Goal: Information Seeking & Learning: Check status

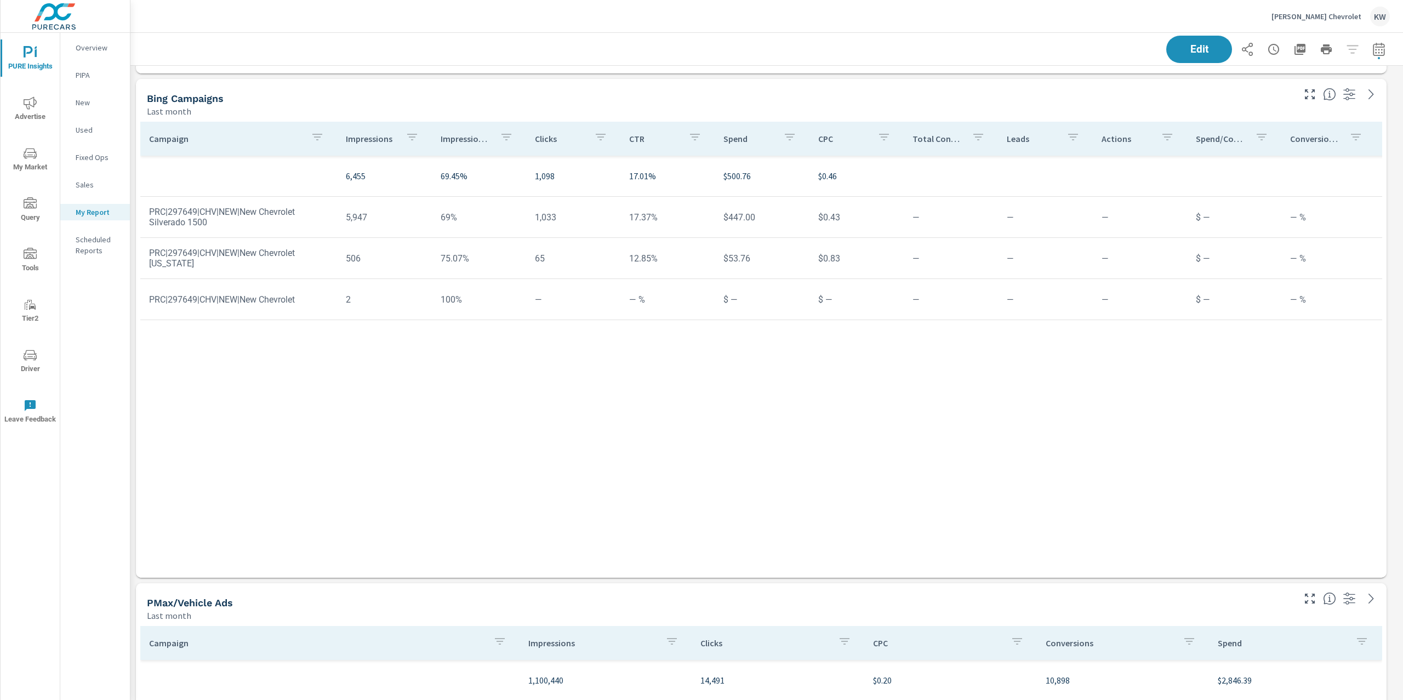
scroll to position [4153, 0]
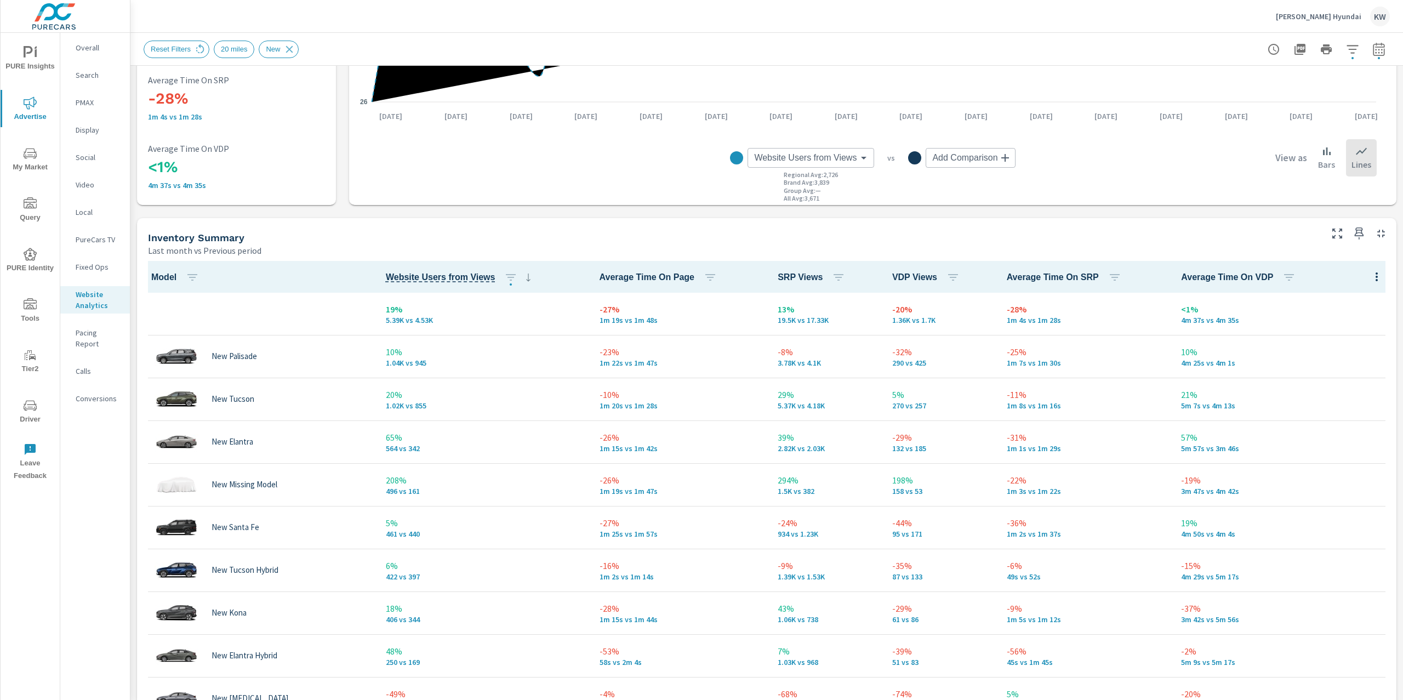
scroll to position [325, 0]
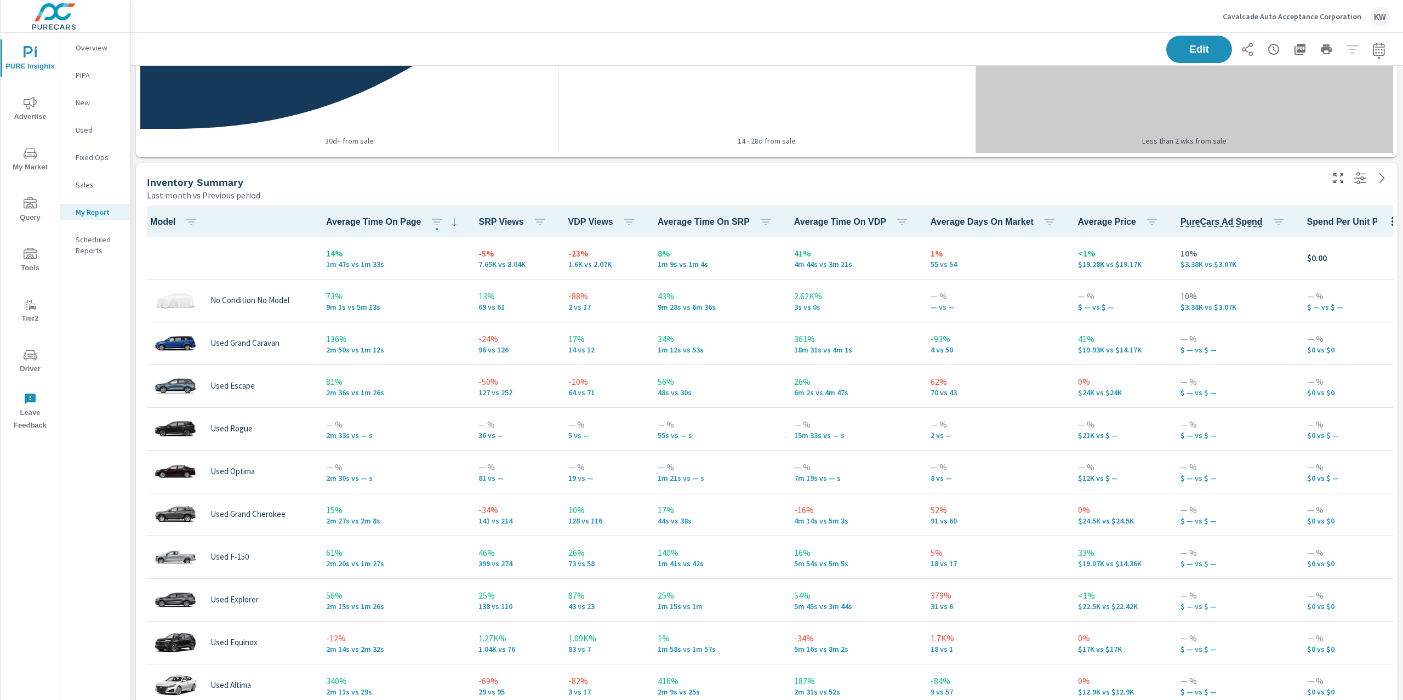
scroll to position [352, 0]
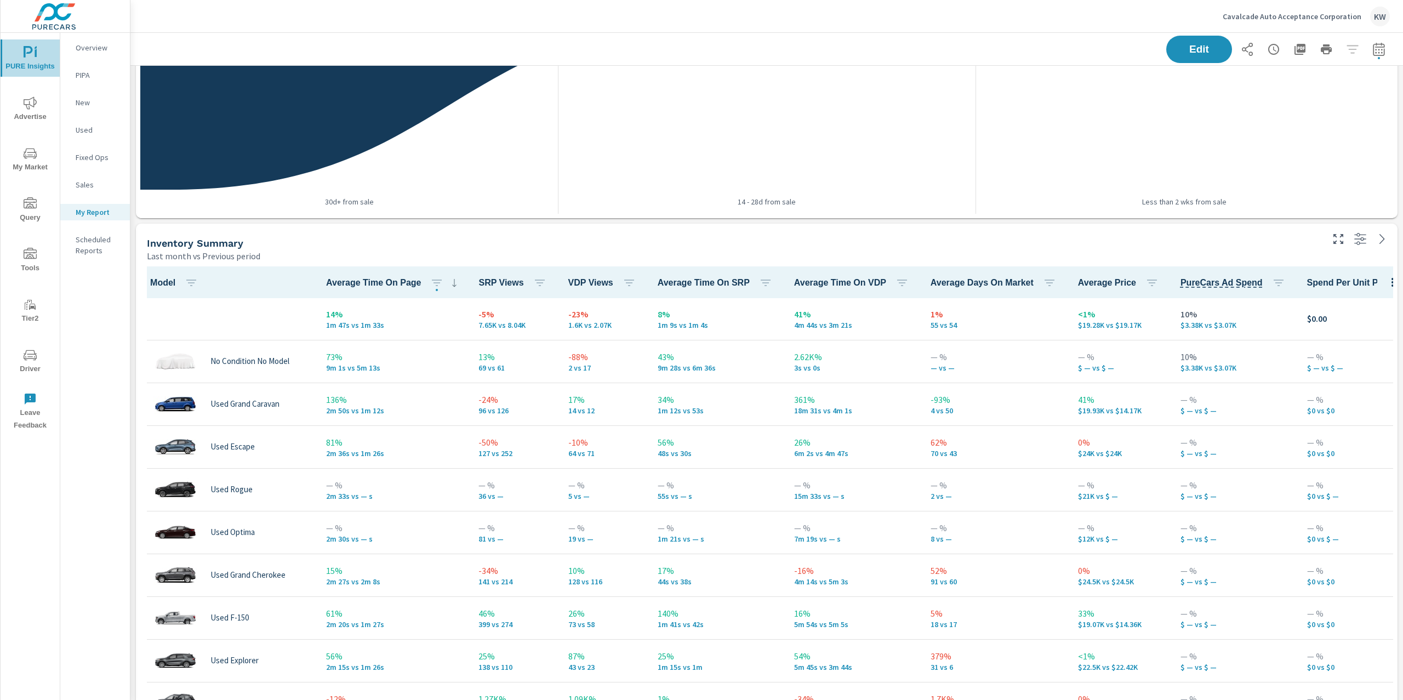
click at [30, 54] on icon "nav menu" at bounding box center [30, 52] width 13 height 13
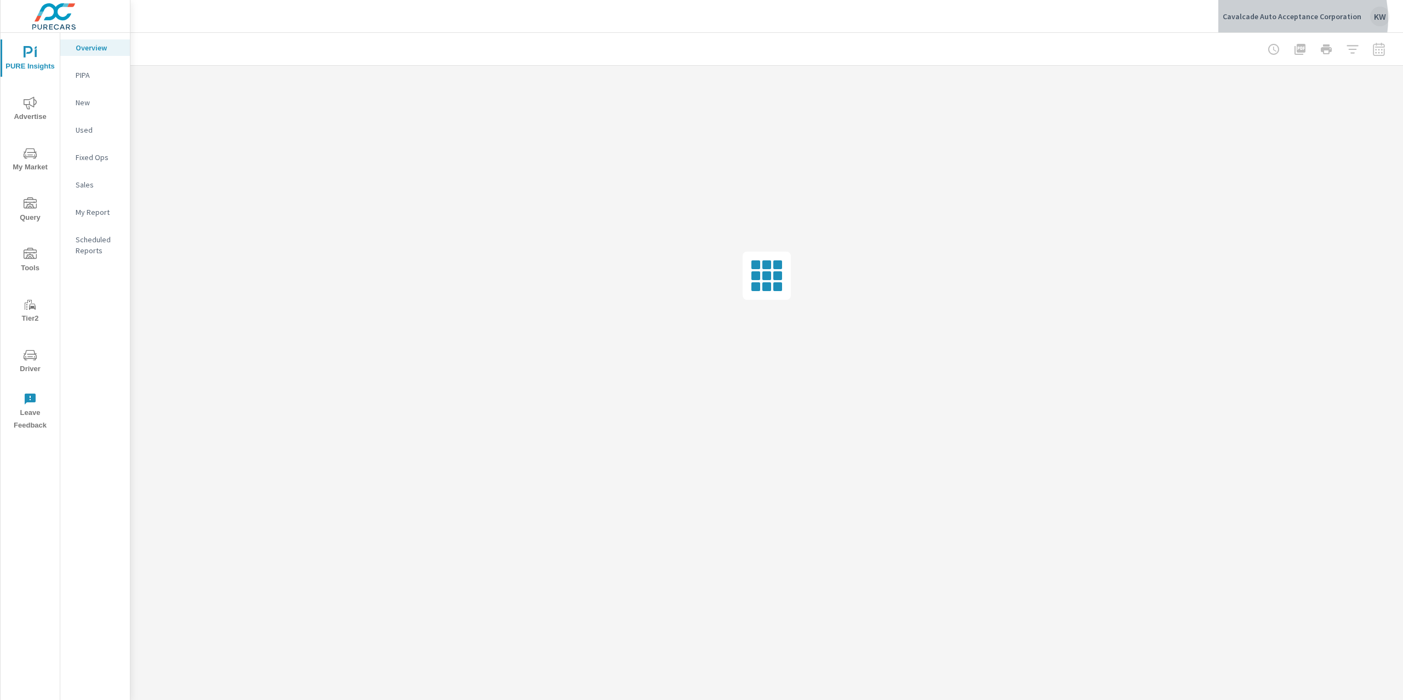
click at [1291, 19] on p "Cavalcade Auto Acceptance Corporation" at bounding box center [1292, 17] width 139 height 10
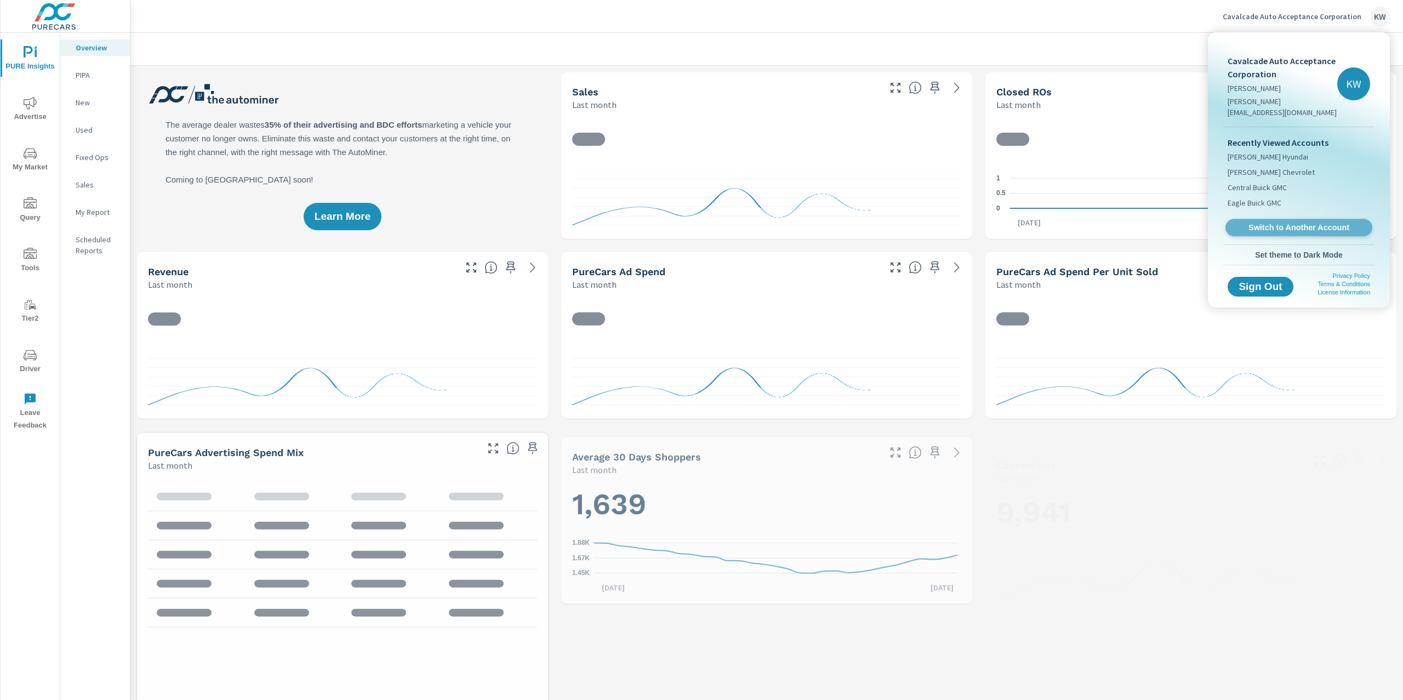
click at [1294, 223] on span "Switch to Another Account" at bounding box center [1299, 228] width 134 height 10
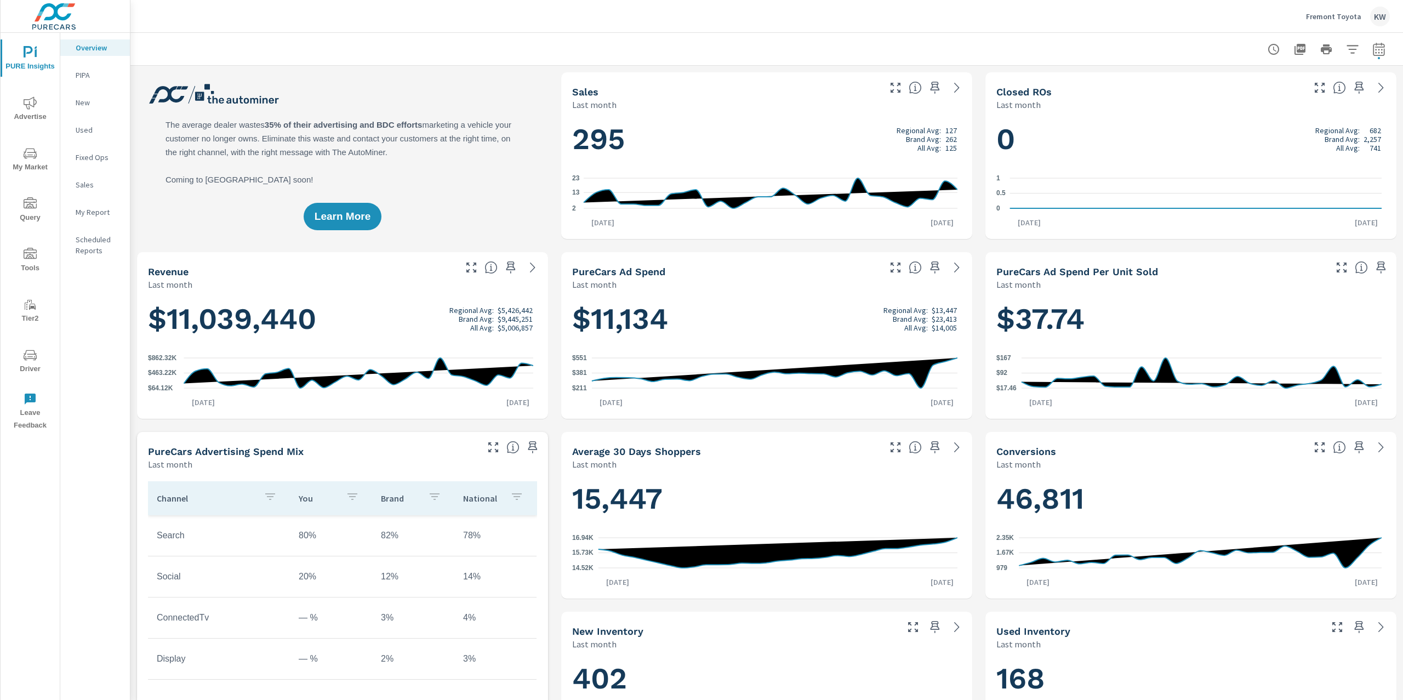
scroll to position [1, 0]
click at [109, 208] on p "My Report" at bounding box center [98, 212] width 45 height 11
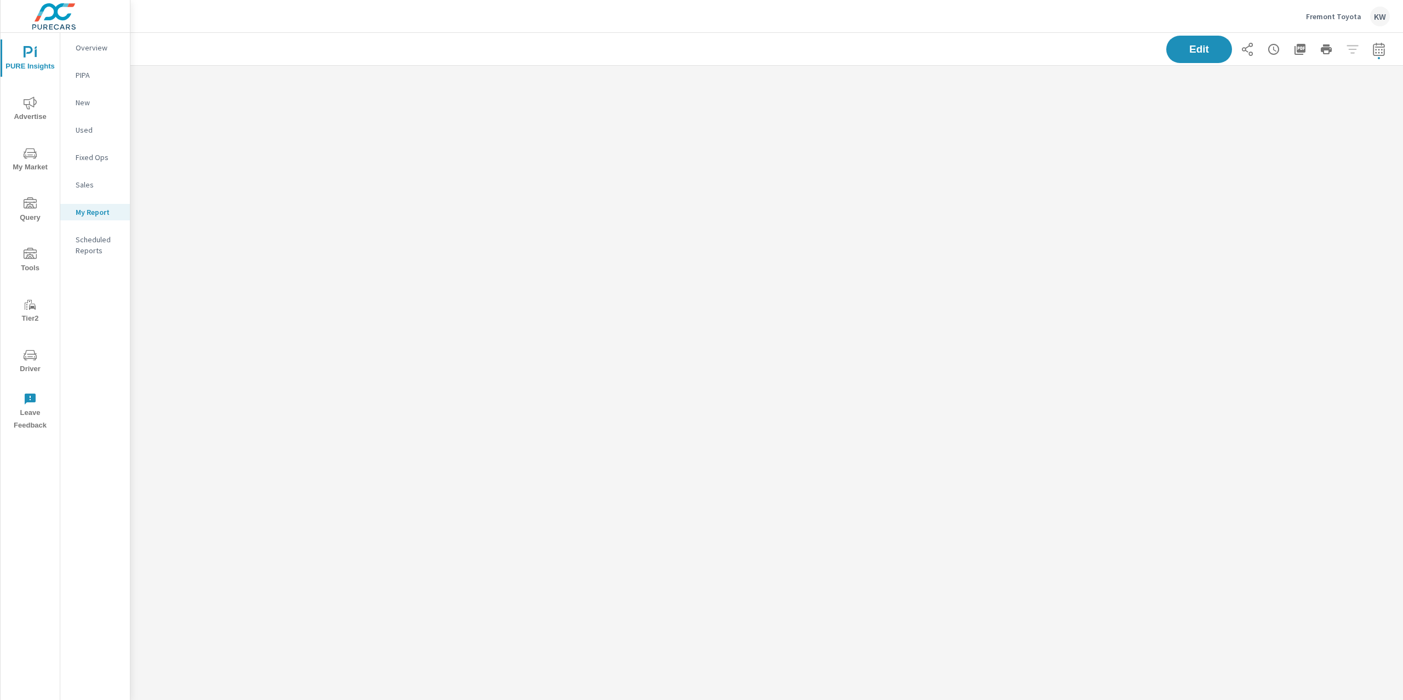
scroll to position [655, 1296]
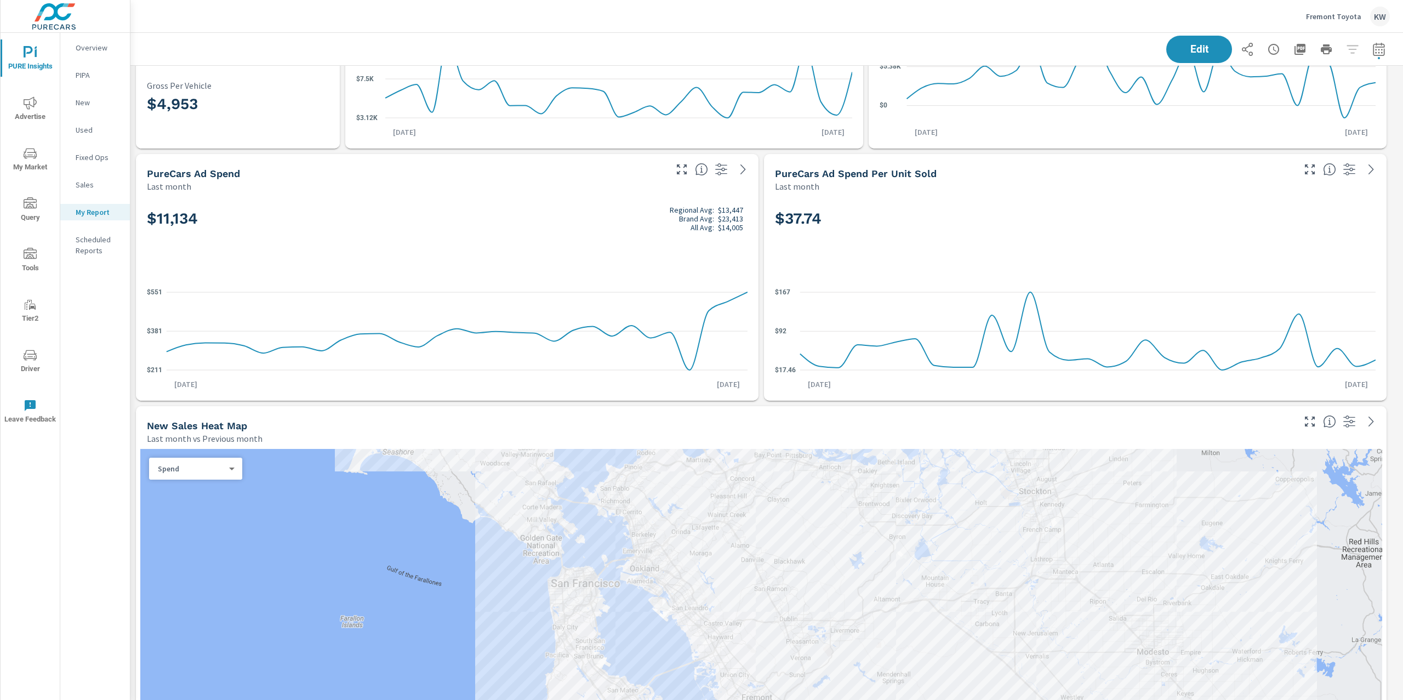
scroll to position [419, 0]
click at [98, 53] on div "Overview" at bounding box center [95, 47] width 70 height 16
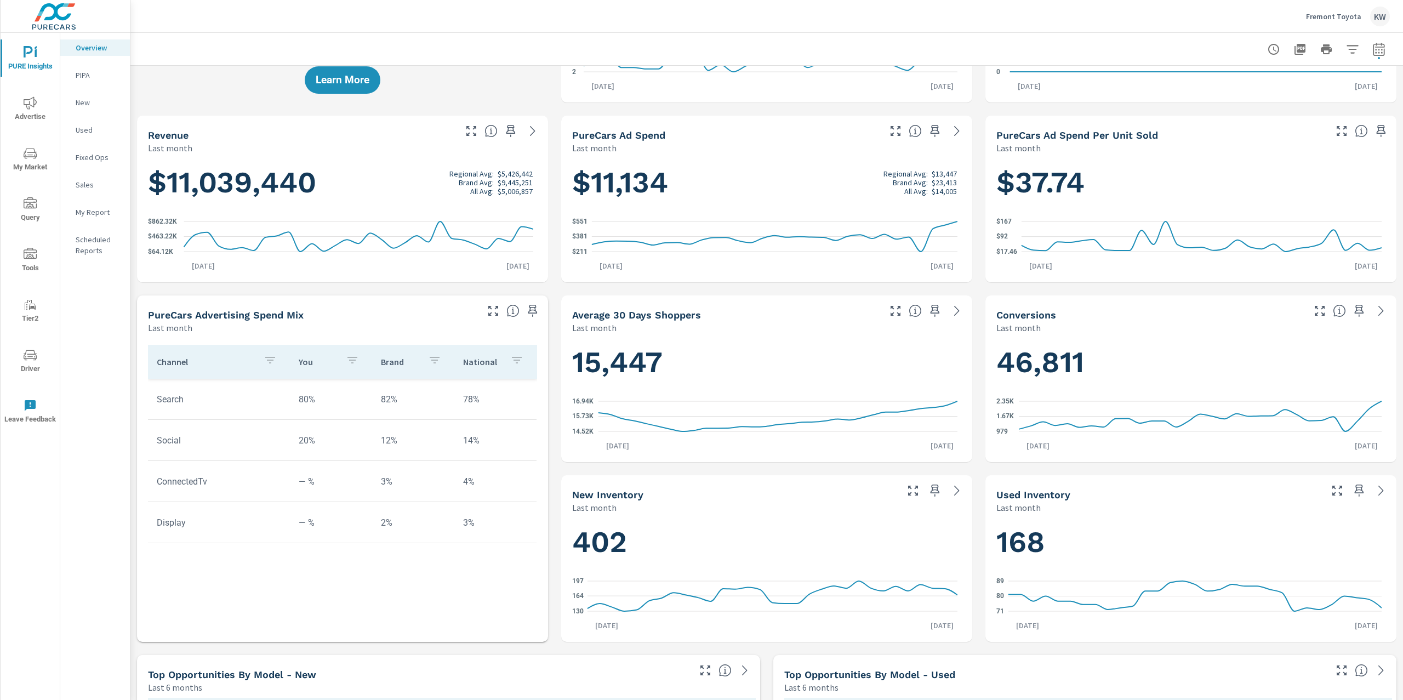
scroll to position [137, 0]
click at [929, 491] on icon "button" at bounding box center [935, 489] width 13 height 13
click at [1353, 492] on icon "button" at bounding box center [1359, 489] width 13 height 13
click at [1353, 310] on icon "button" at bounding box center [1359, 310] width 13 height 13
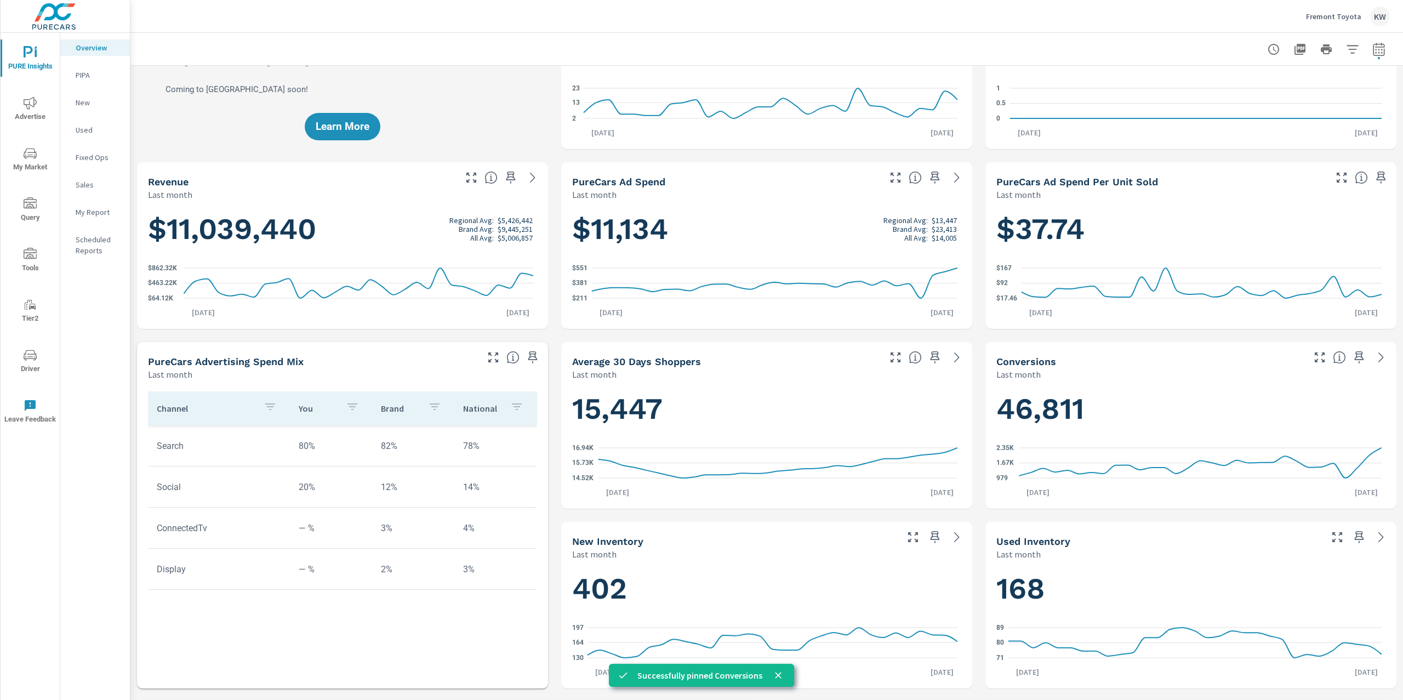
scroll to position [0, 0]
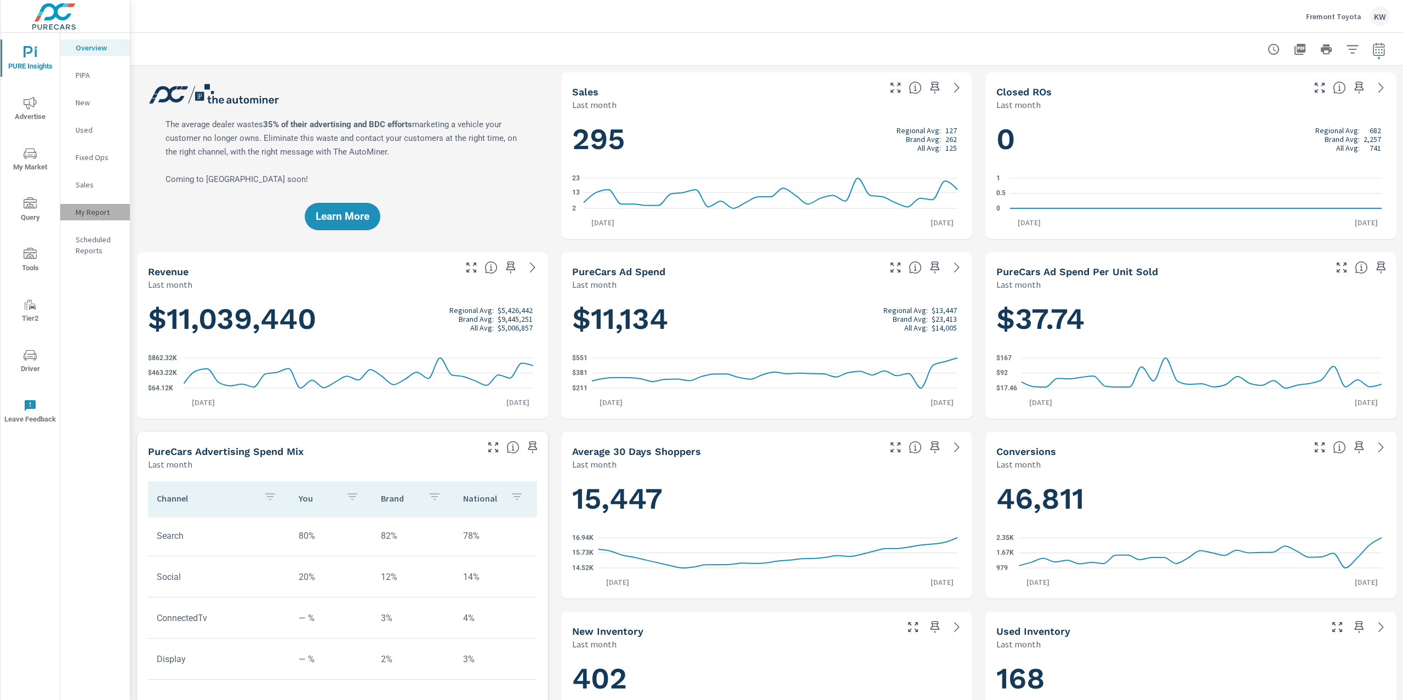
click at [85, 209] on p "My Report" at bounding box center [98, 212] width 45 height 11
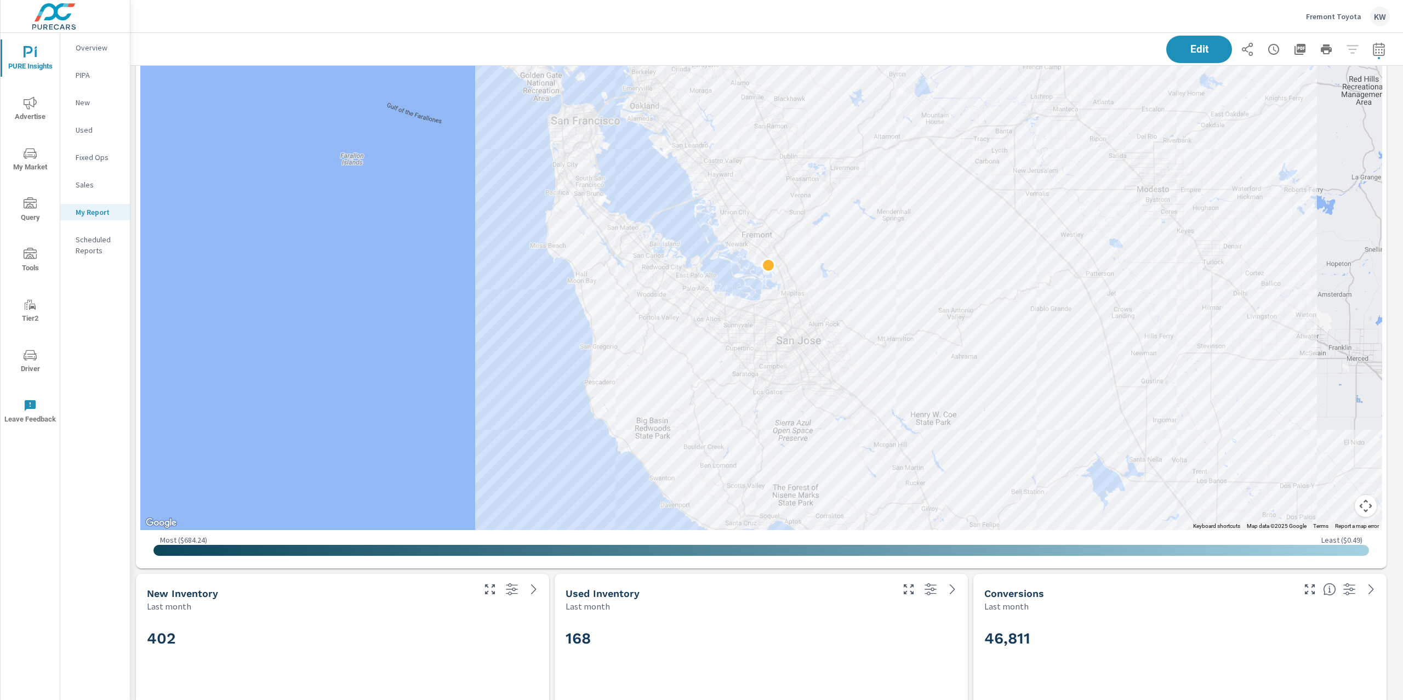
scroll to position [938, 0]
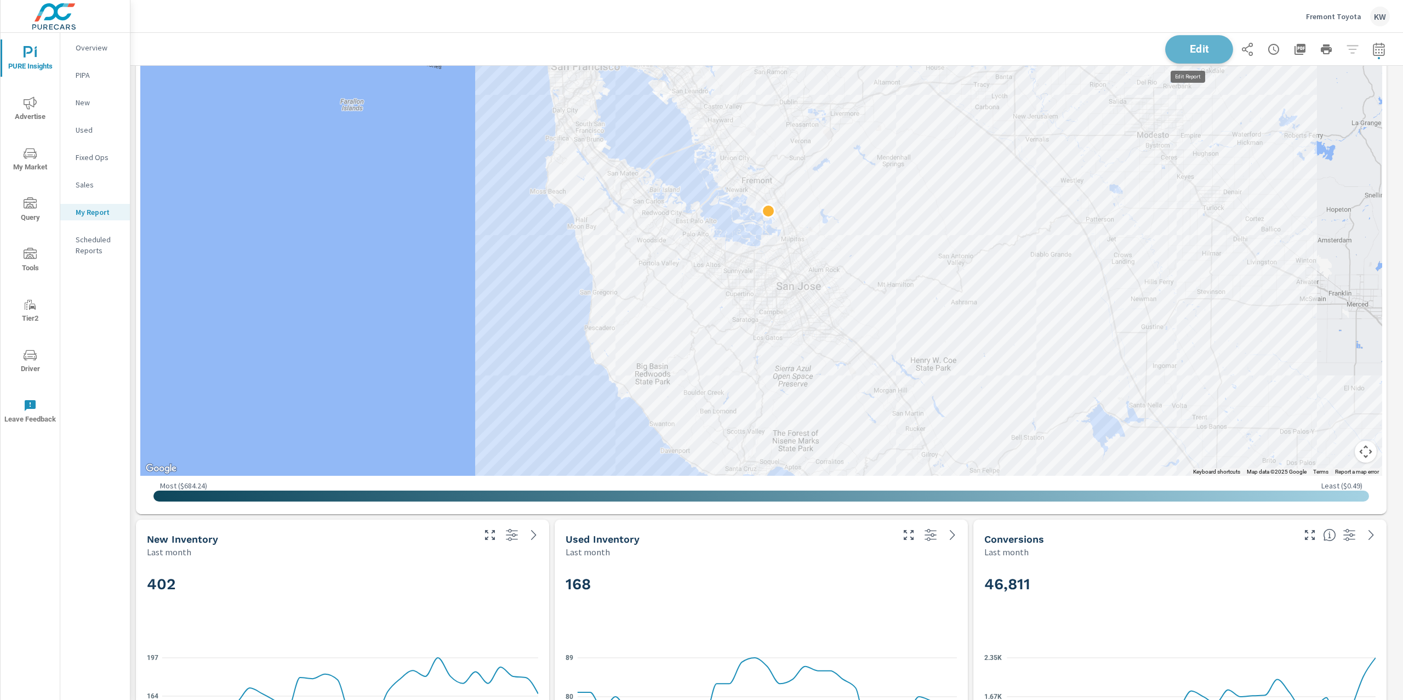
click at [1165, 45] on button "Edit" at bounding box center [1199, 49] width 68 height 29
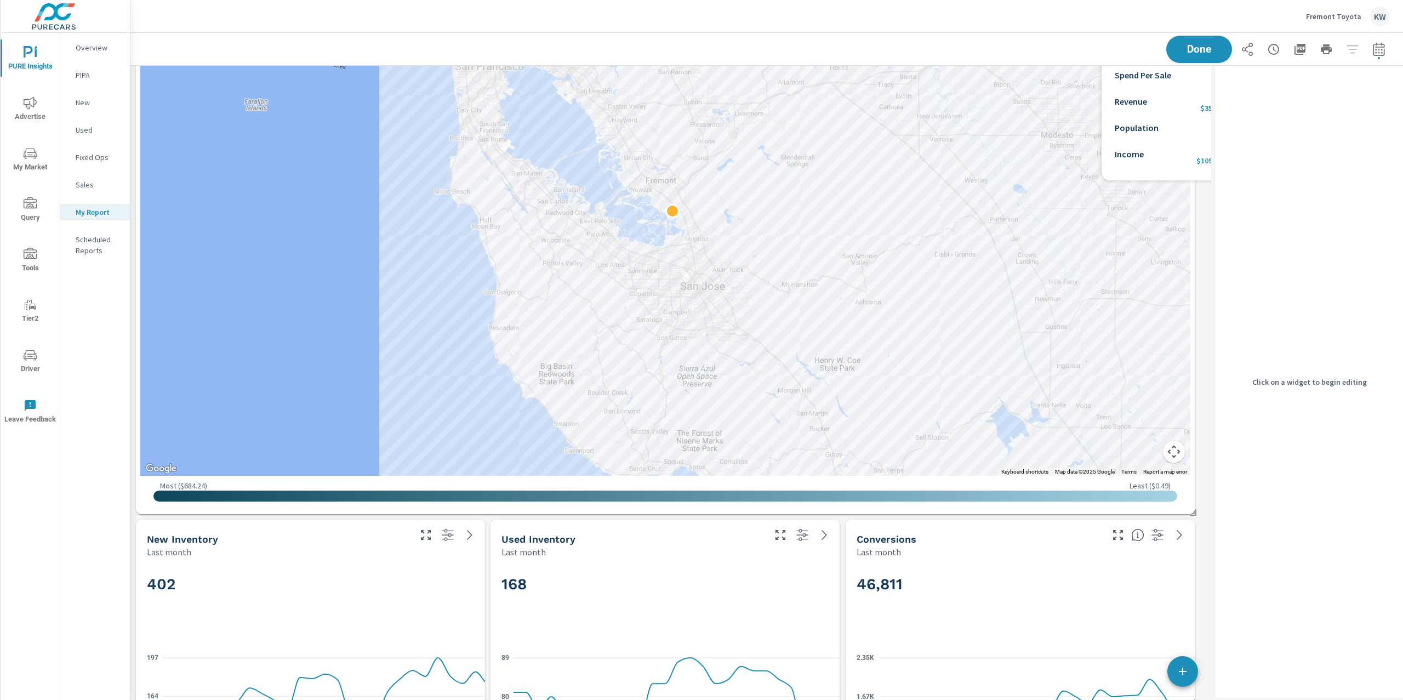
scroll to position [5, 5]
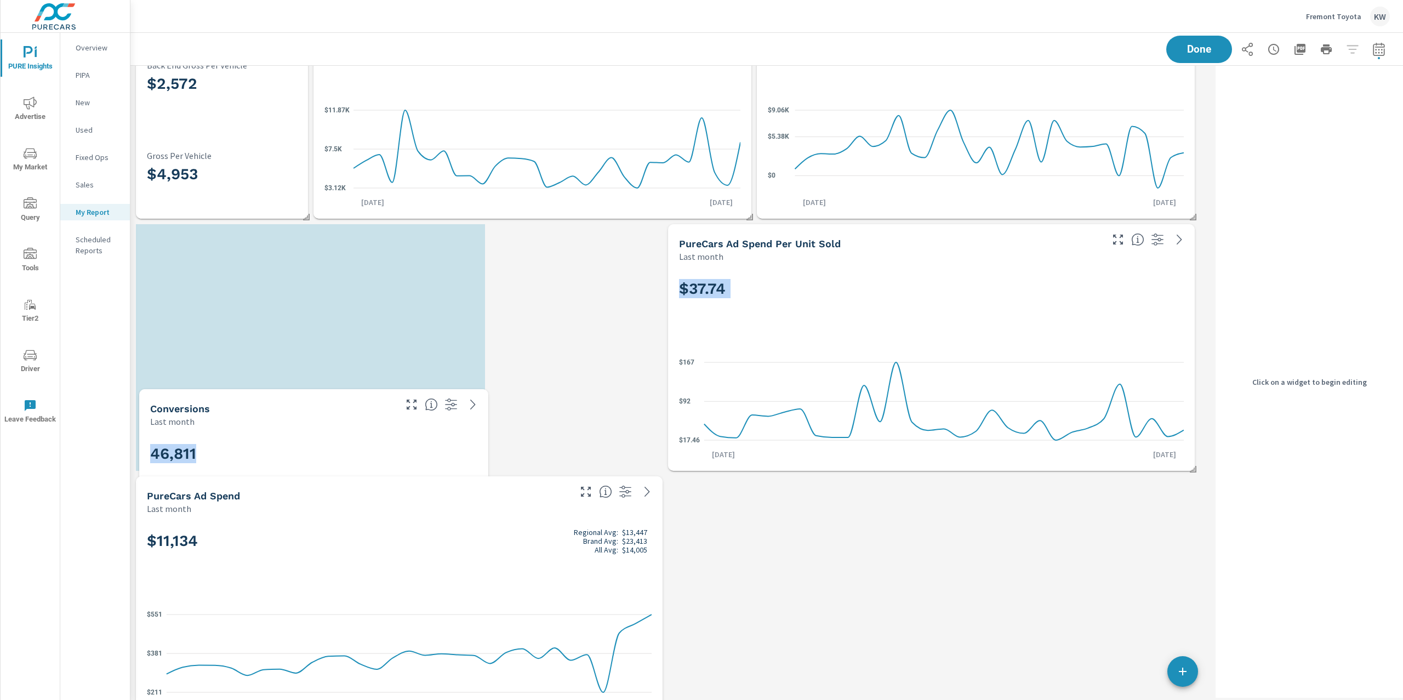
scroll to position [5, 5]
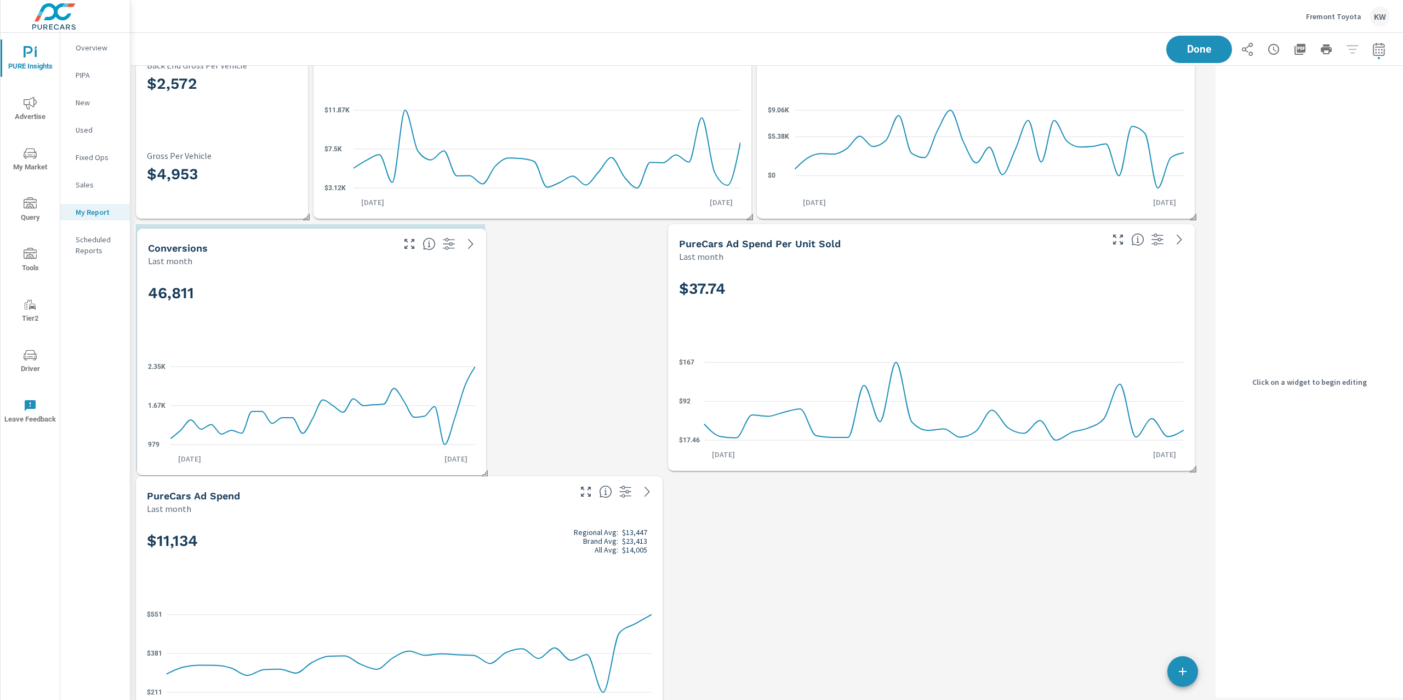
drag, startPoint x: 951, startPoint y: 565, endPoint x: 259, endPoint y: 292, distance: 744.0
click at [259, 292] on h2 "46,811" at bounding box center [311, 292] width 327 height 19
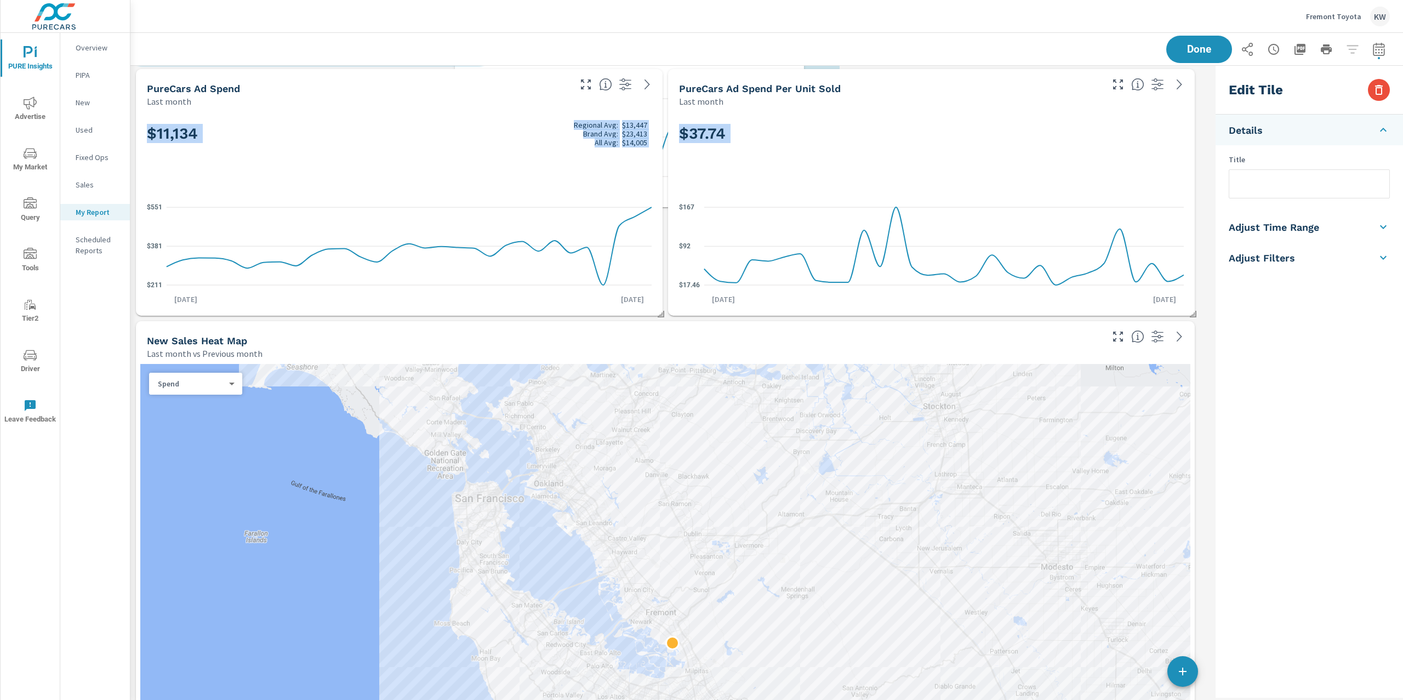
scroll to position [0, 0]
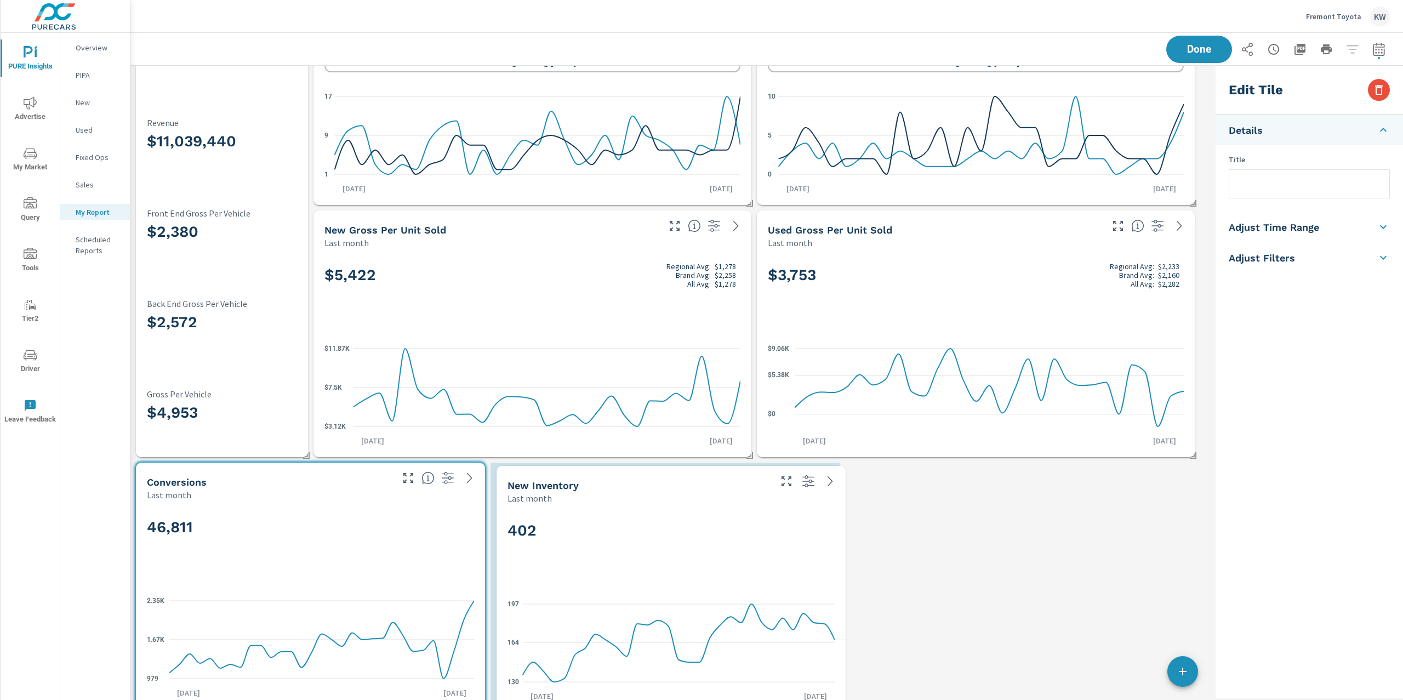
drag, startPoint x: 408, startPoint y: 573, endPoint x: 708, endPoint y: 572, distance: 299.3
click at [708, 572] on div "402" at bounding box center [671, 548] width 327 height 67
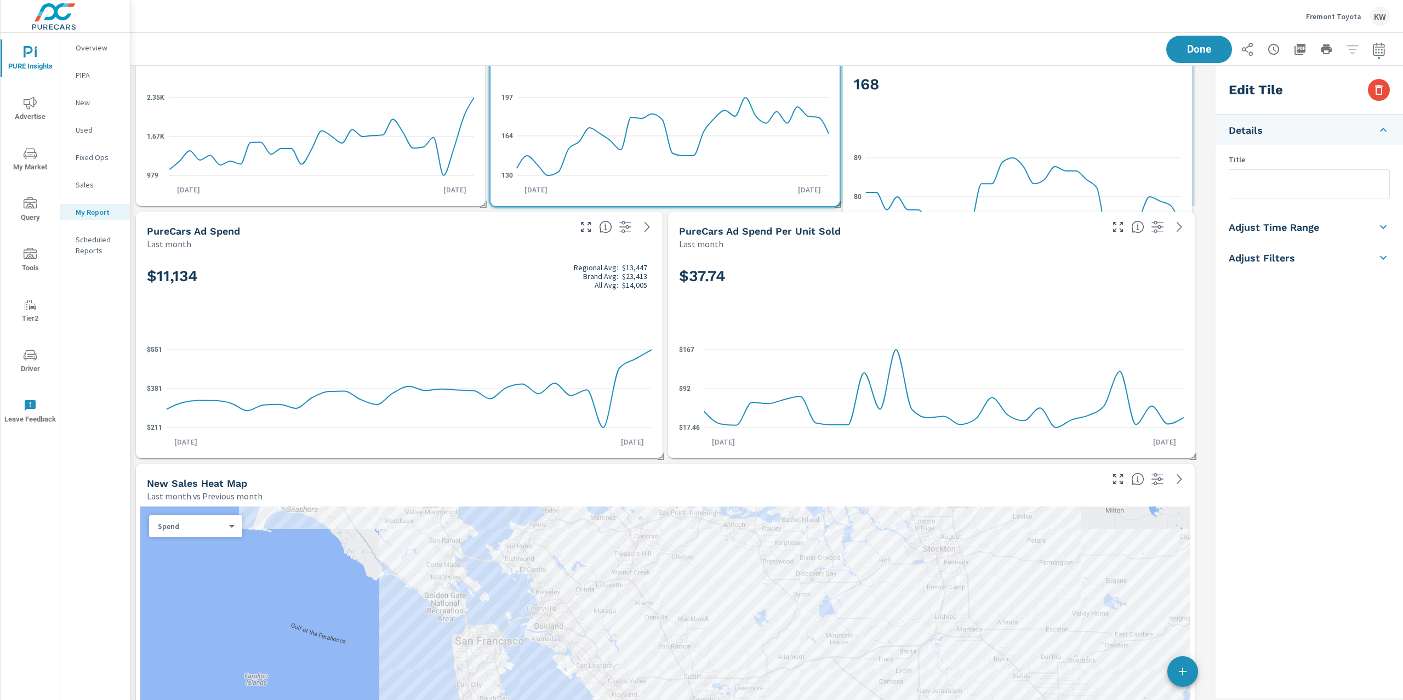
drag, startPoint x: 687, startPoint y: 601, endPoint x: 1003, endPoint y: 138, distance: 560.3
click at [1003, 138] on div "168 71 80 89 Aug 1st Aug 31st" at bounding box center [1017, 162] width 340 height 200
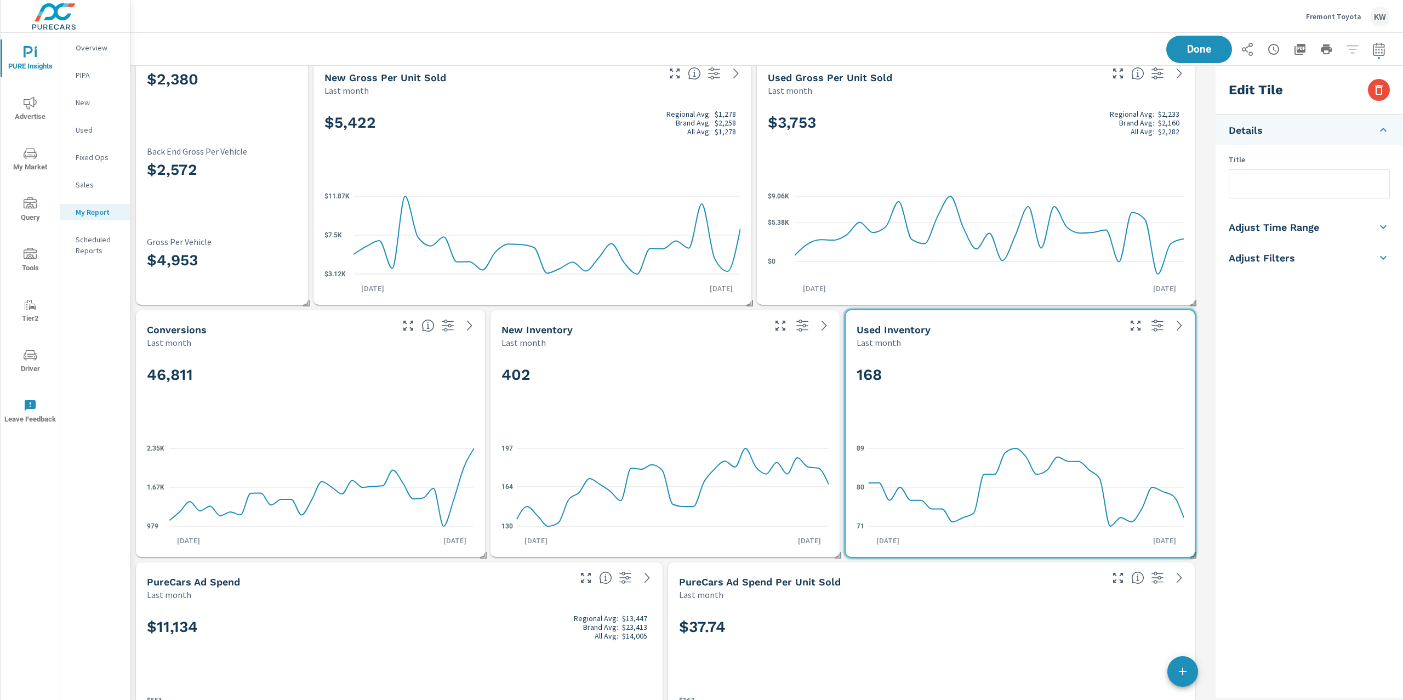
click at [1299, 225] on h5 "Adjust Time Range" at bounding box center [1274, 227] width 90 height 13
click at [1291, 191] on input "checkbox" at bounding box center [1284, 195] width 62 height 21
checkbox input "true"
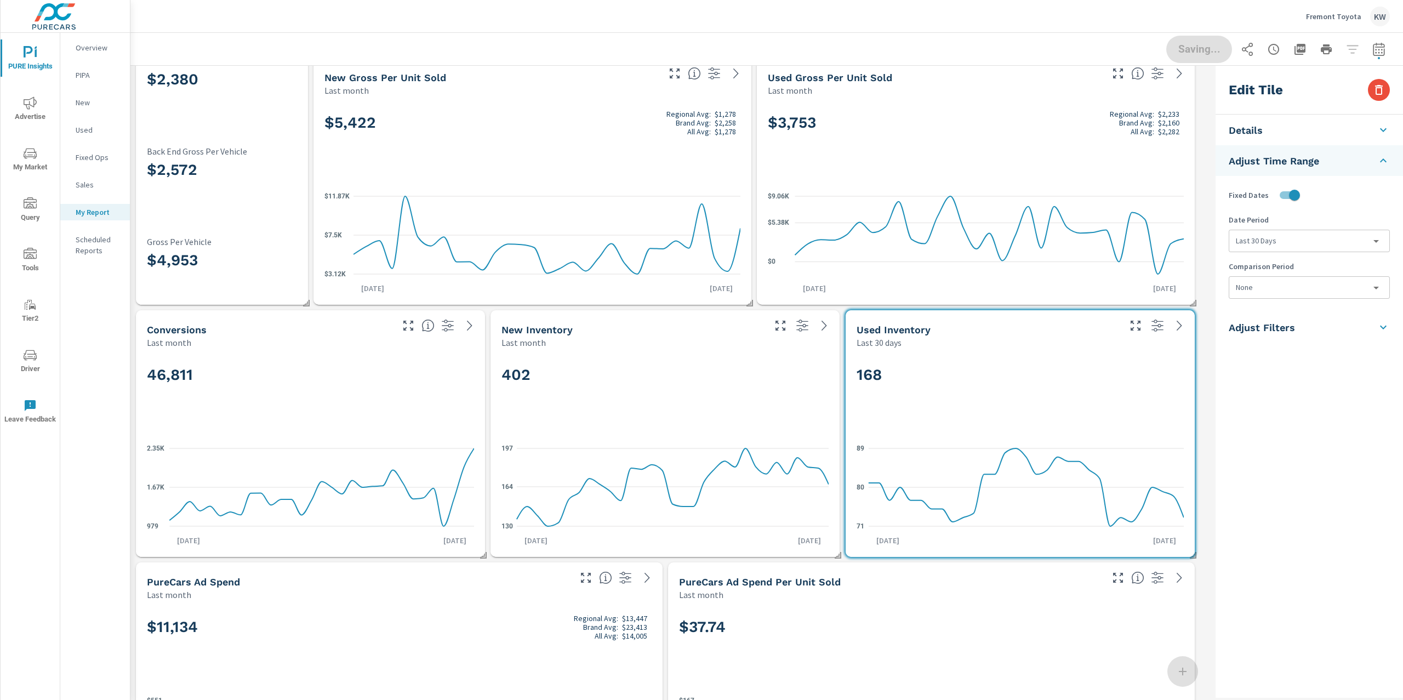
click at [1297, 238] on body "PURE Insights Advertise My Market Query Tools Tier2 Driver Leave Feedback Overv…" at bounding box center [701, 350] width 1403 height 700
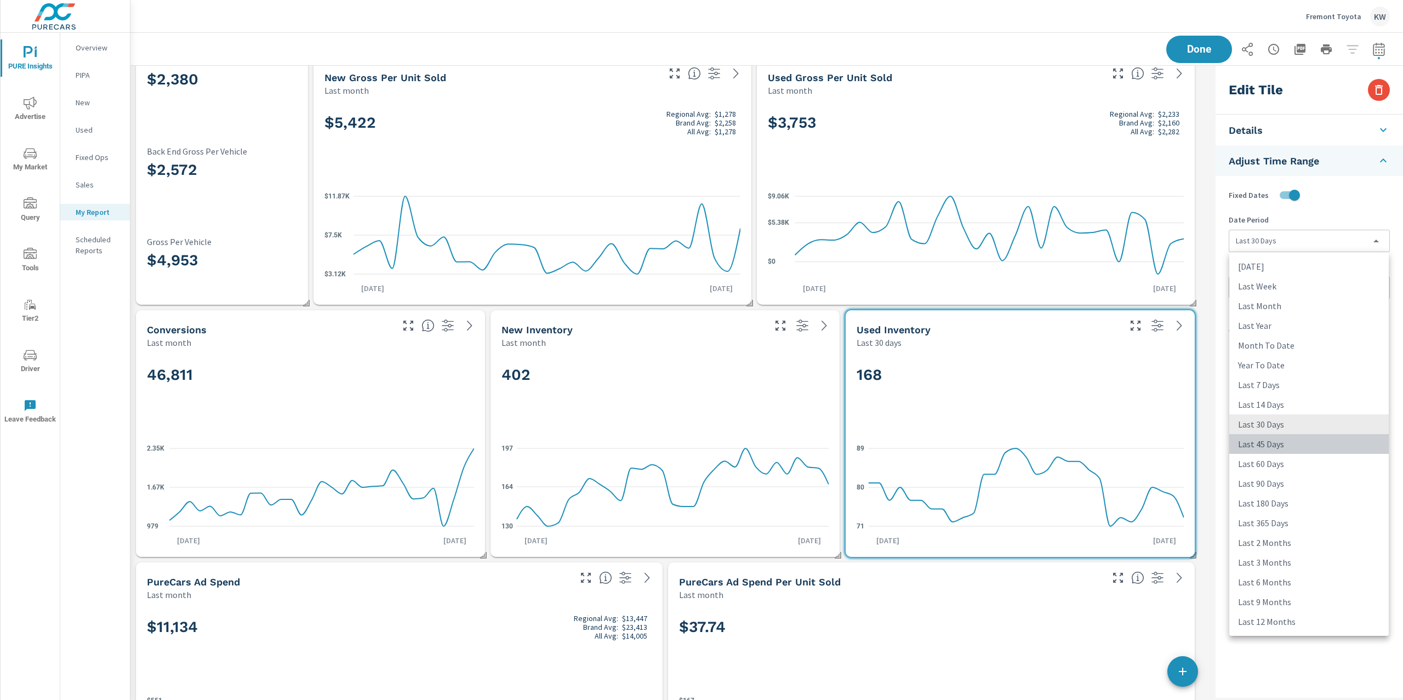
click at [1276, 444] on li "Last 45 Days" at bounding box center [1310, 444] width 160 height 20
type input "last45Days"
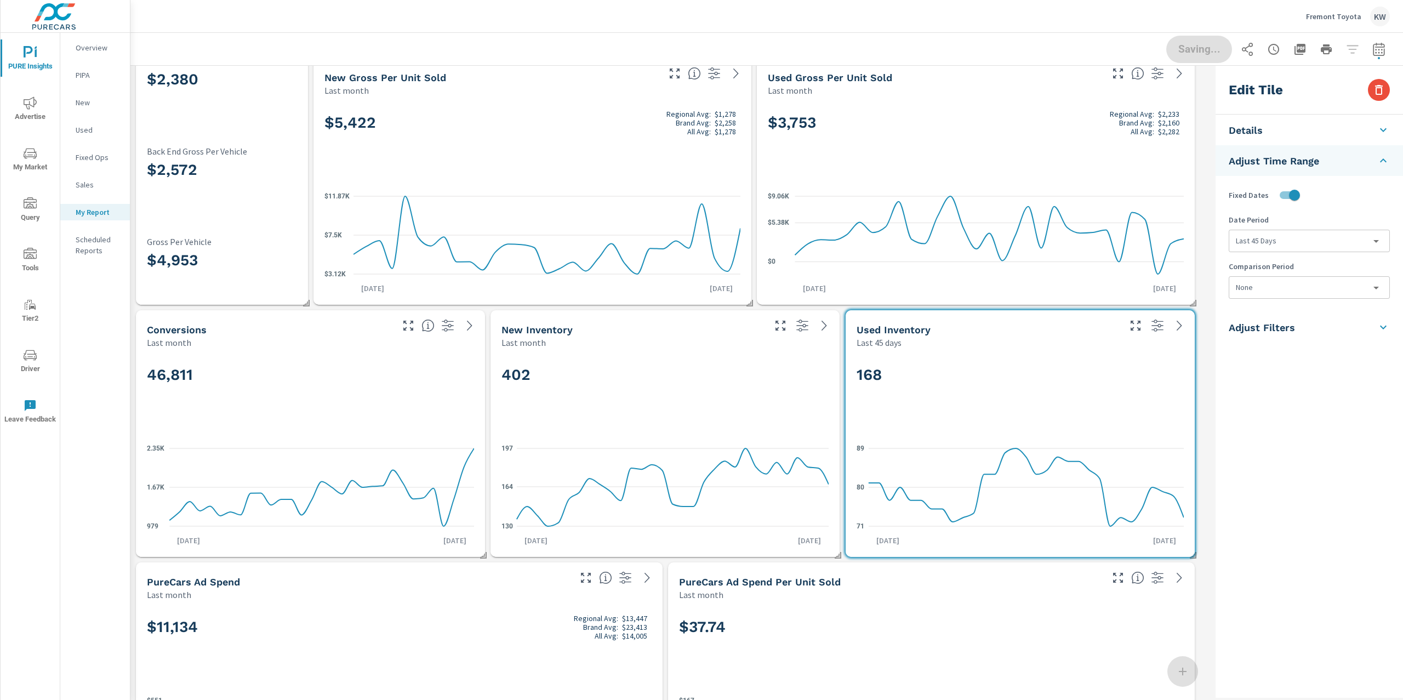
click at [809, 405] on div "402" at bounding box center [665, 393] width 327 height 67
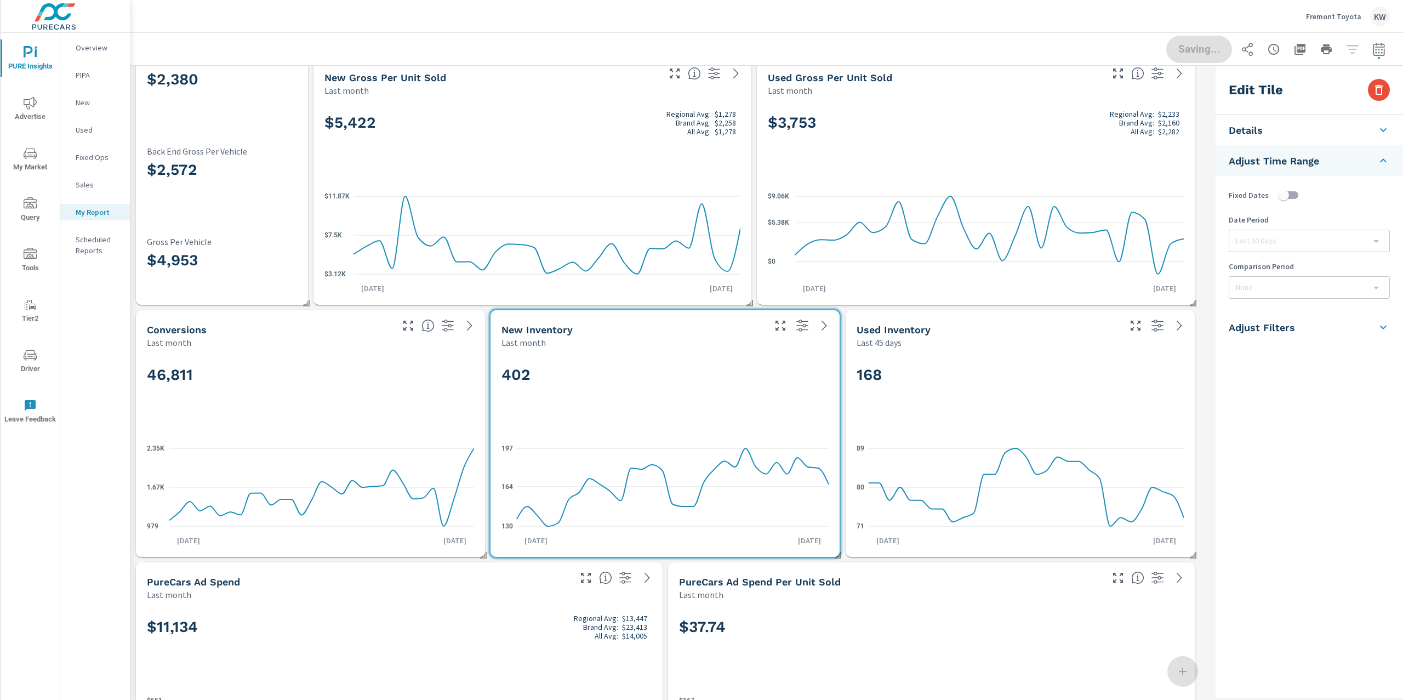
checkbox input "false"
type input "last30Days"
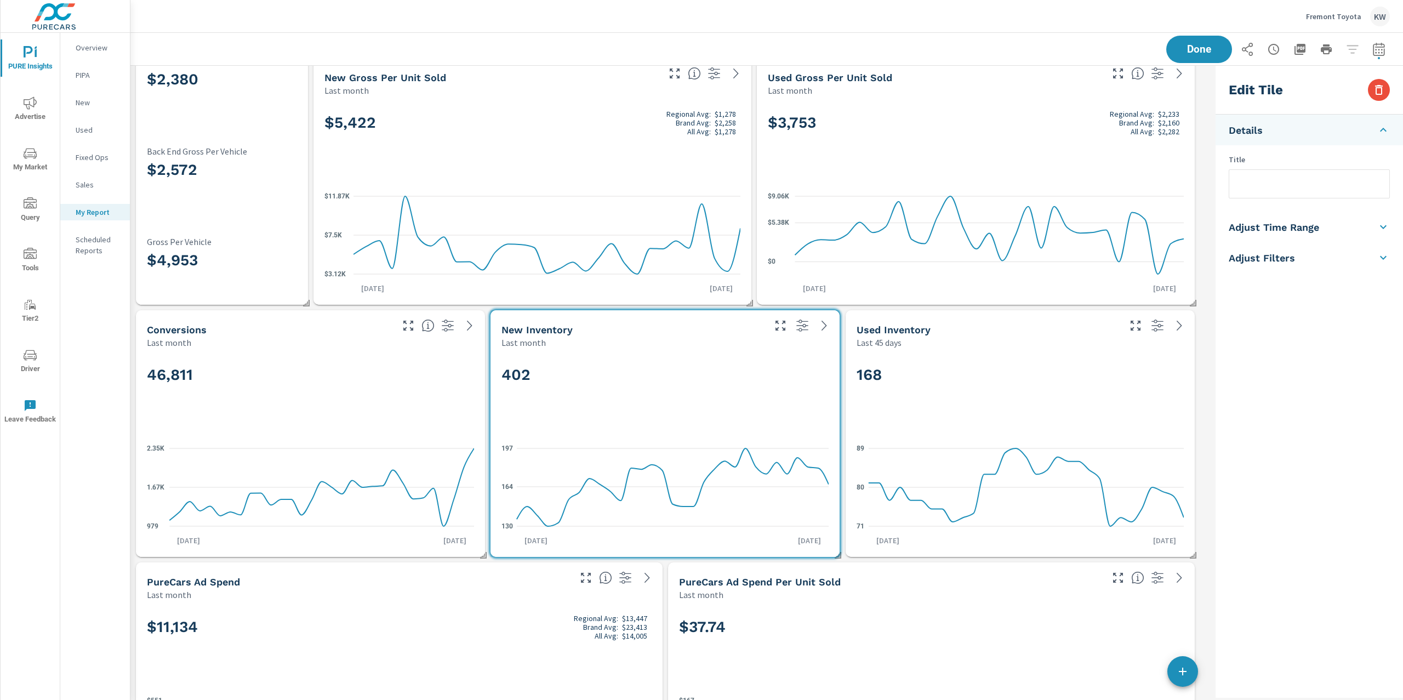
click at [1344, 227] on li "Adjust Time Range" at bounding box center [1309, 227] width 187 height 31
click at [1297, 189] on input "checkbox" at bounding box center [1284, 195] width 62 height 21
checkbox input "true"
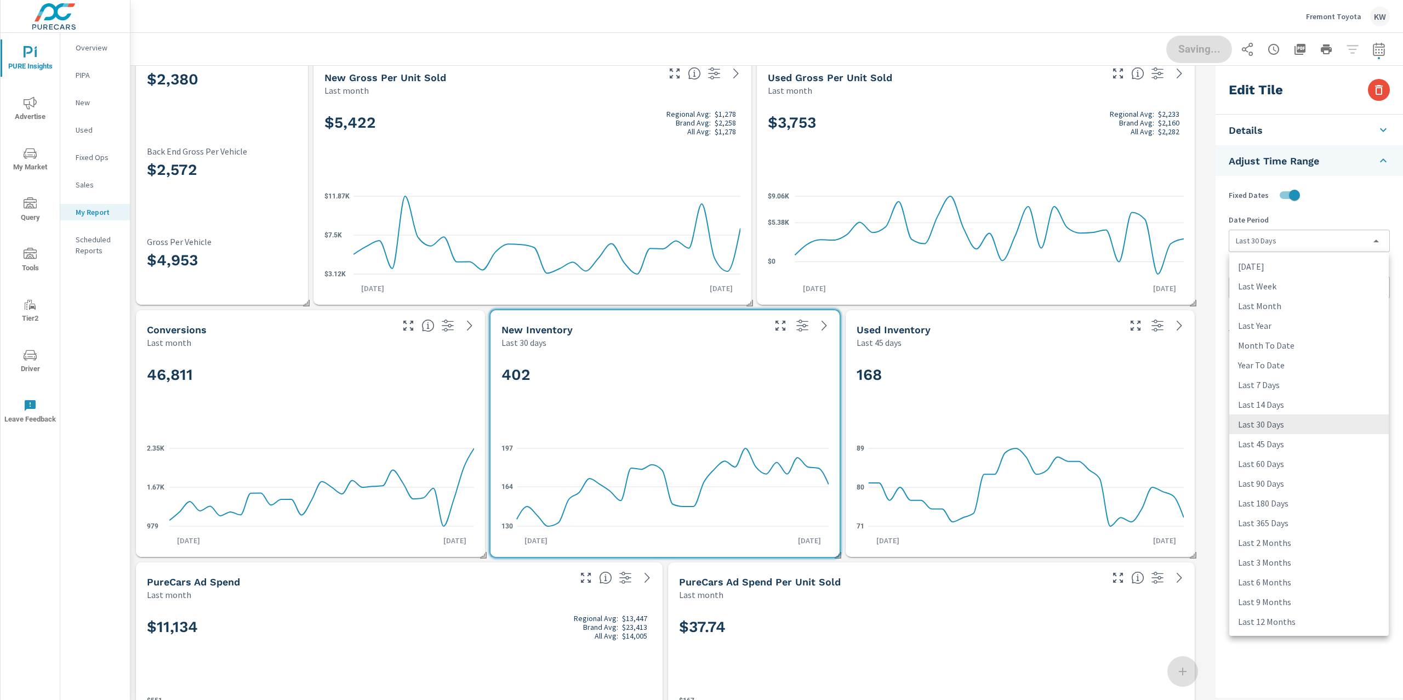
click at [1301, 249] on body "PURE Insights Advertise My Market Query Tools Tier2 Driver Leave Feedback Overv…" at bounding box center [701, 350] width 1403 height 700
click at [1270, 439] on li "Last 45 Days" at bounding box center [1310, 444] width 160 height 20
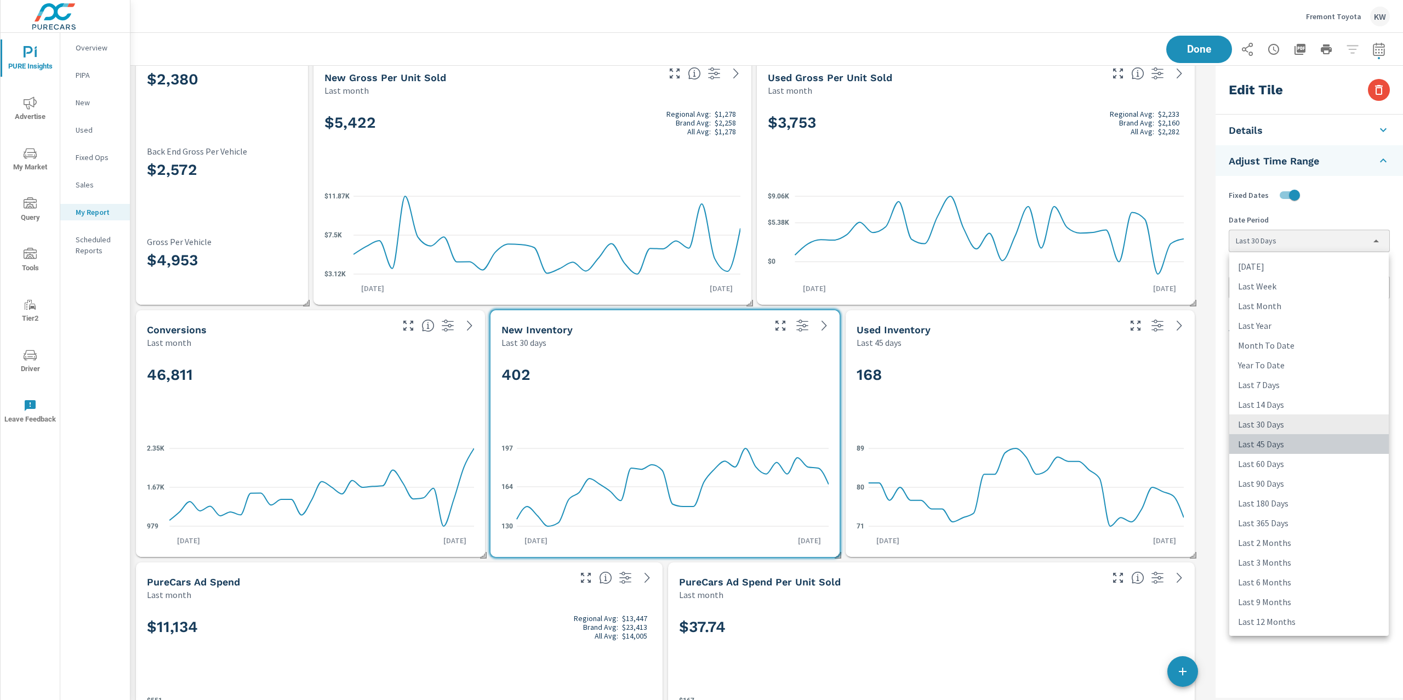
type input "last45Days"
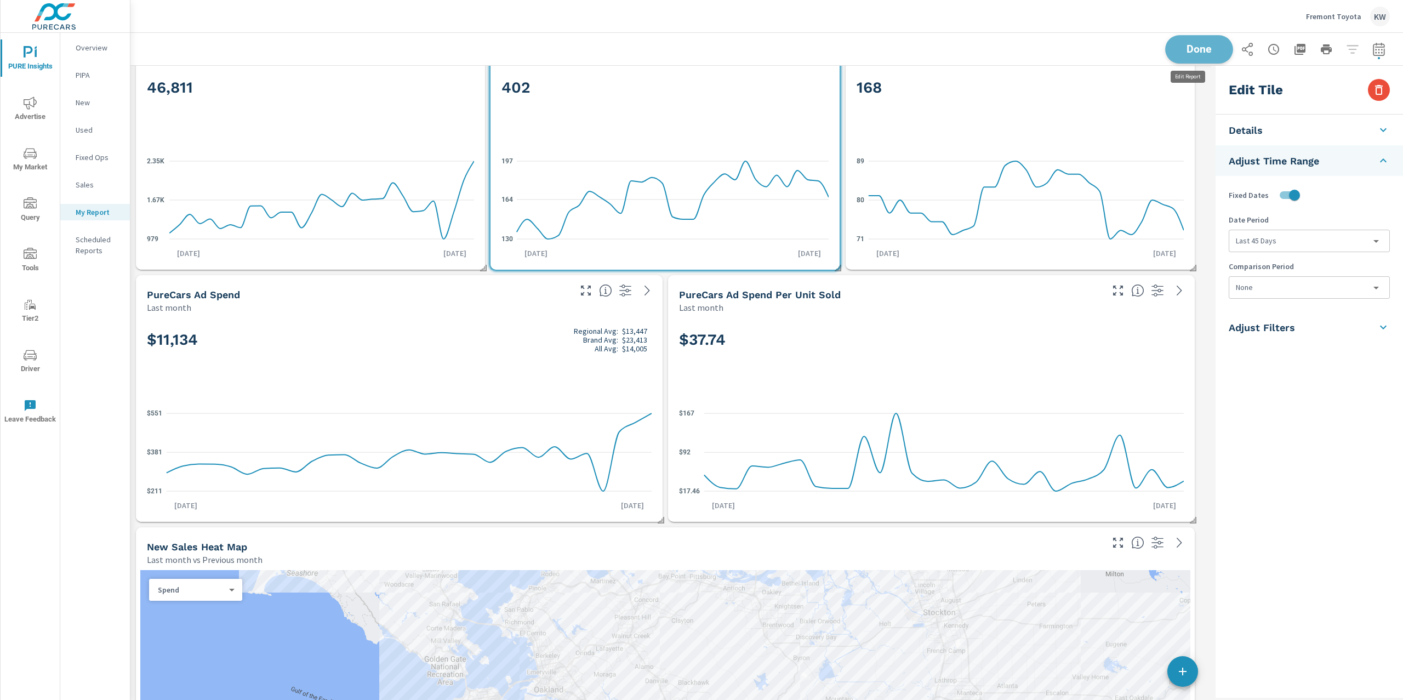
click at [1204, 44] on span "Done" at bounding box center [1199, 49] width 45 height 10
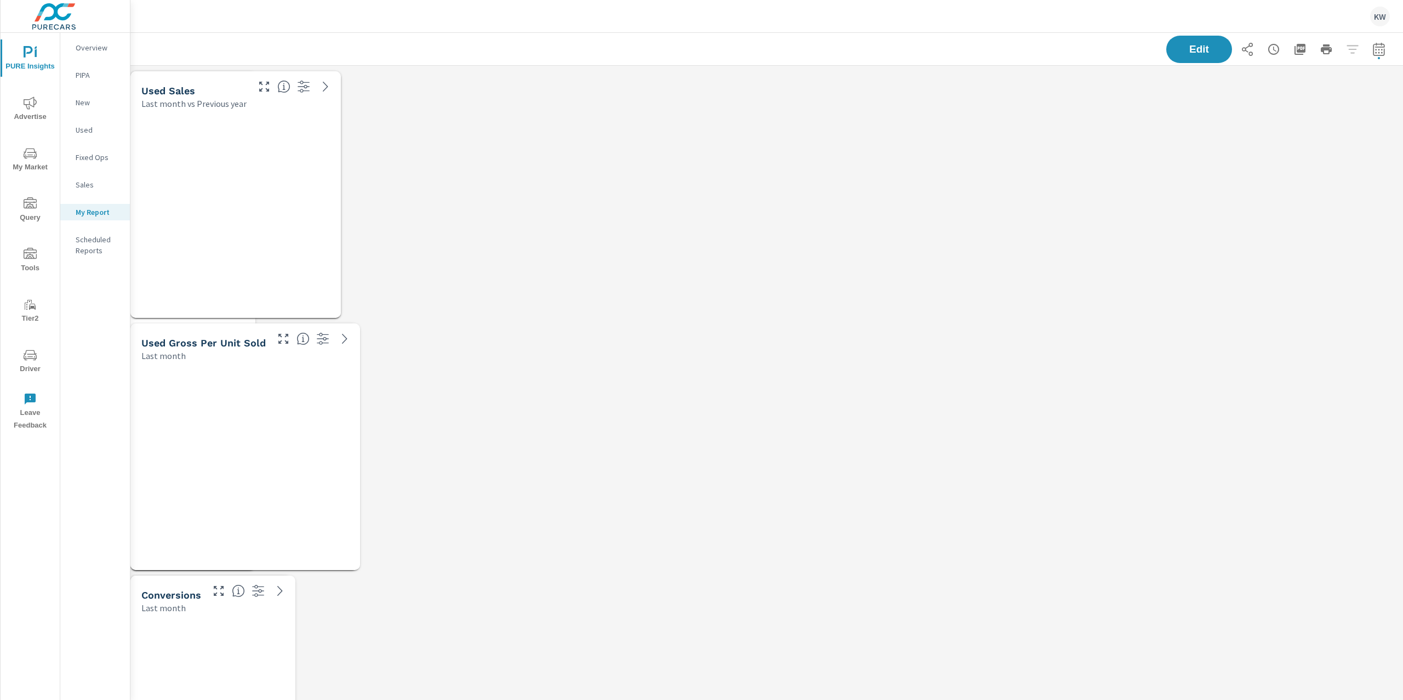
scroll to position [5449, 1285]
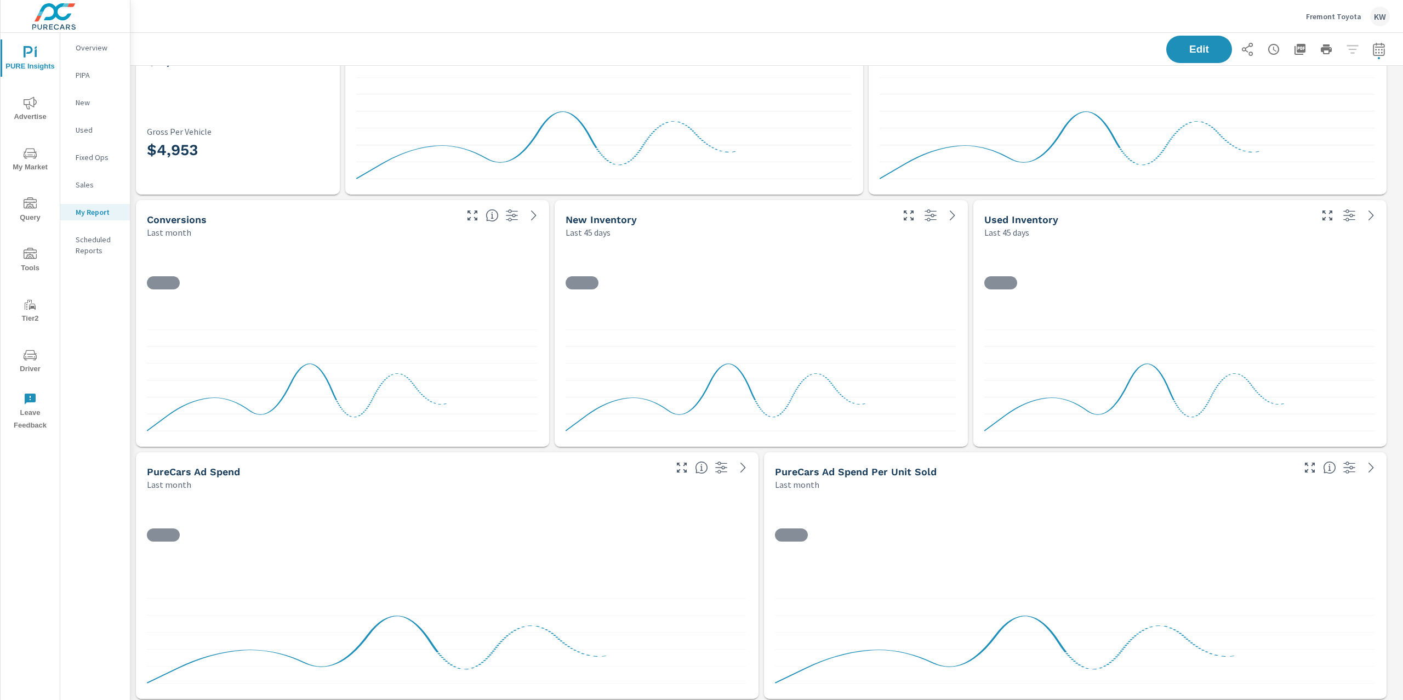
scroll to position [1, 0]
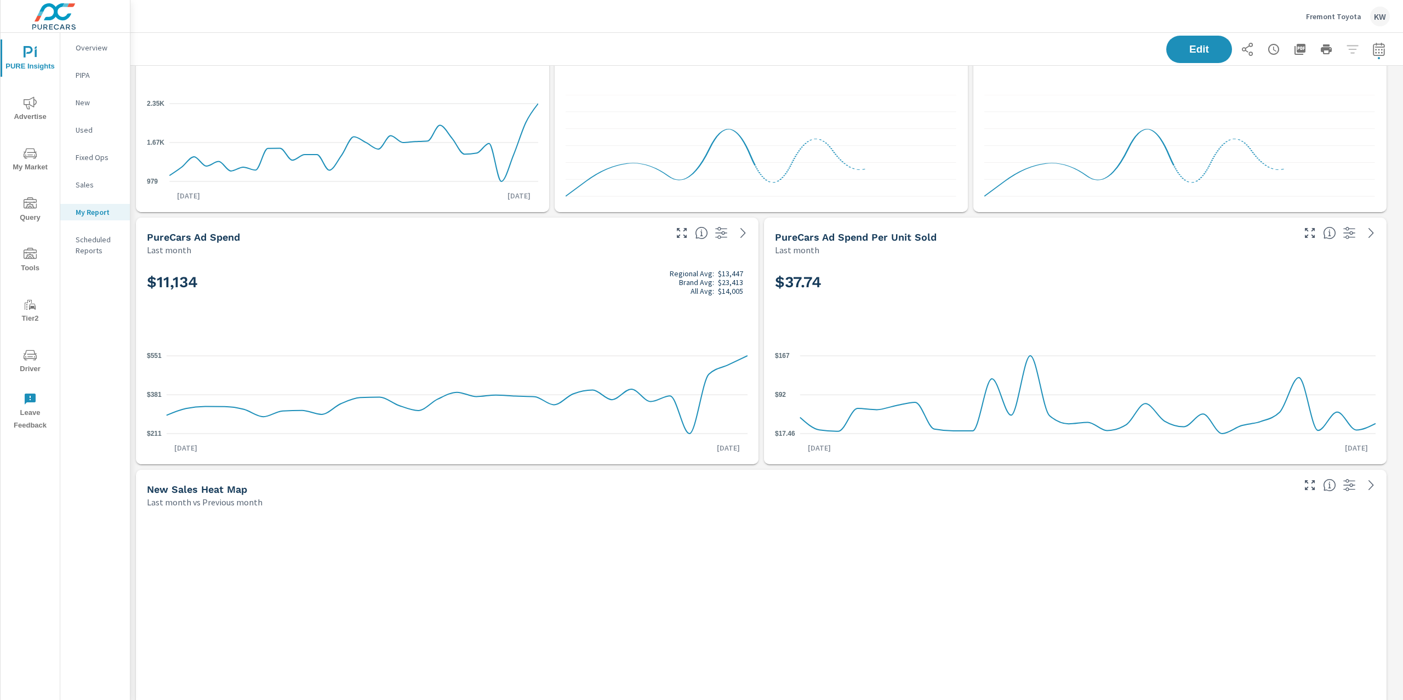
scroll to position [1, 0]
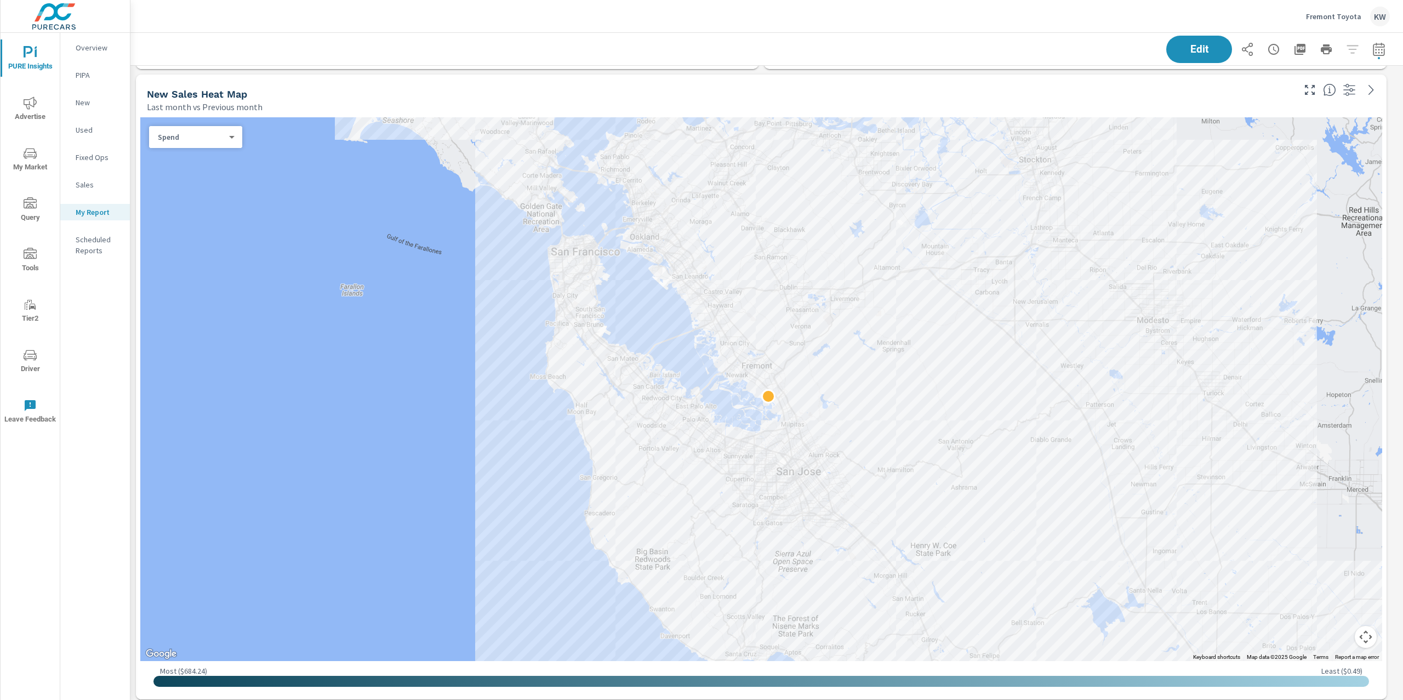
scroll to position [1, 0]
click at [223, 141] on body "PURE Insights Advertise My Market Query Tools Tier2 Driver Leave Feedback Overv…" at bounding box center [701, 350] width 1403 height 700
click at [205, 153] on li "Sales" at bounding box center [191, 154] width 84 height 18
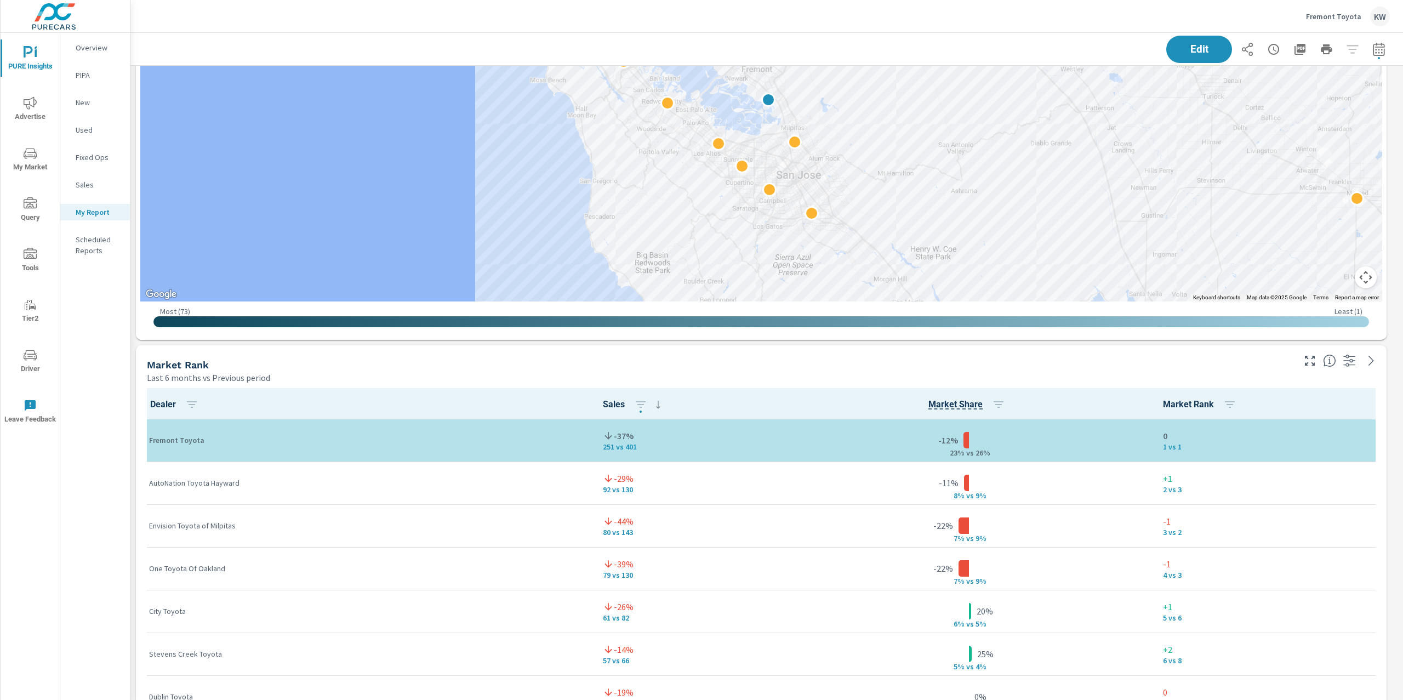
scroll to position [2643, 0]
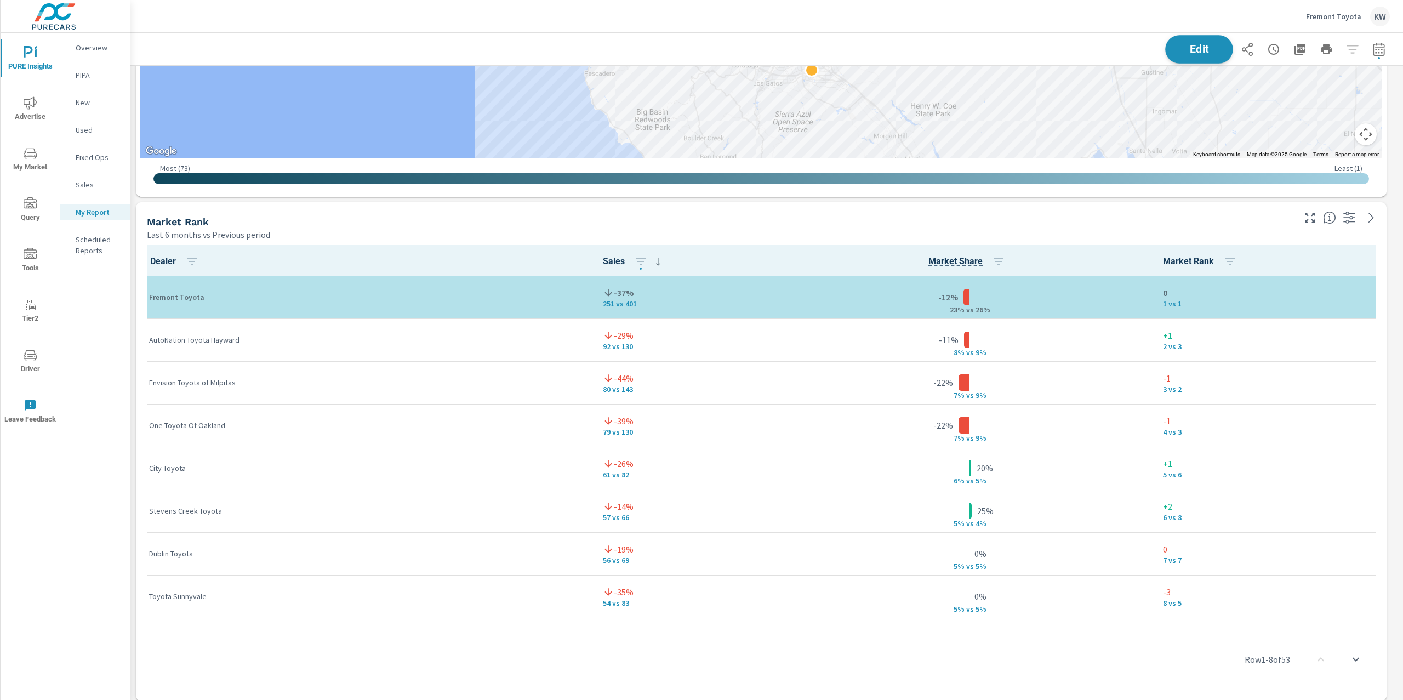
click at [1194, 59] on button "Edit" at bounding box center [1199, 49] width 68 height 29
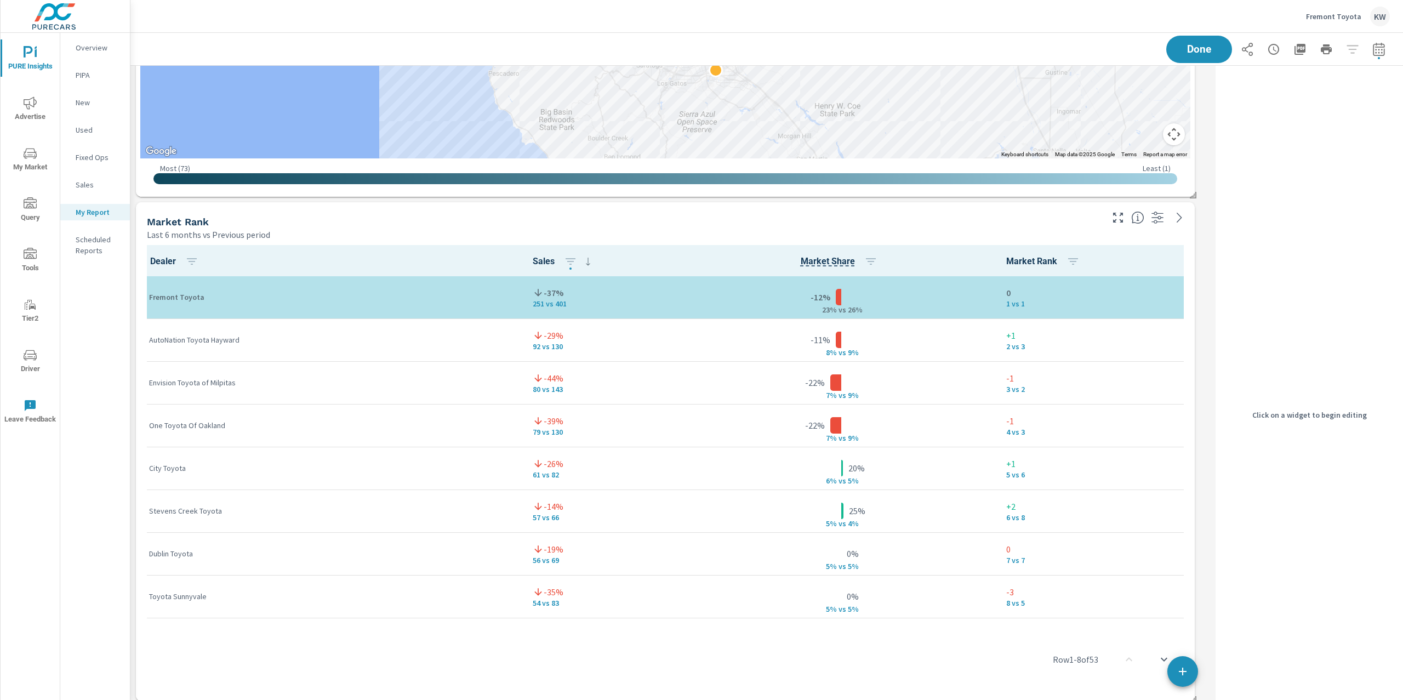
scroll to position [5, 5]
click at [1071, 226] on div "Market Rank" at bounding box center [624, 221] width 954 height 13
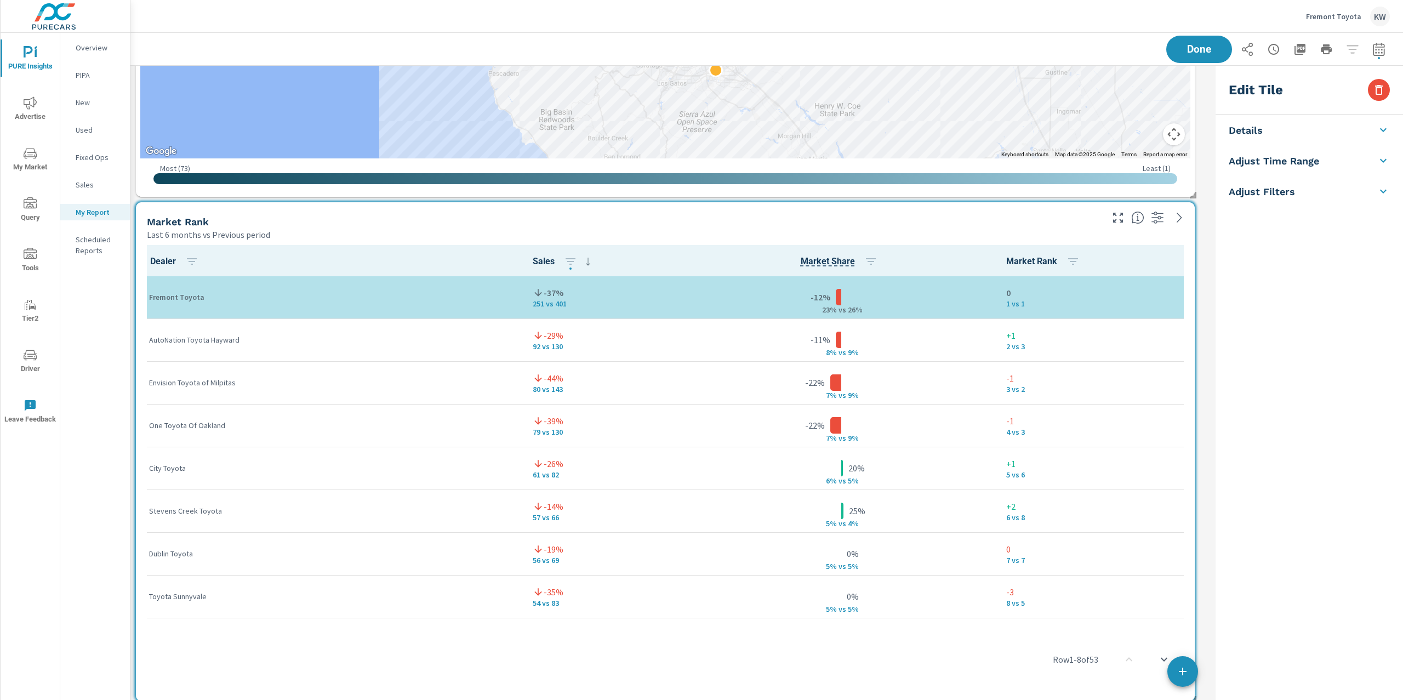
scroll to position [5449, 1093]
click at [1342, 234] on li "Adjust Time Range" at bounding box center [1309, 227] width 187 height 31
click at [1315, 286] on body "PURE Insights Advertise My Market Query Tools Tier2 Driver Leave Feedback Overv…" at bounding box center [701, 350] width 1403 height 700
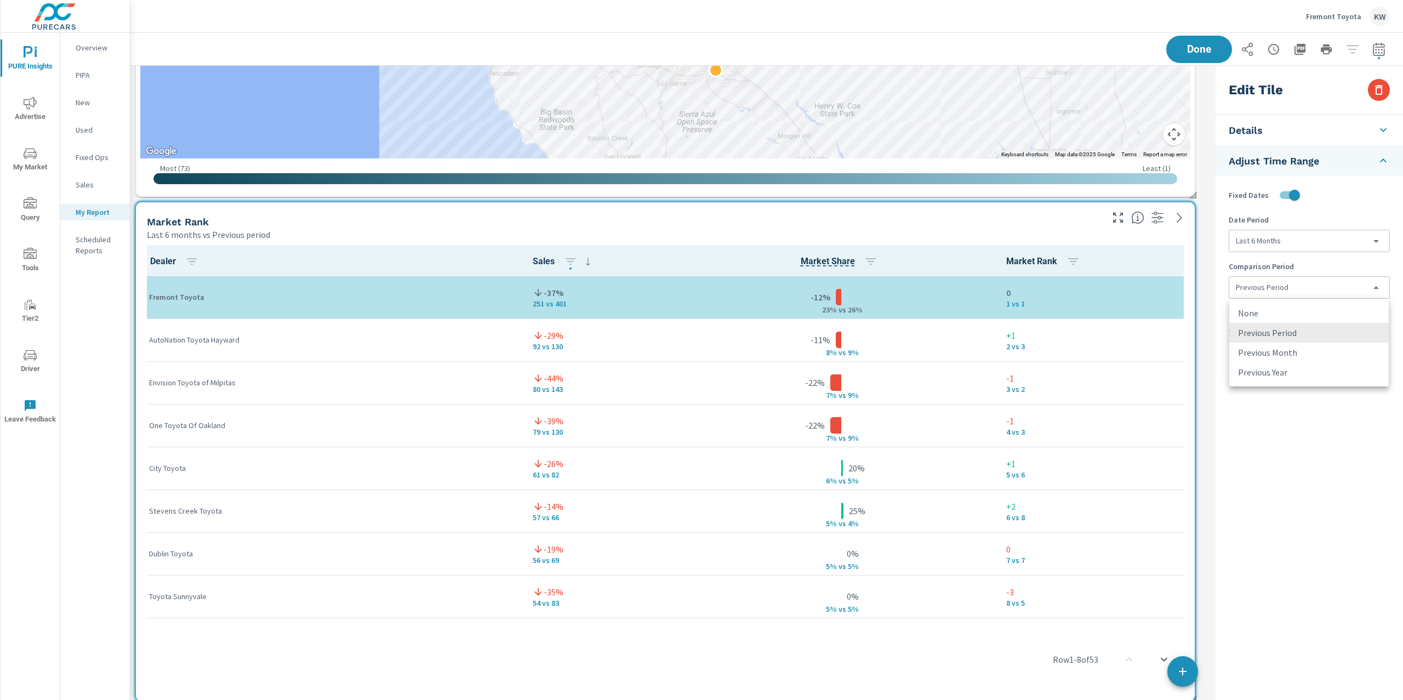
click at [1294, 314] on li "None" at bounding box center [1310, 313] width 160 height 20
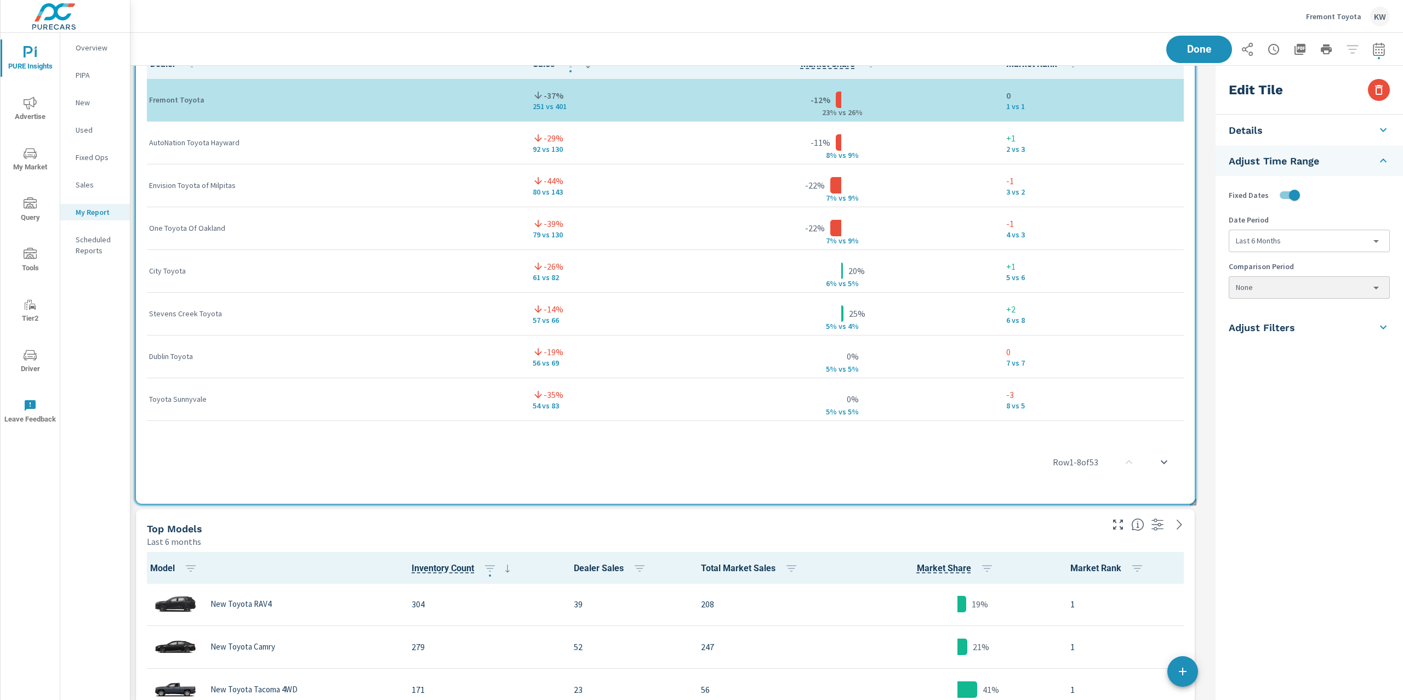
scroll to position [3025, 0]
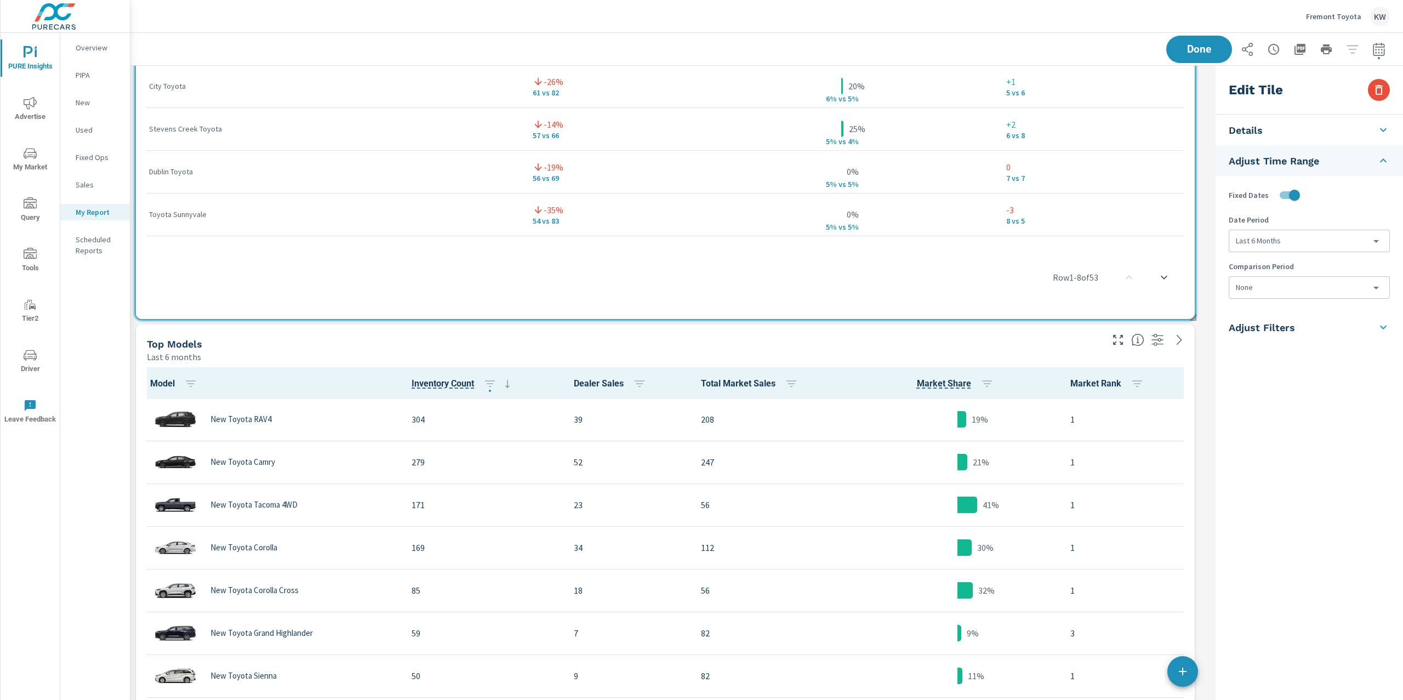
click at [1057, 341] on div "Top Models" at bounding box center [624, 344] width 954 height 13
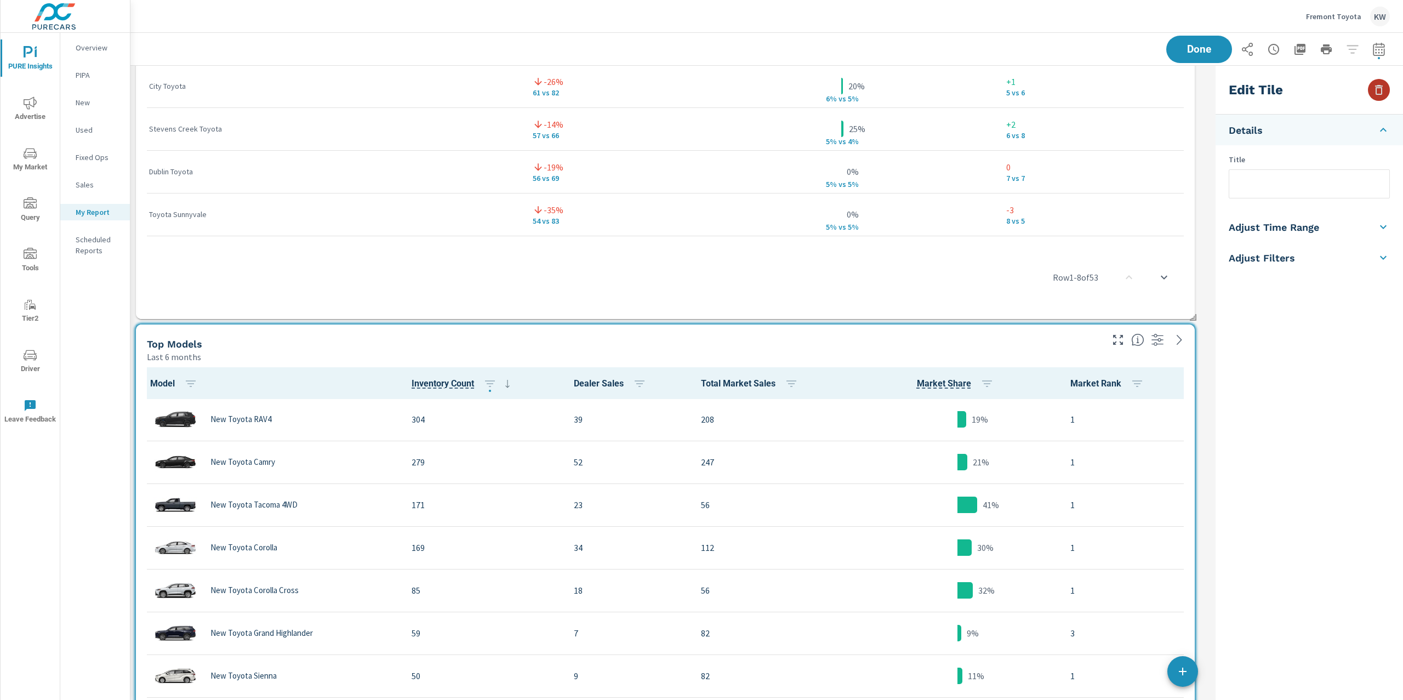
click at [1384, 90] on icon "button" at bounding box center [1379, 89] width 13 height 13
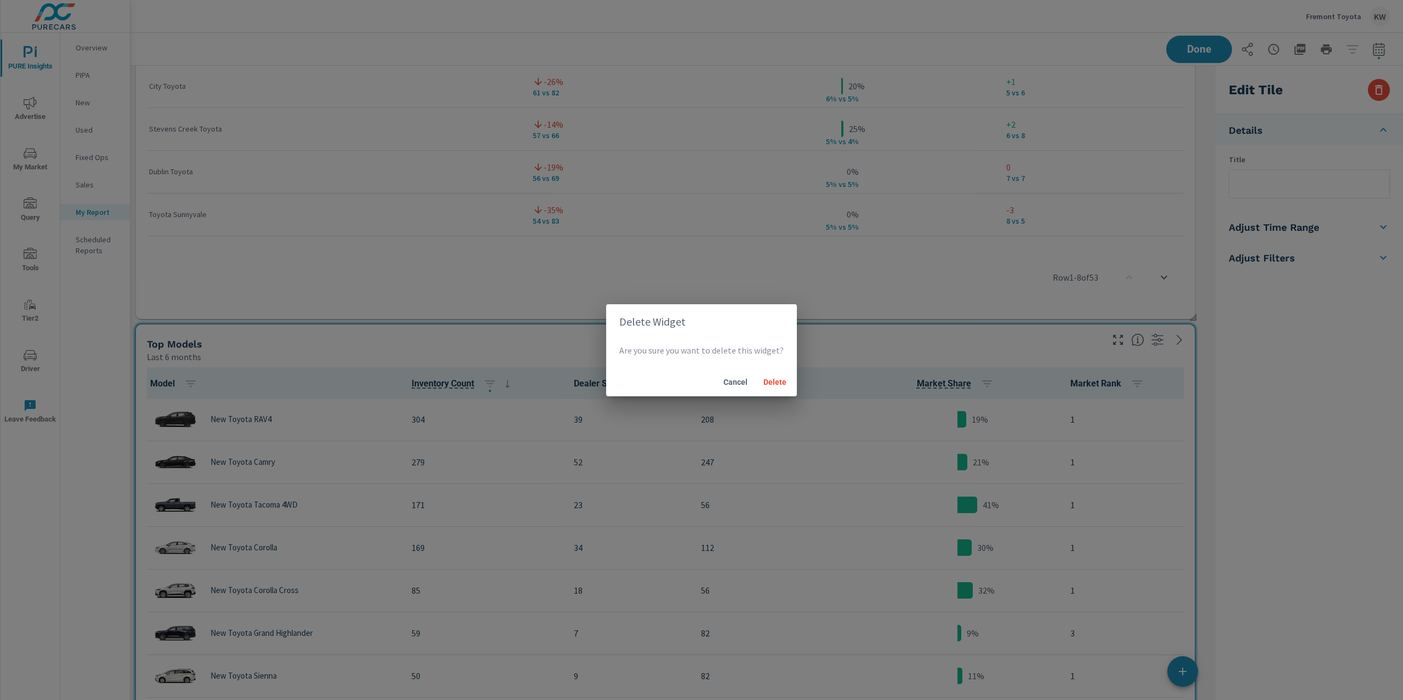
drag, startPoint x: 775, startPoint y: 385, endPoint x: 850, endPoint y: 406, distance: 77.9
click at [775, 385] on span "Delete" at bounding box center [775, 382] width 26 height 10
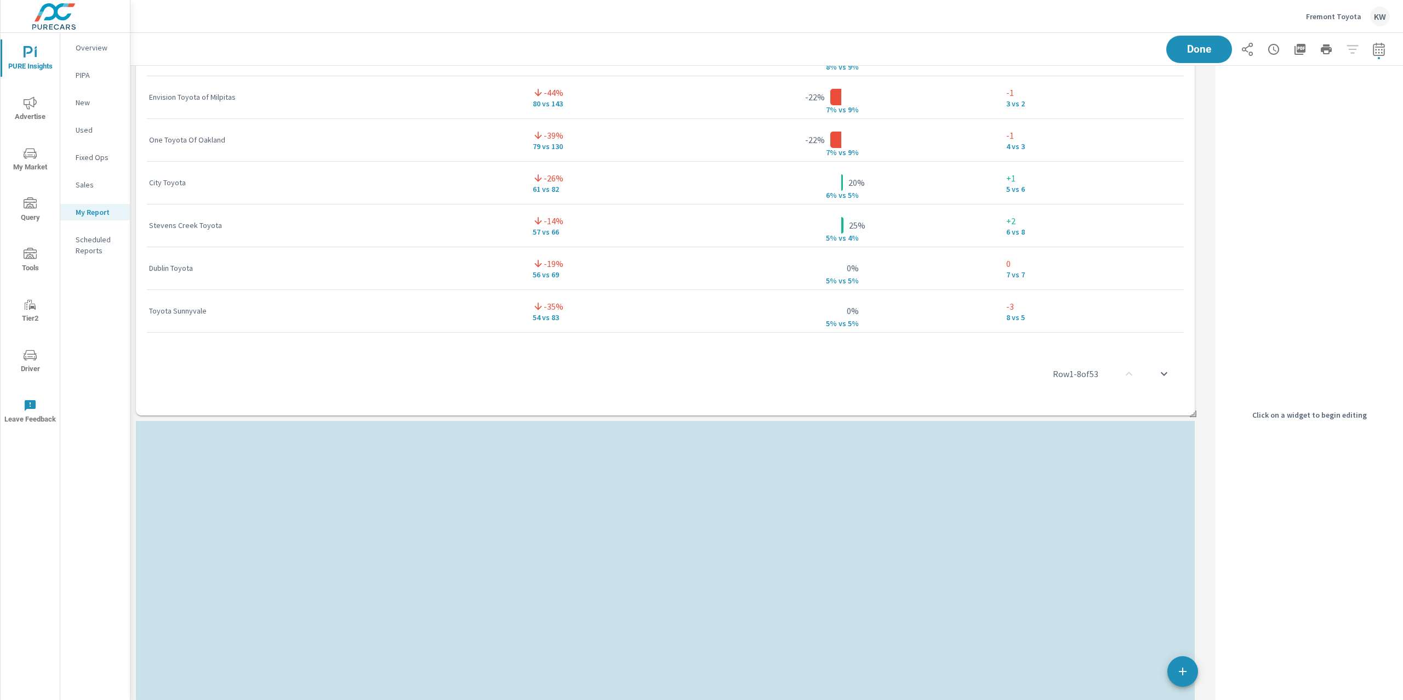
scroll to position [2698, 0]
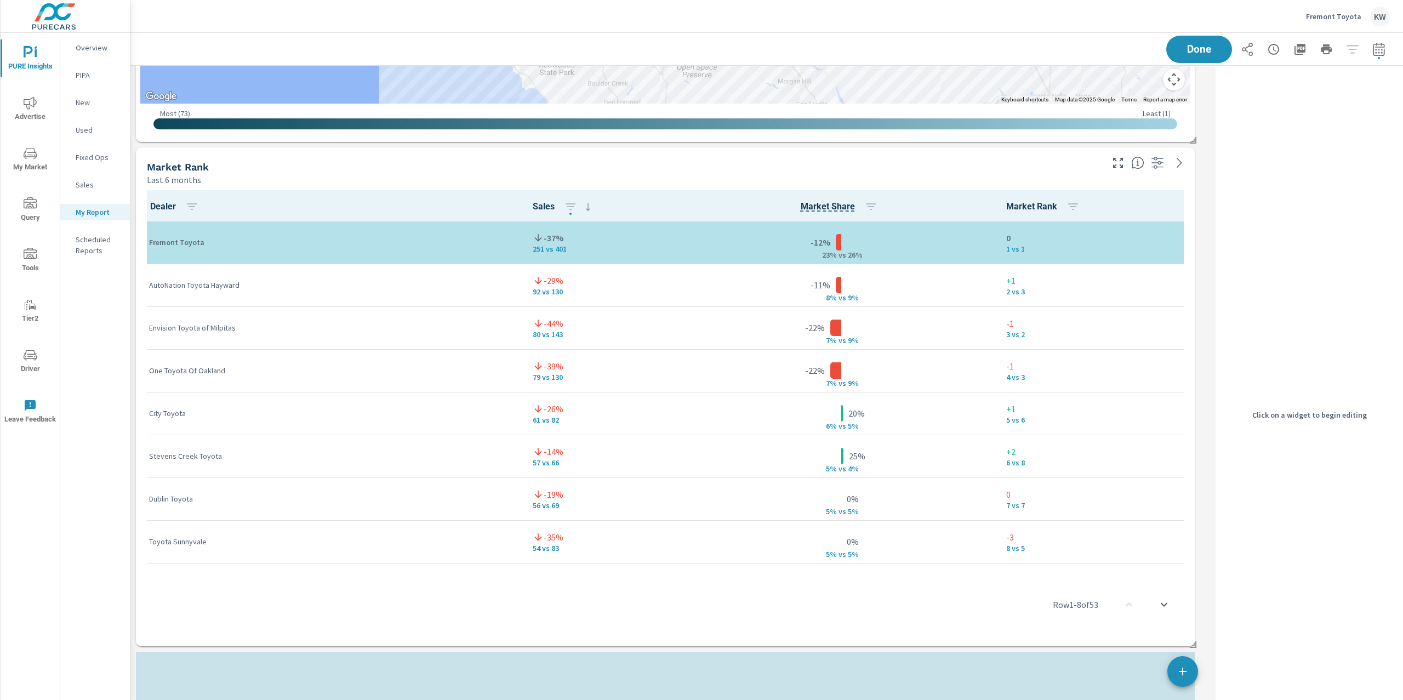
click at [1086, 174] on div "Last 6 months" at bounding box center [624, 179] width 954 height 13
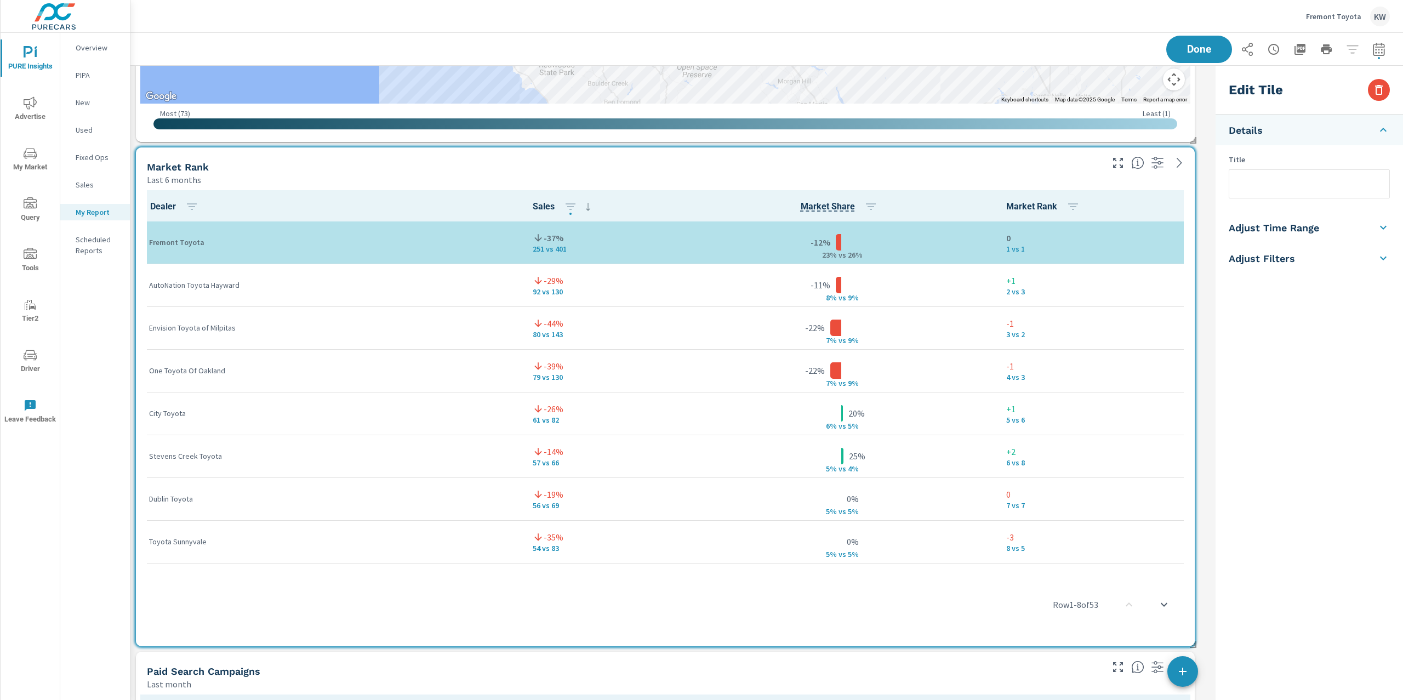
scroll to position [4945, 1093]
click at [1333, 238] on li "Adjust Time Range" at bounding box center [1309, 227] width 187 height 31
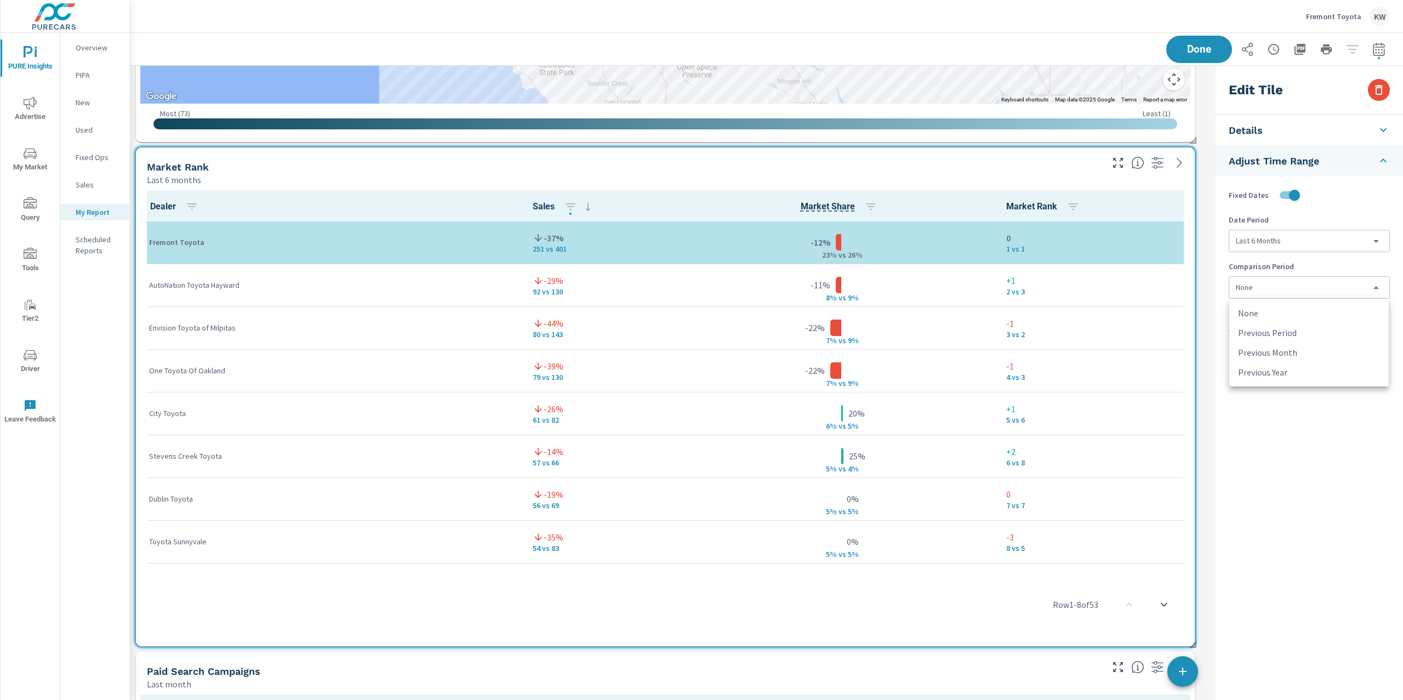
click at [1293, 288] on body "PURE Insights Advertise My Market Query Tools Tier2 Driver Leave Feedback Overv…" at bounding box center [701, 350] width 1403 height 700
click at [1305, 338] on li "Previous Period" at bounding box center [1310, 333] width 160 height 20
type input "currentPeriodStart"
click at [1208, 56] on button "Done" at bounding box center [1199, 49] width 68 height 29
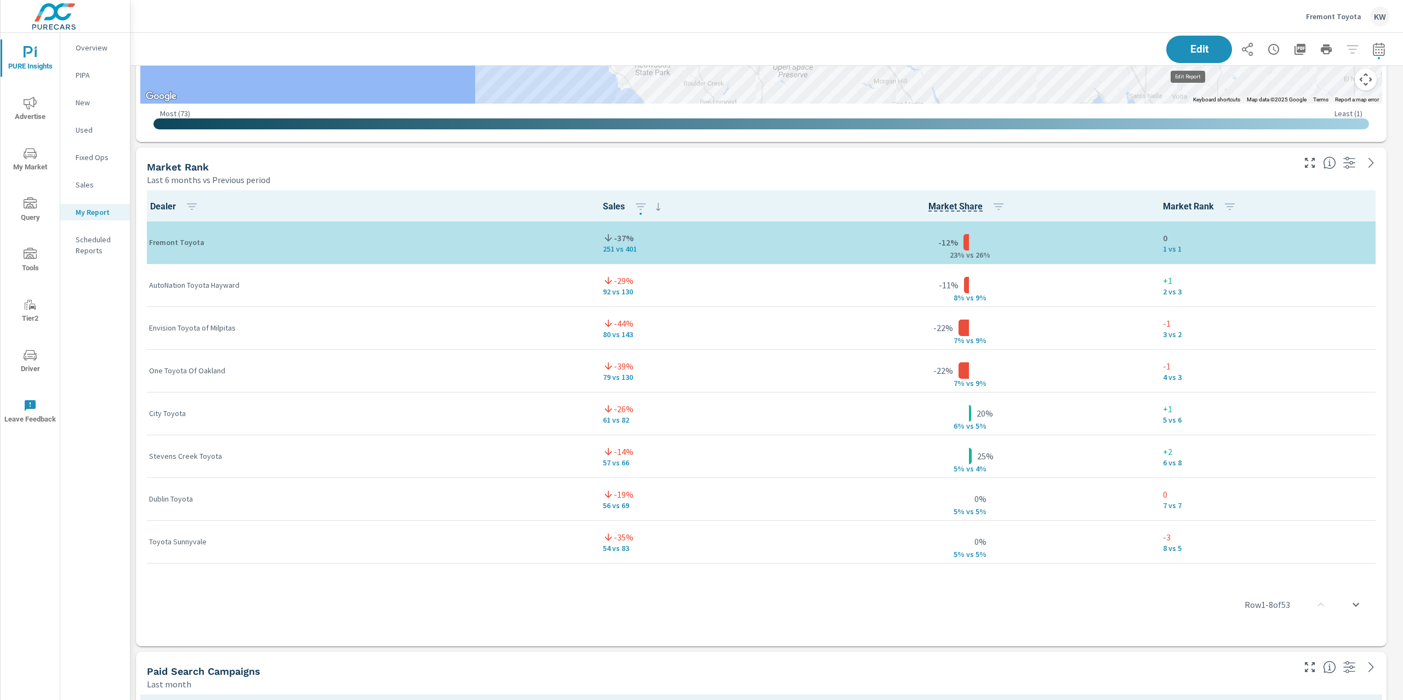
scroll to position [4945, 1285]
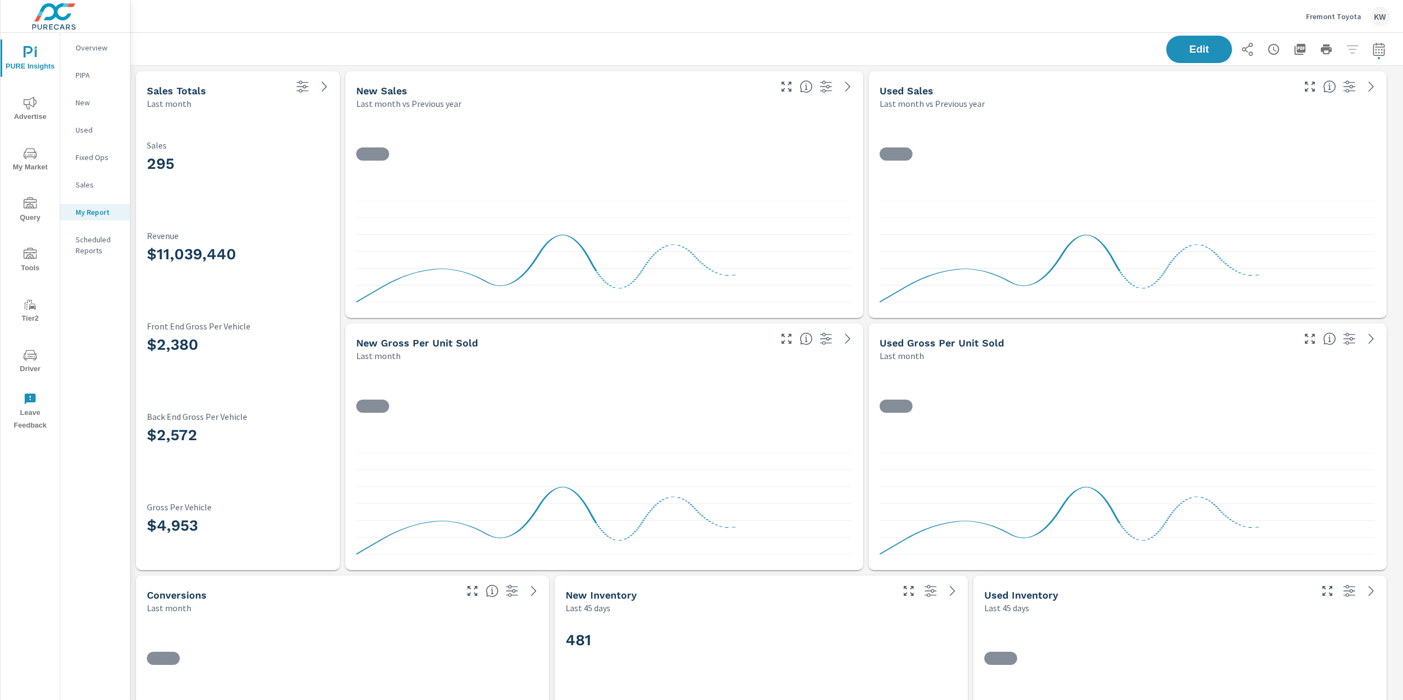
scroll to position [1, 0]
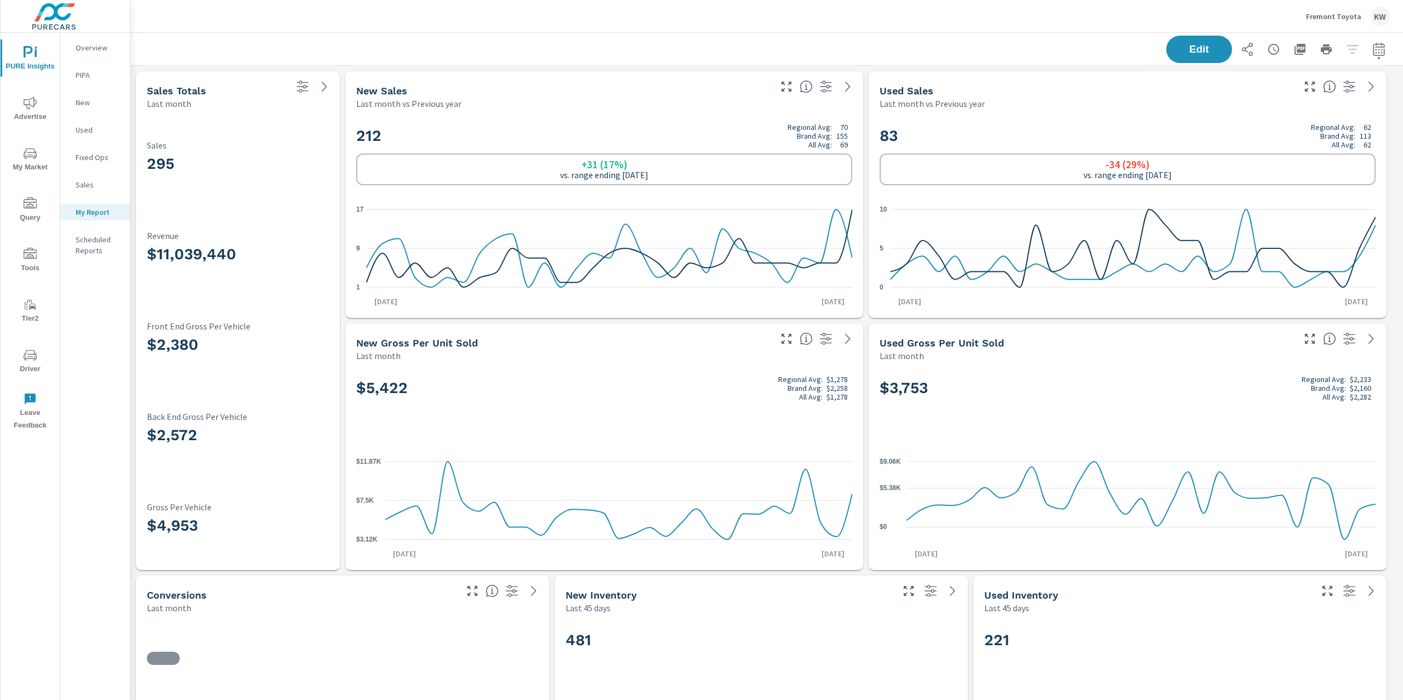
scroll to position [1, 0]
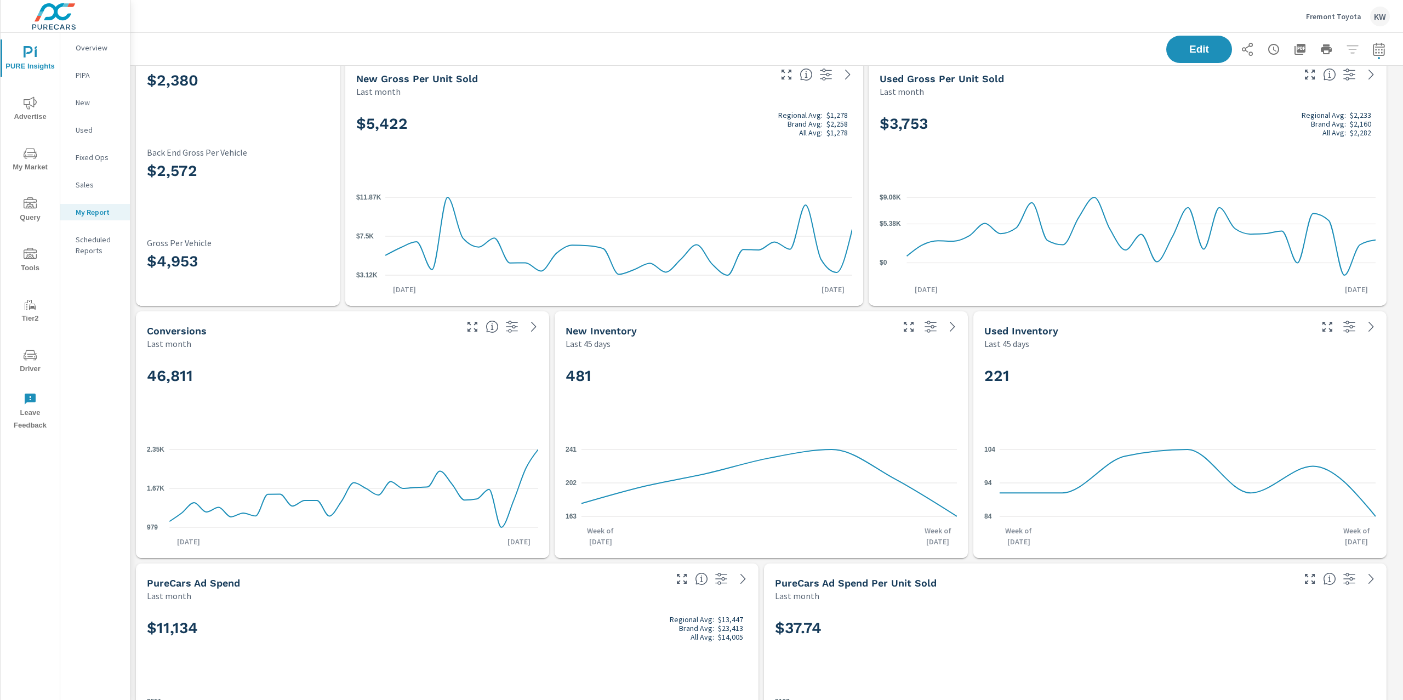
scroll to position [286, 0]
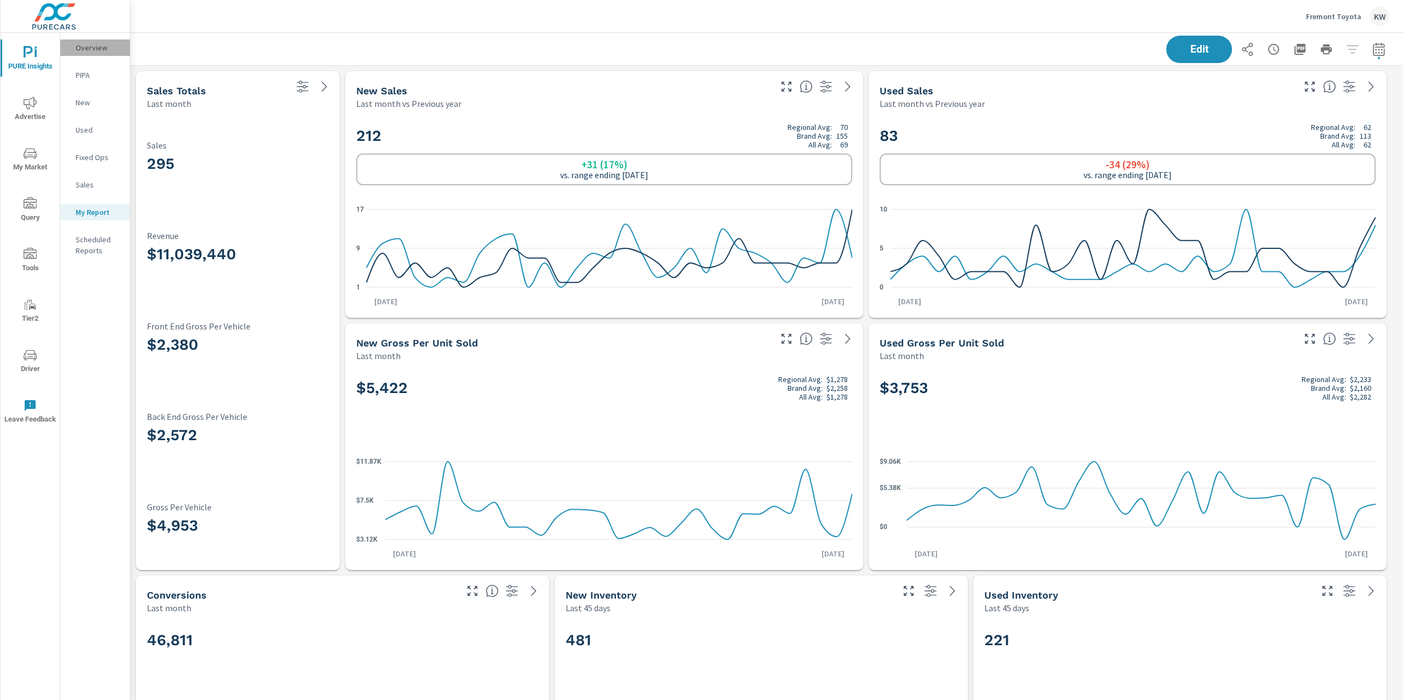
click at [103, 50] on p "Overview" at bounding box center [98, 47] width 45 height 11
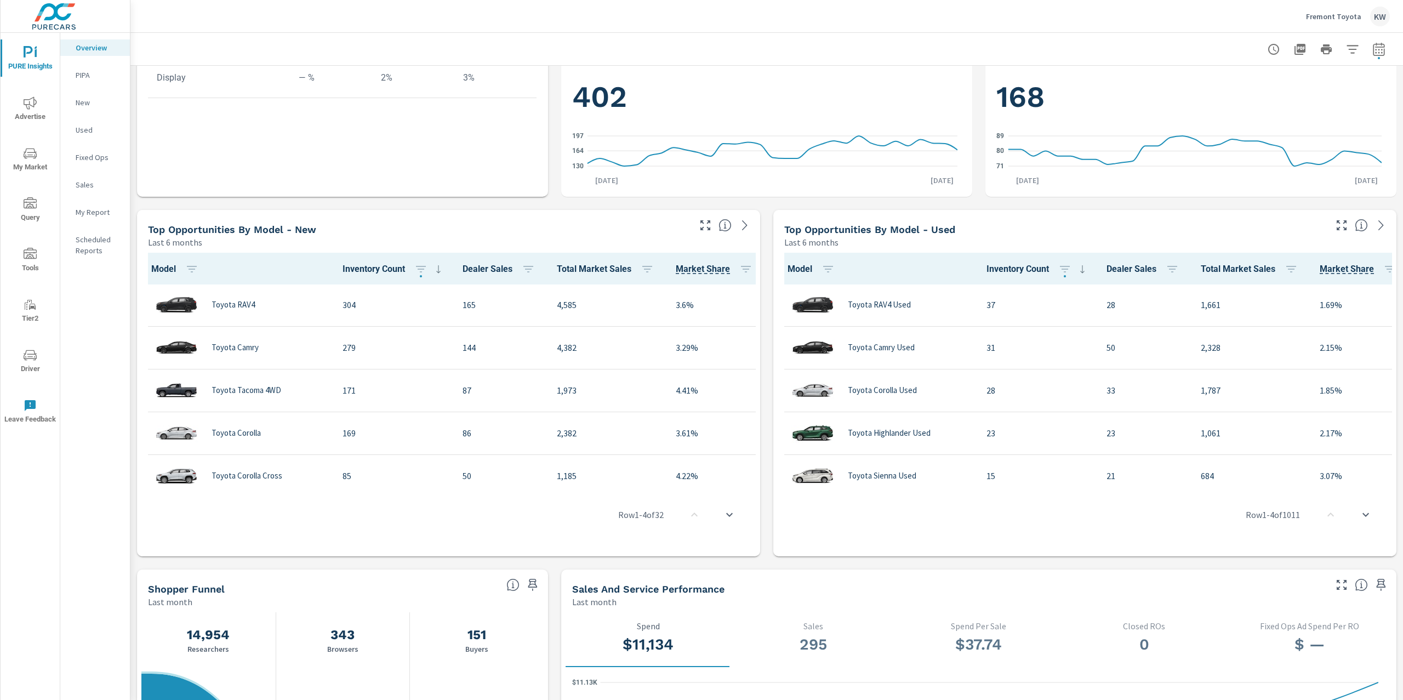
scroll to position [801, 0]
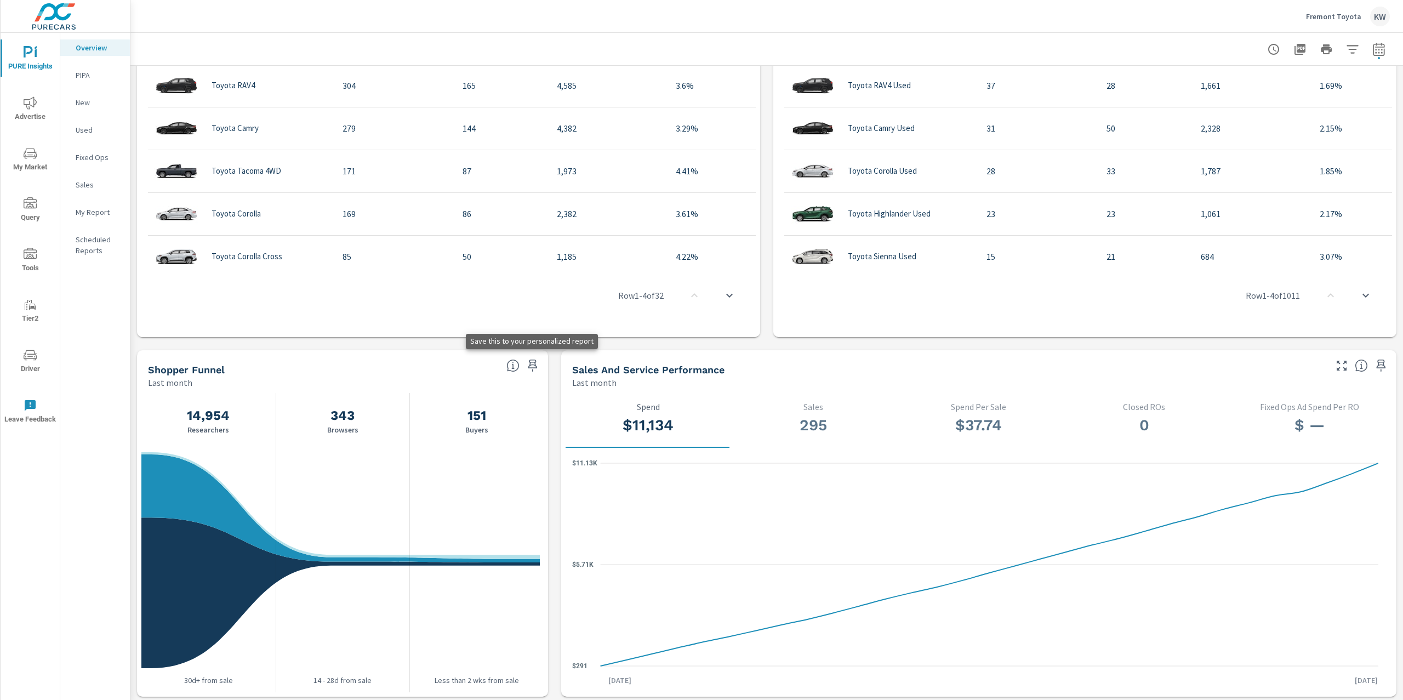
click at [532, 372] on icon "button" at bounding box center [532, 365] width 13 height 13
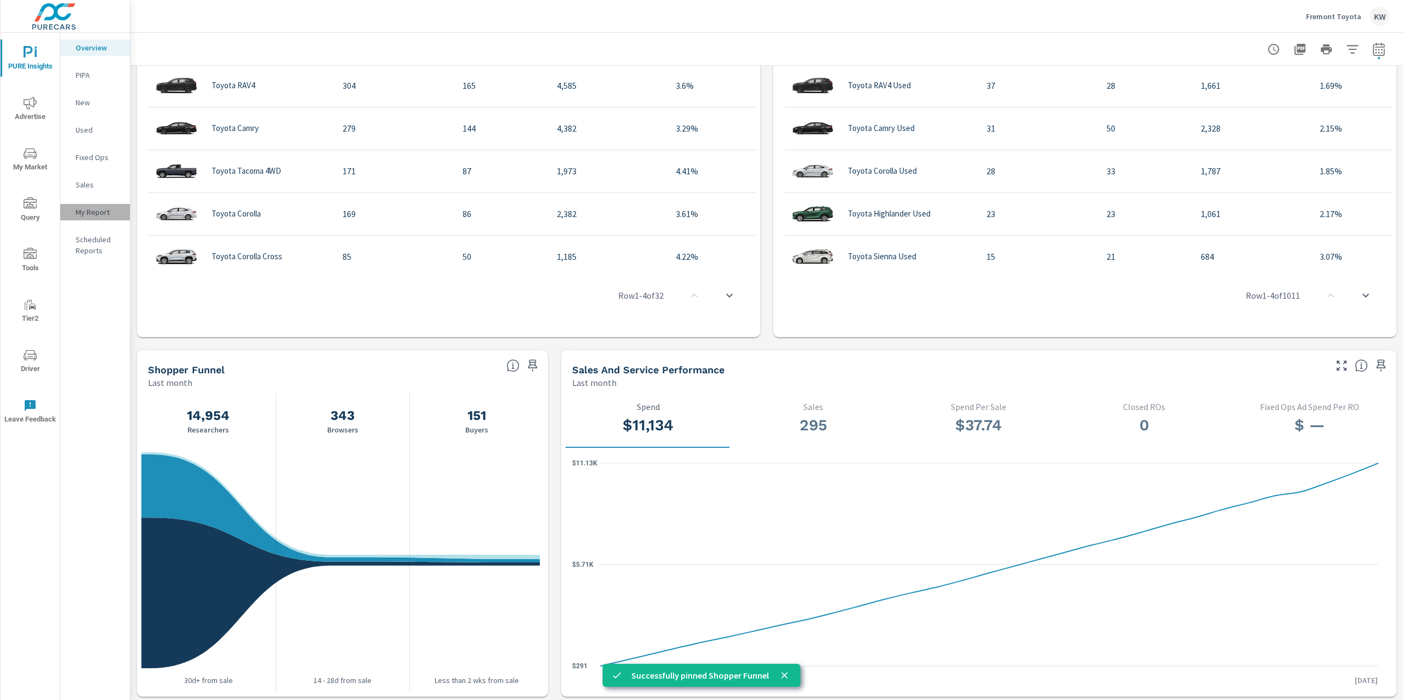
click at [85, 212] on p "My Report" at bounding box center [98, 212] width 45 height 11
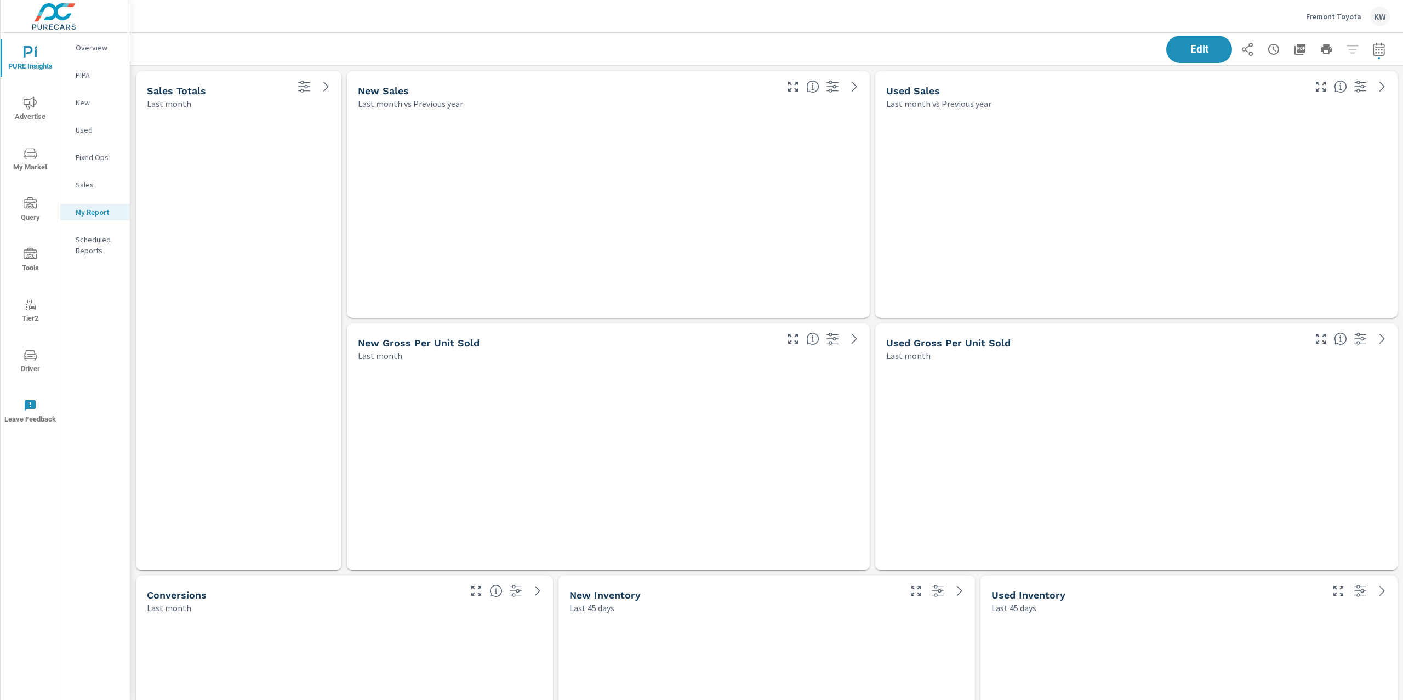
scroll to position [5449, 1285]
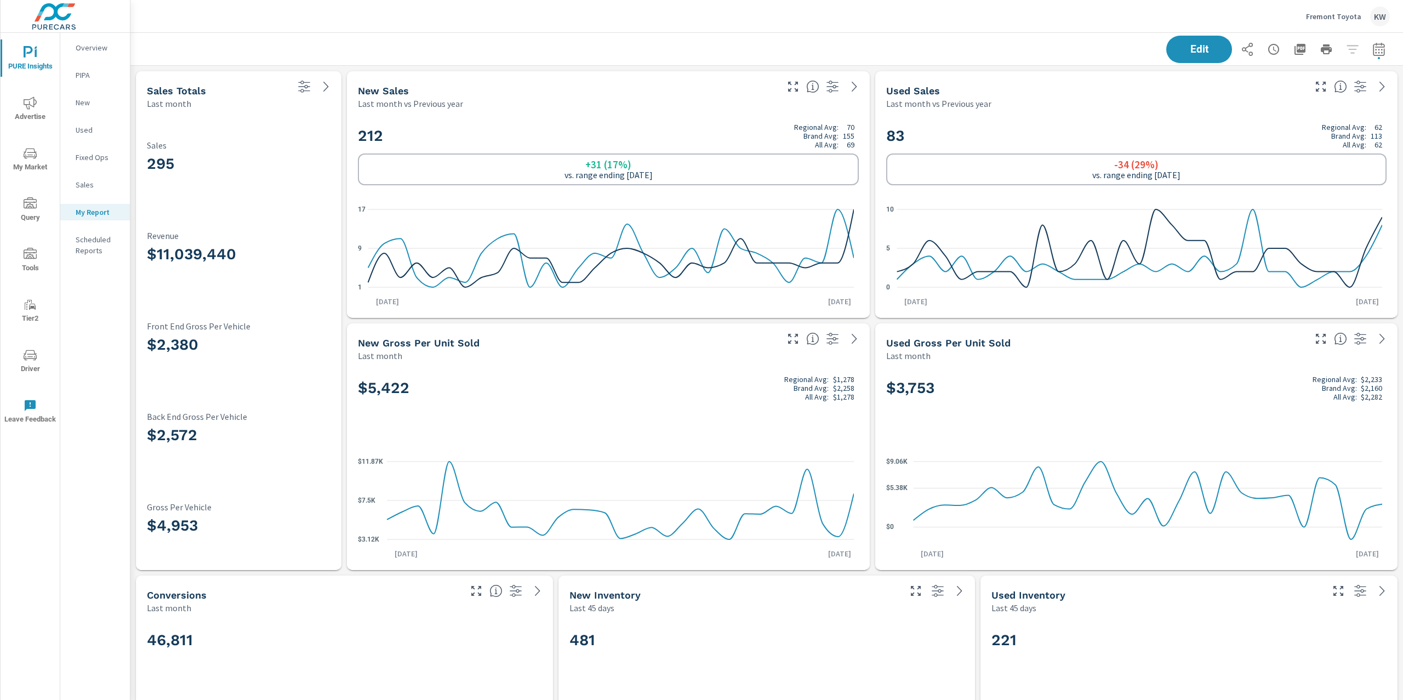
scroll to position [1, 0]
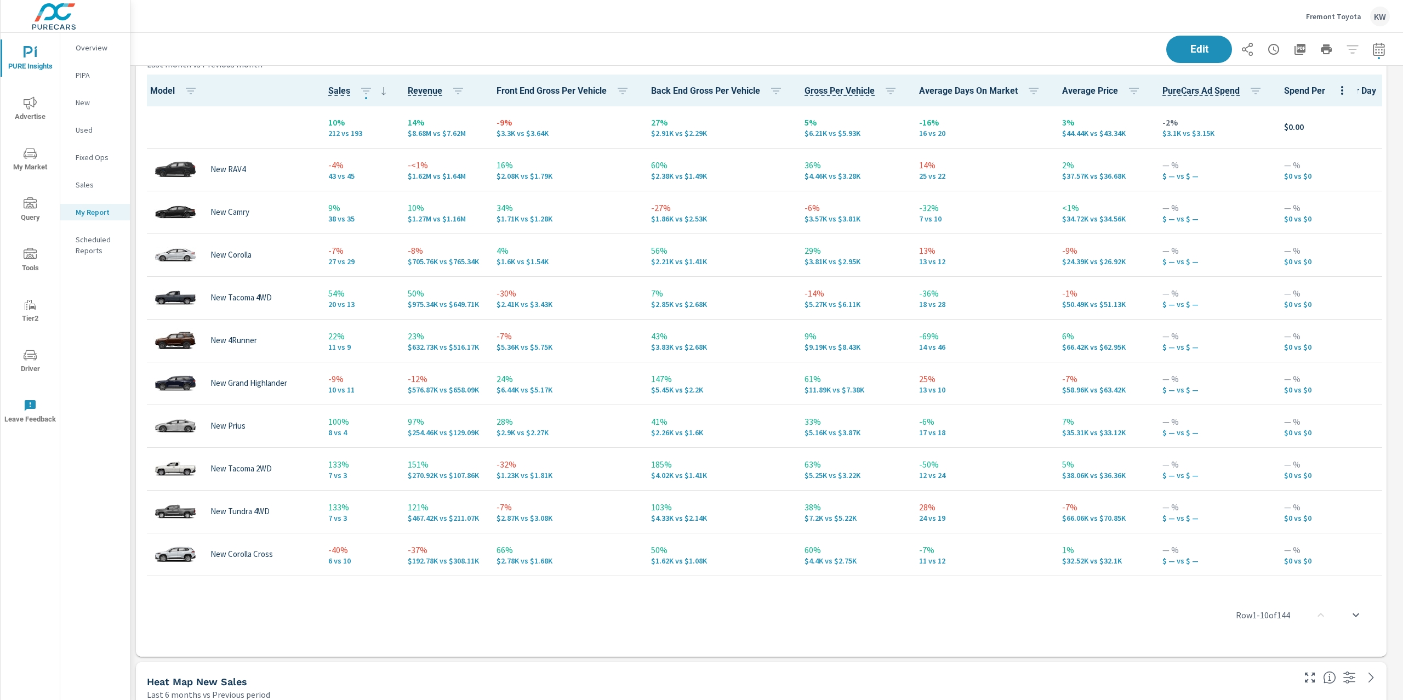
scroll to position [2187, 0]
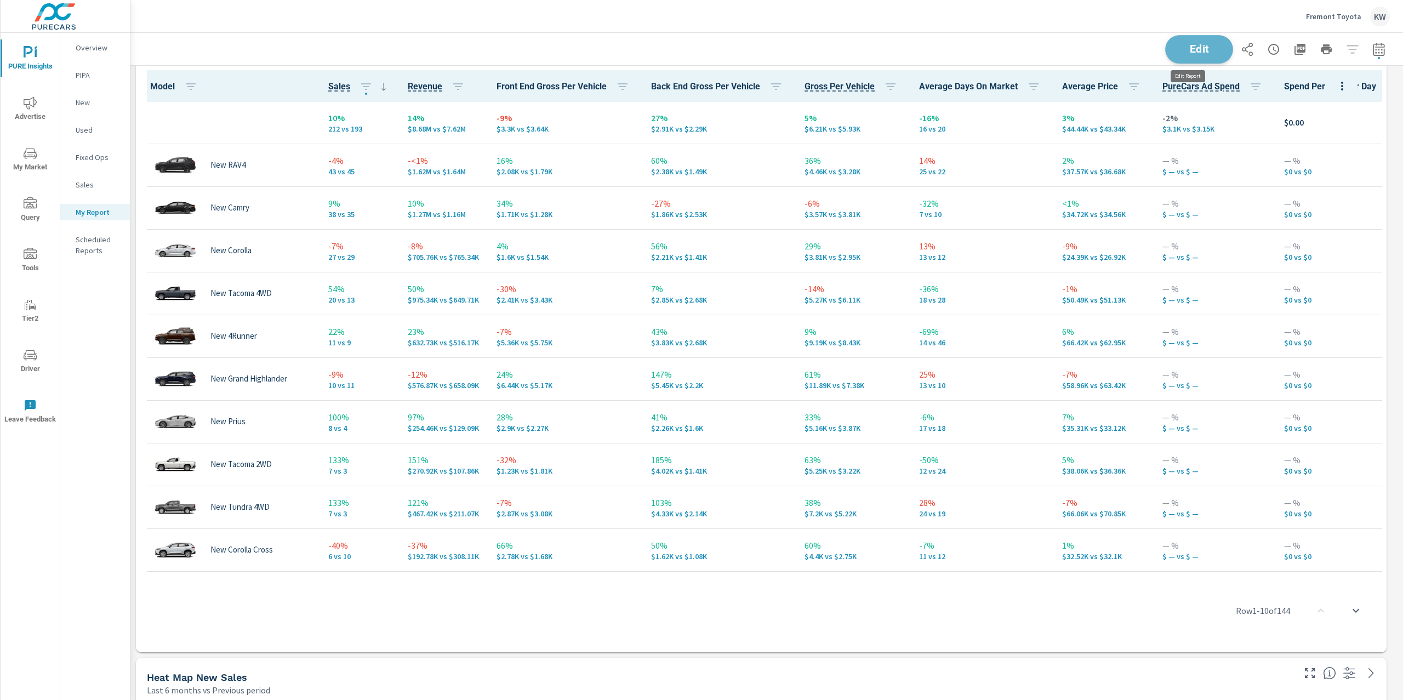
click at [1176, 60] on button "Edit" at bounding box center [1199, 49] width 68 height 29
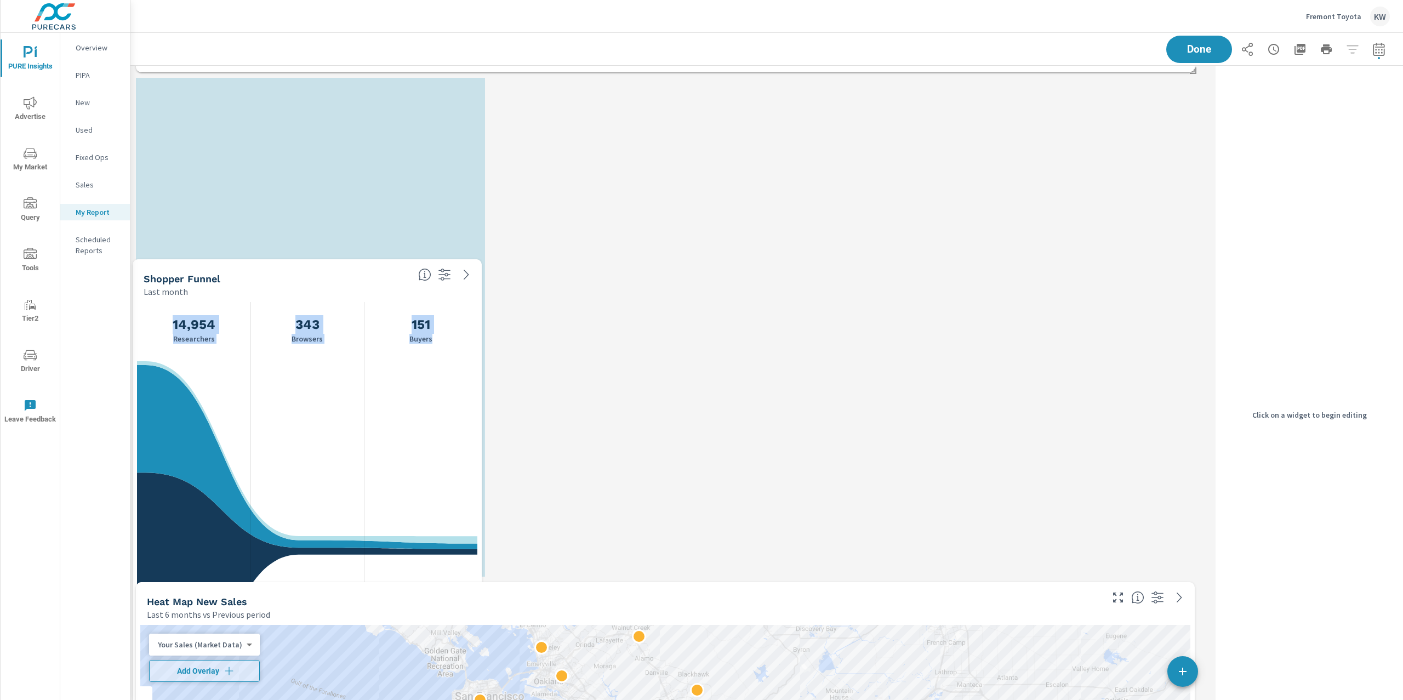
scroll to position [2306, 0]
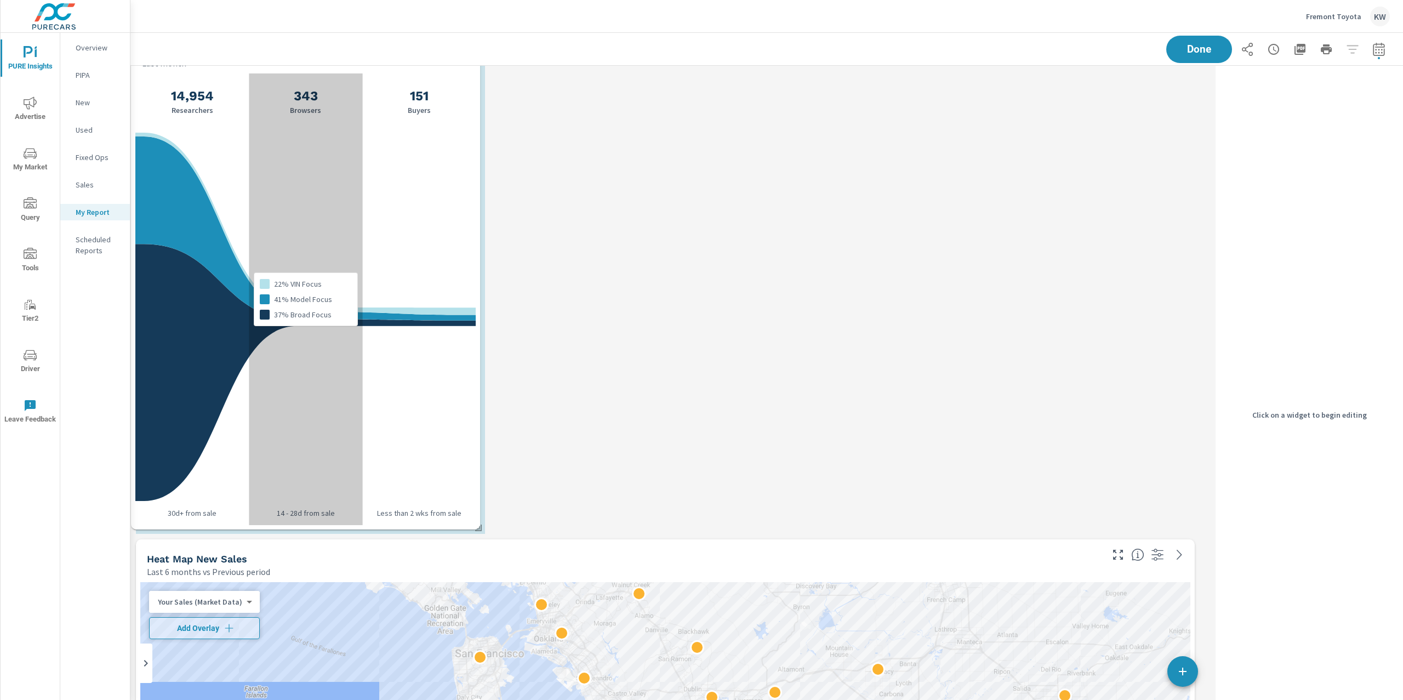
drag, startPoint x: 324, startPoint y: 96, endPoint x: 318, endPoint y: 496, distance: 399.1
click at [318, 496] on div "22% VIN Focus 41% Model Focus 37% Broad Focus" at bounding box center [305, 299] width 113 height 452
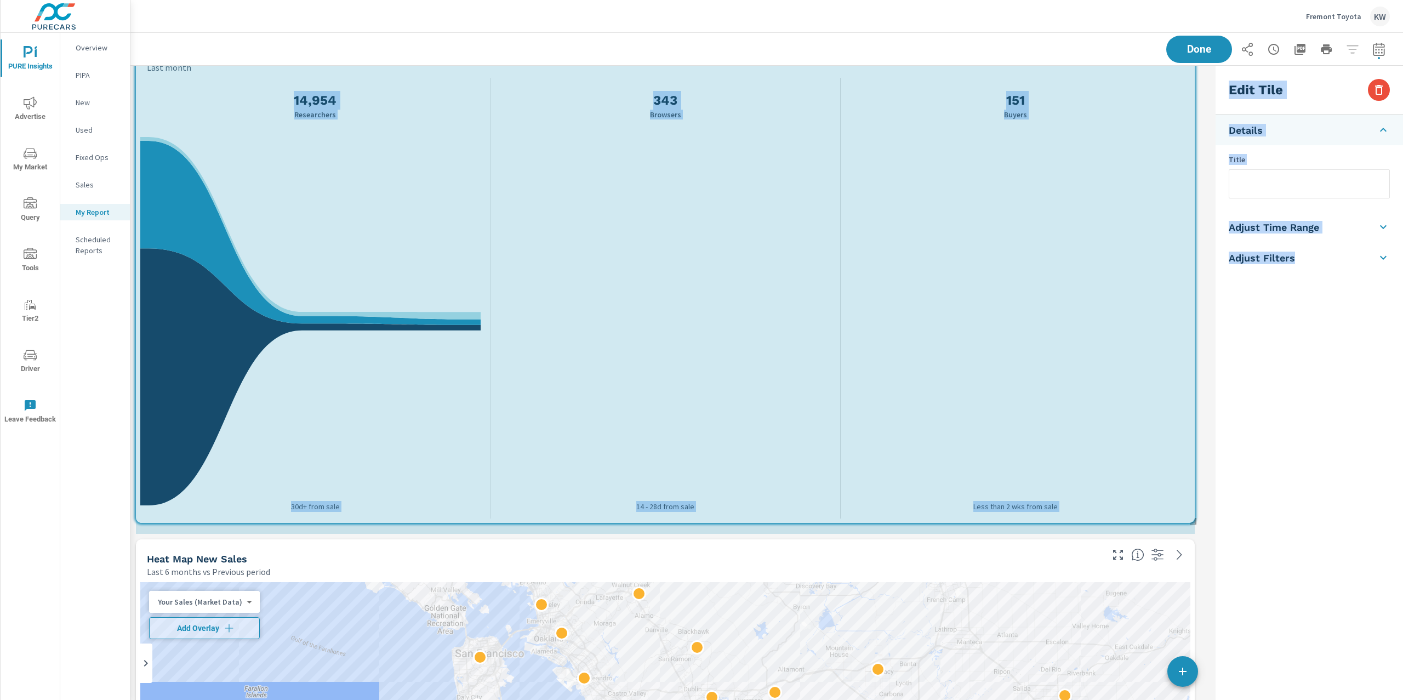
drag, startPoint x: 484, startPoint y: 532, endPoint x: 1248, endPoint y: 522, distance: 764.2
click at [1248, 522] on div "Heat Map New Sales Last 6 months vs Previous period ← Move left → Move right ↑ …" at bounding box center [766, 473] width 1273 height 5427
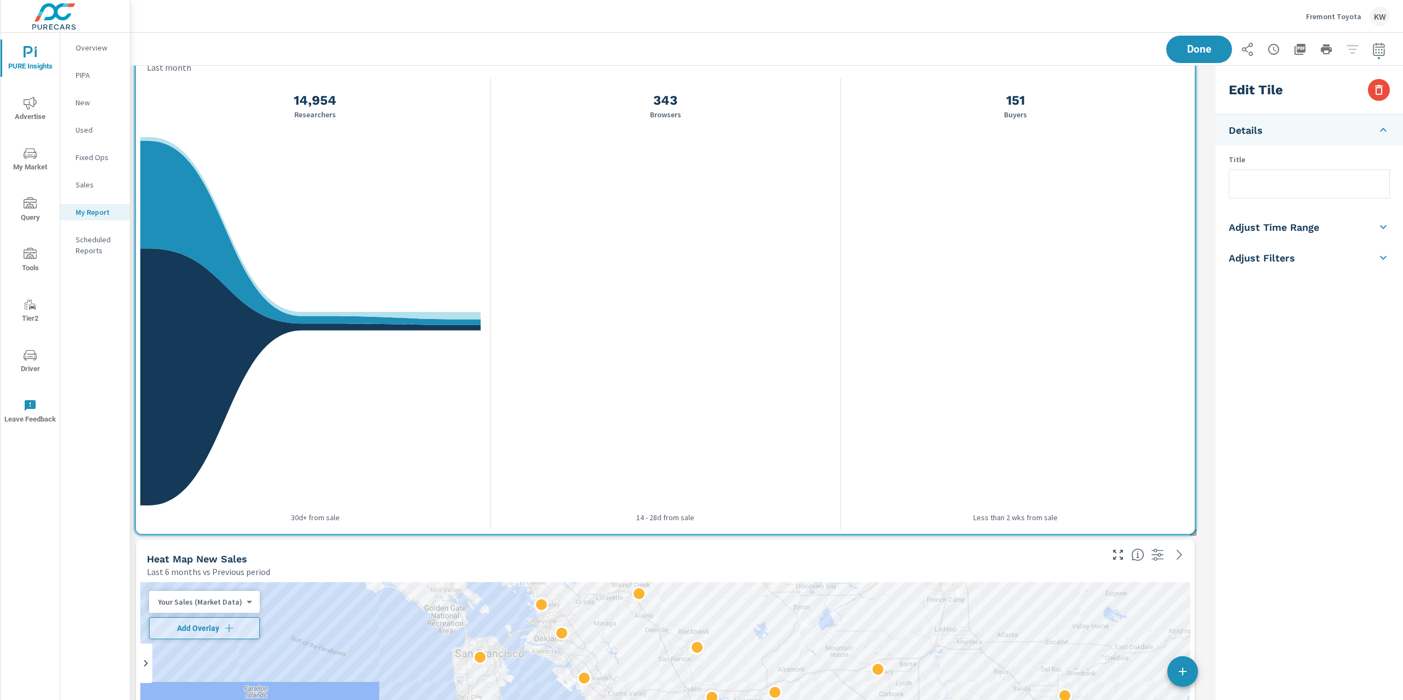
click at [1311, 230] on h5 "Adjust Time Range" at bounding box center [1274, 227] width 90 height 13
click at [1293, 196] on input "checkbox" at bounding box center [1284, 195] width 62 height 21
checkbox input "true"
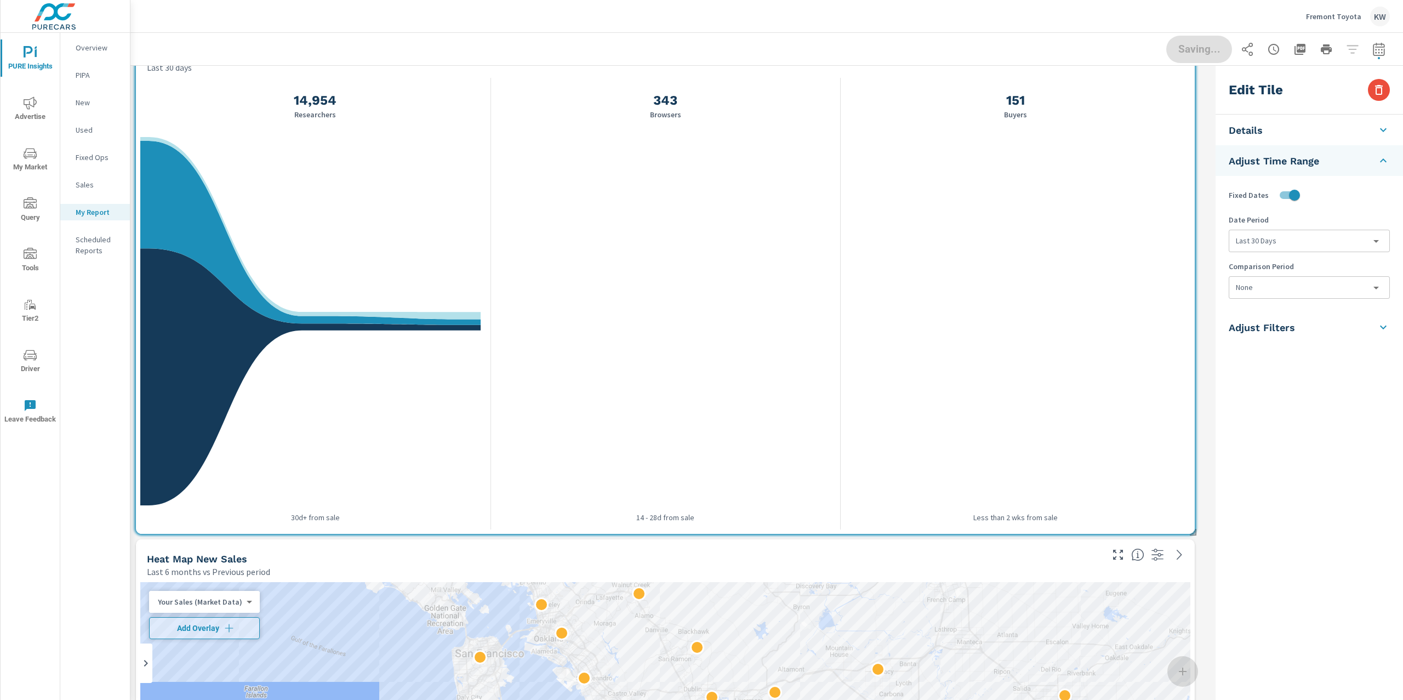
click at [1308, 289] on body "PURE Insights Advertise My Market Query Tools Tier2 Driver Leave Feedback Overv…" at bounding box center [701, 350] width 1403 height 700
click at [1355, 331] on li "Previous Period" at bounding box center [1310, 333] width 160 height 20
type input "currentPeriodStart"
click at [1210, 58] on button "Done" at bounding box center [1199, 49] width 68 height 29
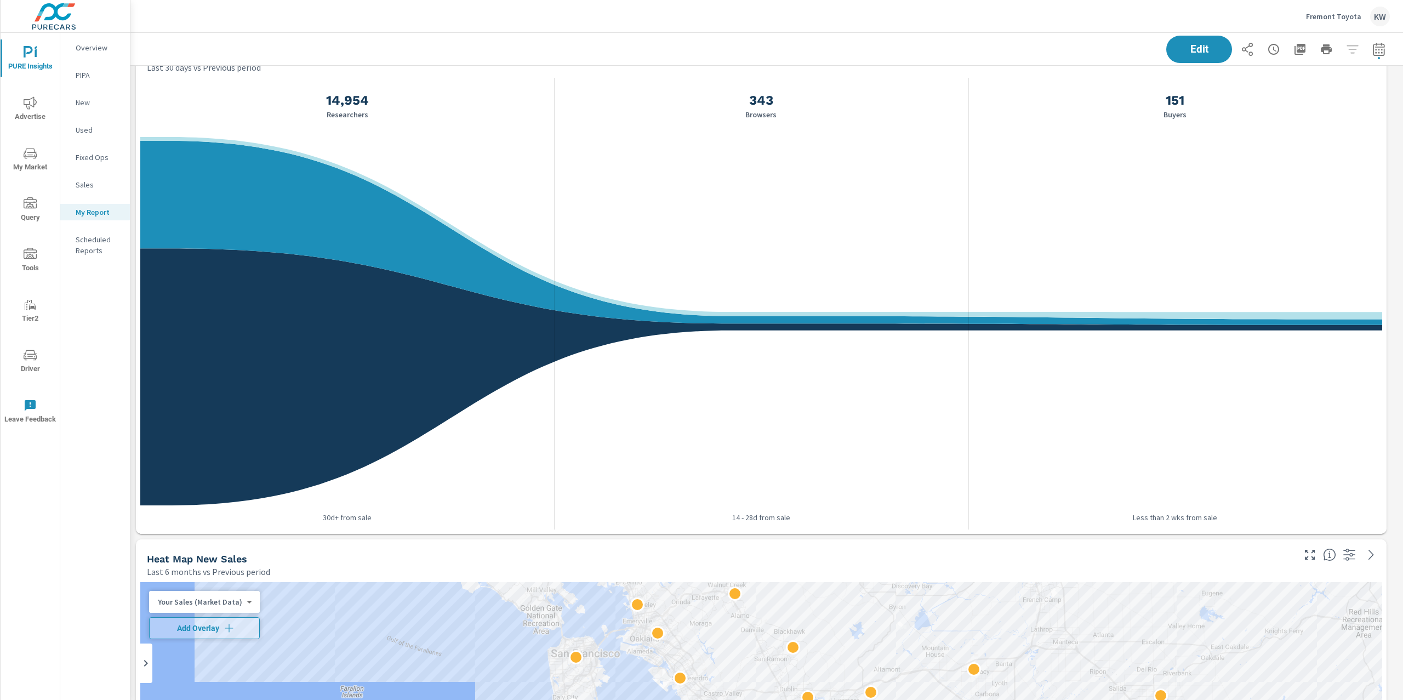
scroll to position [5449, 1285]
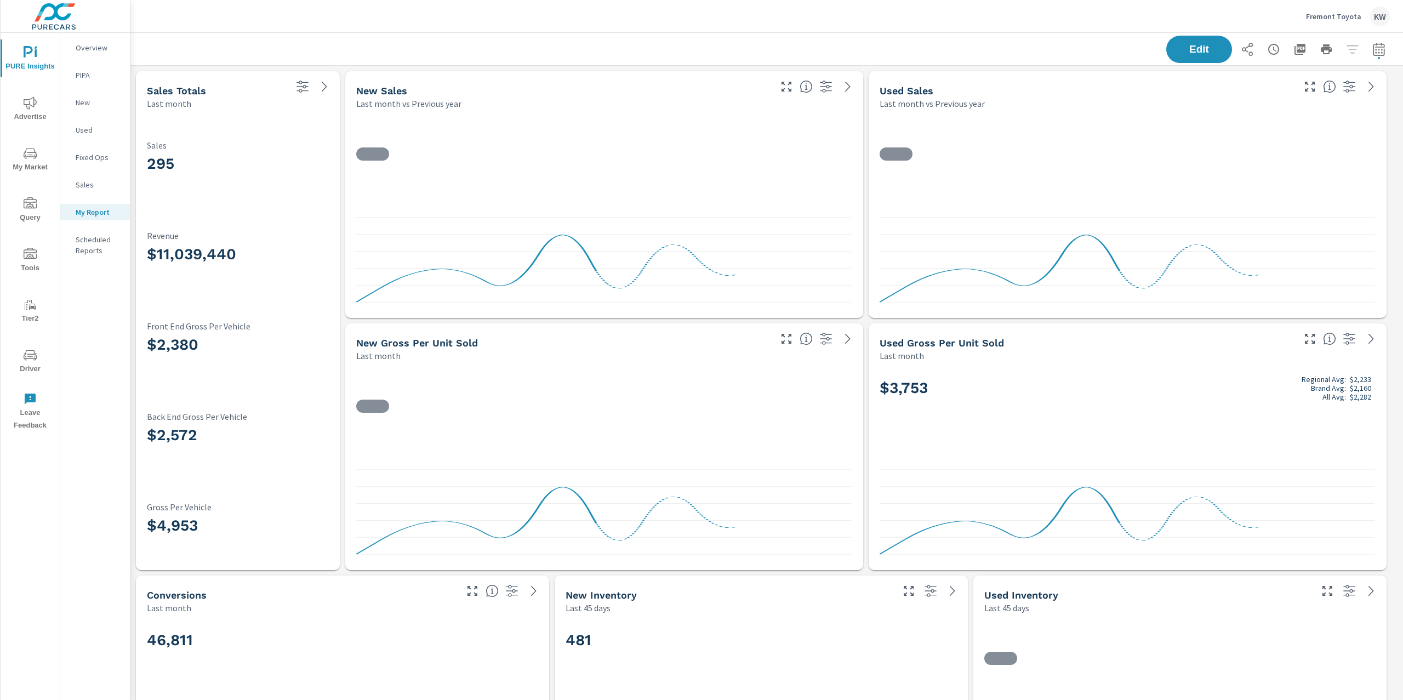
scroll to position [1, 0]
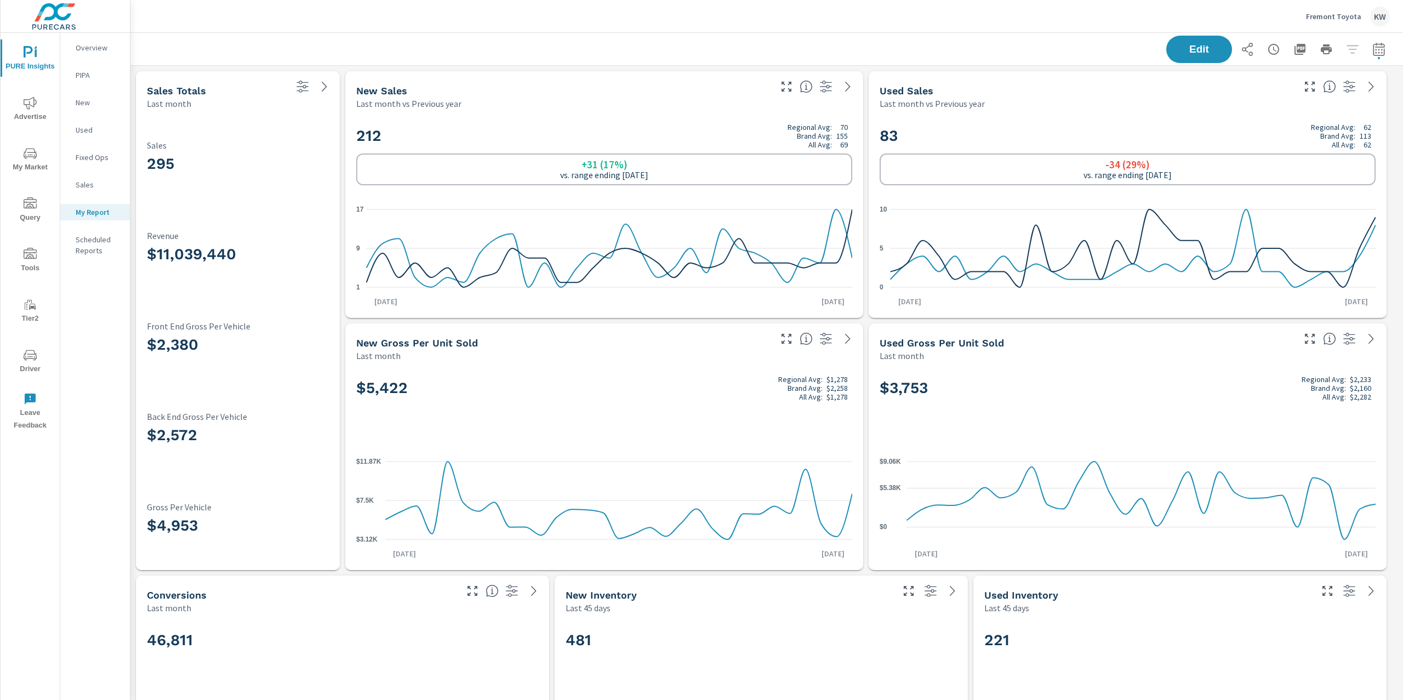
scroll to position [1, 0]
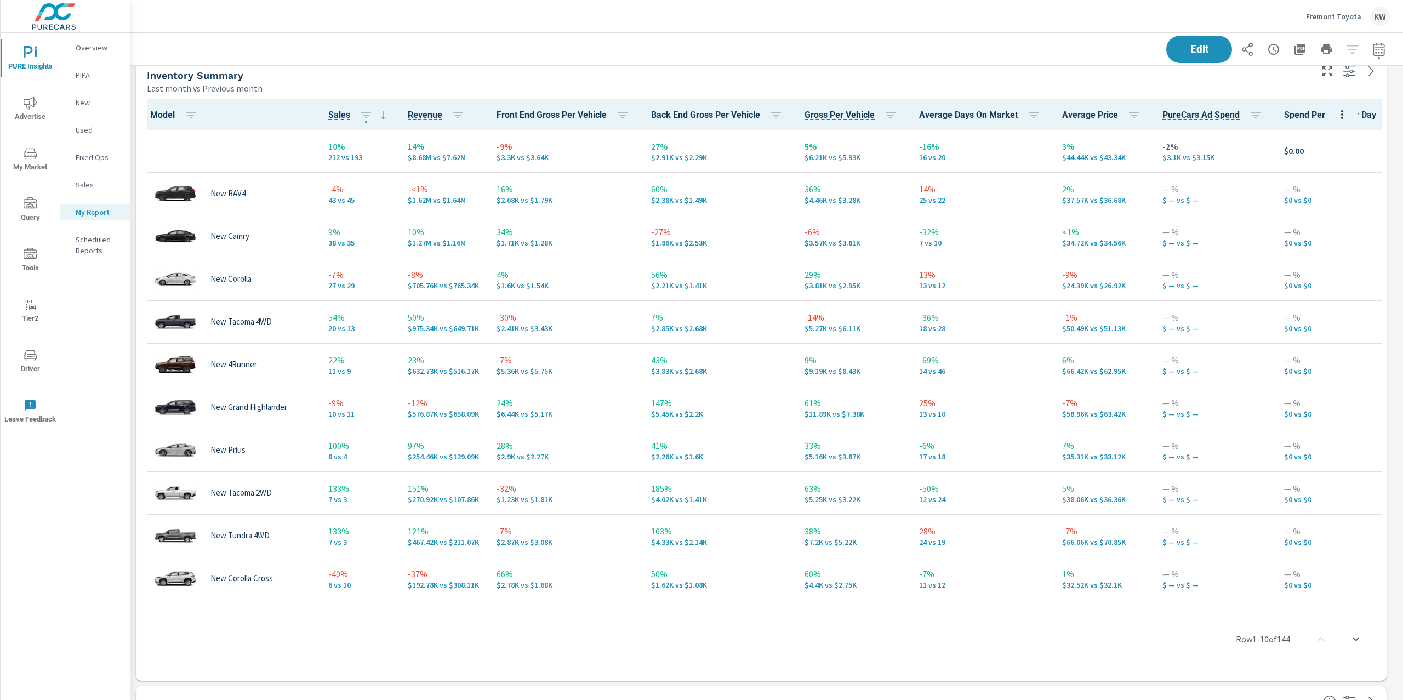
scroll to position [1762, 0]
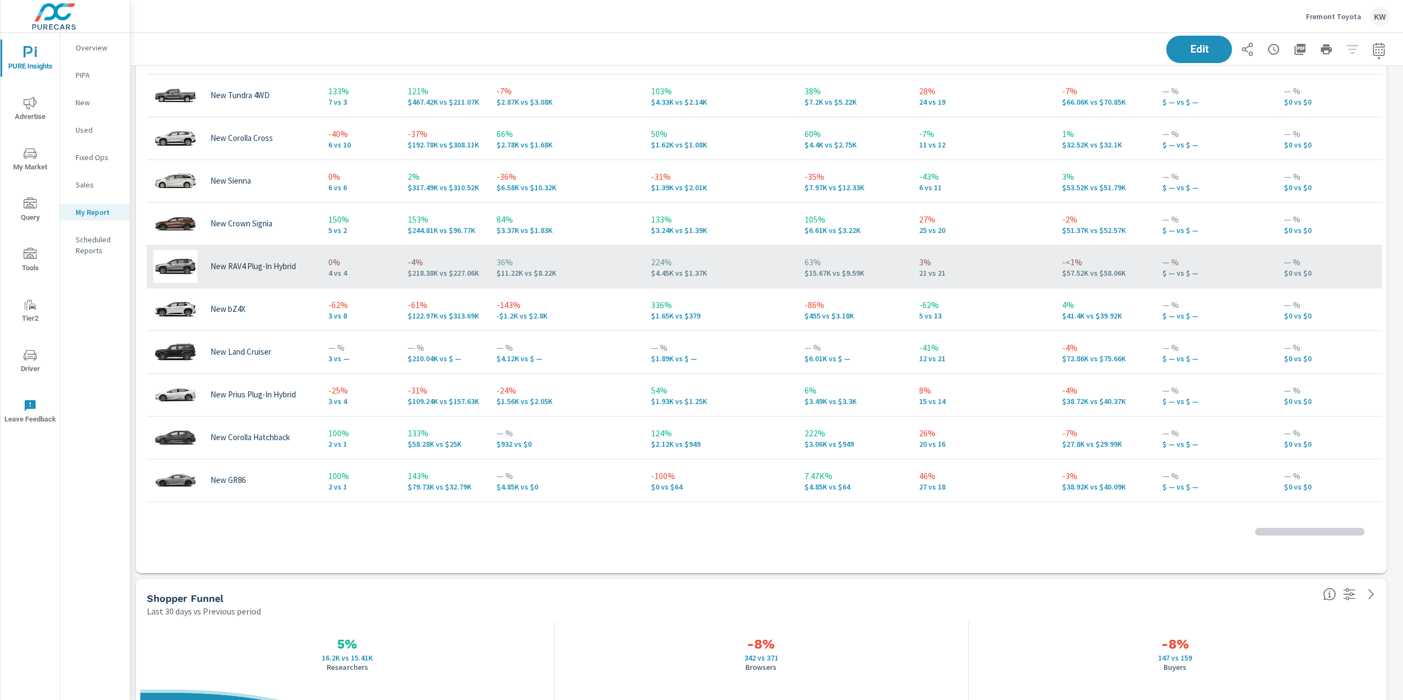
scroll to position [337, 0]
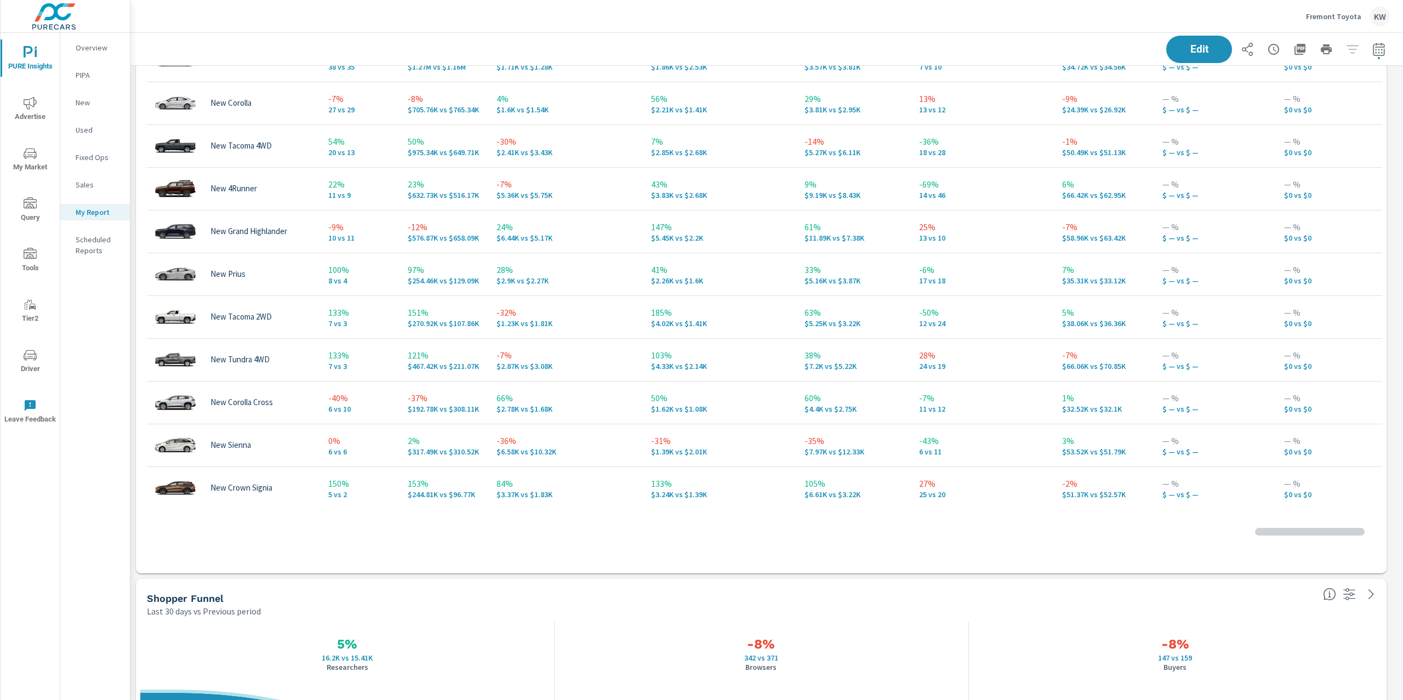
scroll to position [13, 0]
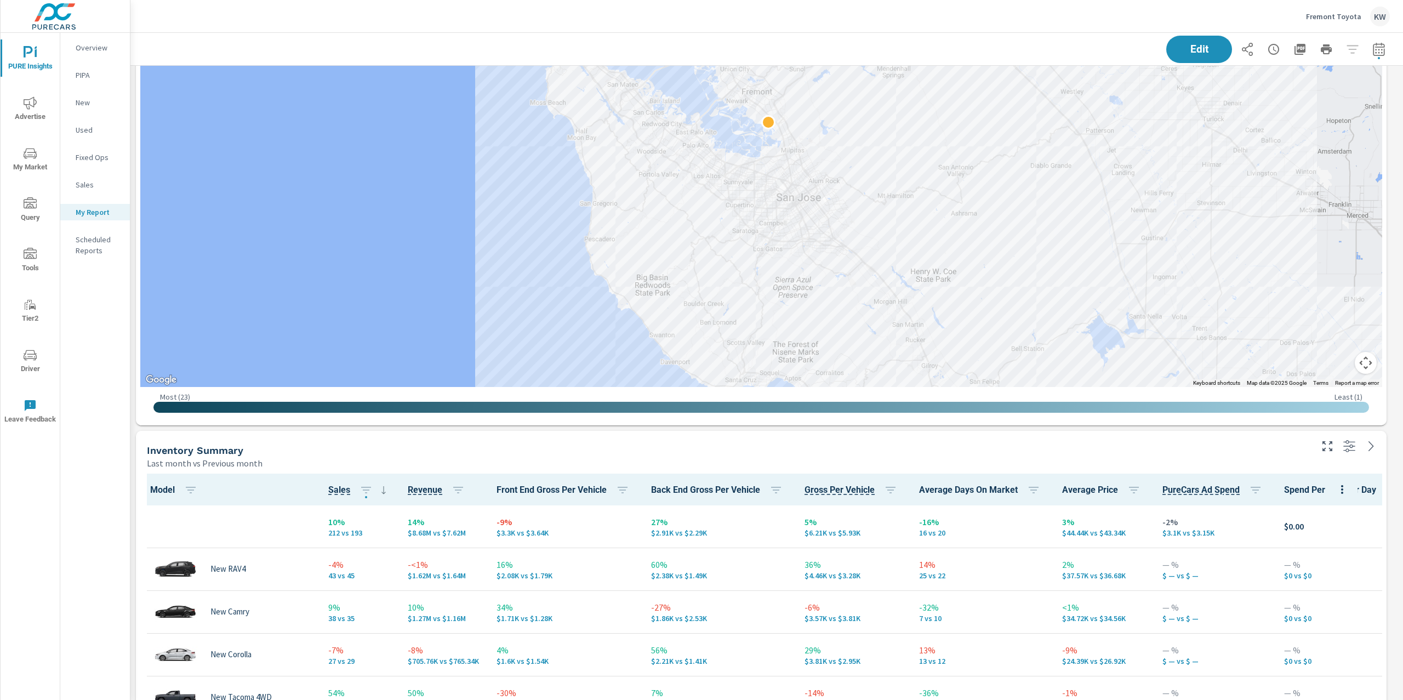
scroll to position [816, 0]
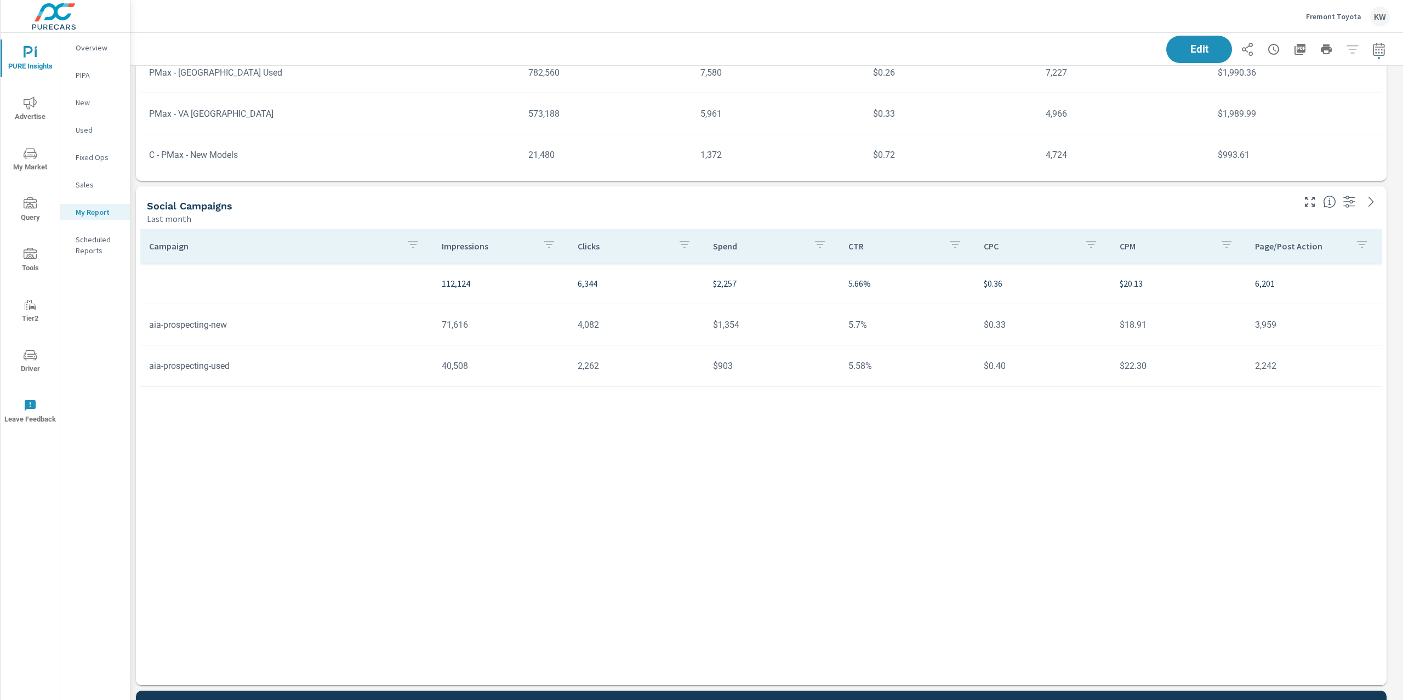
scroll to position [4295, 0]
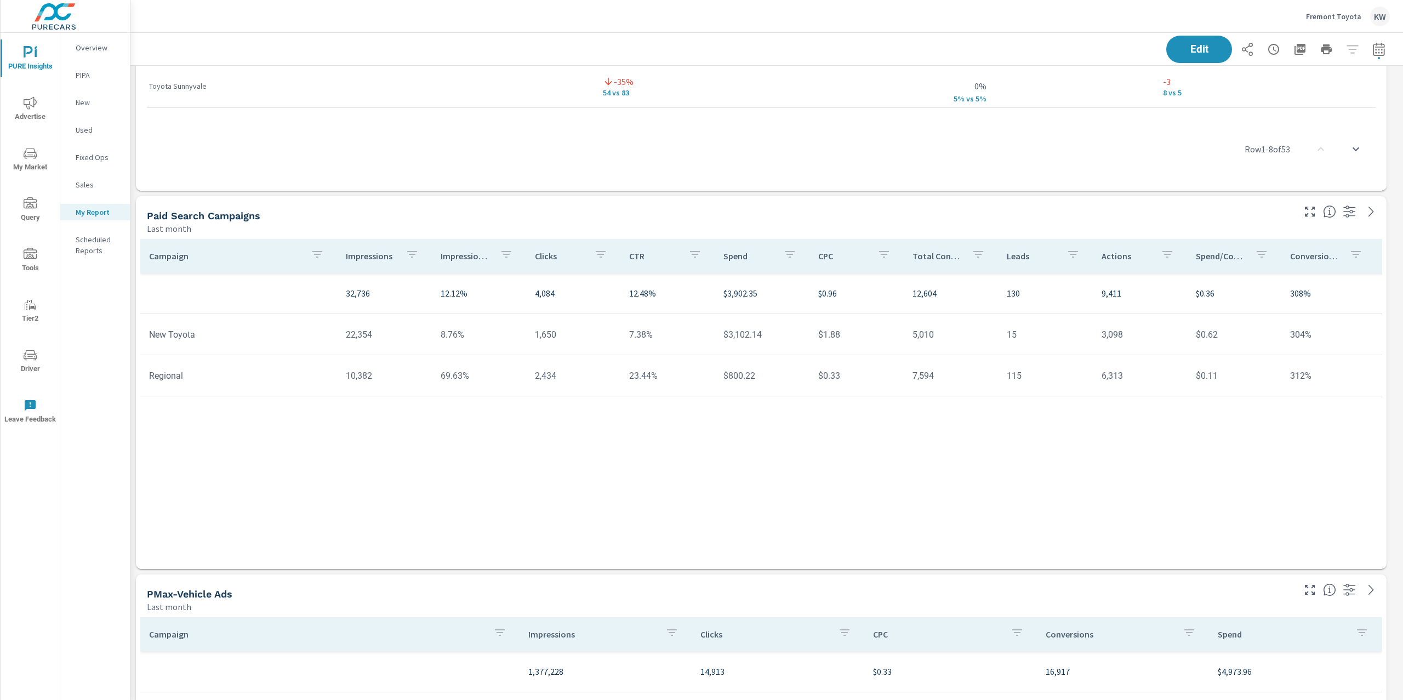
click at [1403, 332] on div "PURE Insights Report Fremont Toyota Report date range: [DATE] - [DATE] Edit Hea…" at bounding box center [766, 366] width 1273 height 667
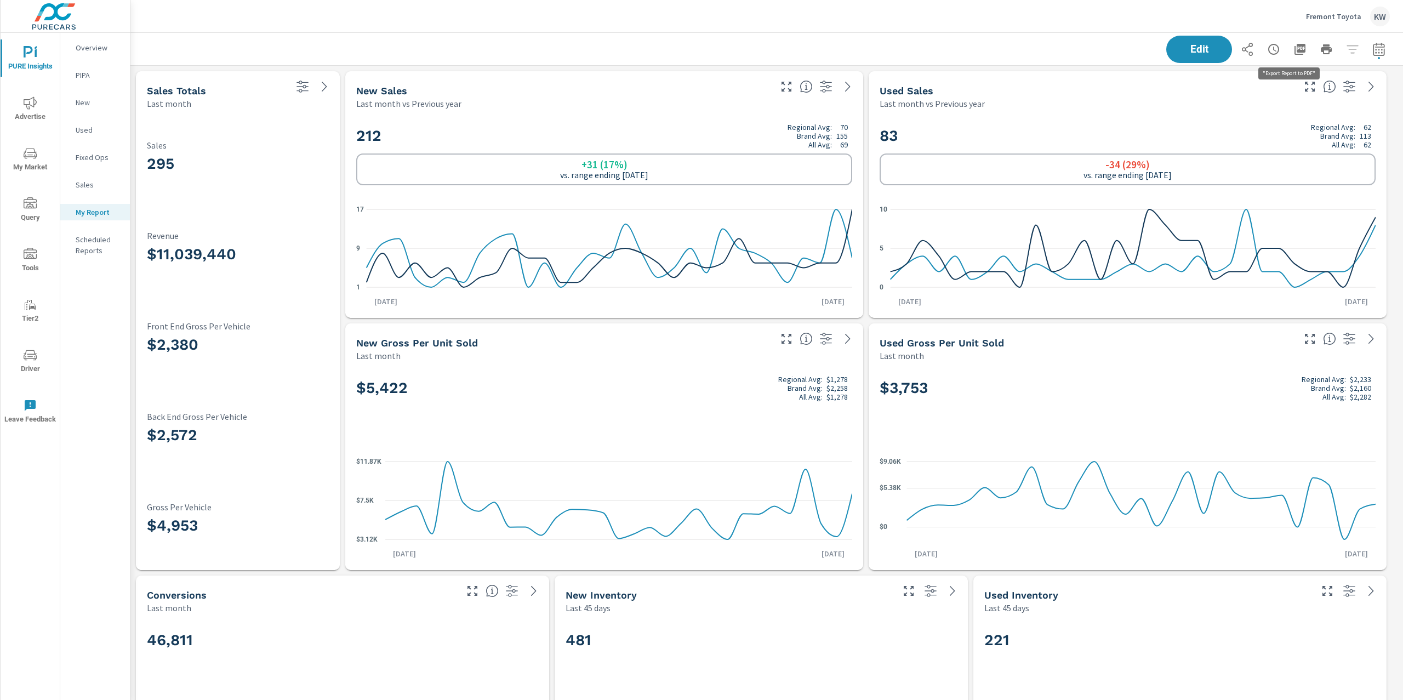
scroll to position [5449, 1285]
click at [1294, 48] on icon "button" at bounding box center [1300, 49] width 13 height 13
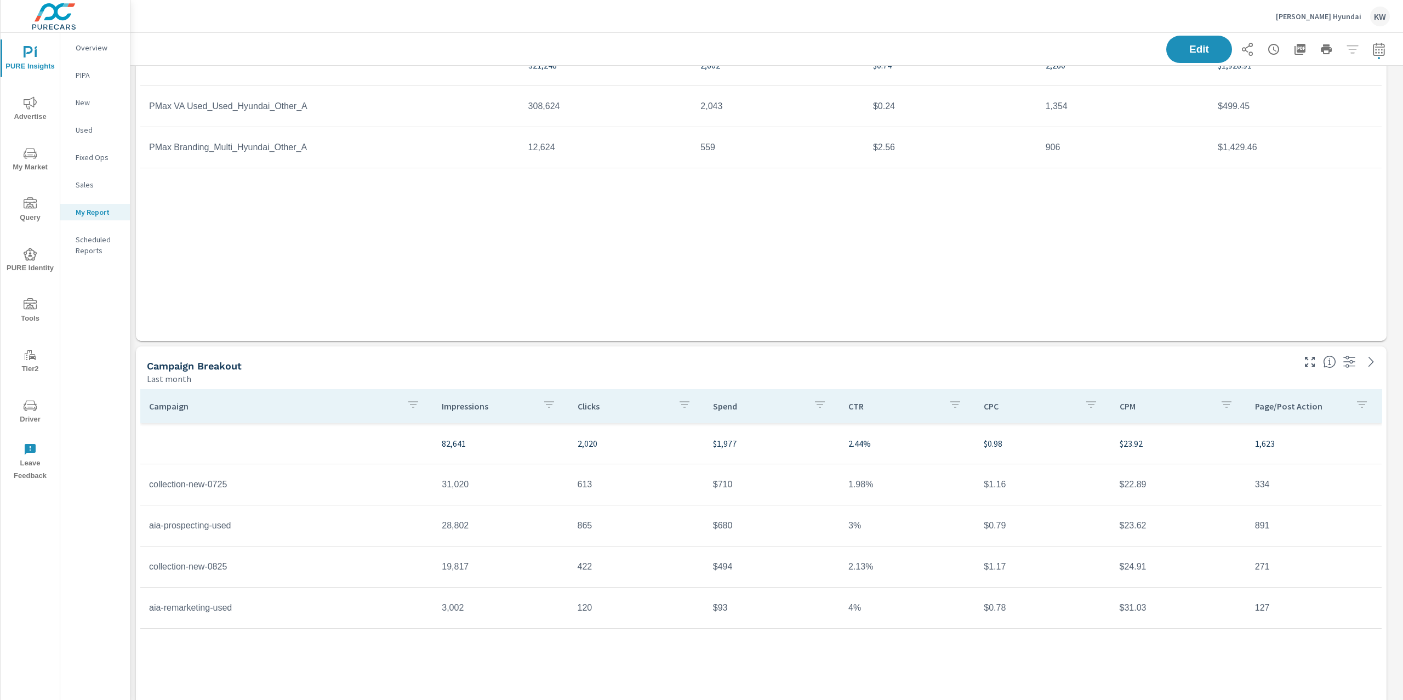
scroll to position [3531, 0]
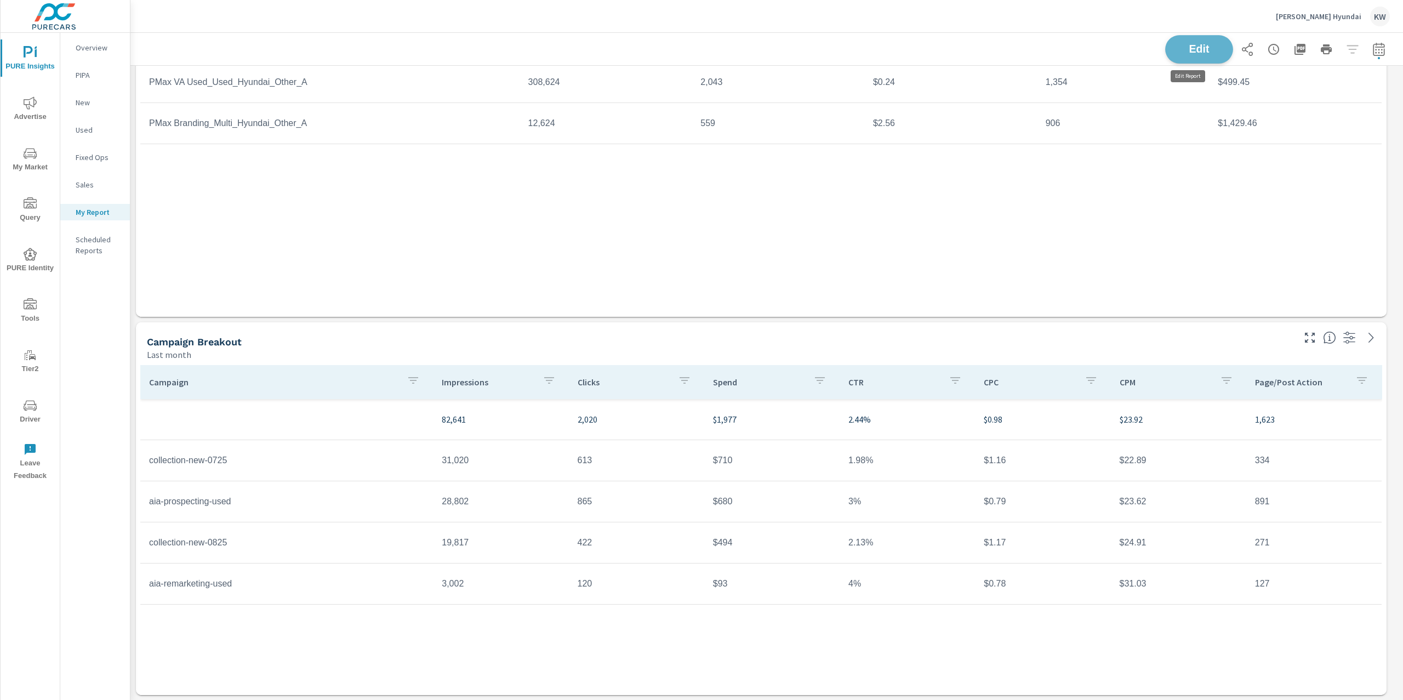
click at [1201, 48] on span "Edit" at bounding box center [1199, 49] width 45 height 10
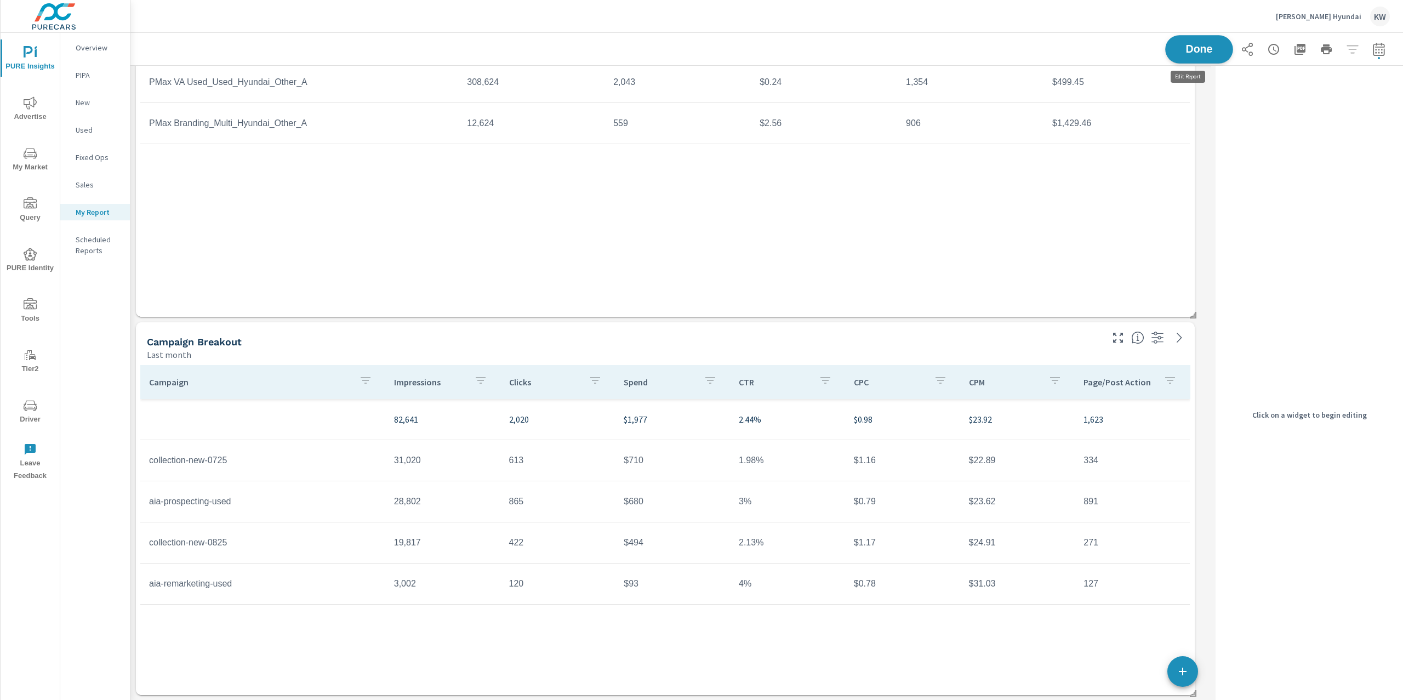
scroll to position [5, 5]
click at [1082, 345] on div "Campaign Breakout" at bounding box center [624, 341] width 954 height 13
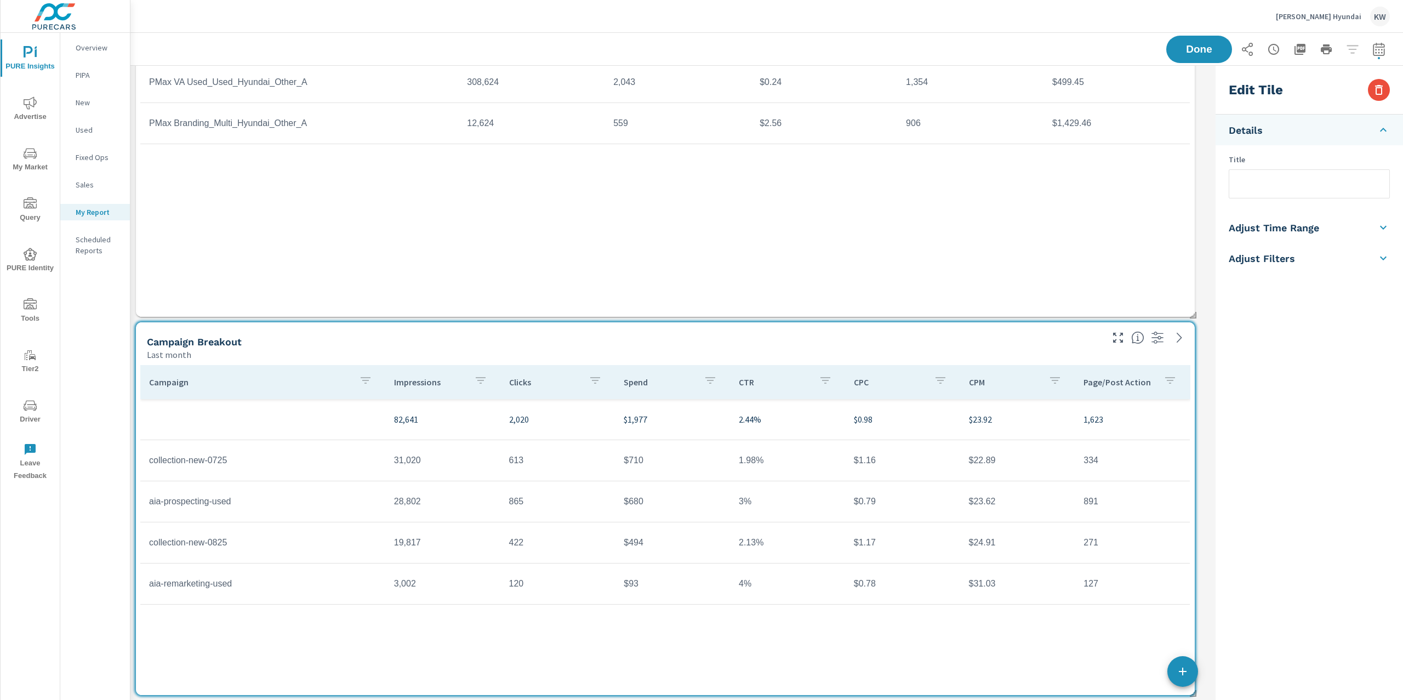
scroll to position [4189, 1093]
click at [1335, 236] on li "Adjust Time Range" at bounding box center [1309, 227] width 187 height 31
click at [1295, 198] on input "checkbox" at bounding box center [1284, 195] width 62 height 21
checkbox input "true"
click at [1291, 235] on body "PURE Insights Advertise My Market Query PURE Identity Tools Tier2 Driver Leave …" at bounding box center [701, 350] width 1403 height 700
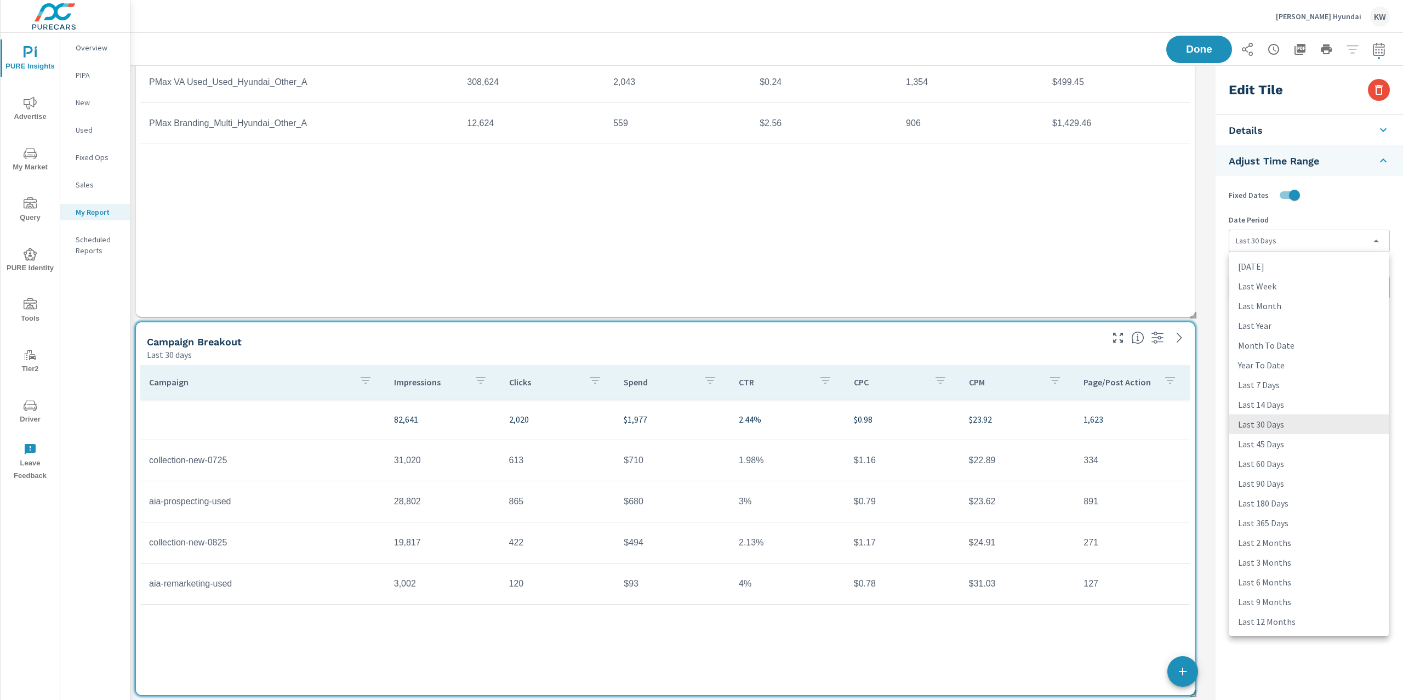
click at [1291, 304] on li "Last Month" at bounding box center [1310, 306] width 160 height 20
type input "lastMonth"
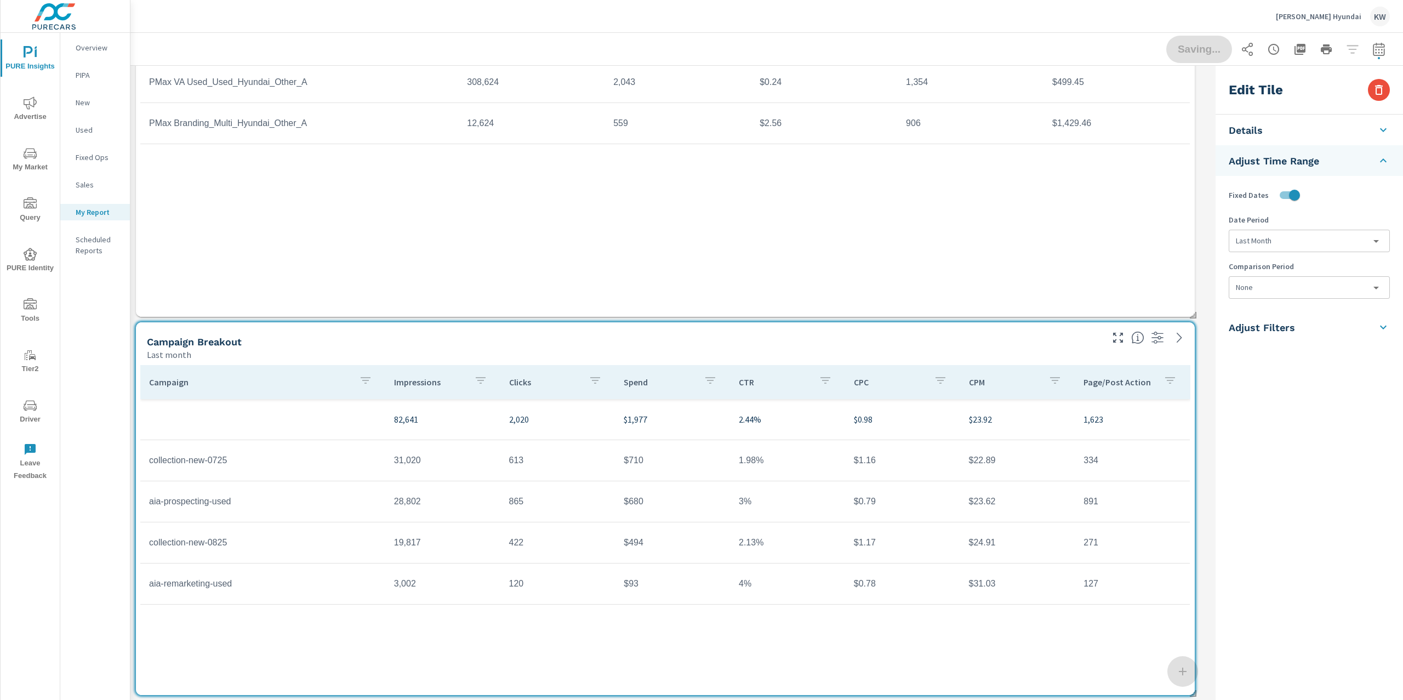
click at [1305, 288] on body "PURE Insights Advertise My Market Query PURE Identity Tools Tier2 Driver Leave …" at bounding box center [701, 350] width 1403 height 700
click at [1310, 354] on li "Previous Month" at bounding box center [1310, 353] width 160 height 20
type input "lastMonth"
click at [1204, 50] on span "Done" at bounding box center [1199, 49] width 45 height 10
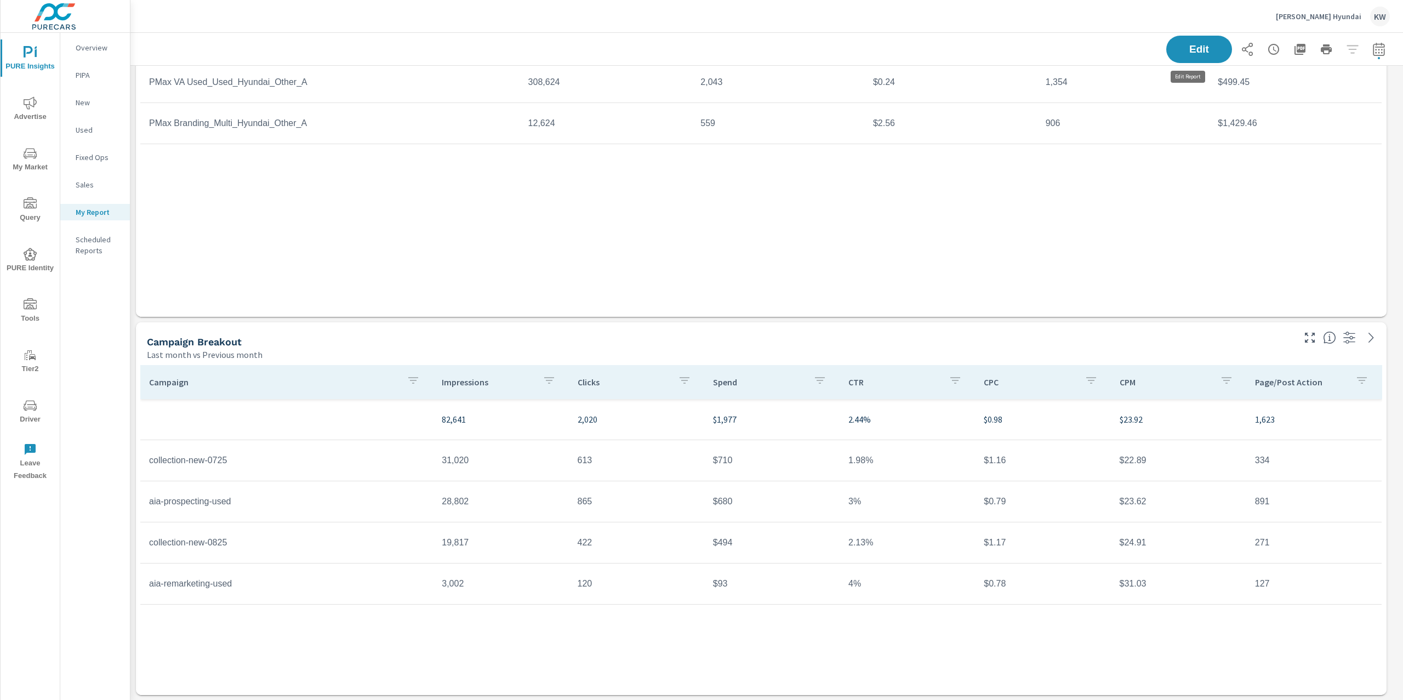
scroll to position [4189, 1285]
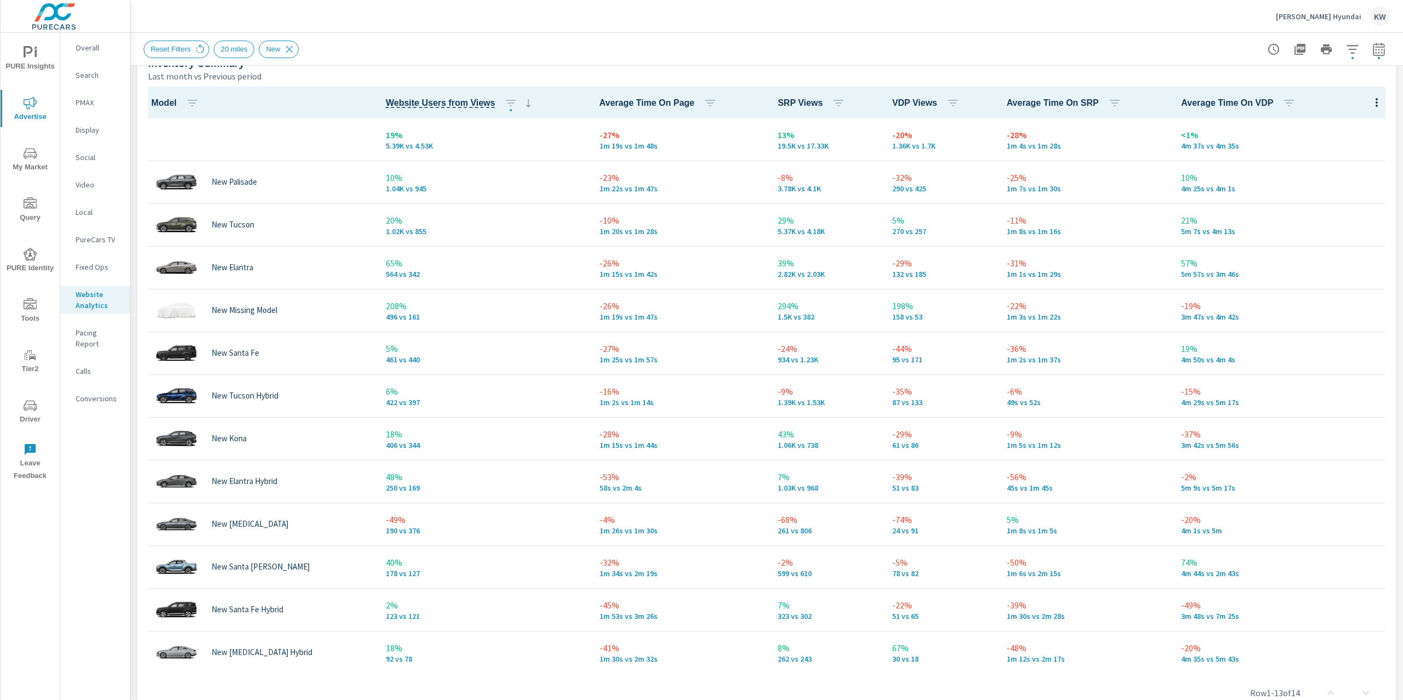
scroll to position [499, 0]
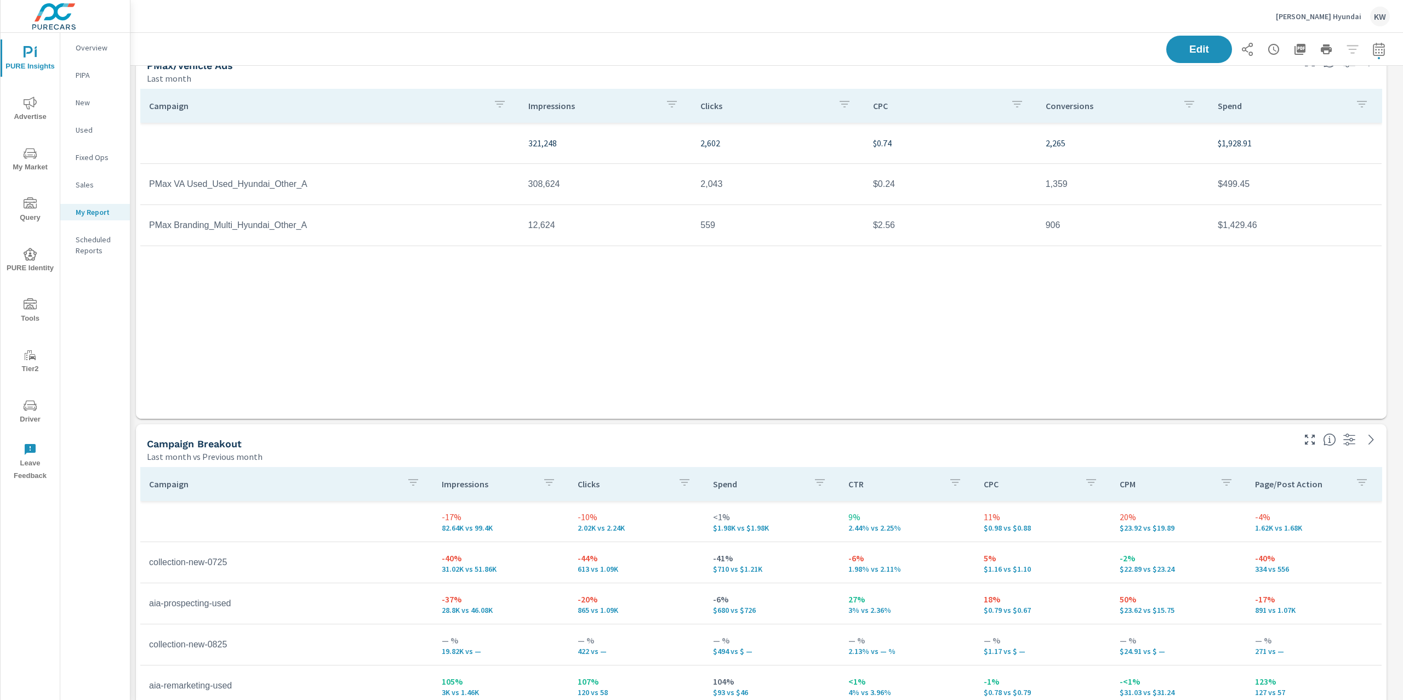
scroll to position [3427, 0]
click at [1187, 47] on span "Edit" at bounding box center [1199, 49] width 45 height 10
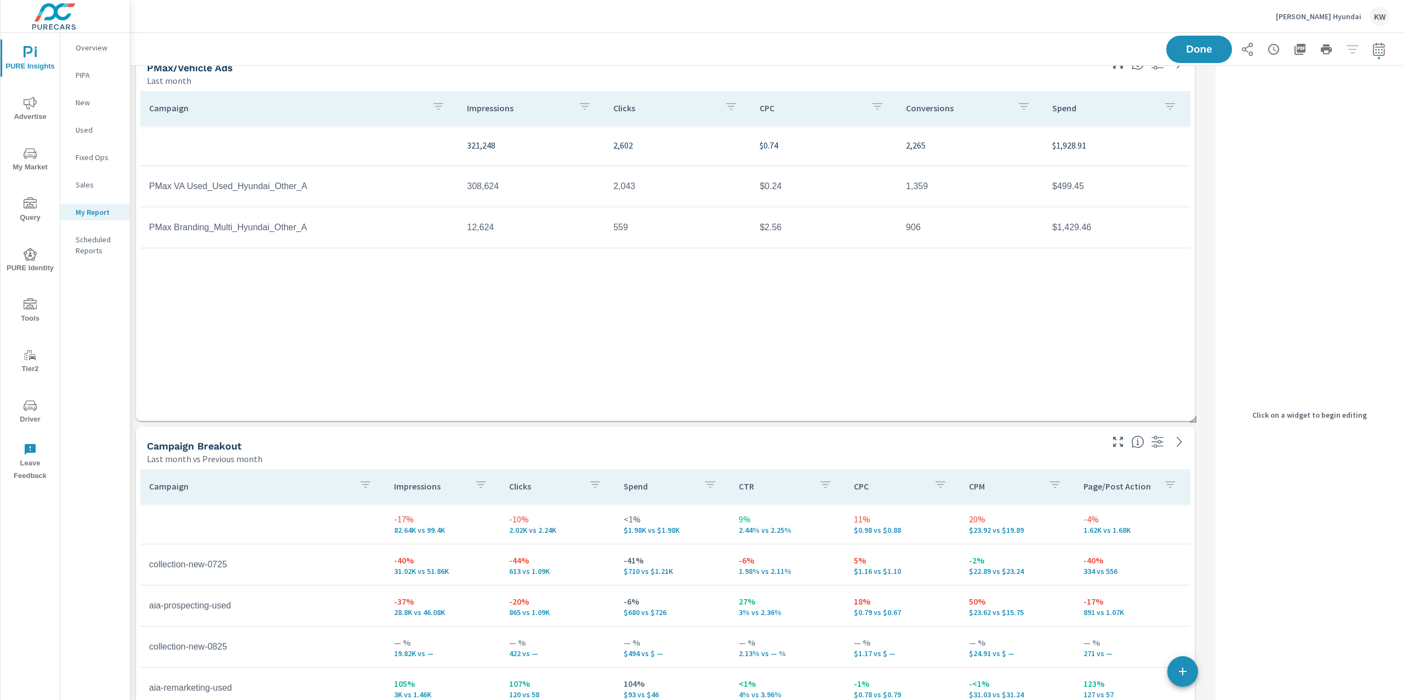
scroll to position [4189, 1093]
click at [1015, 481] on p "CPM" at bounding box center [1004, 486] width 71 height 11
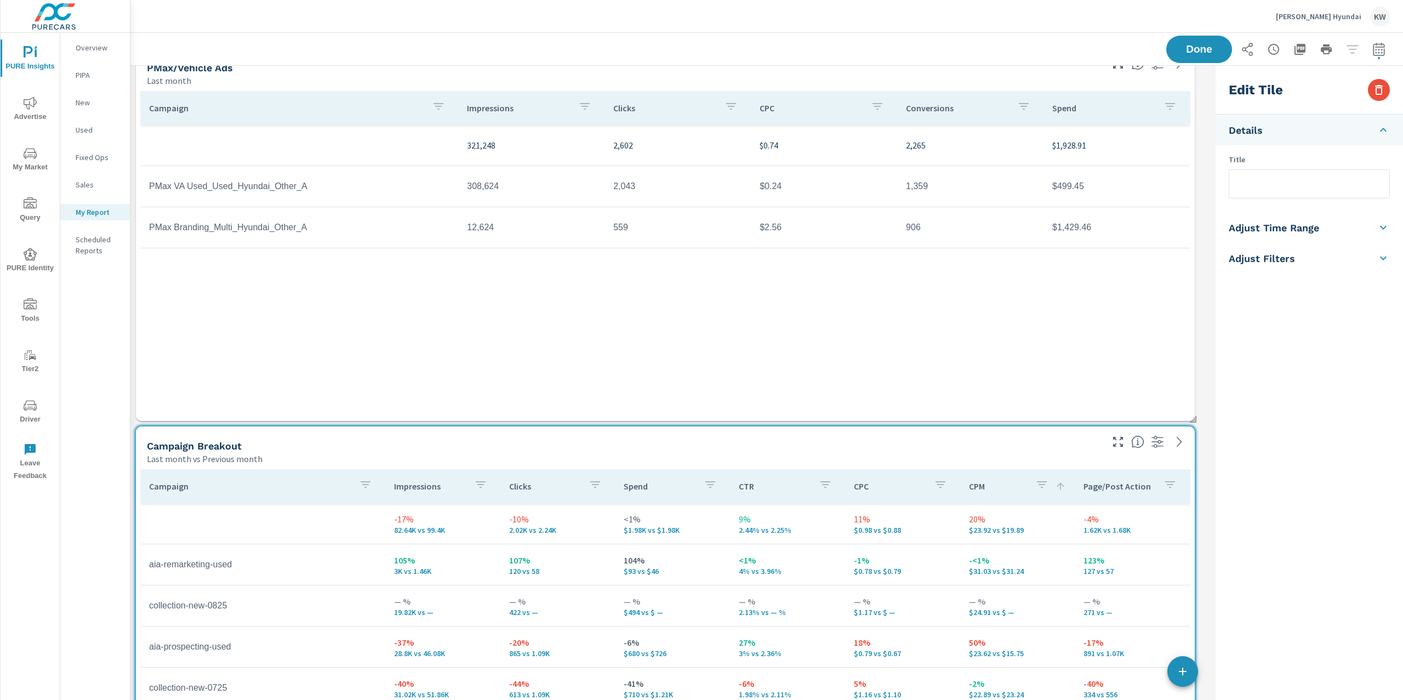
scroll to position [4189, 1093]
click at [1322, 237] on li "Adjust Time Range" at bounding box center [1309, 227] width 187 height 31
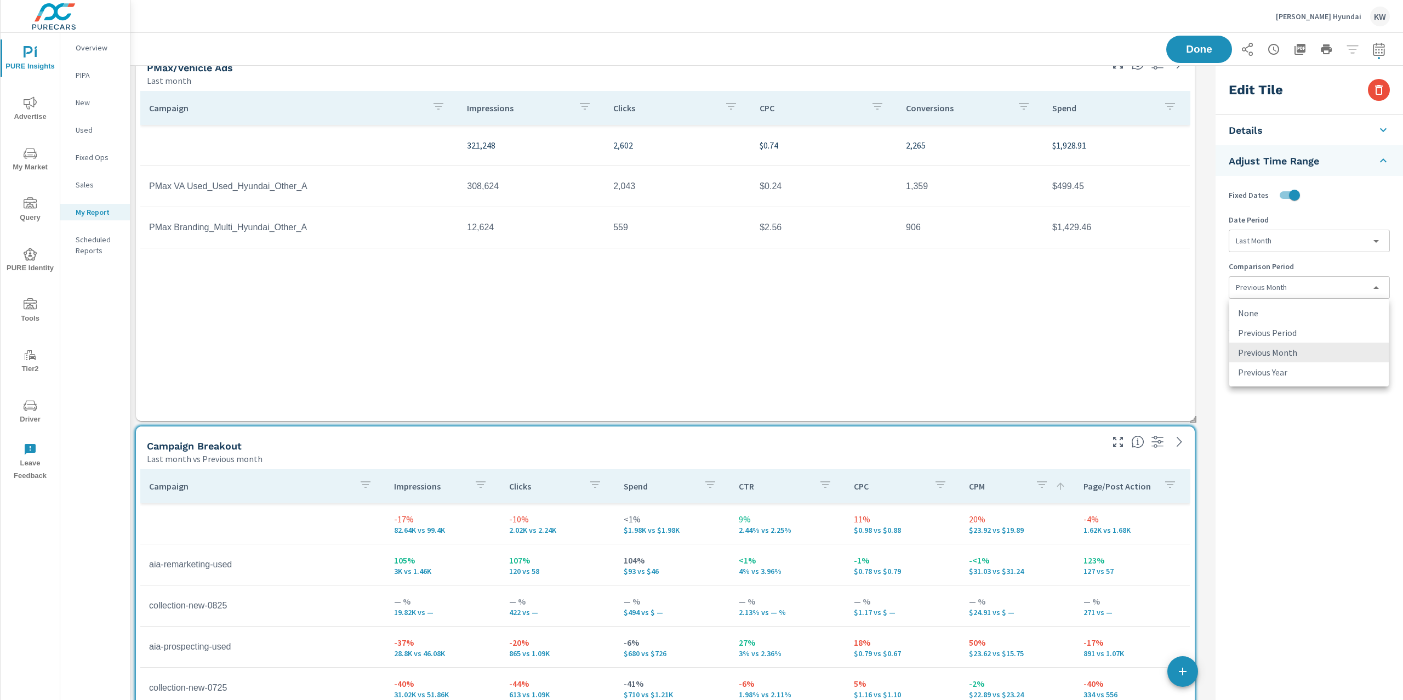
click at [1303, 281] on body "PURE Insights Advertise My Market Query PURE Identity Tools Tier2 Driver Leave …" at bounding box center [701, 350] width 1403 height 700
click at [1287, 312] on li "None" at bounding box center [1310, 313] width 160 height 20
click at [1211, 48] on button "Done" at bounding box center [1199, 49] width 68 height 29
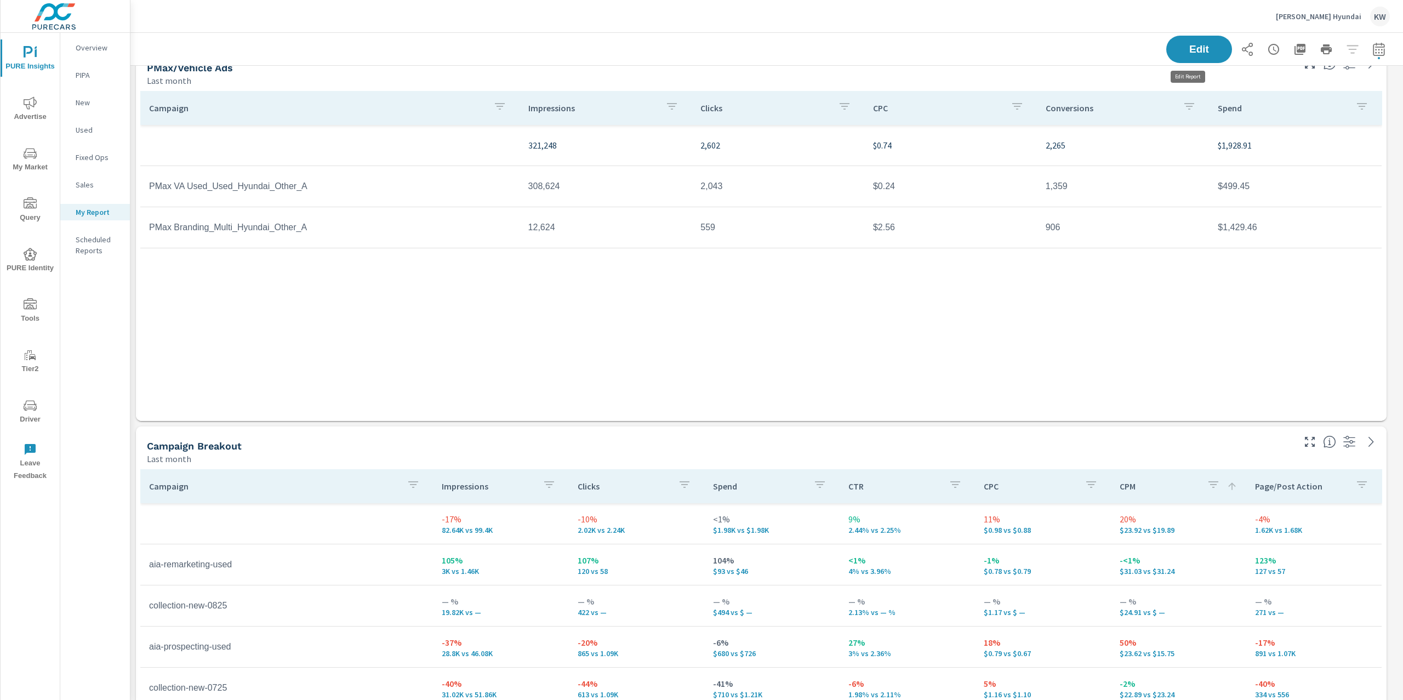
scroll to position [4189, 1285]
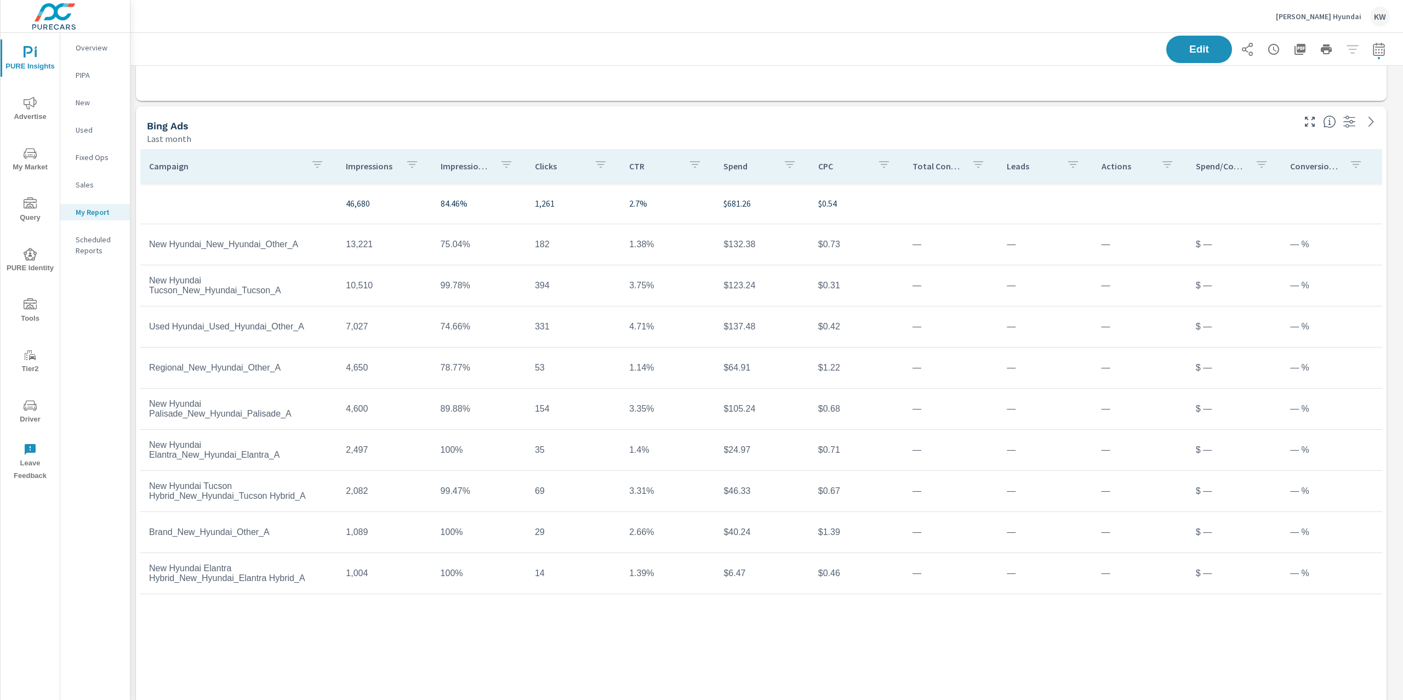
scroll to position [2620, 0]
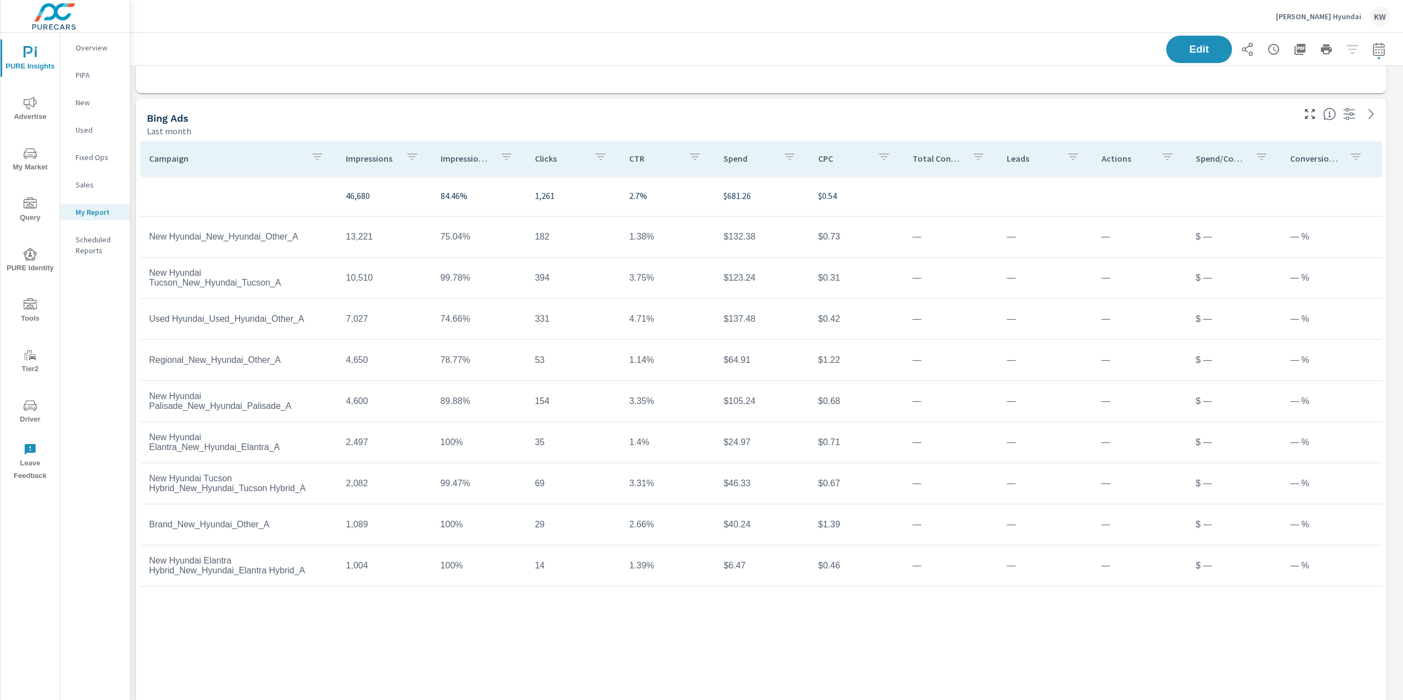
click at [464, 166] on div "Impression Share" at bounding box center [479, 158] width 77 height 25
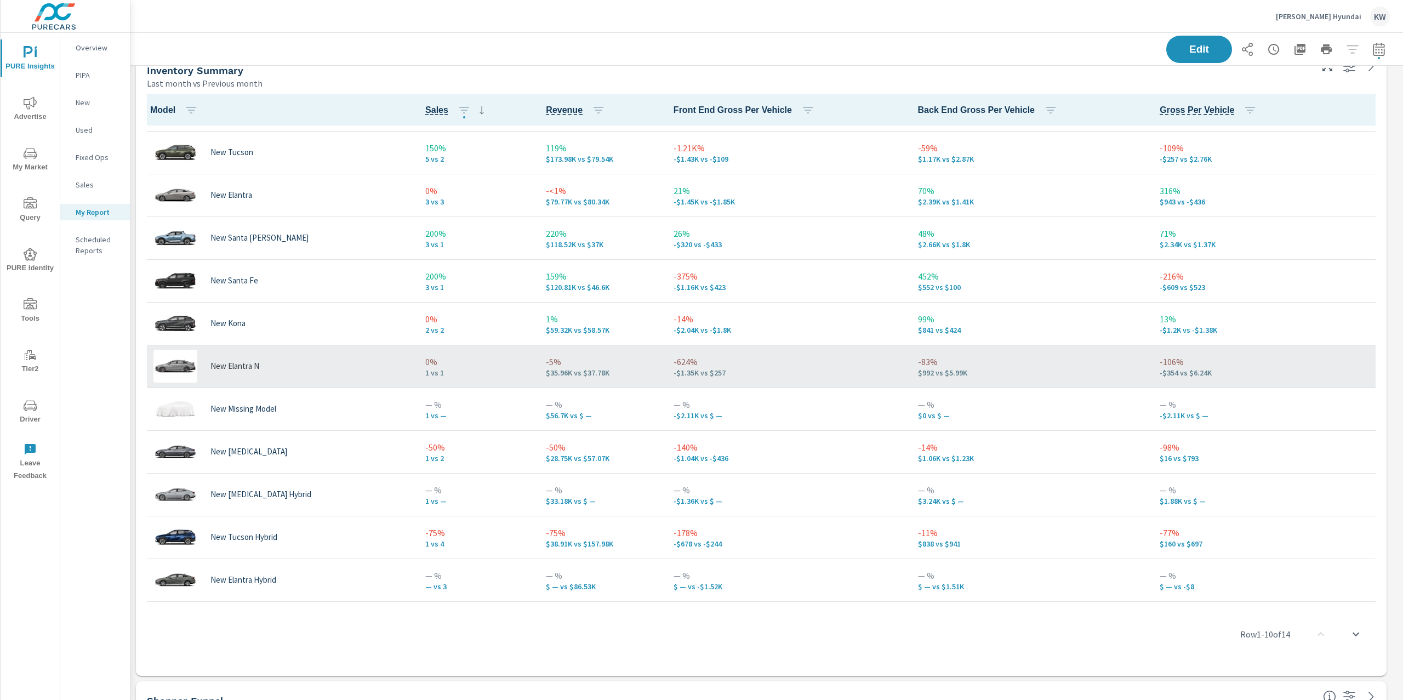
scroll to position [82, 0]
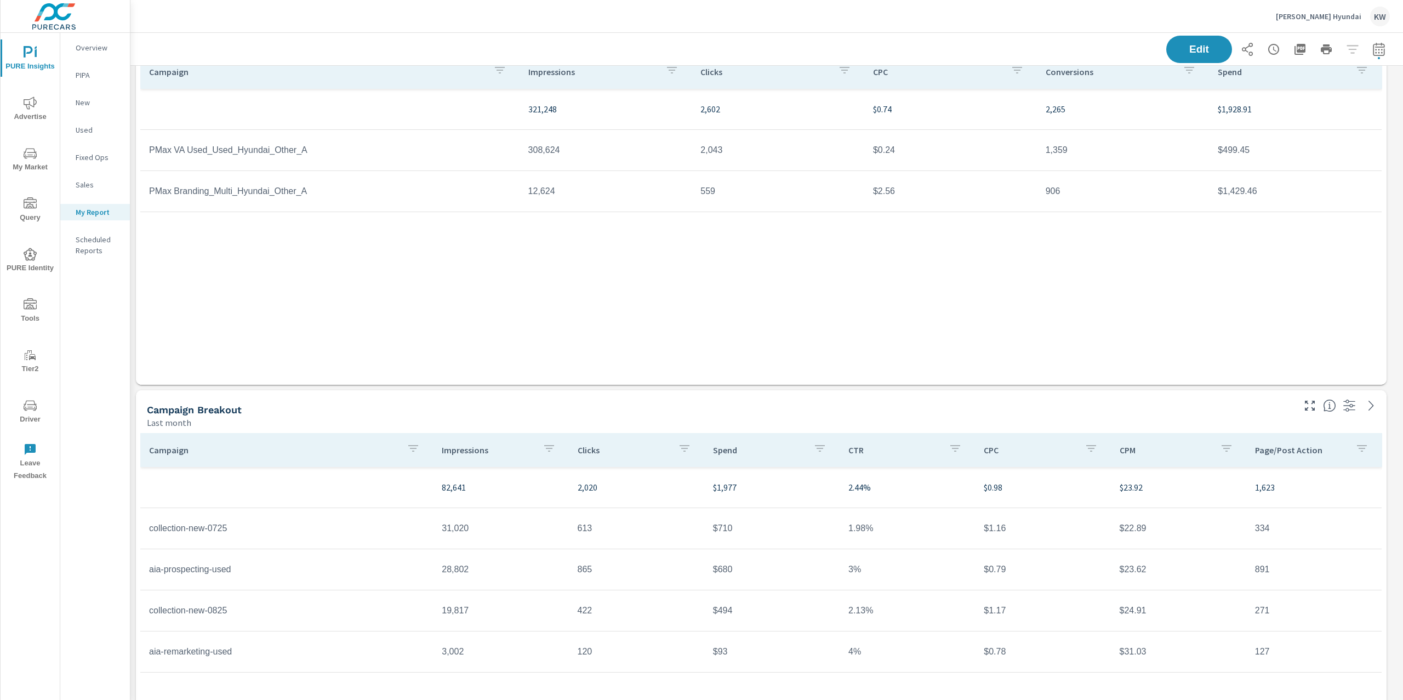
scroll to position [3471, 0]
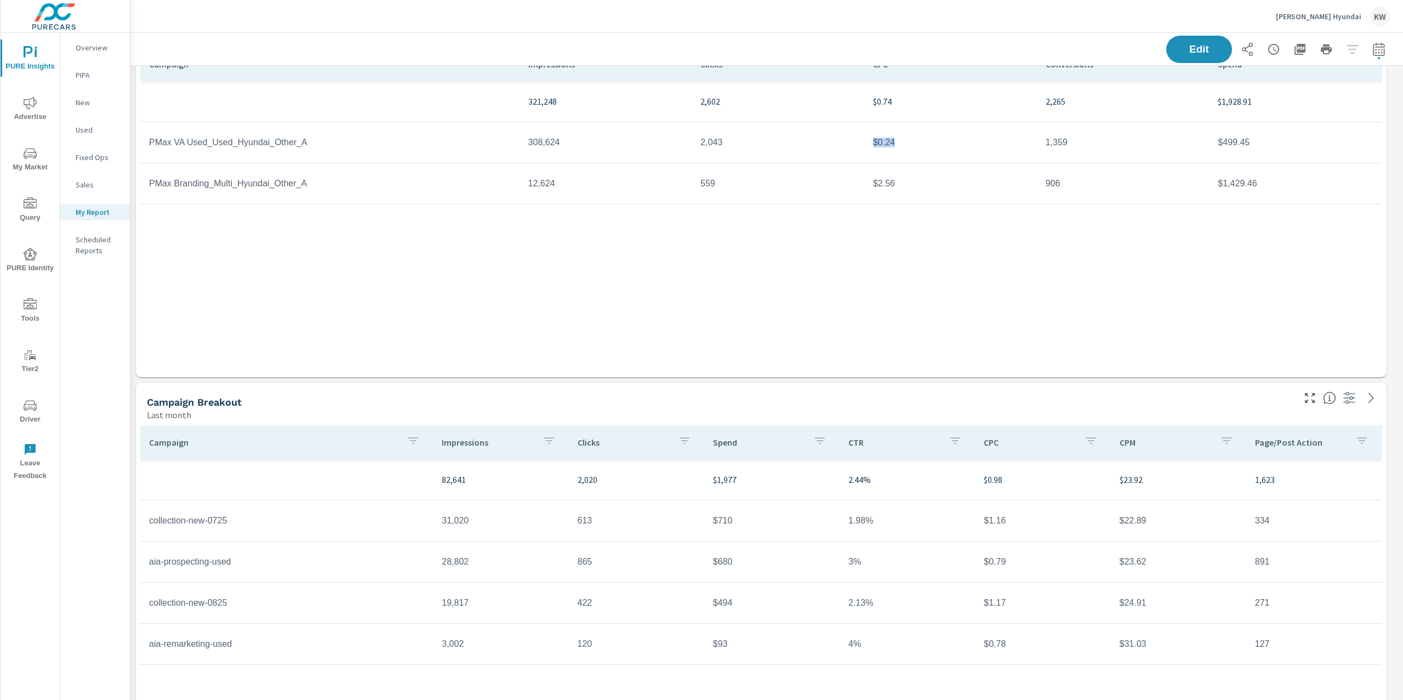
drag, startPoint x: 866, startPoint y: 144, endPoint x: 976, endPoint y: 144, distance: 110.7
click at [976, 144] on td "$0.24" at bounding box center [950, 142] width 173 height 27
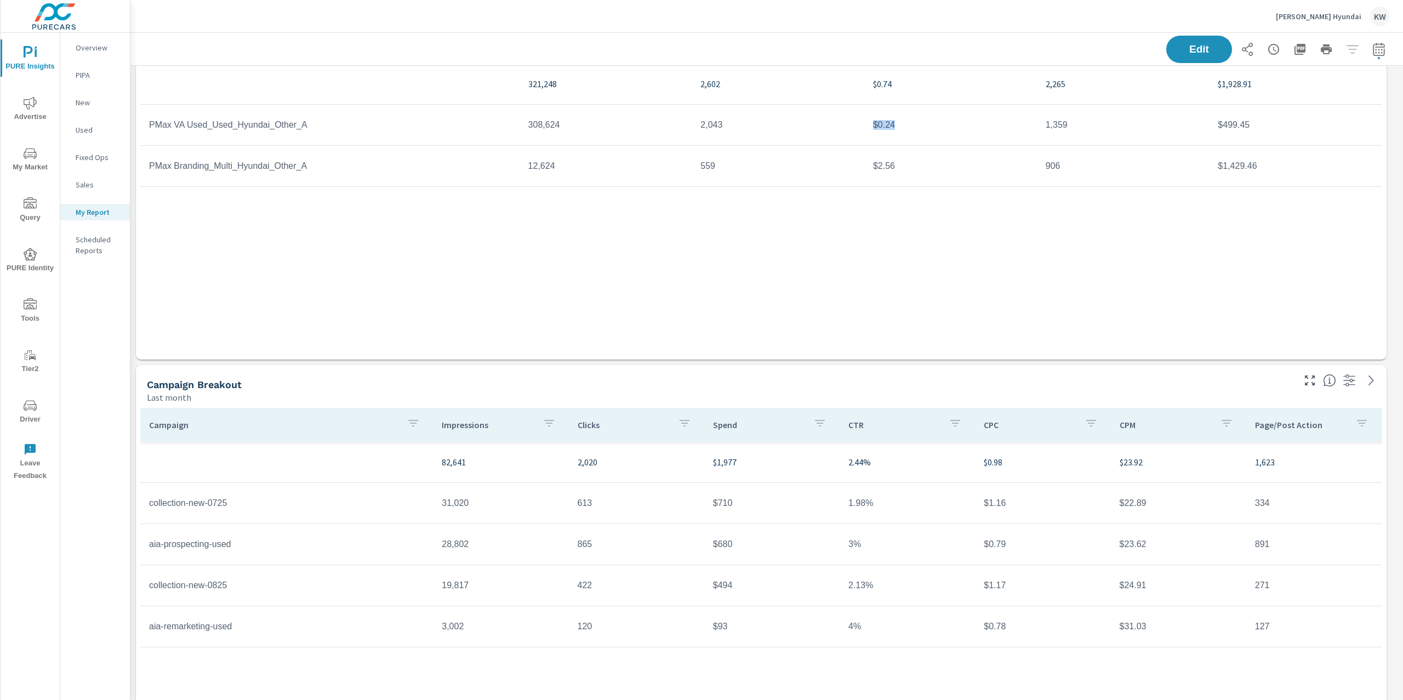
scroll to position [3531, 0]
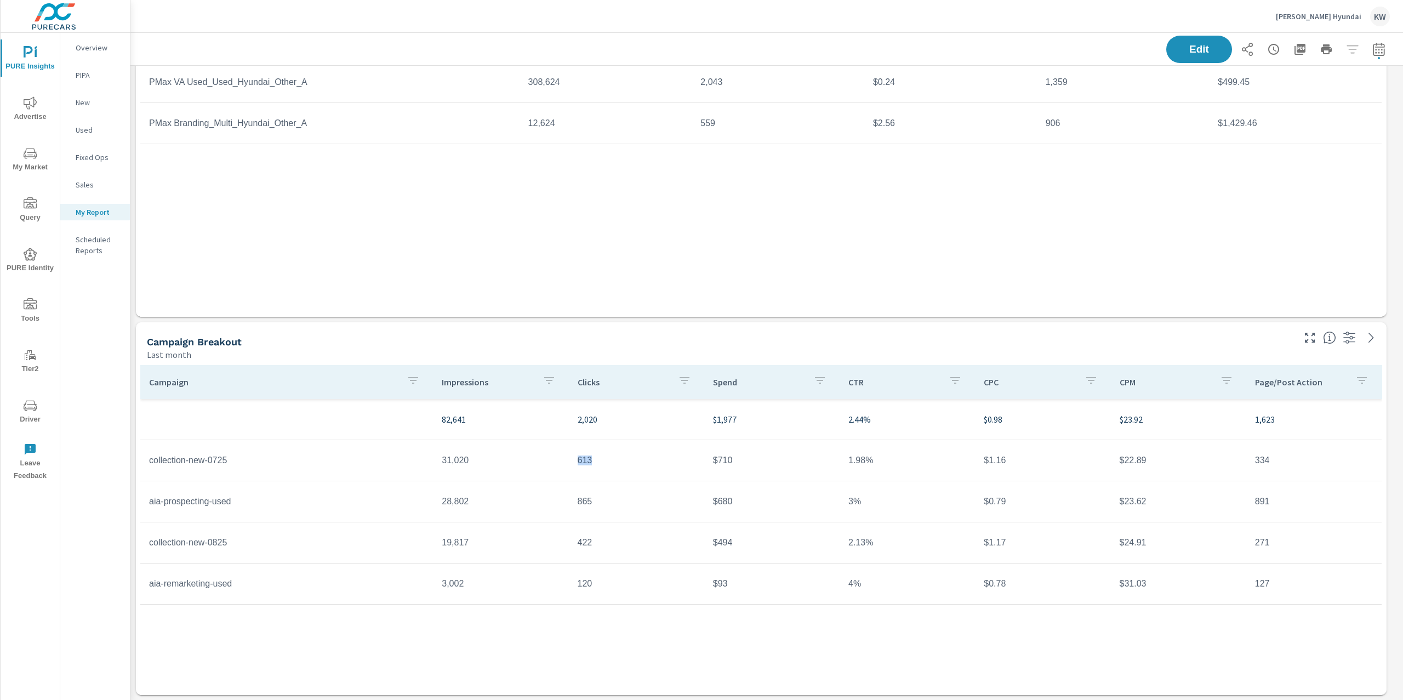
drag, startPoint x: 565, startPoint y: 462, endPoint x: 613, endPoint y: 464, distance: 48.3
click at [613, 464] on tr "collection-new-0725 31,020 613 $710 1.98% $1.16 $22.89 334" at bounding box center [761, 460] width 1242 height 41
drag, startPoint x: 975, startPoint y: 460, endPoint x: 1096, endPoint y: 463, distance: 121.7
click at [1096, 463] on td "$1.16" at bounding box center [1042, 460] width 135 height 27
drag, startPoint x: 982, startPoint y: 463, endPoint x: 1024, endPoint y: 462, distance: 41.7
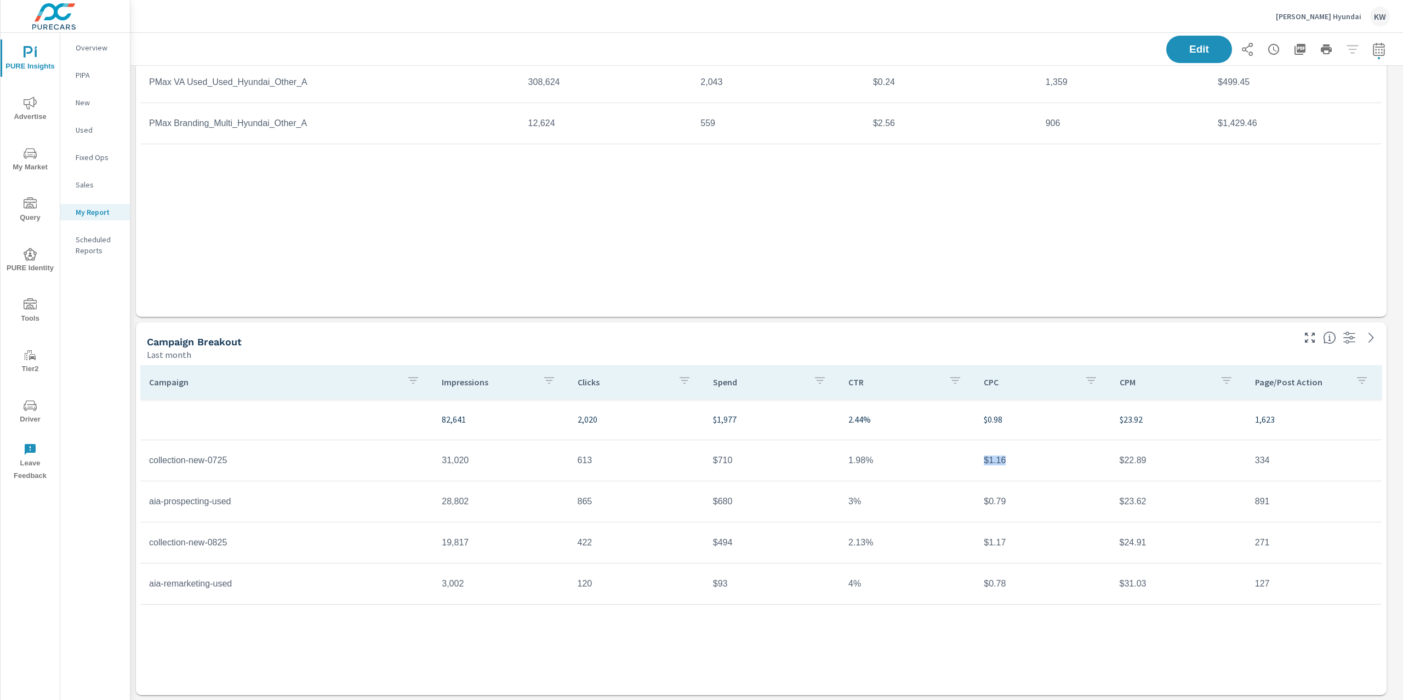
click at [1024, 462] on td "$1.16" at bounding box center [1042, 460] width 135 height 27
drag, startPoint x: 141, startPoint y: 576, endPoint x: 311, endPoint y: 582, distance: 169.5
click at [311, 582] on td "aia-remarketing-used" at bounding box center [286, 583] width 293 height 27
drag, startPoint x: 571, startPoint y: 585, endPoint x: 635, endPoint y: 579, distance: 65.0
click at [635, 579] on td "120" at bounding box center [636, 583] width 135 height 27
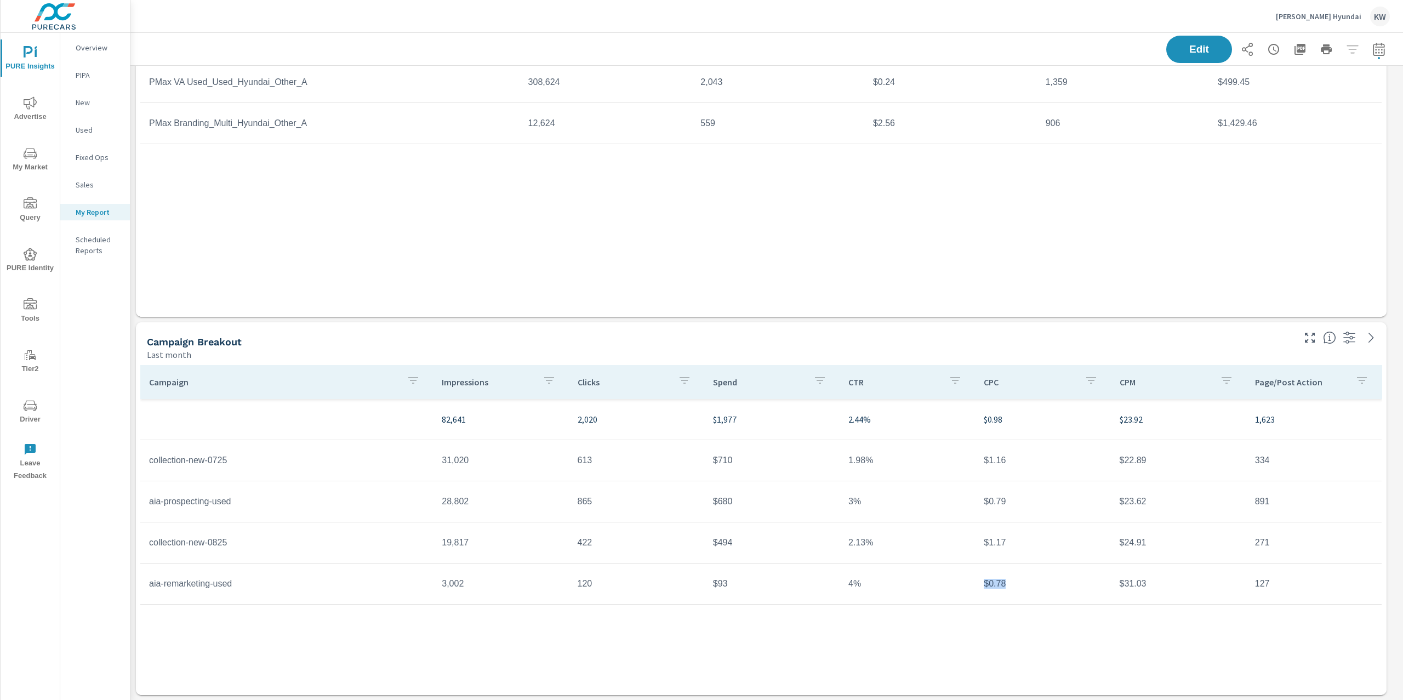
drag, startPoint x: 983, startPoint y: 587, endPoint x: 1035, endPoint y: 582, distance: 51.8
click at [1035, 582] on td "$0.78" at bounding box center [1042, 583] width 135 height 27
drag, startPoint x: 978, startPoint y: 506, endPoint x: 1052, endPoint y: 503, distance: 74.1
click at [1054, 501] on td "$0.79" at bounding box center [1042, 501] width 135 height 27
drag, startPoint x: 139, startPoint y: 586, endPoint x: 293, endPoint y: 586, distance: 154.0
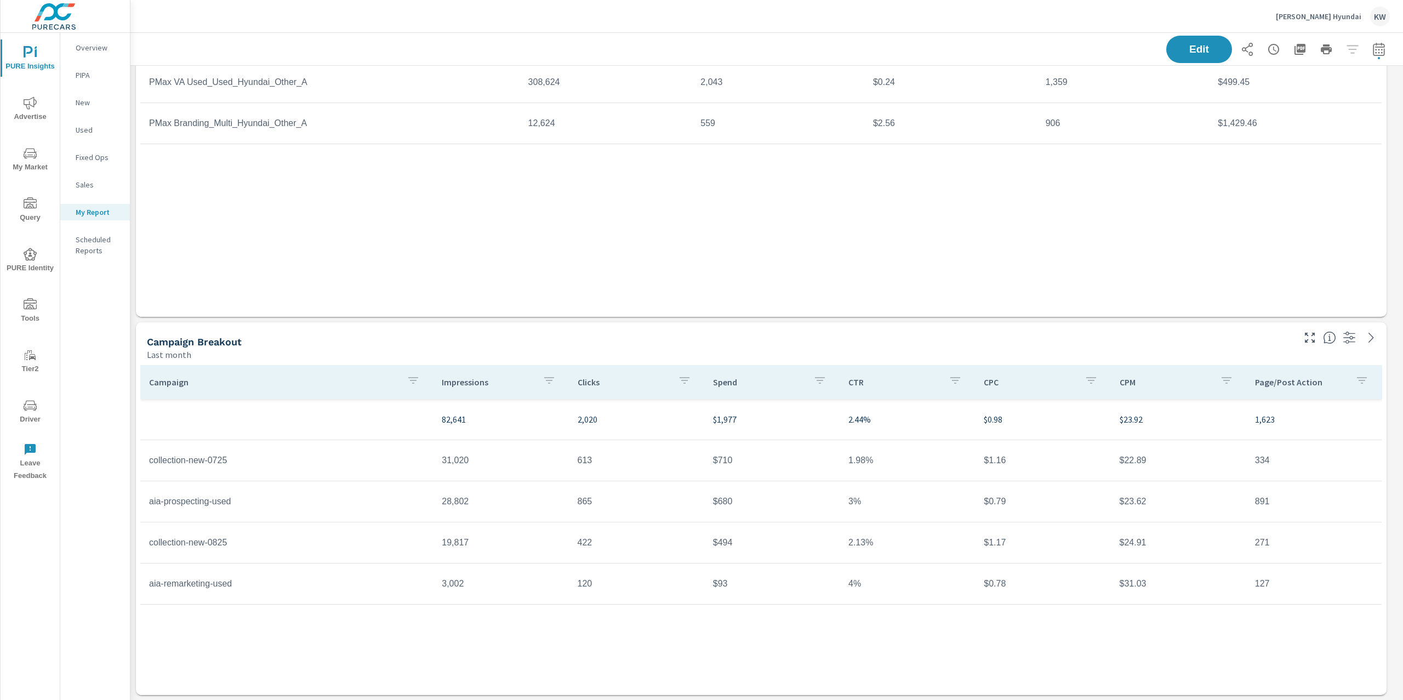
click at [293, 586] on td "aia-remarketing-used" at bounding box center [286, 583] width 293 height 27
drag, startPoint x: 242, startPoint y: 585, endPoint x: 151, endPoint y: 576, distance: 91.5
click at [151, 576] on td "aia-remarketing-used" at bounding box center [286, 583] width 293 height 27
drag, startPoint x: 555, startPoint y: 584, endPoint x: 593, endPoint y: 584, distance: 37.3
click at [593, 584] on tr "aia-remarketing-used 3,002 120 $93 4% $0.78 $31.03 127" at bounding box center [761, 584] width 1242 height 41
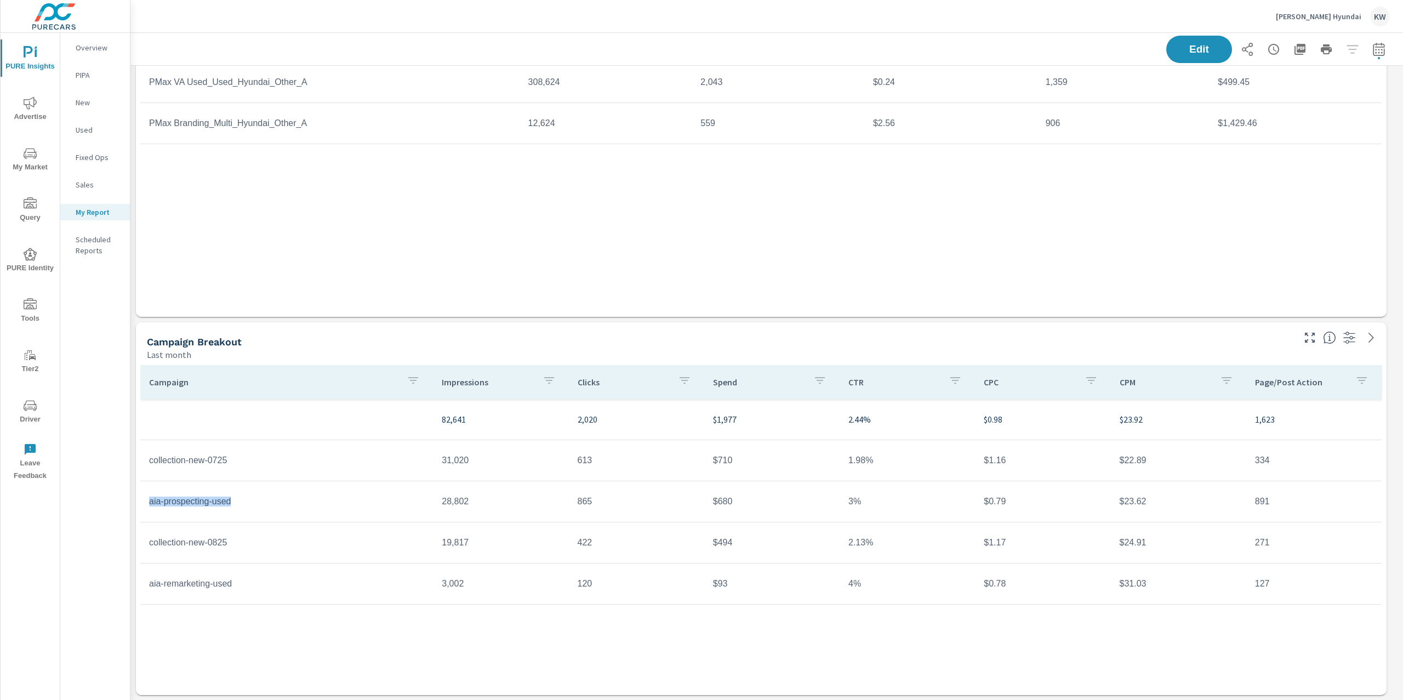
drag, startPoint x: 148, startPoint y: 506, endPoint x: 253, endPoint y: 506, distance: 104.7
click at [253, 506] on td "aia-prospecting-used" at bounding box center [286, 501] width 293 height 27
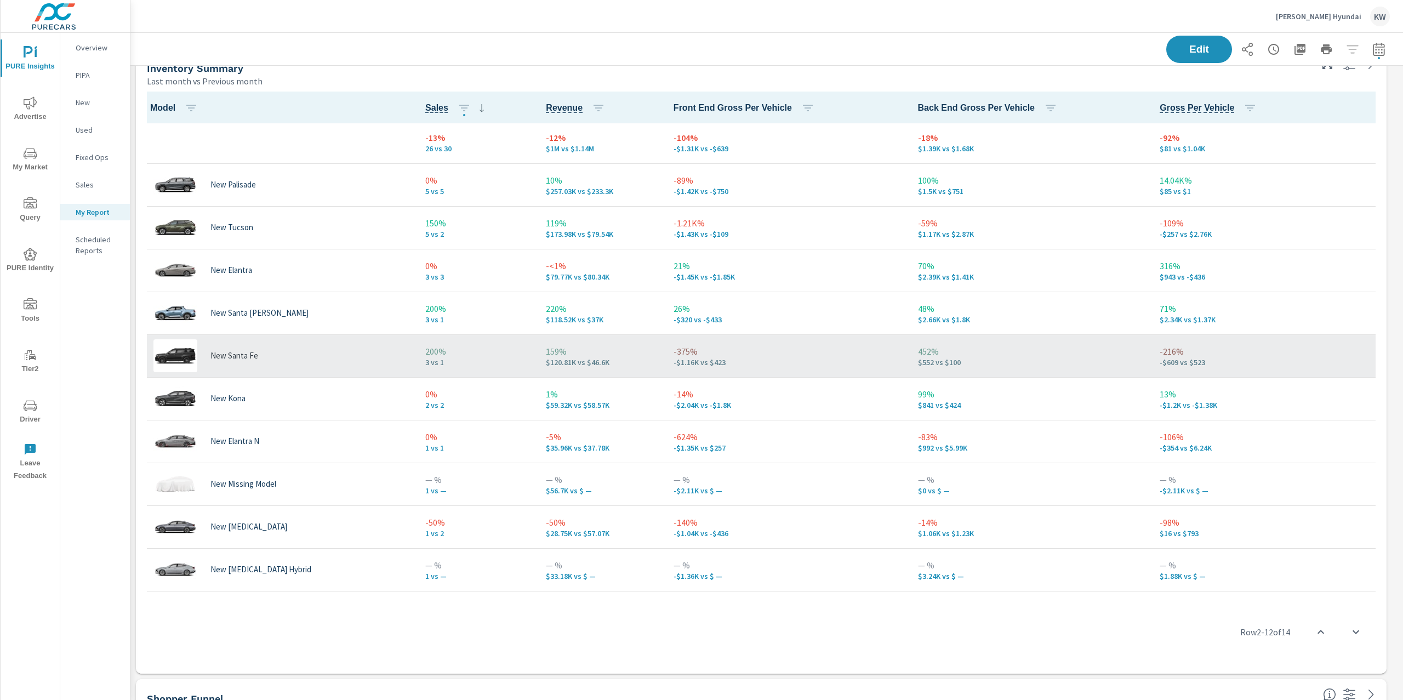
scroll to position [0, 0]
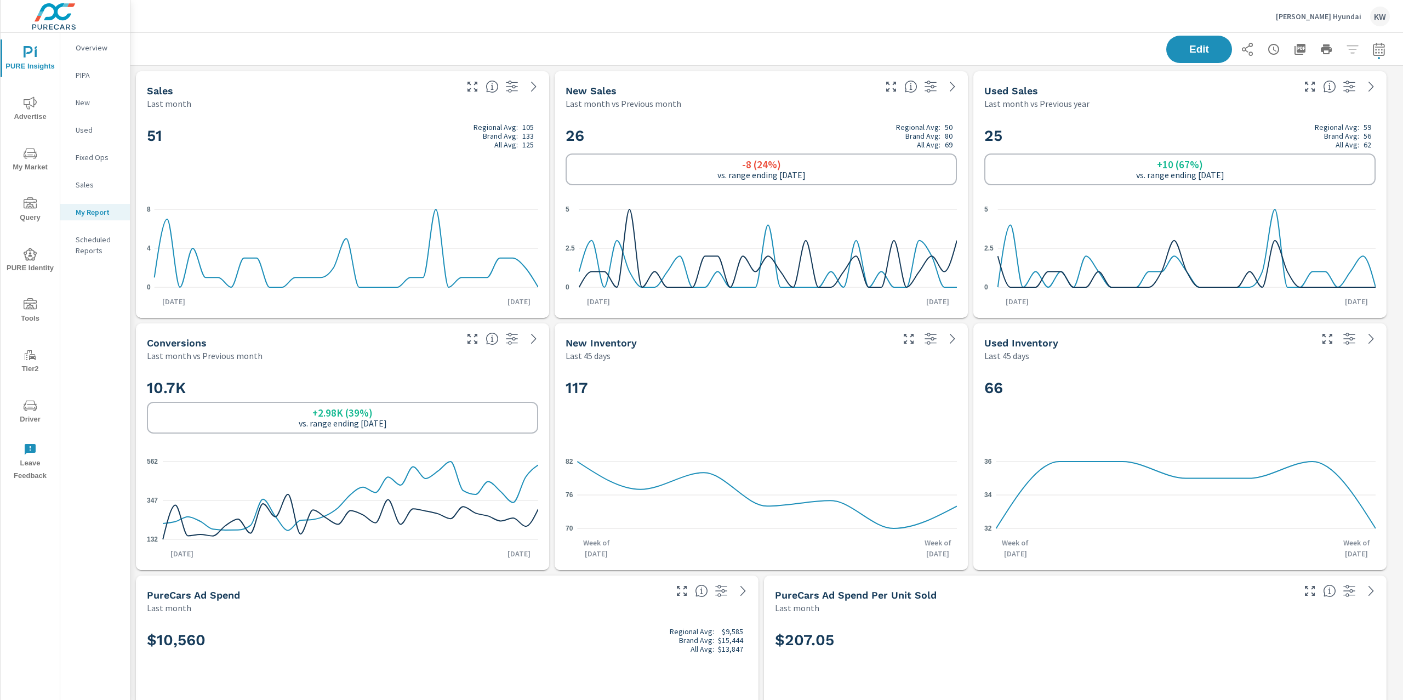
scroll to position [4189, 1285]
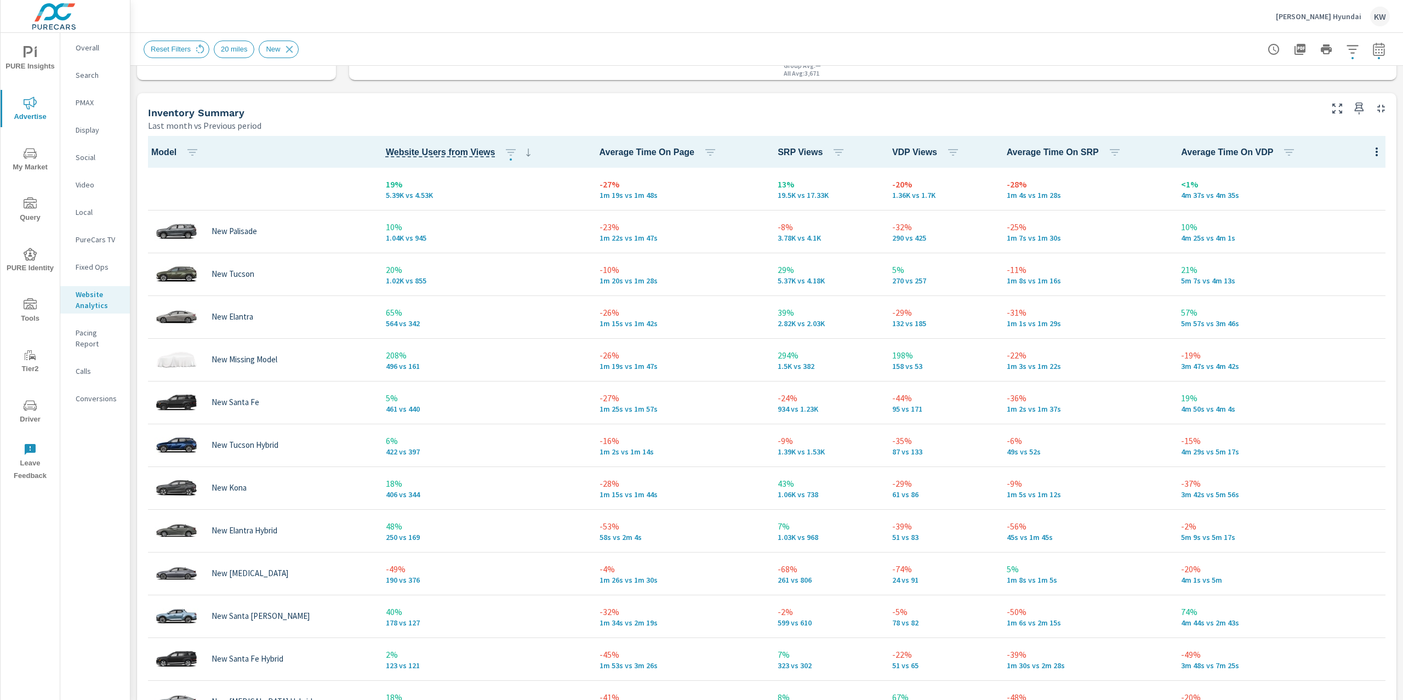
scroll to position [452, 0]
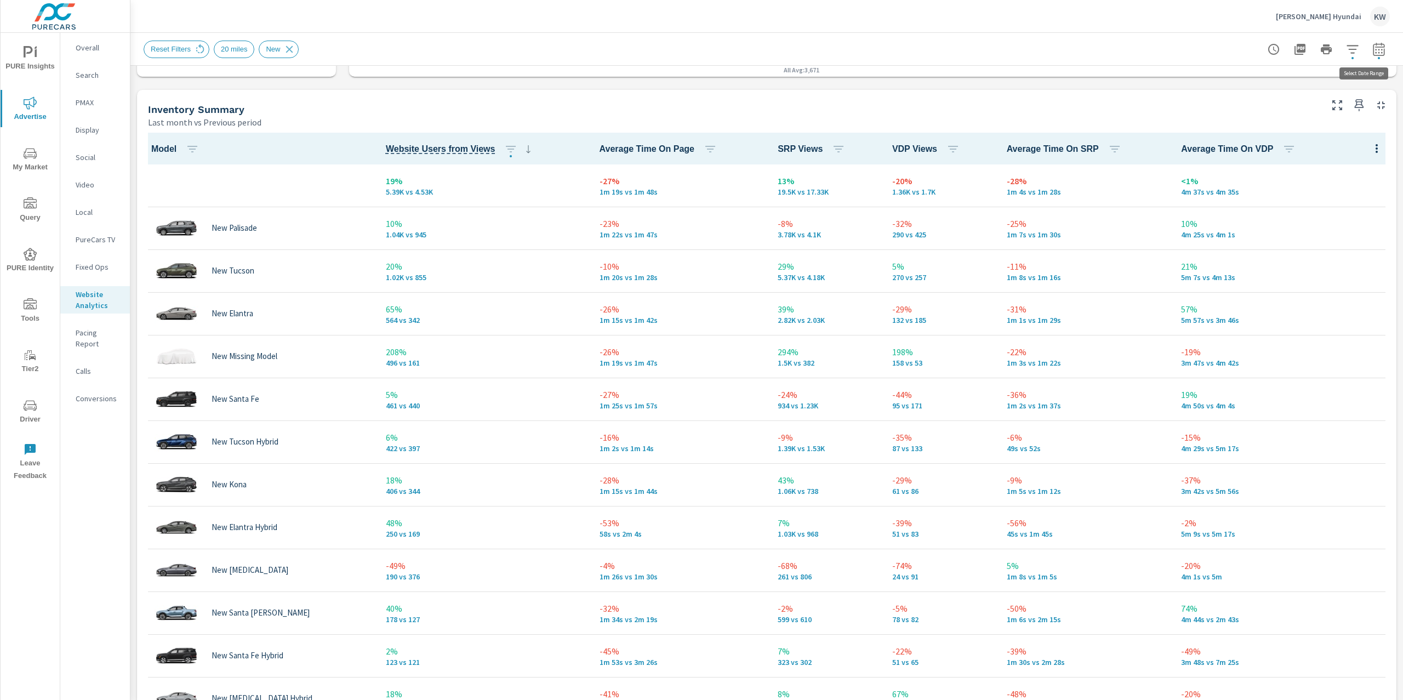
click at [1373, 50] on icon "button" at bounding box center [1379, 49] width 13 height 13
select select "Last month"
select select "Previous period"
click at [1324, 94] on select "Custom [DATE] Last week Last 7 days Last 14 days Last 30 days Last 45 days Last…" at bounding box center [1281, 95] width 110 height 22
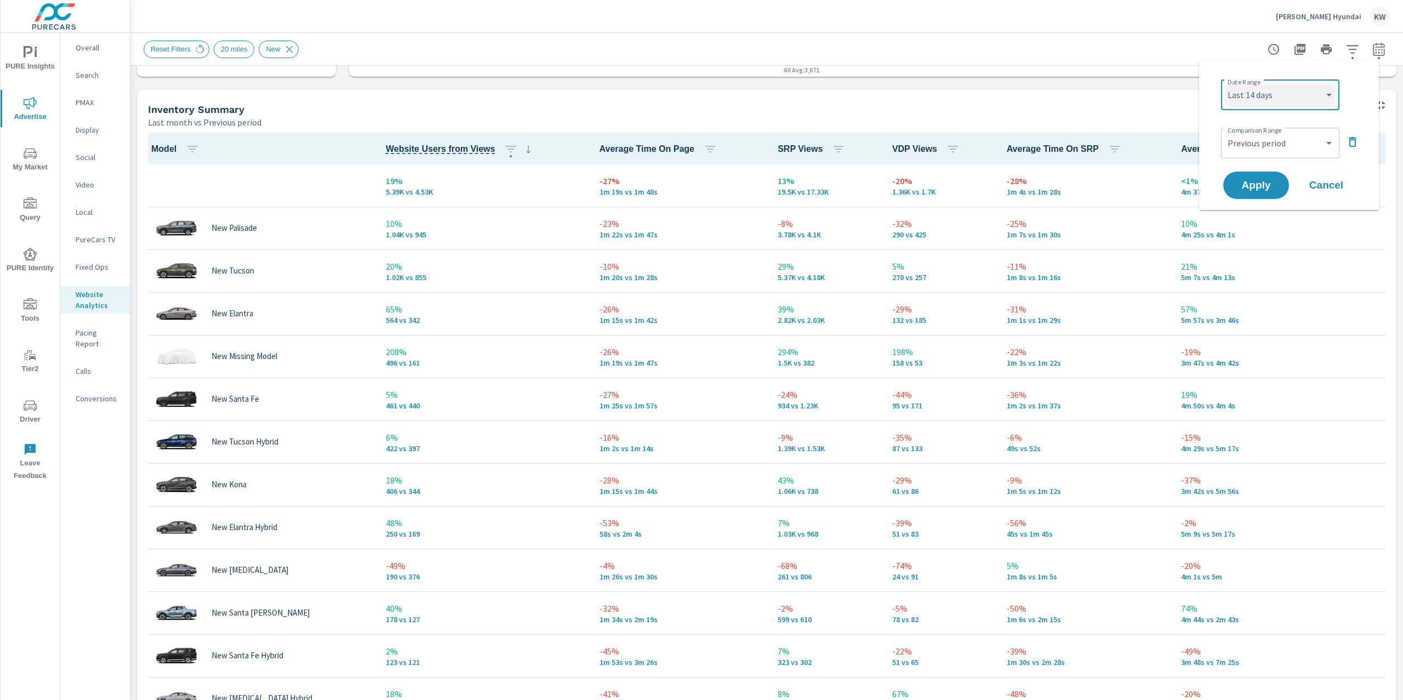
click at [1226, 84] on select "Custom [DATE] Last week Last 7 days Last 14 days Last 30 days Last 45 days Last…" at bounding box center [1281, 95] width 110 height 22
select select "Last 14 days"
click at [1266, 180] on span "Apply" at bounding box center [1256, 185] width 45 height 10
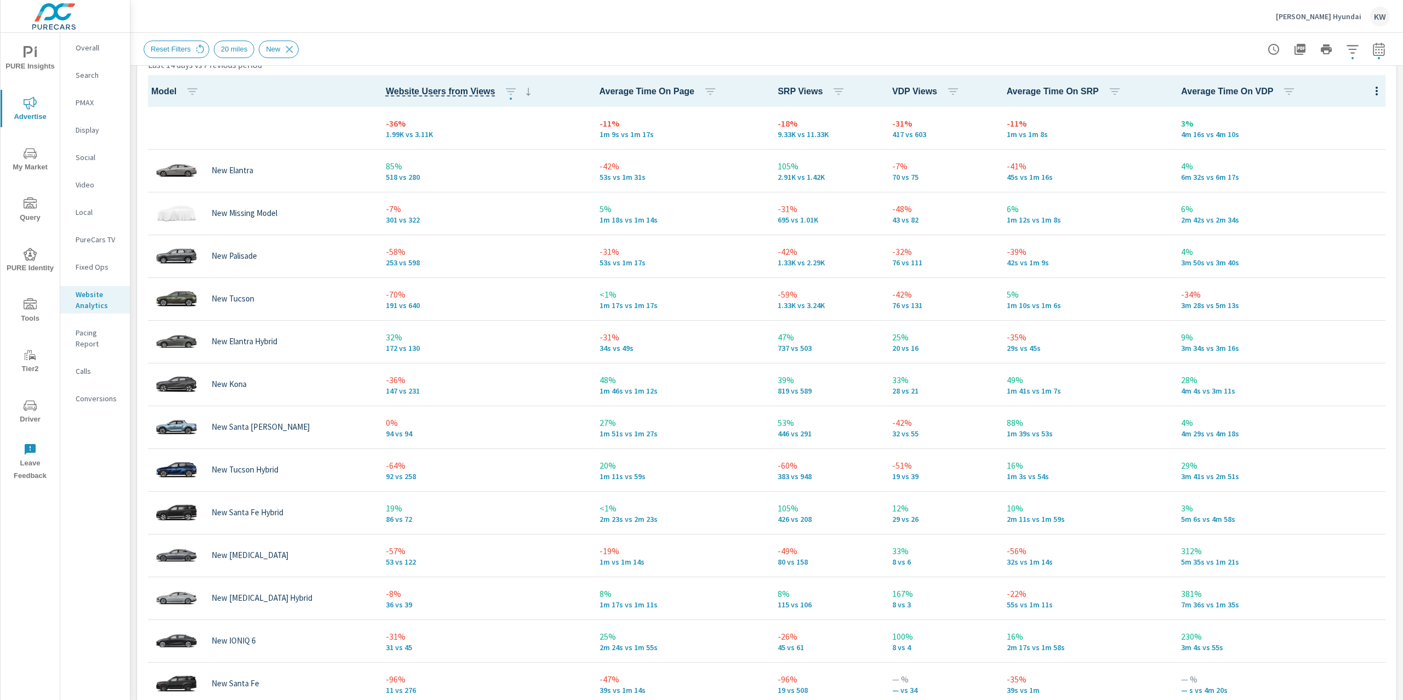
scroll to position [510, 0]
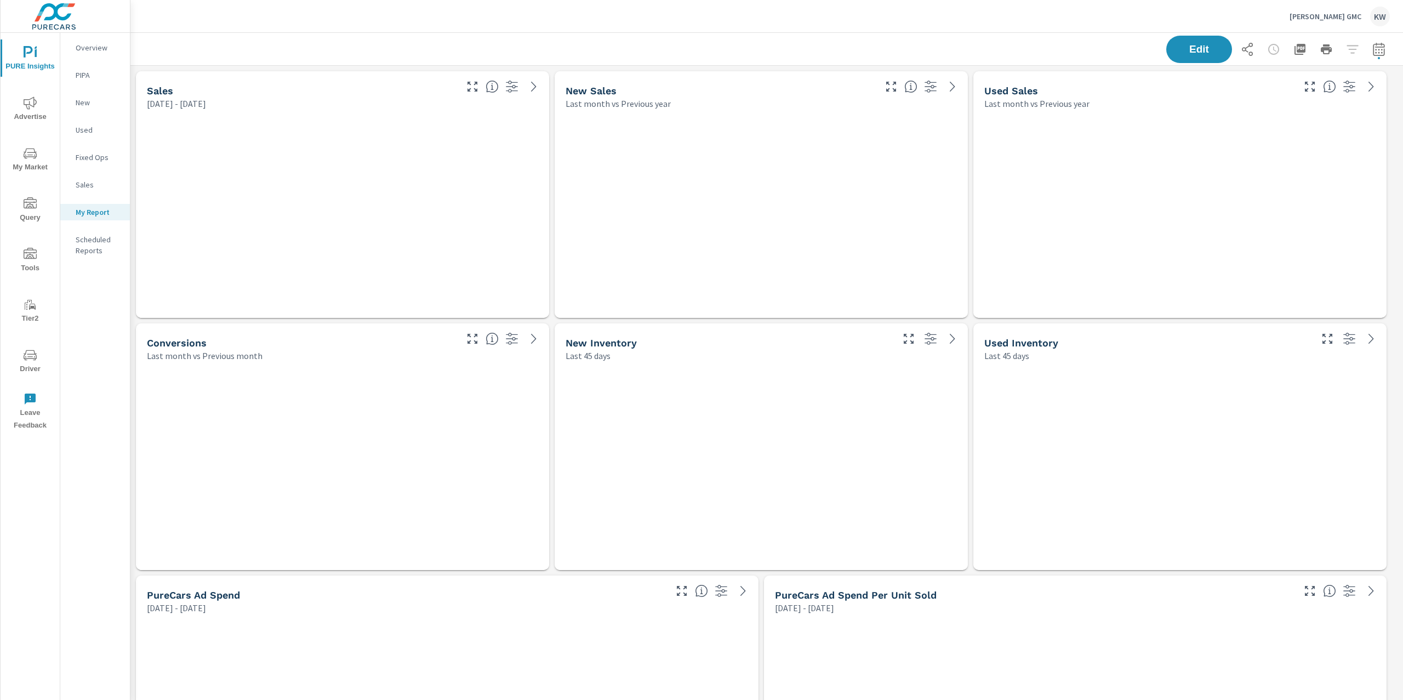
scroll to position [5072, 1285]
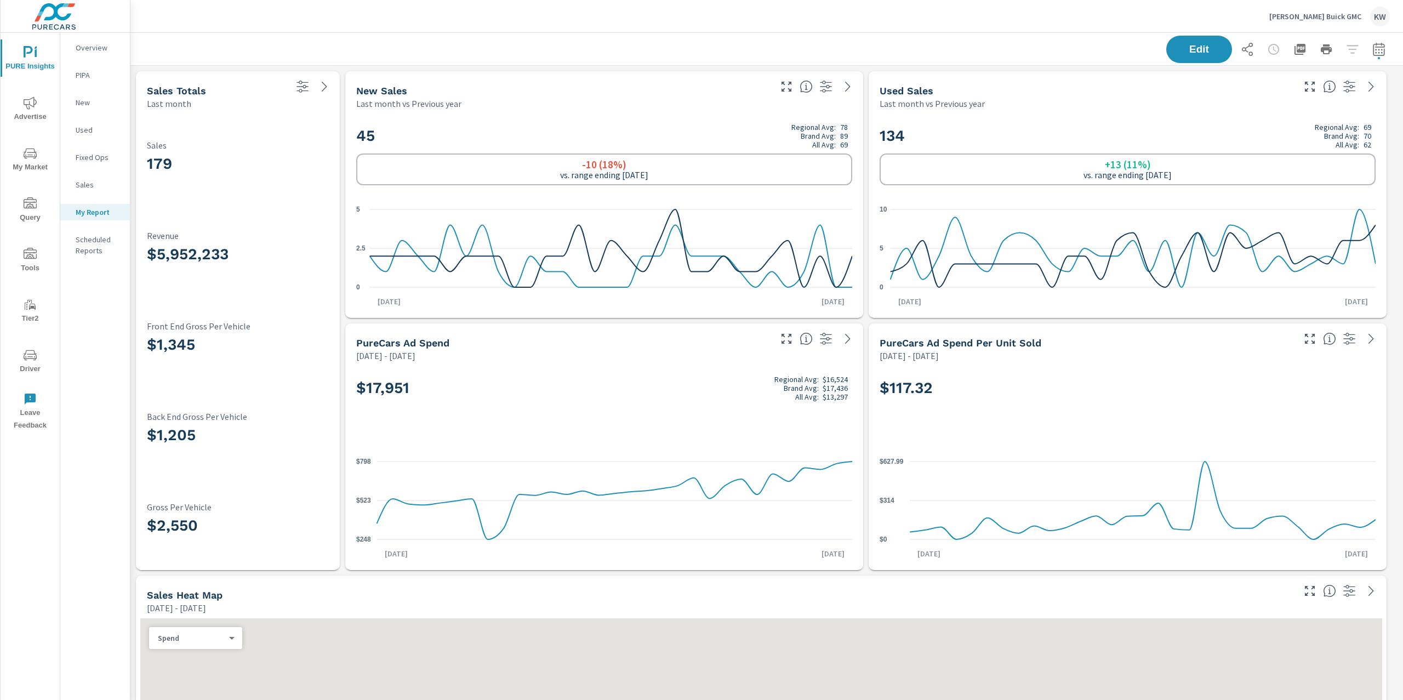
scroll to position [4693, 1285]
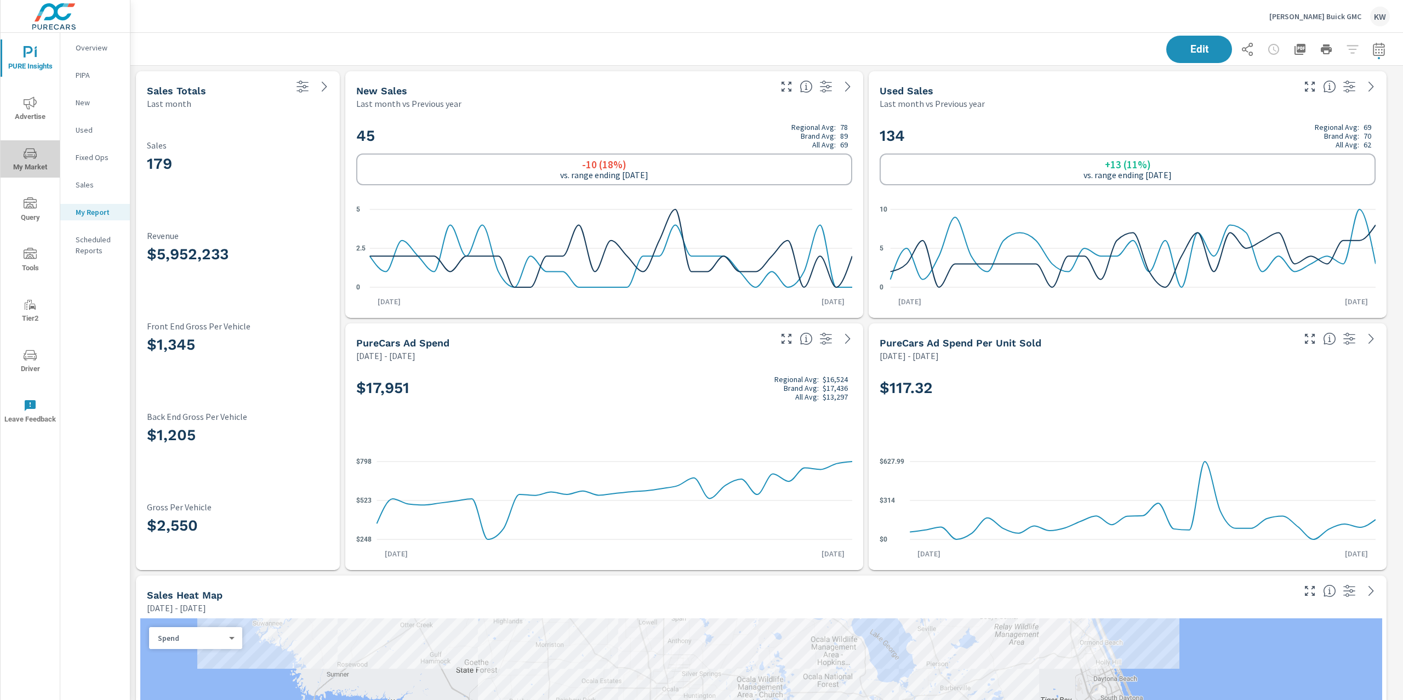
click at [31, 158] on icon "nav menu" at bounding box center [30, 153] width 13 height 13
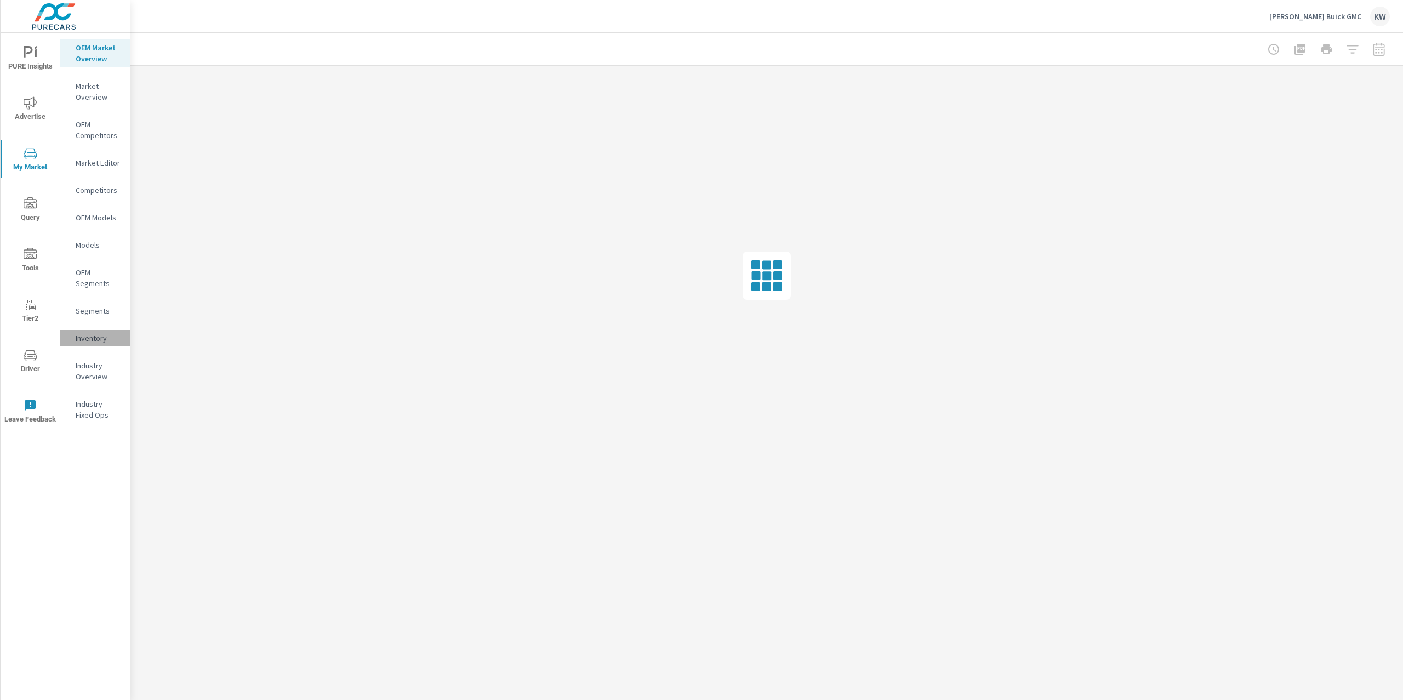
click at [86, 342] on p "Inventory" at bounding box center [98, 338] width 45 height 11
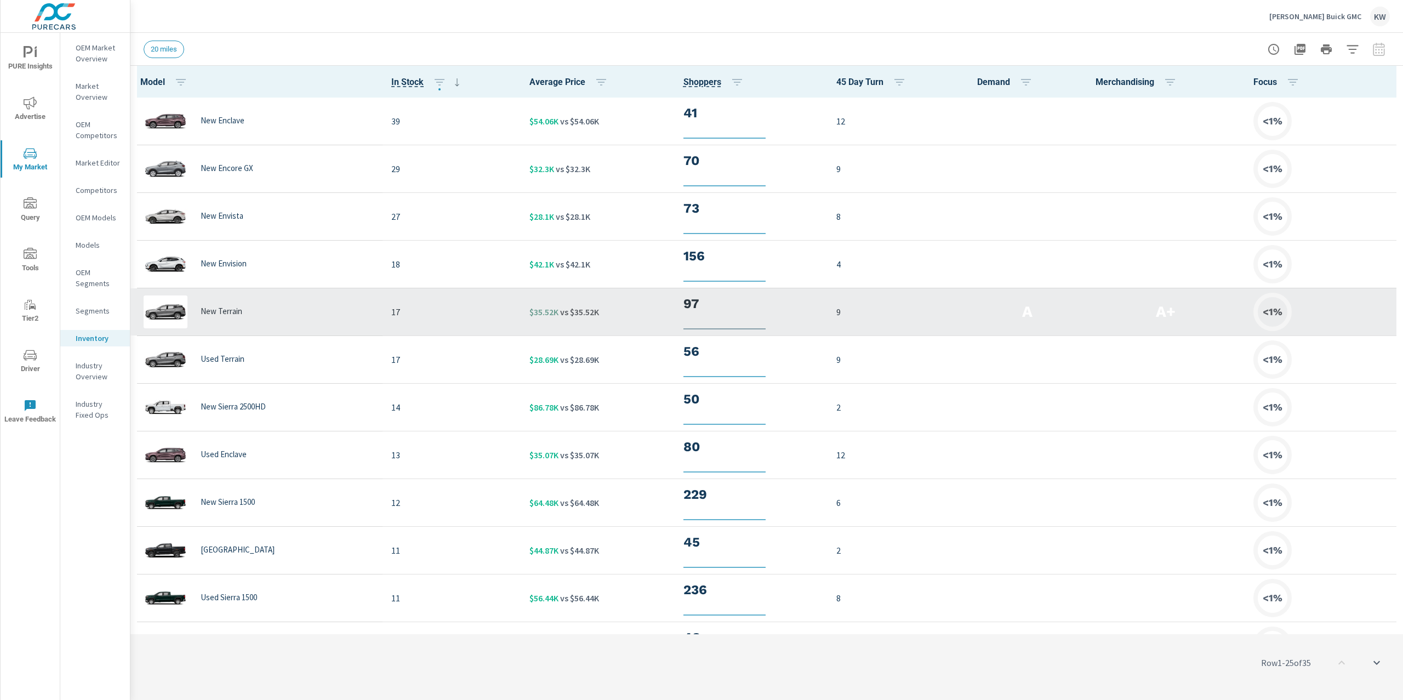
scroll to position [1, 0]
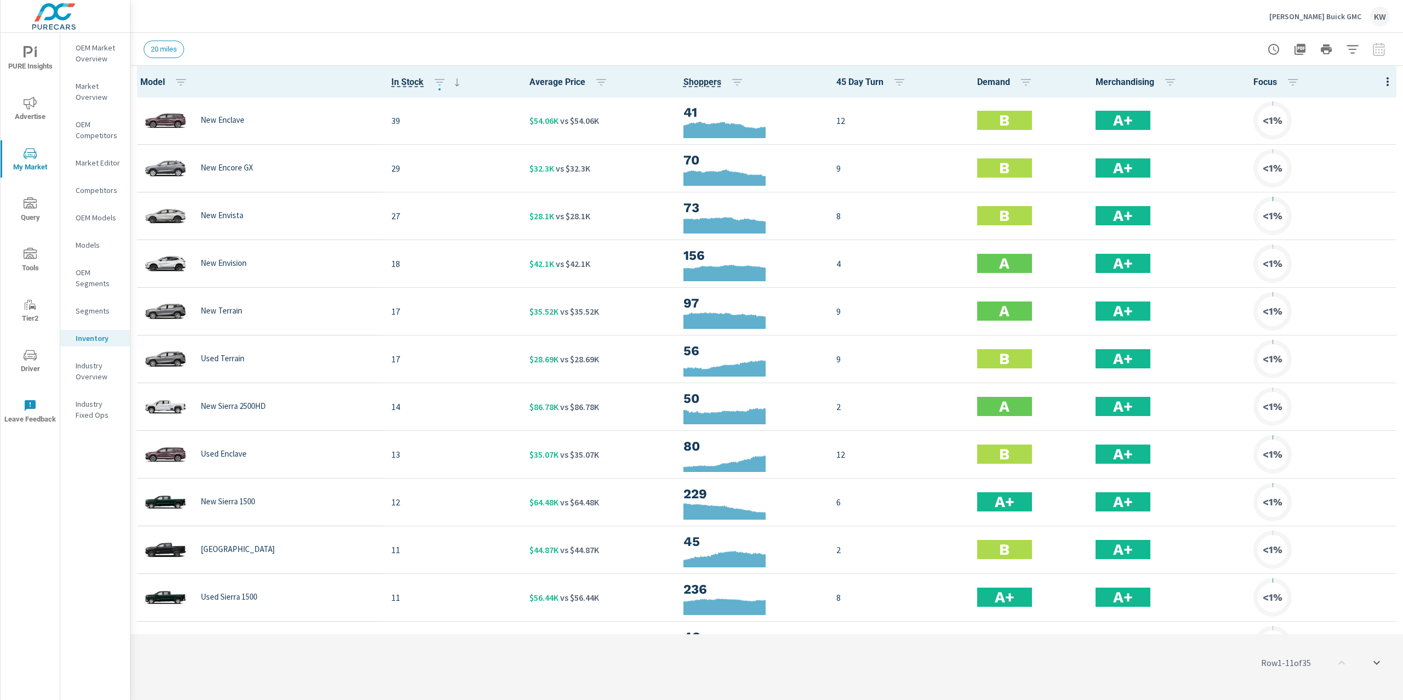
click at [1382, 50] on div at bounding box center [1326, 49] width 127 height 22
click at [1380, 52] on div at bounding box center [1326, 49] width 127 height 22
click at [1379, 51] on div at bounding box center [1326, 49] width 127 height 22
click at [1346, 48] on icon "button" at bounding box center [1352, 49] width 13 height 13
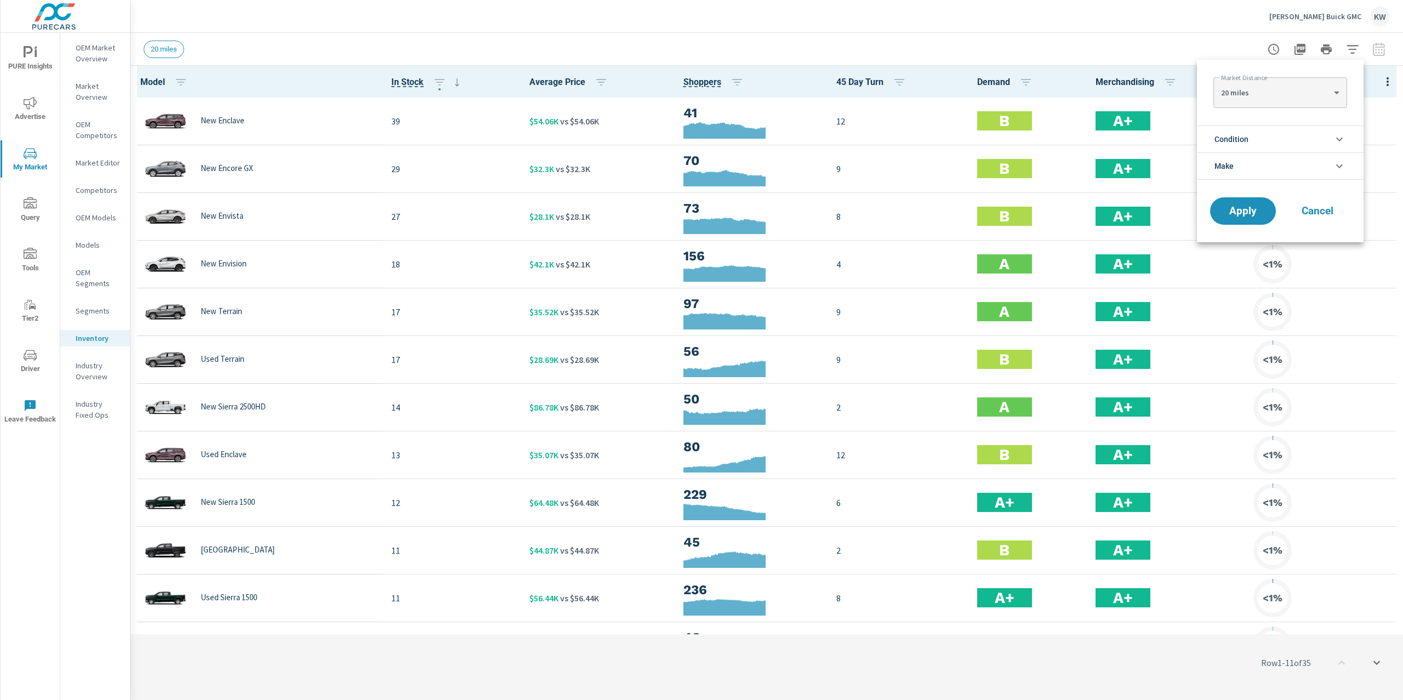
click at [1293, 134] on li "Condition" at bounding box center [1280, 139] width 167 height 27
click at [1218, 163] on input "filter options" at bounding box center [1221, 164] width 23 height 23
click at [1250, 284] on span "Apply" at bounding box center [1243, 285] width 45 height 10
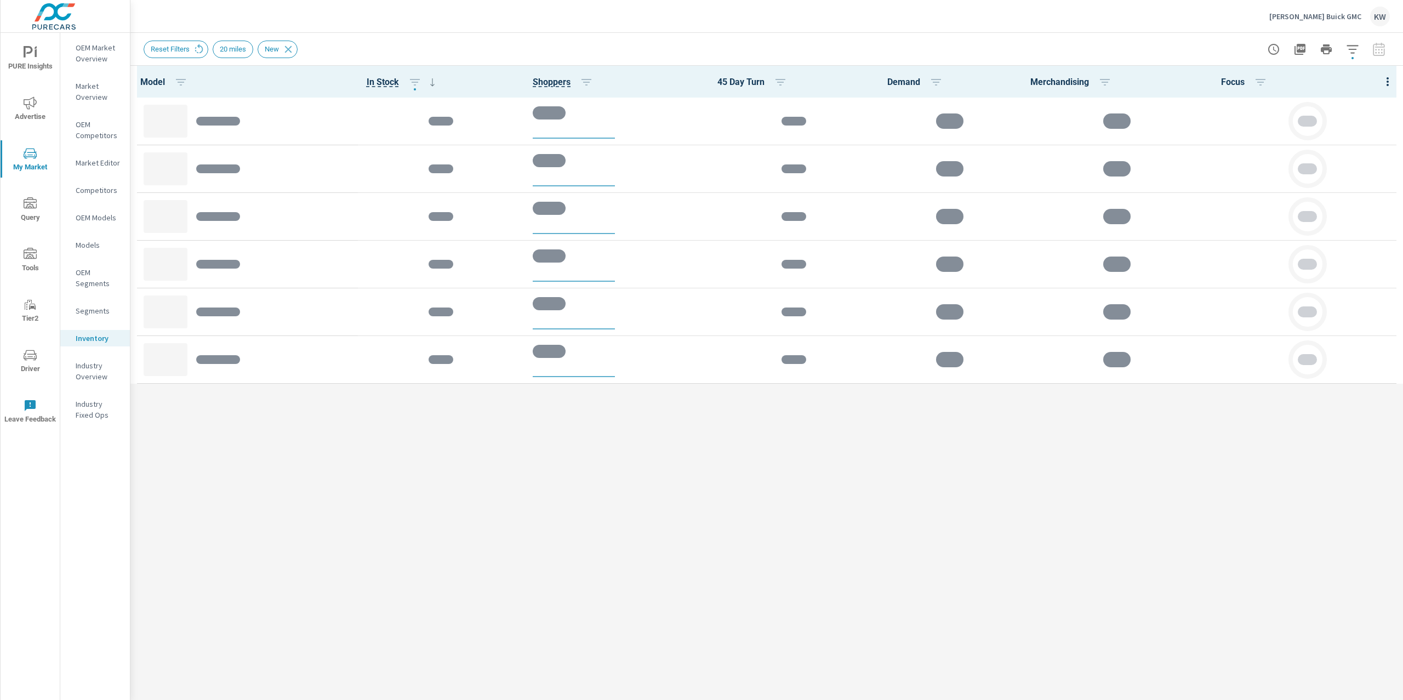
click at [1376, 83] on div at bounding box center [1388, 82] width 31 height 32
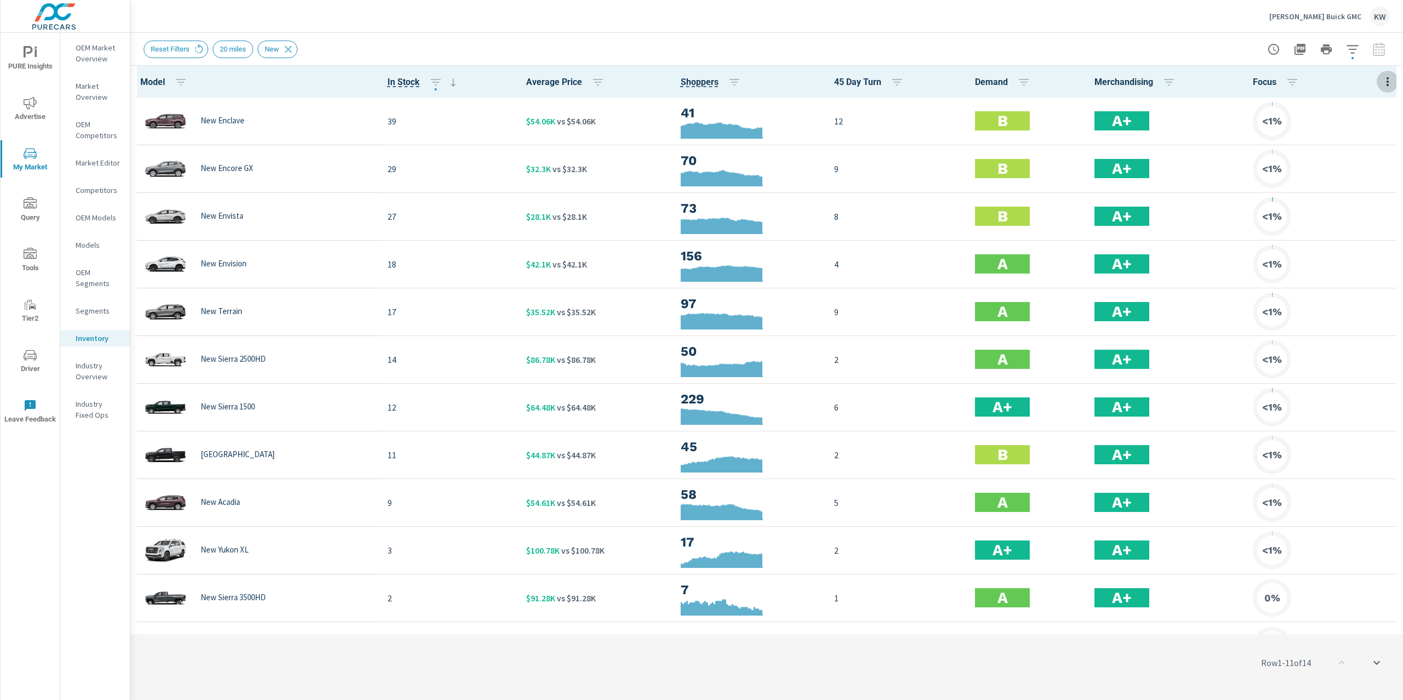
click at [1387, 84] on icon "button" at bounding box center [1388, 81] width 2 height 9
click at [1360, 258] on span "Customize columns..." at bounding box center [1352, 254] width 69 height 11
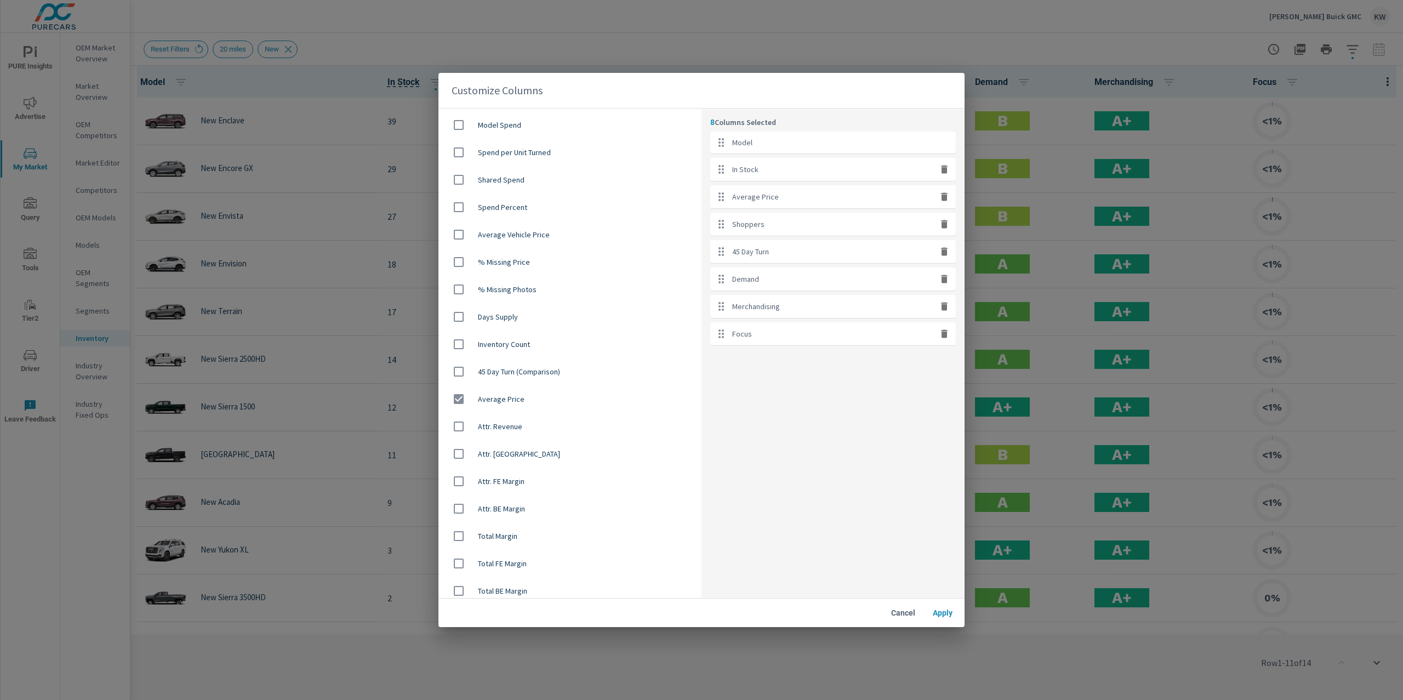
scroll to position [634, 0]
click at [457, 395] on input "checkbox" at bounding box center [458, 393] width 23 height 23
checkbox input "true"
click at [946, 613] on span "Apply" at bounding box center [943, 613] width 26 height 10
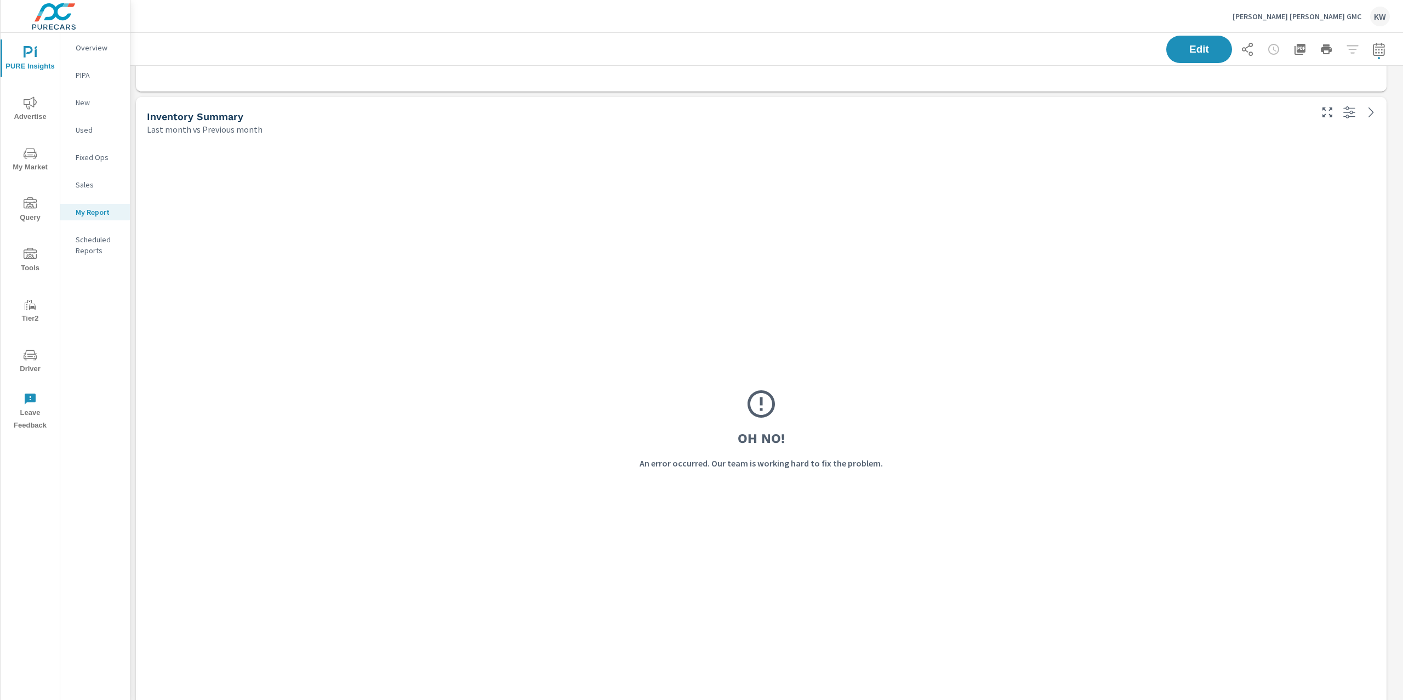
scroll to position [1, 0]
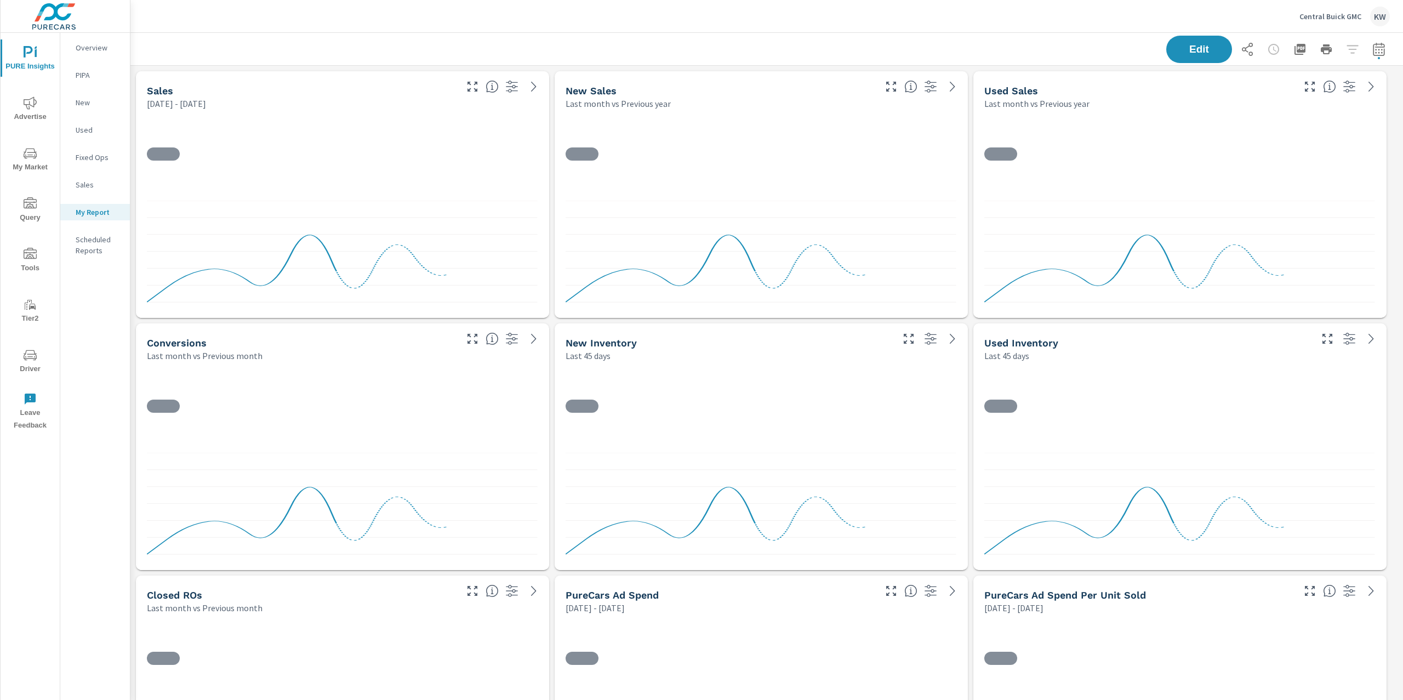
scroll to position [1, 0]
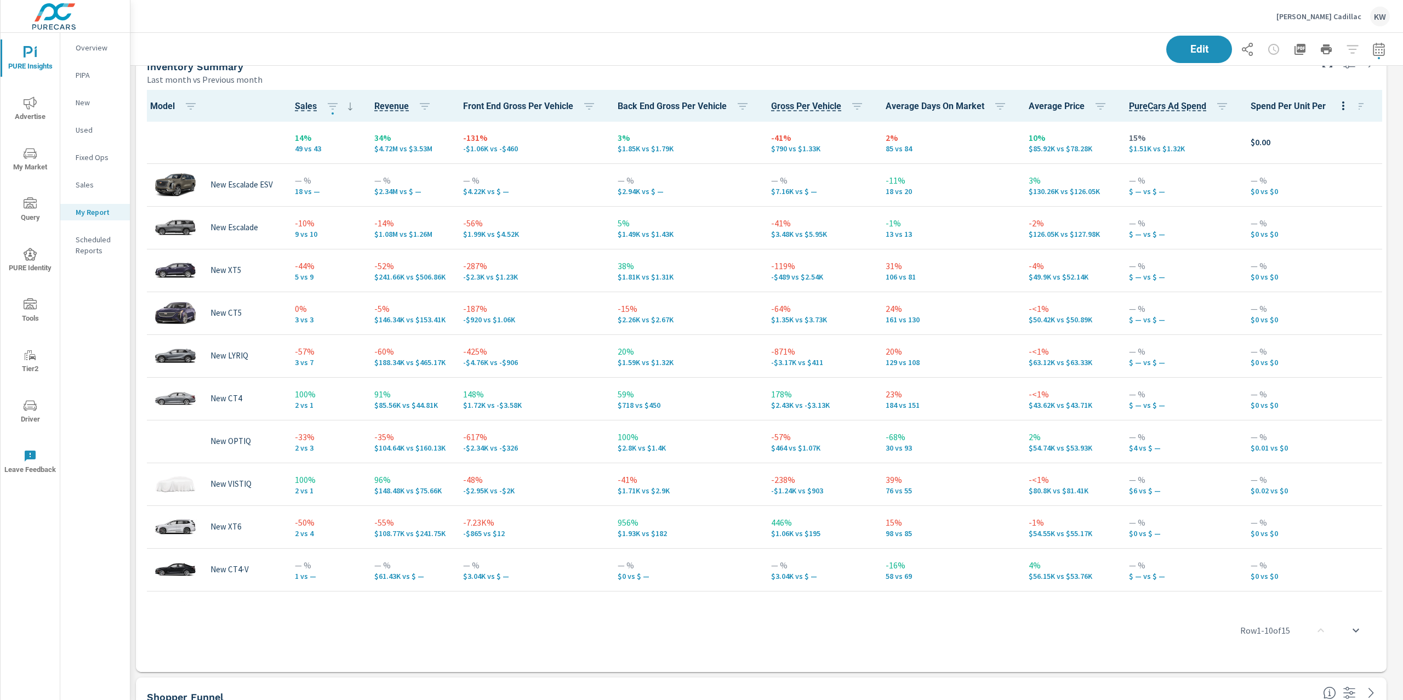
scroll to position [1150, 0]
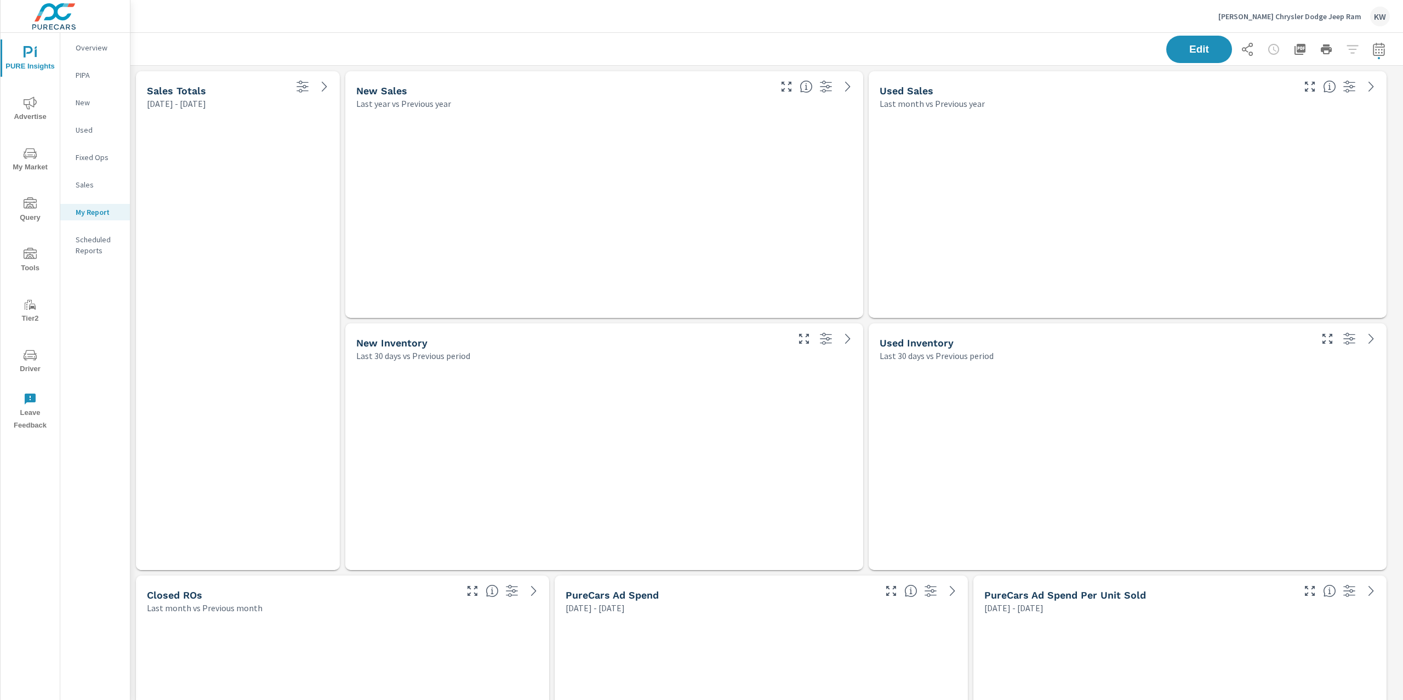
scroll to position [5702, 1285]
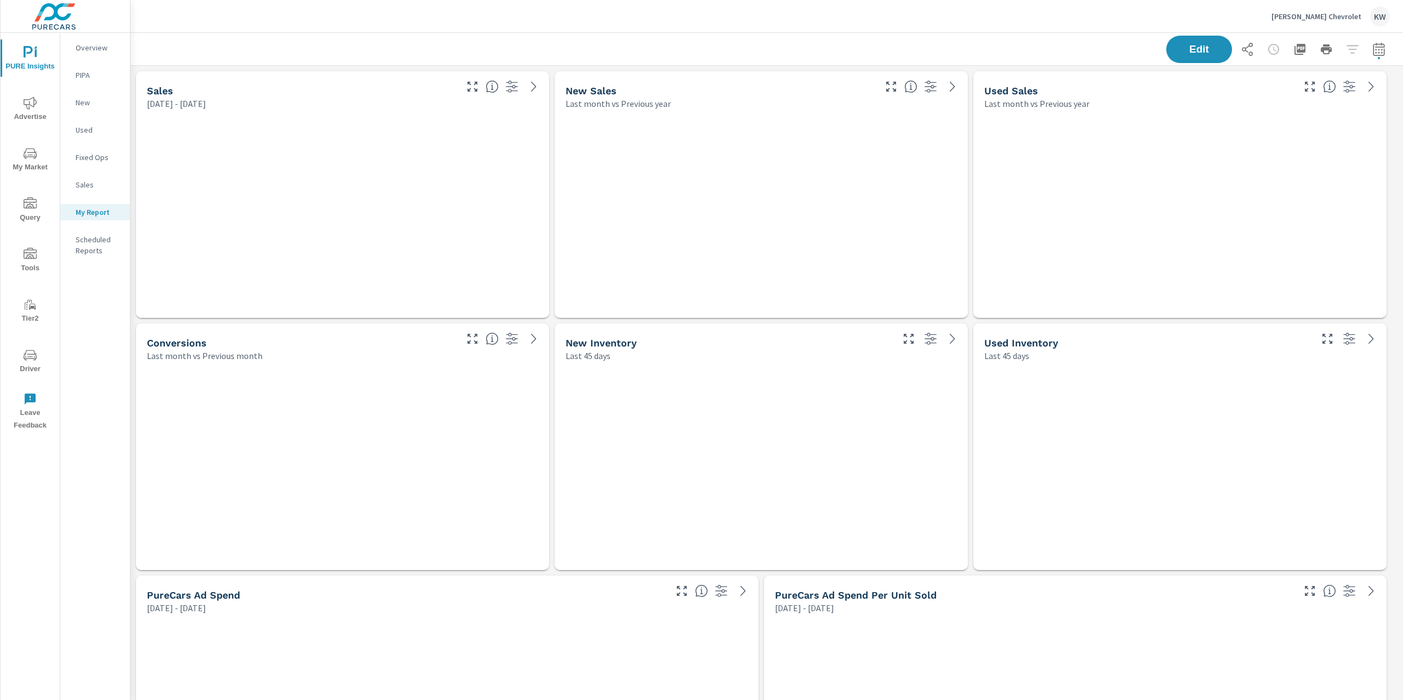
scroll to position [5197, 1285]
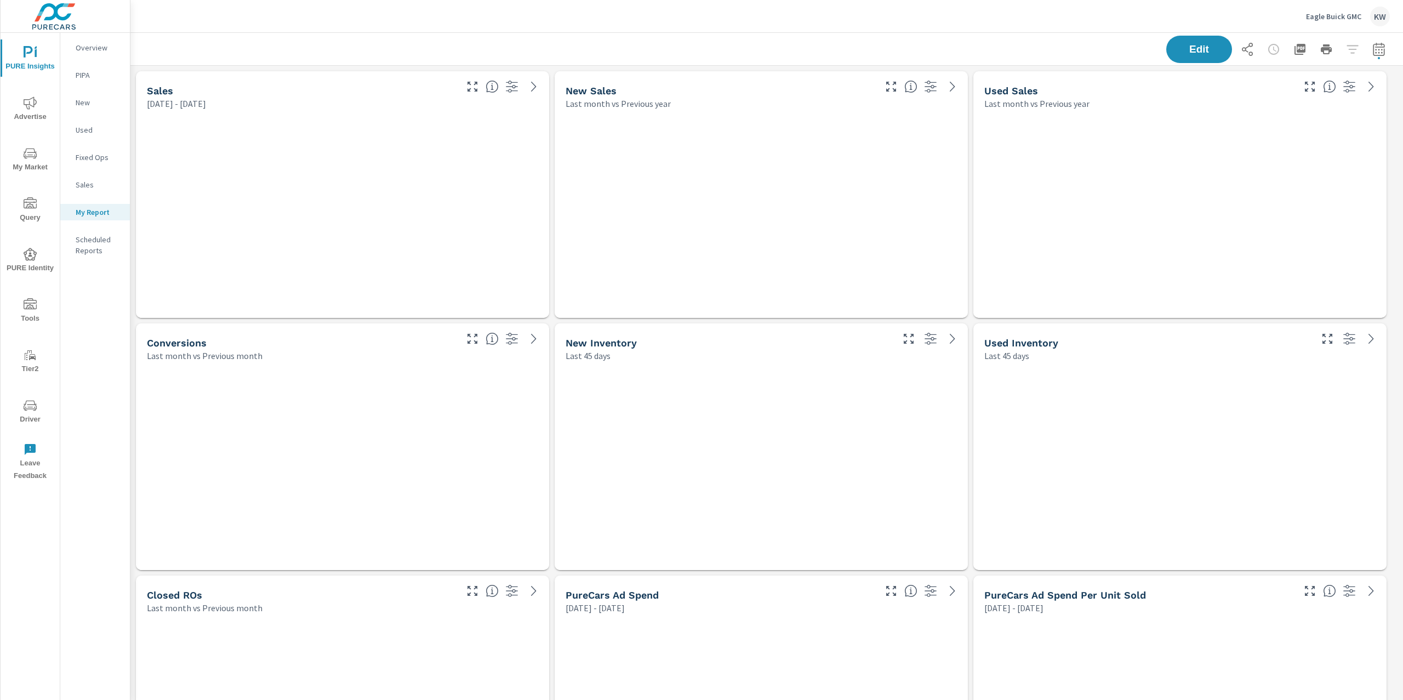
scroll to position [5576, 1285]
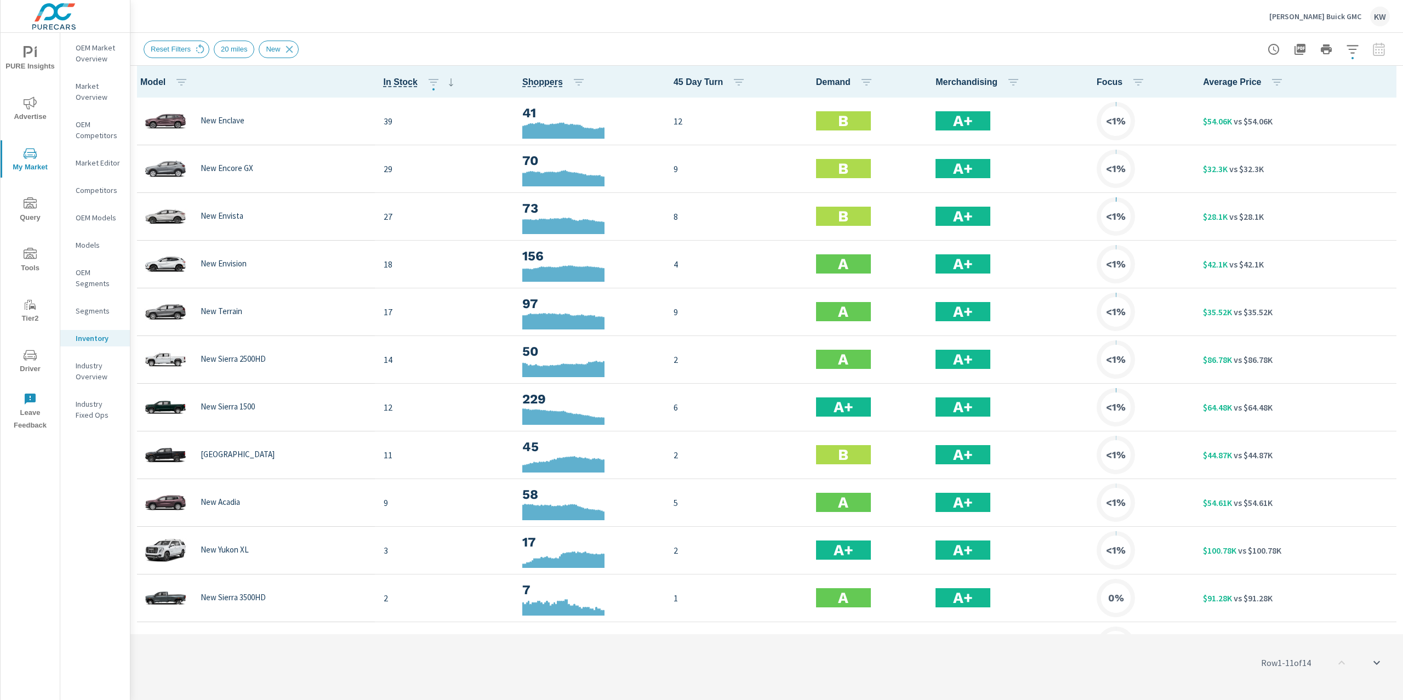
scroll to position [1, 0]
click at [37, 58] on span "PURE Insights" at bounding box center [30, 59] width 53 height 27
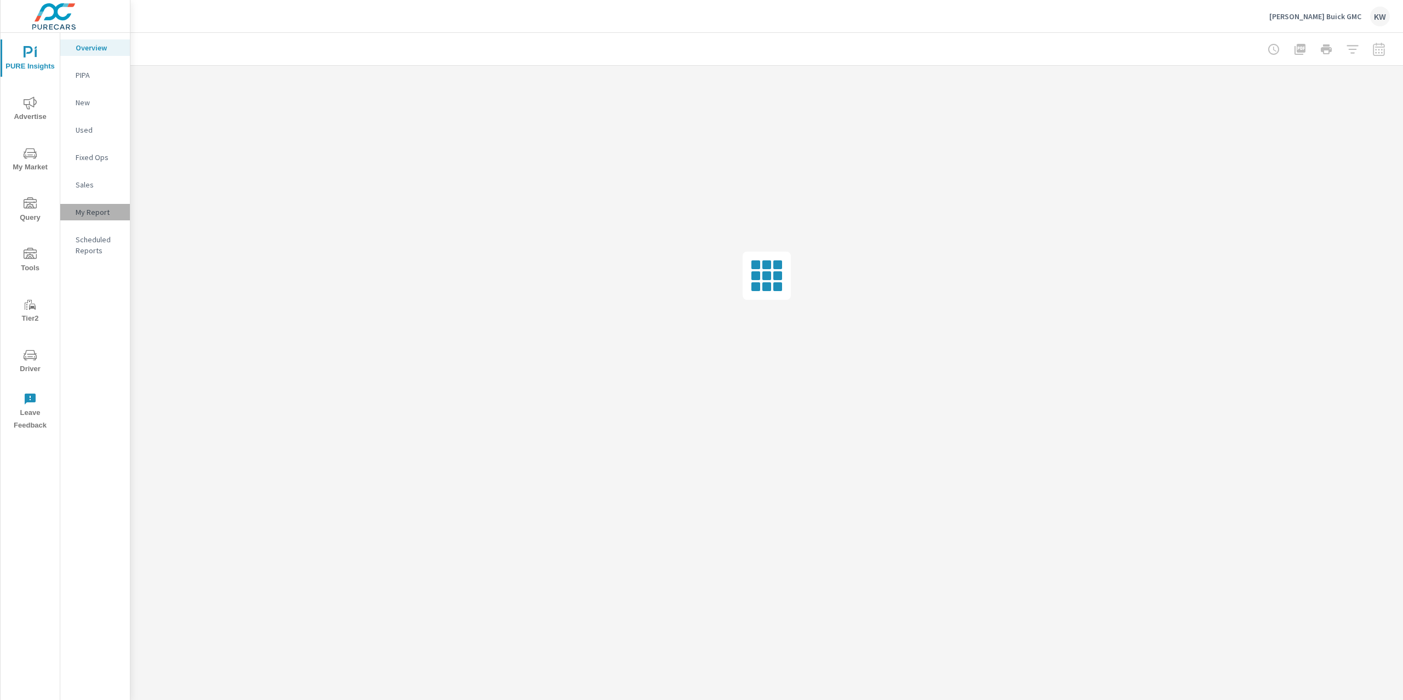
click at [92, 220] on div "My Report" at bounding box center [95, 212] width 70 height 16
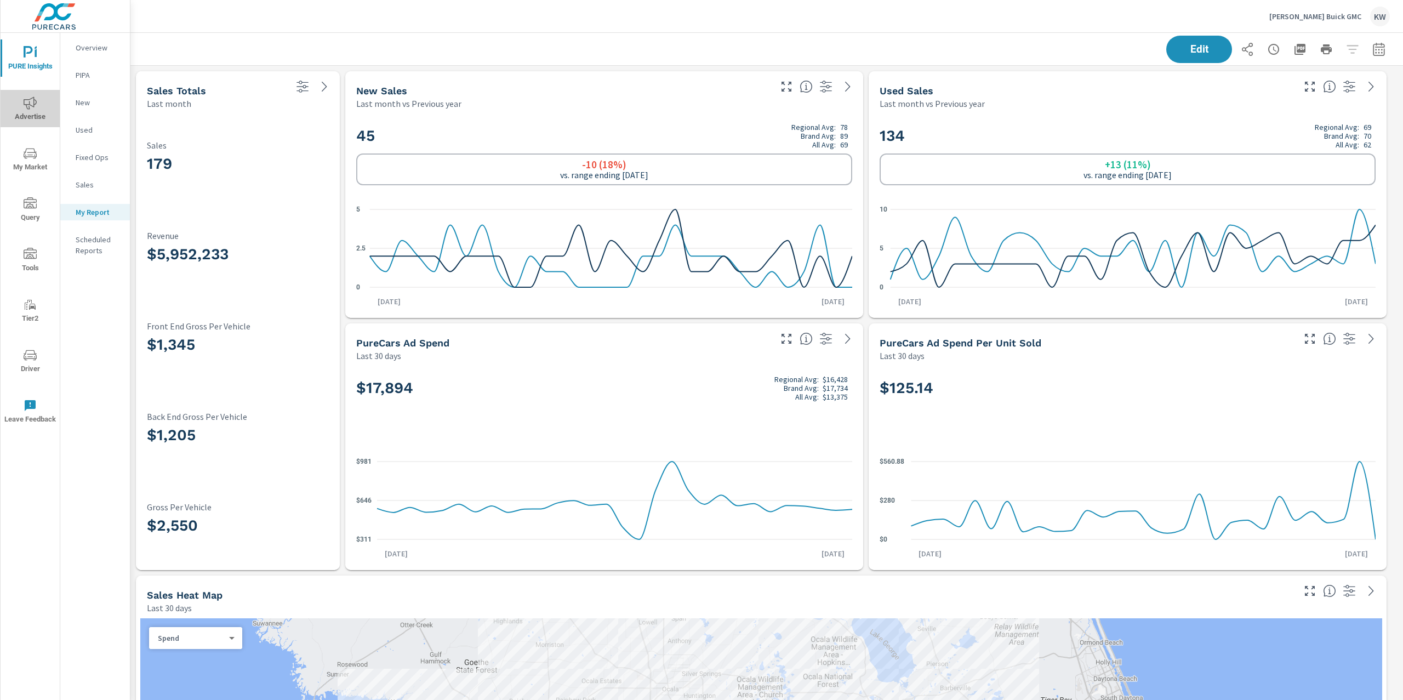
click at [32, 110] on span "Advertise" at bounding box center [30, 109] width 53 height 27
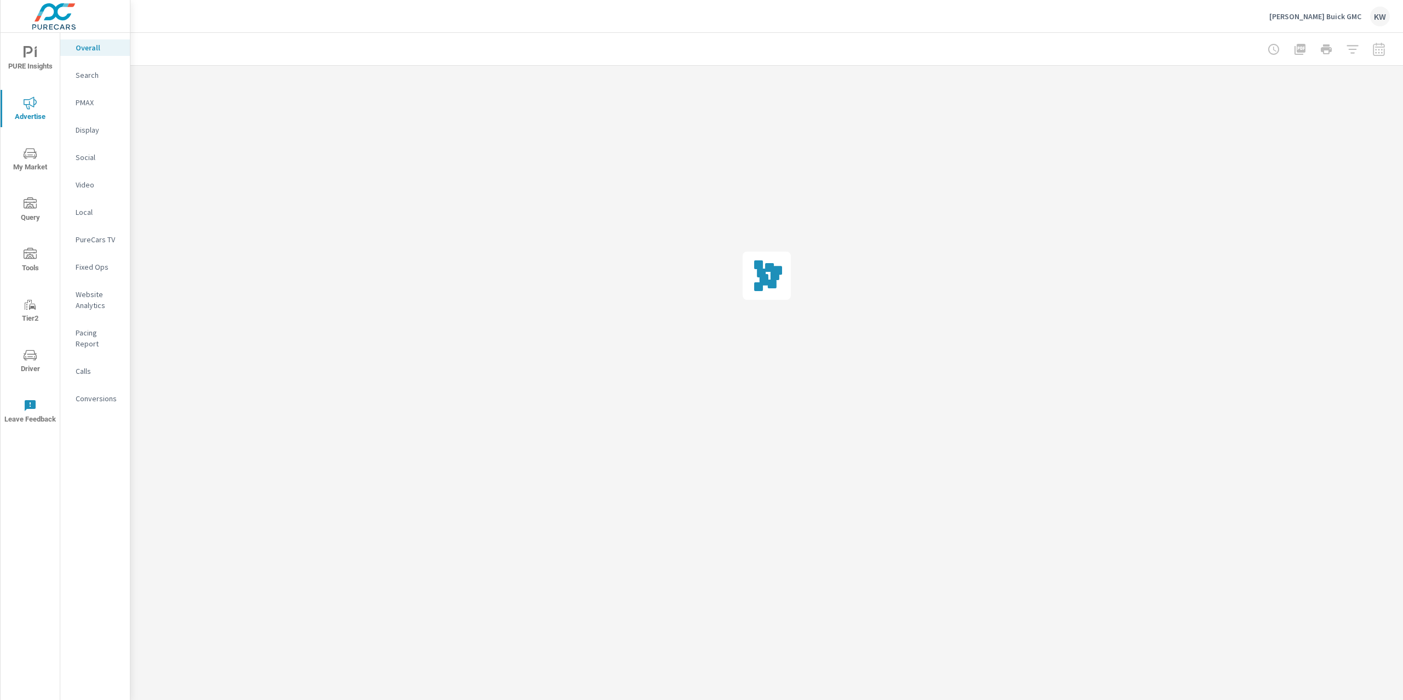
click at [93, 300] on p "Website Analytics" at bounding box center [98, 300] width 45 height 22
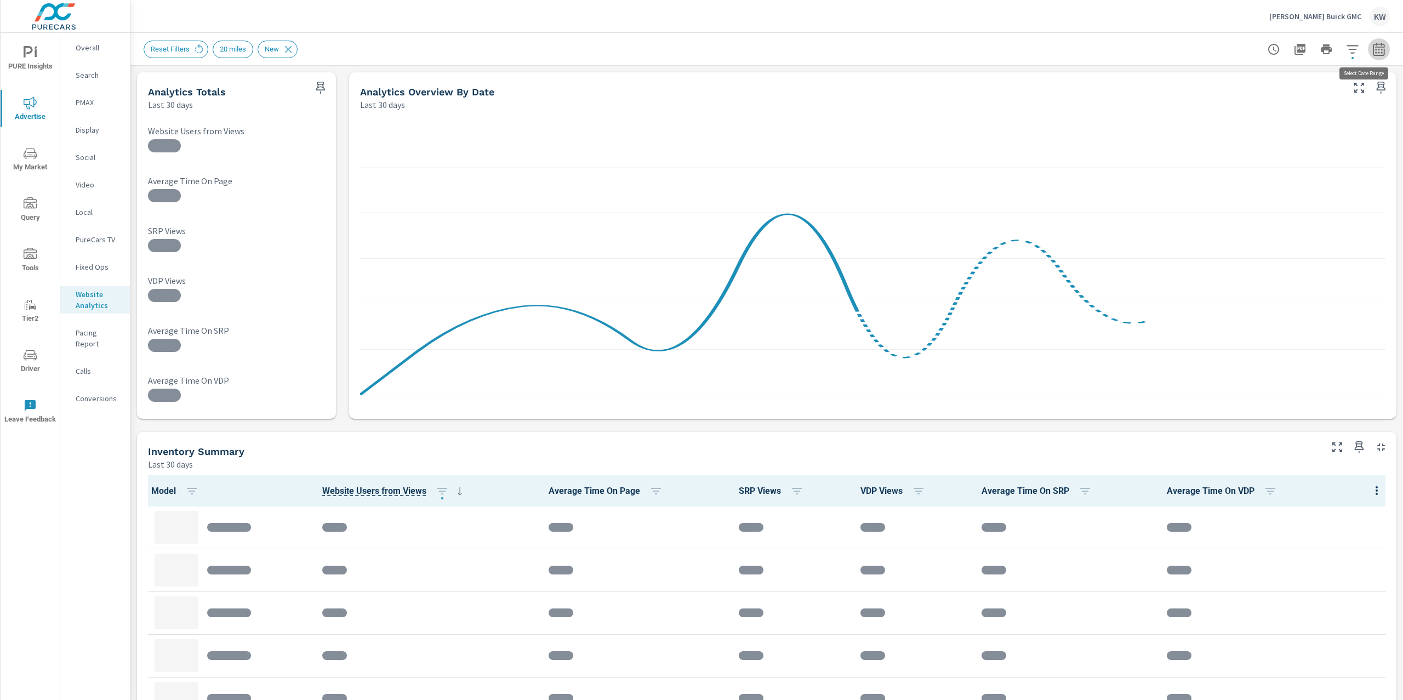
click at [1376, 52] on button "button" at bounding box center [1379, 49] width 22 height 22
select select "Last 30 days"
click at [1333, 92] on select "Custom Yesterday Last week Last 7 days Last 14 days Last 30 days Last 45 days L…" at bounding box center [1281, 95] width 110 height 22
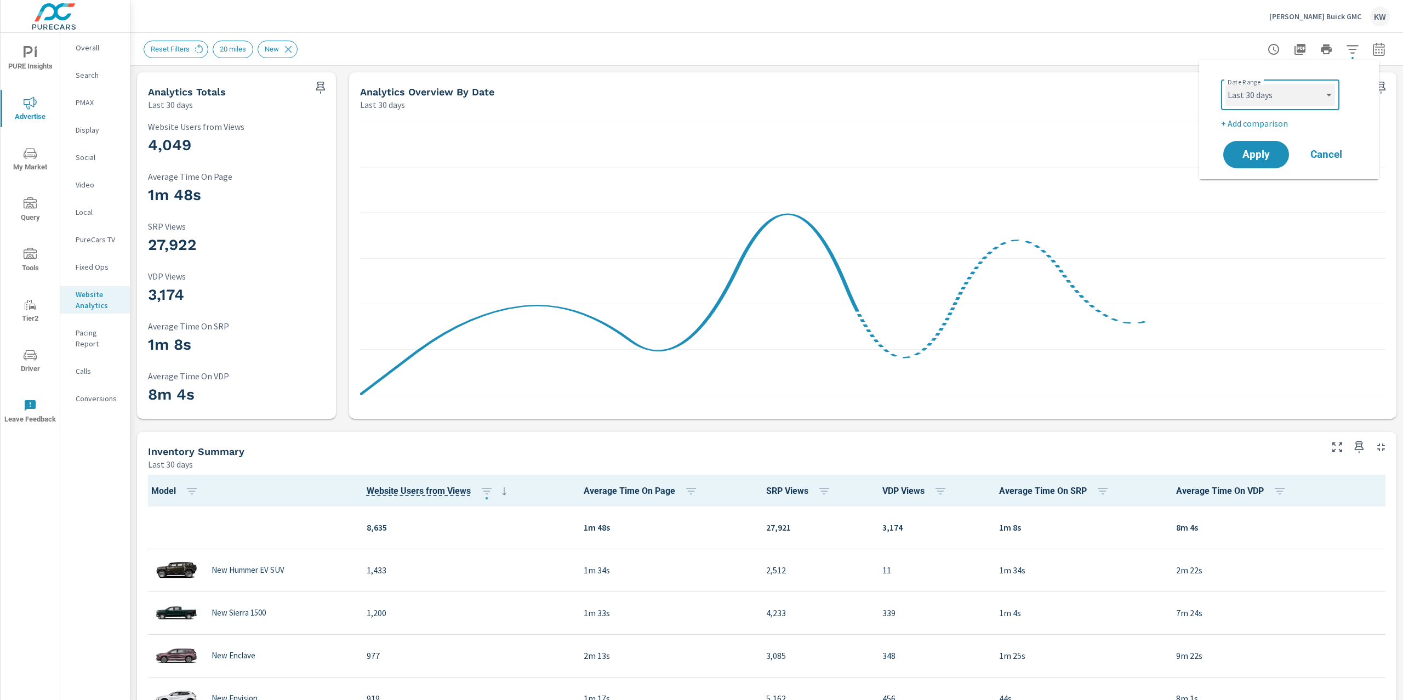
scroll to position [1, 0]
click at [1250, 152] on span "Apply" at bounding box center [1256, 155] width 45 height 10
click at [1373, 53] on icon "button" at bounding box center [1379, 49] width 13 height 13
select select "Last 30 days"
click at [1262, 126] on p "+ Add comparison" at bounding box center [1291, 123] width 140 height 13
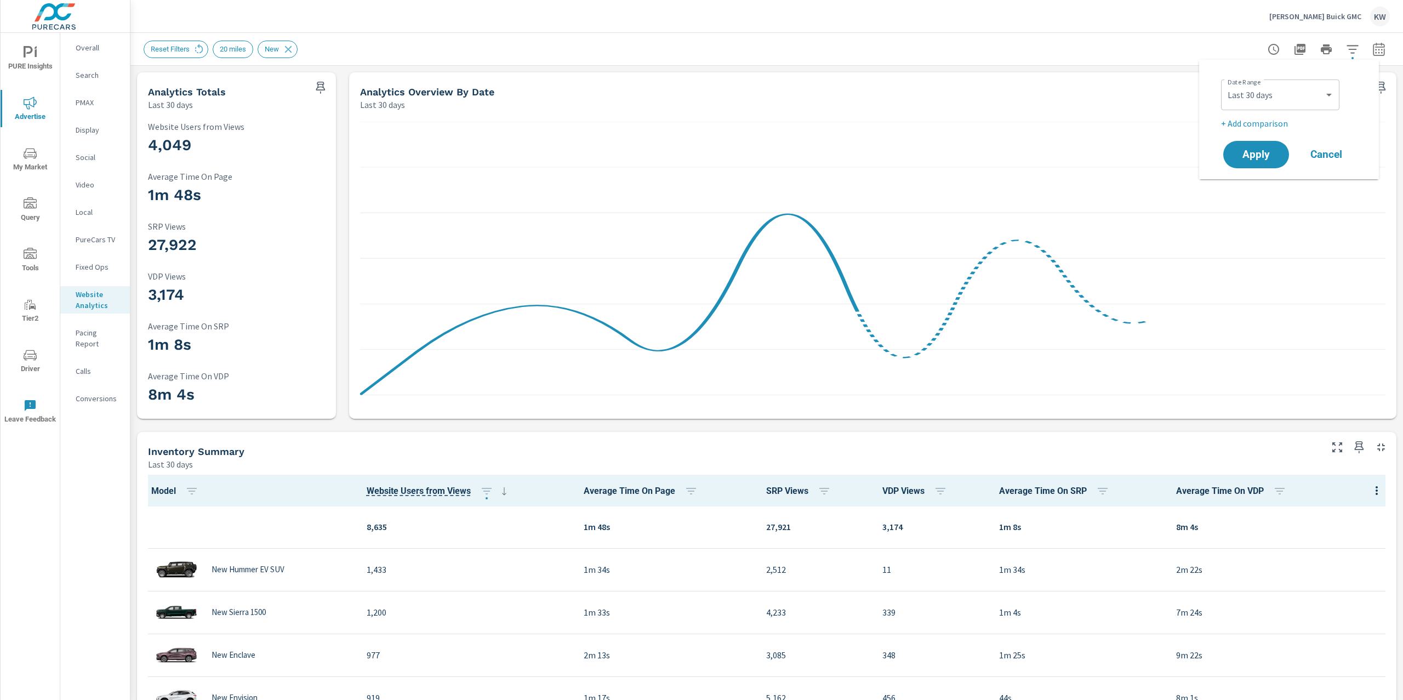
select select "Previous period"
click at [1263, 180] on span "Apply" at bounding box center [1256, 185] width 45 height 10
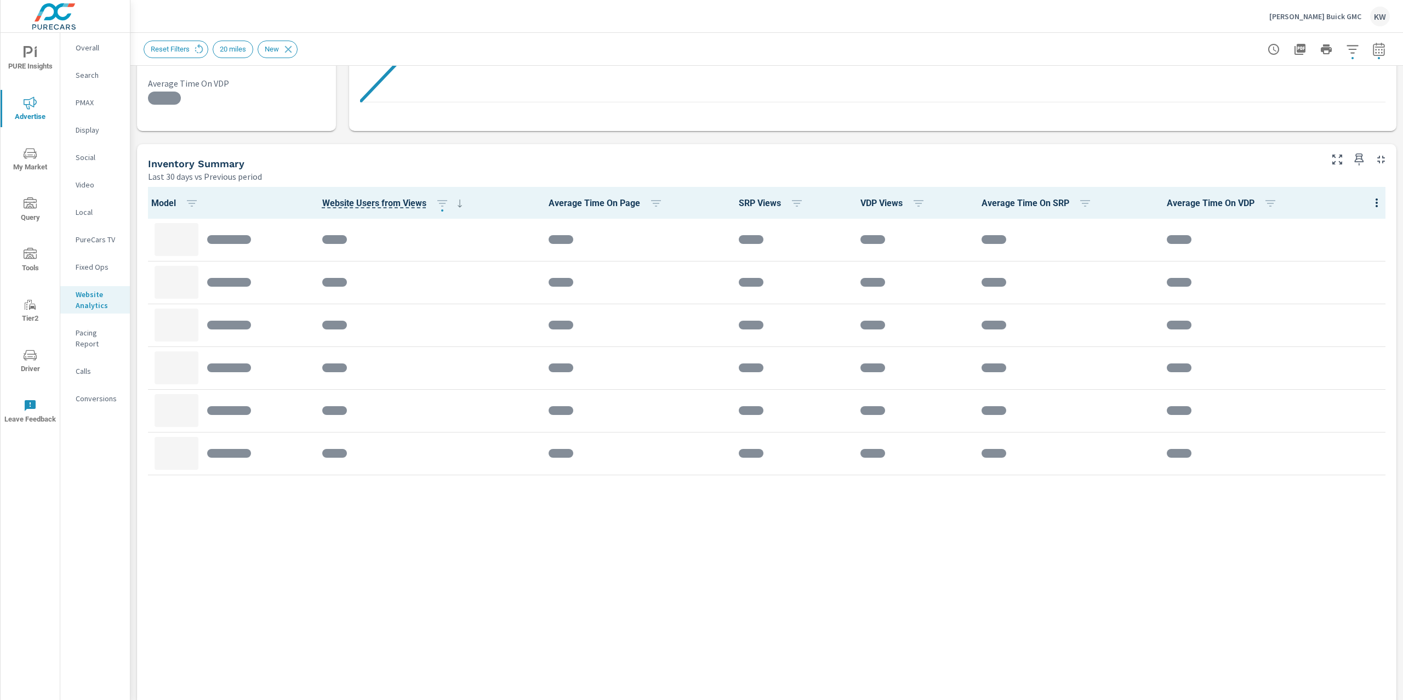
scroll to position [399, 0]
click at [1342, 55] on button "button" at bounding box center [1353, 49] width 22 height 22
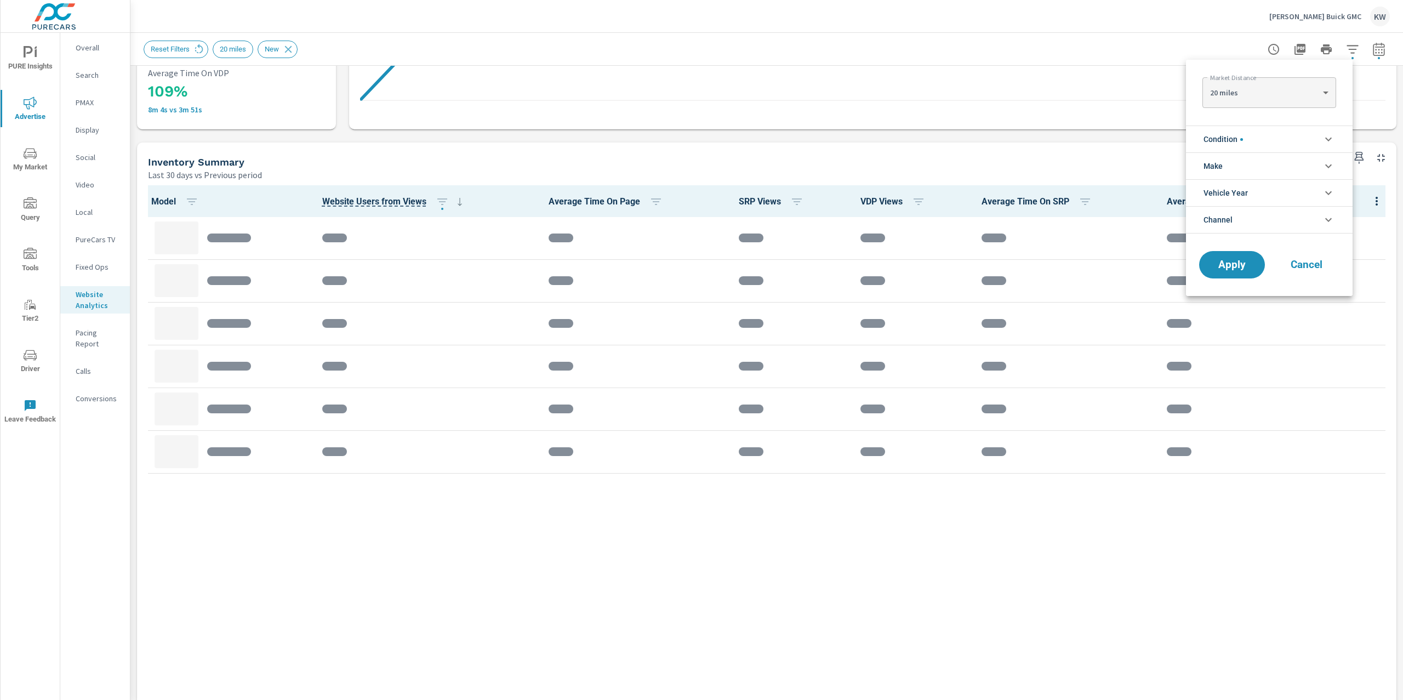
click at [1317, 143] on li "Condition" at bounding box center [1269, 139] width 167 height 27
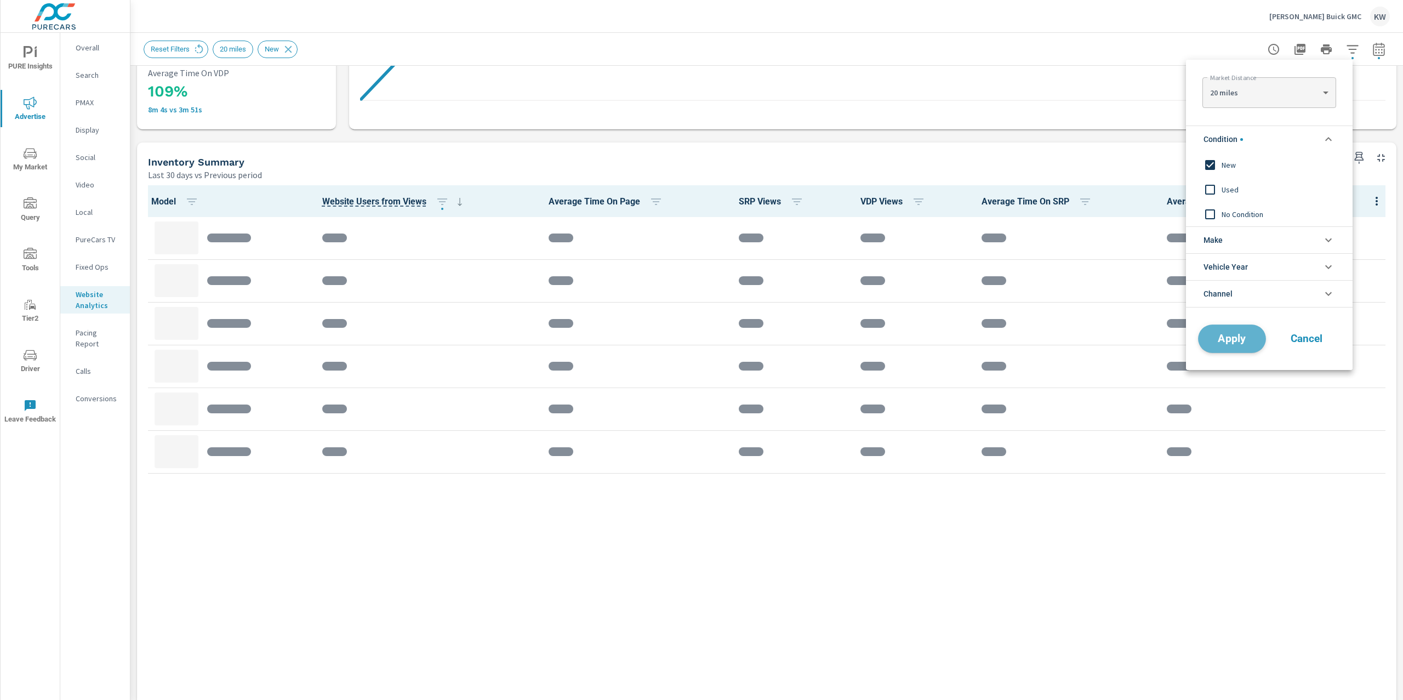
click at [1233, 336] on span "Apply" at bounding box center [1232, 339] width 45 height 10
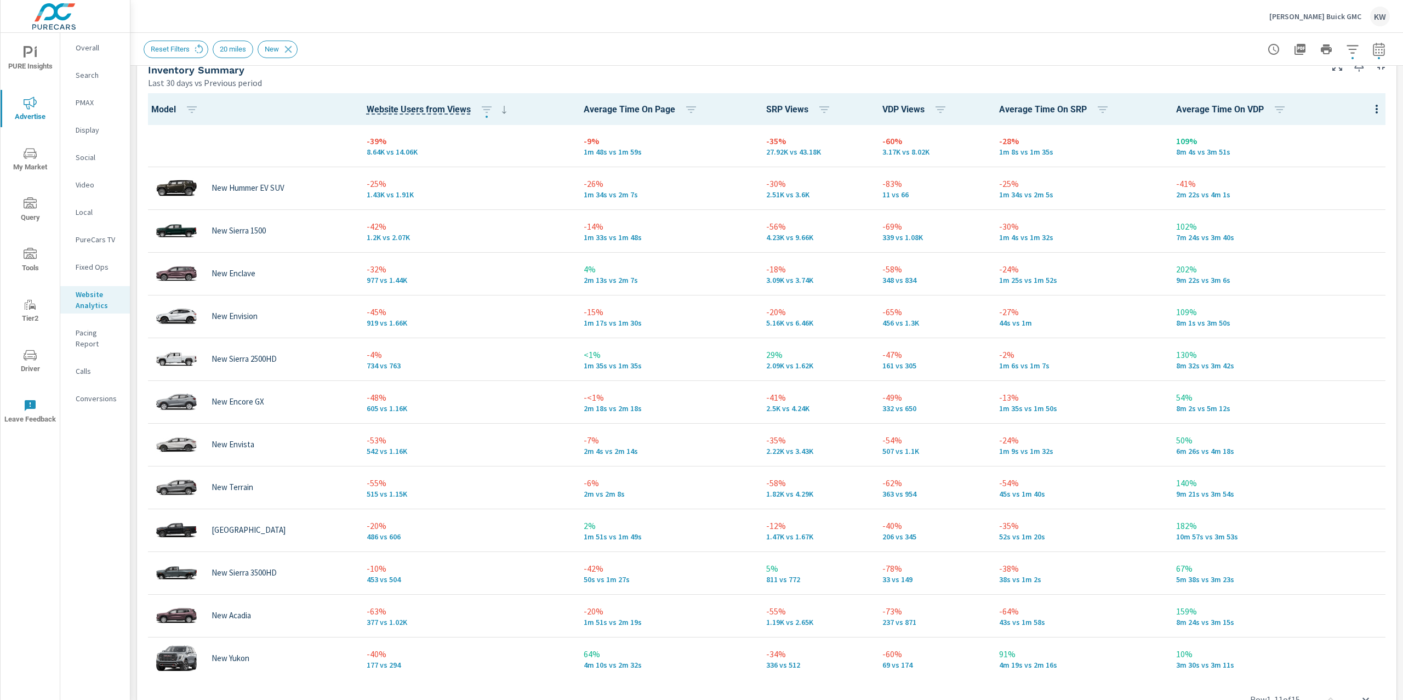
scroll to position [494, 0]
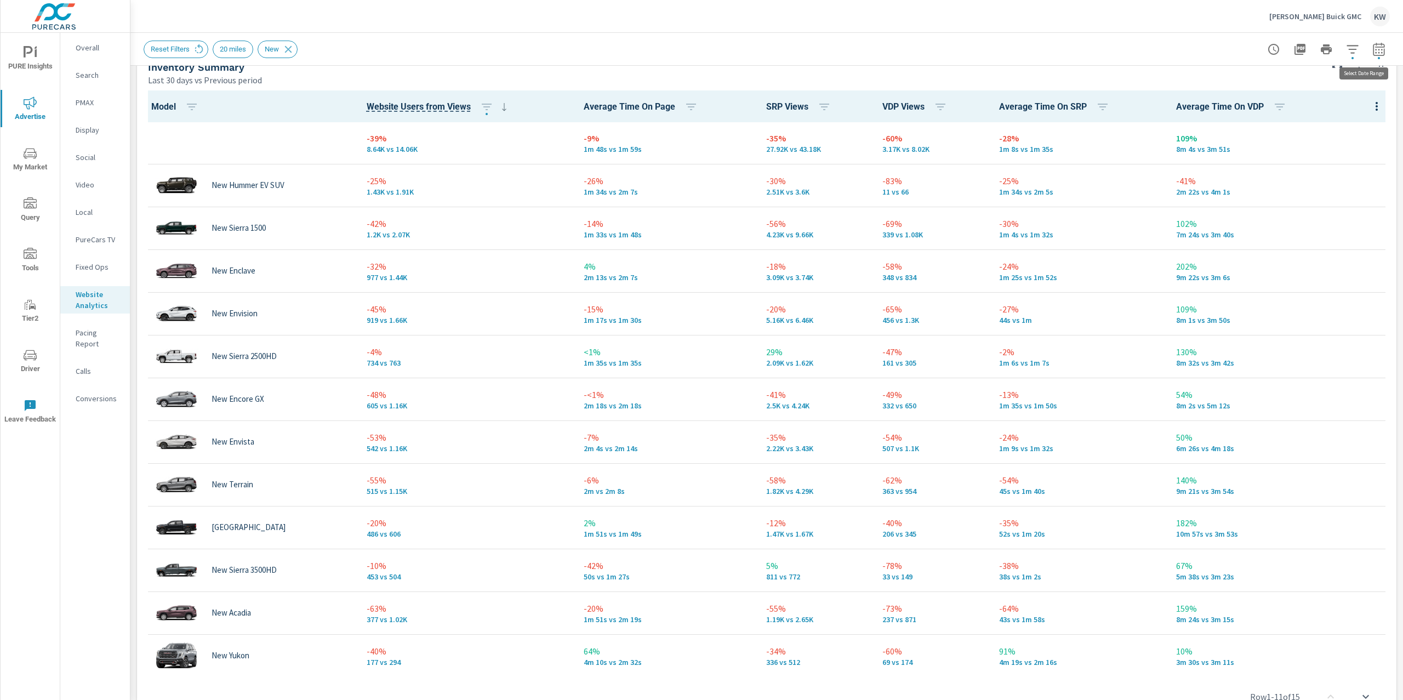
click at [1373, 54] on icon "button" at bounding box center [1379, 48] width 12 height 13
select select "Last 30 days"
select select "Previous period"
click at [1312, 93] on select "Custom Yesterday Last week Last 7 days Last 14 days Last 30 days Last 45 days L…" at bounding box center [1281, 95] width 110 height 22
click at [1226, 84] on select "Custom Yesterday Last week Last 7 days Last 14 days Last 30 days Last 45 days L…" at bounding box center [1281, 95] width 110 height 22
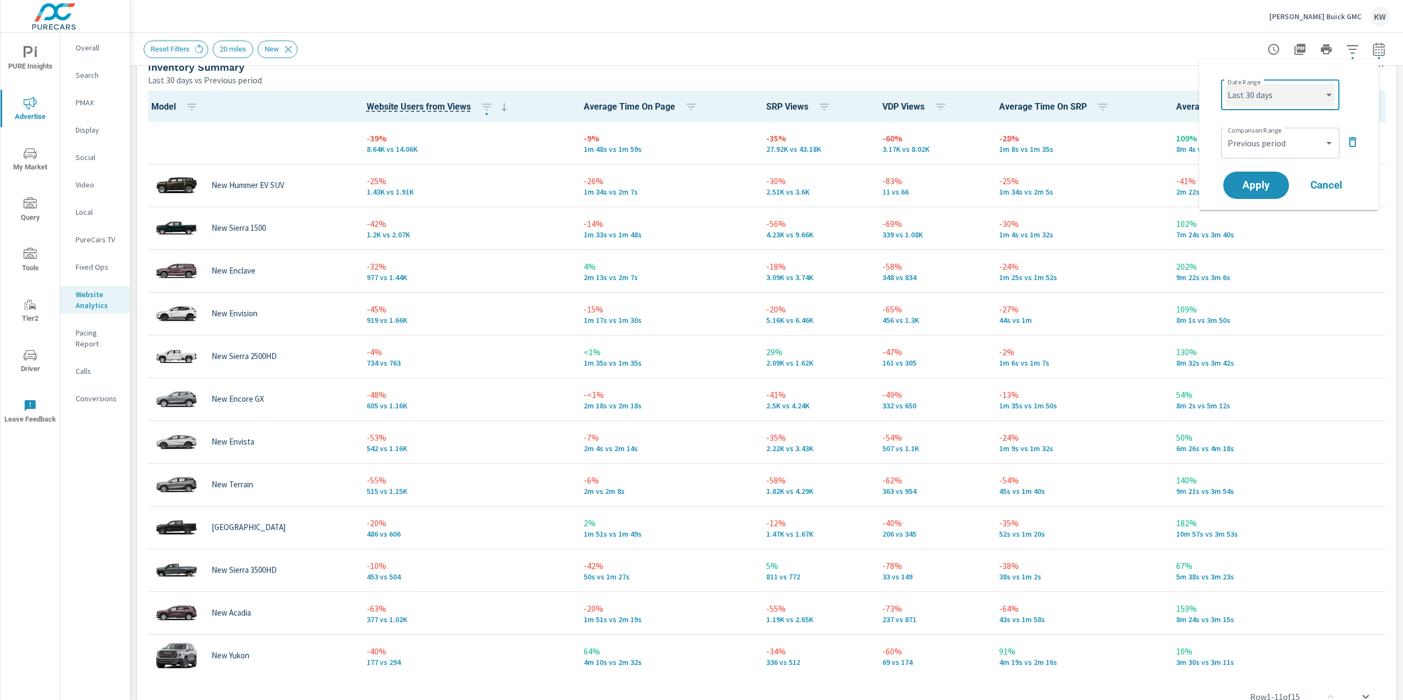
select select "Last month"
click at [1258, 186] on span "Apply" at bounding box center [1256, 185] width 45 height 10
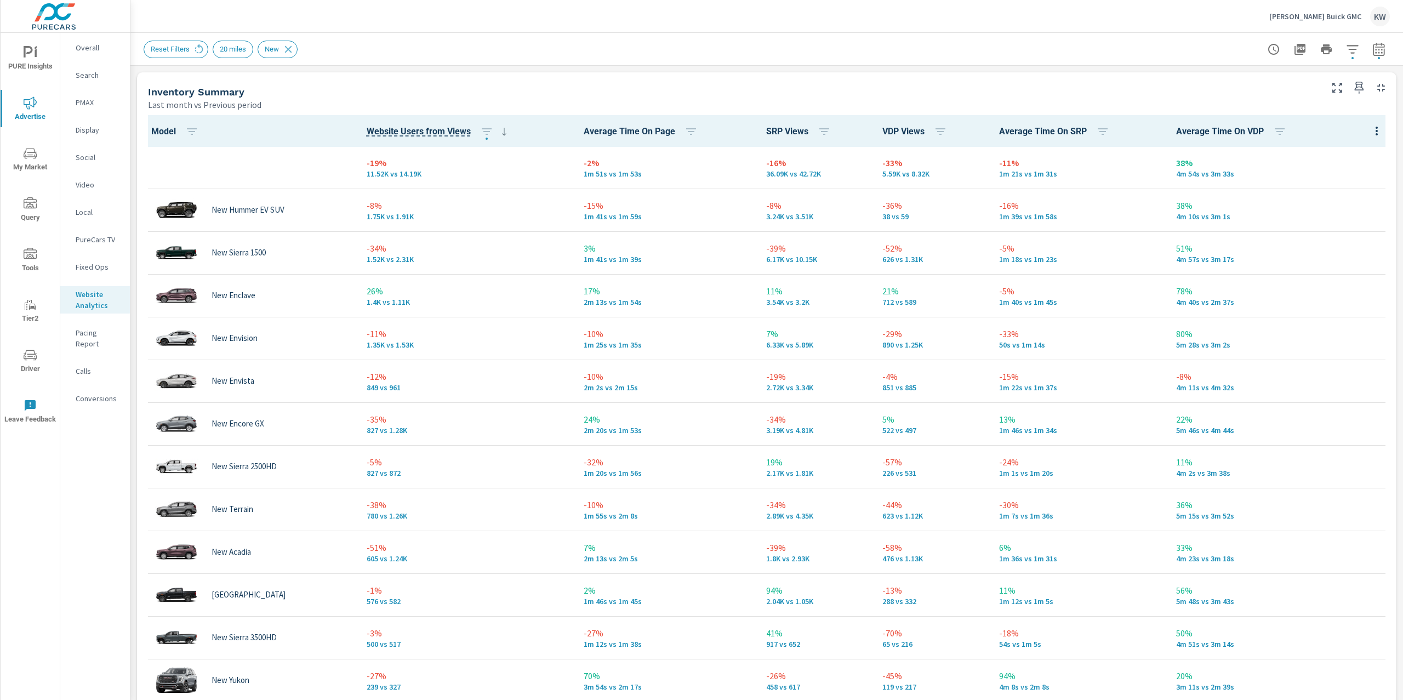
scroll to position [463, 0]
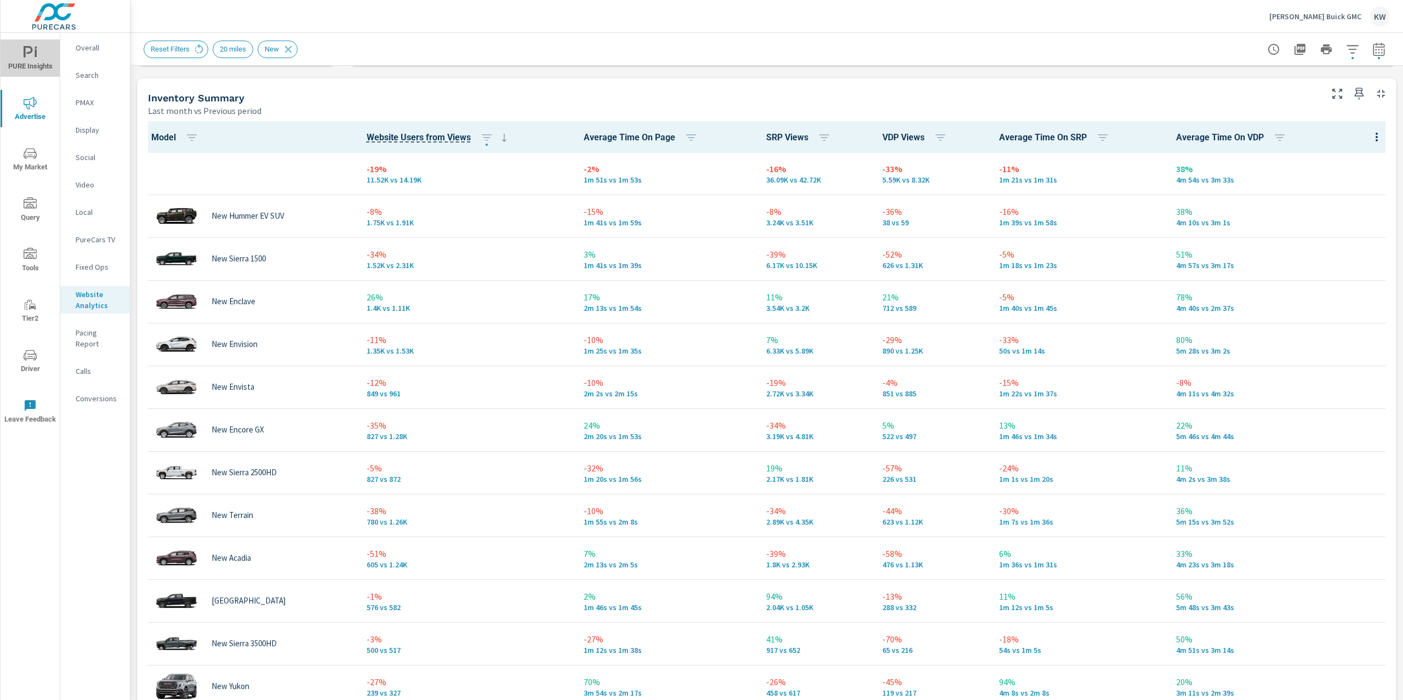
click at [30, 65] on span "PURE Insights" at bounding box center [30, 59] width 53 height 27
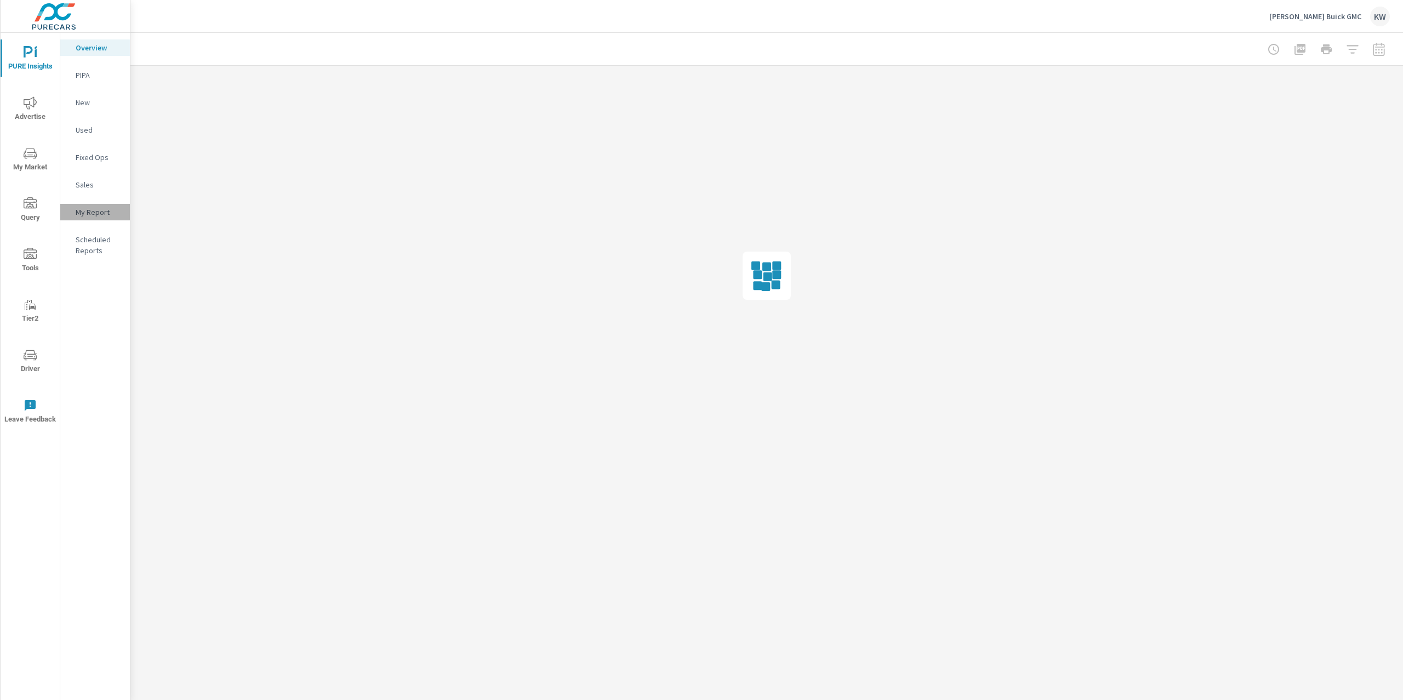
click at [98, 213] on p "My Report" at bounding box center [98, 212] width 45 height 11
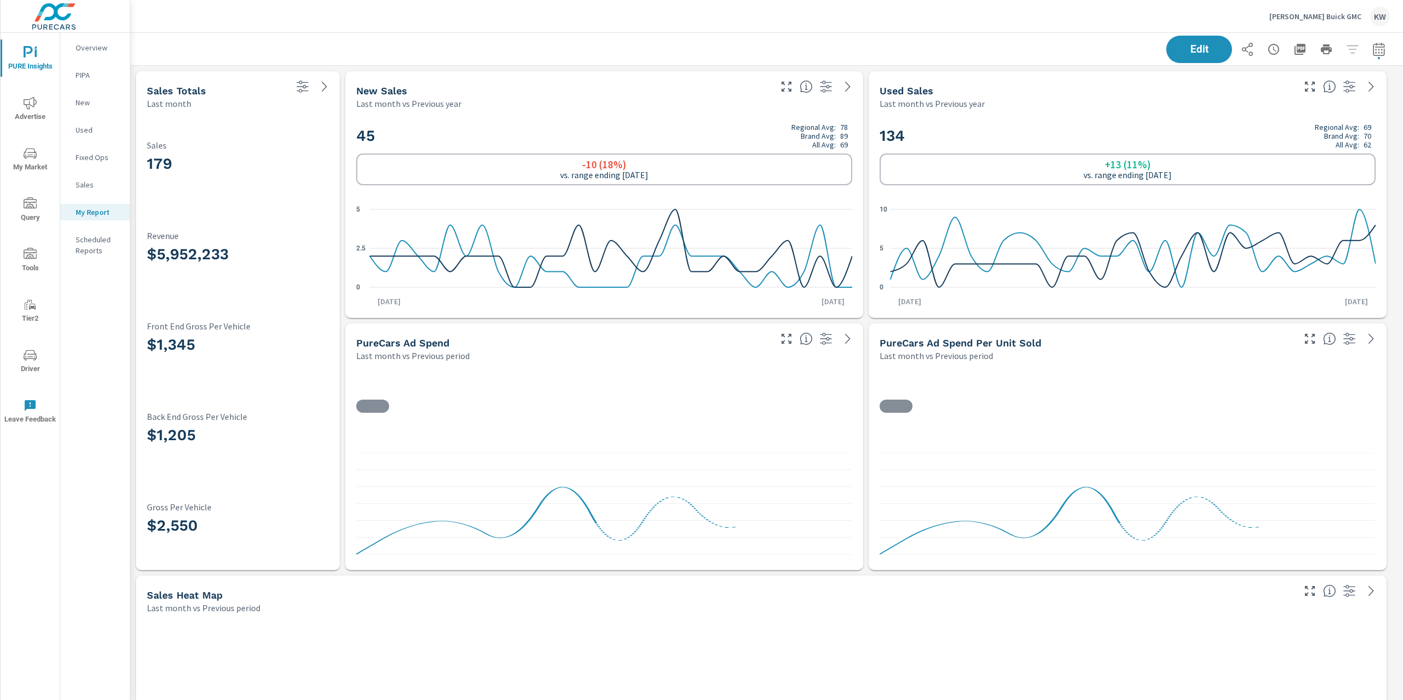
scroll to position [1, 0]
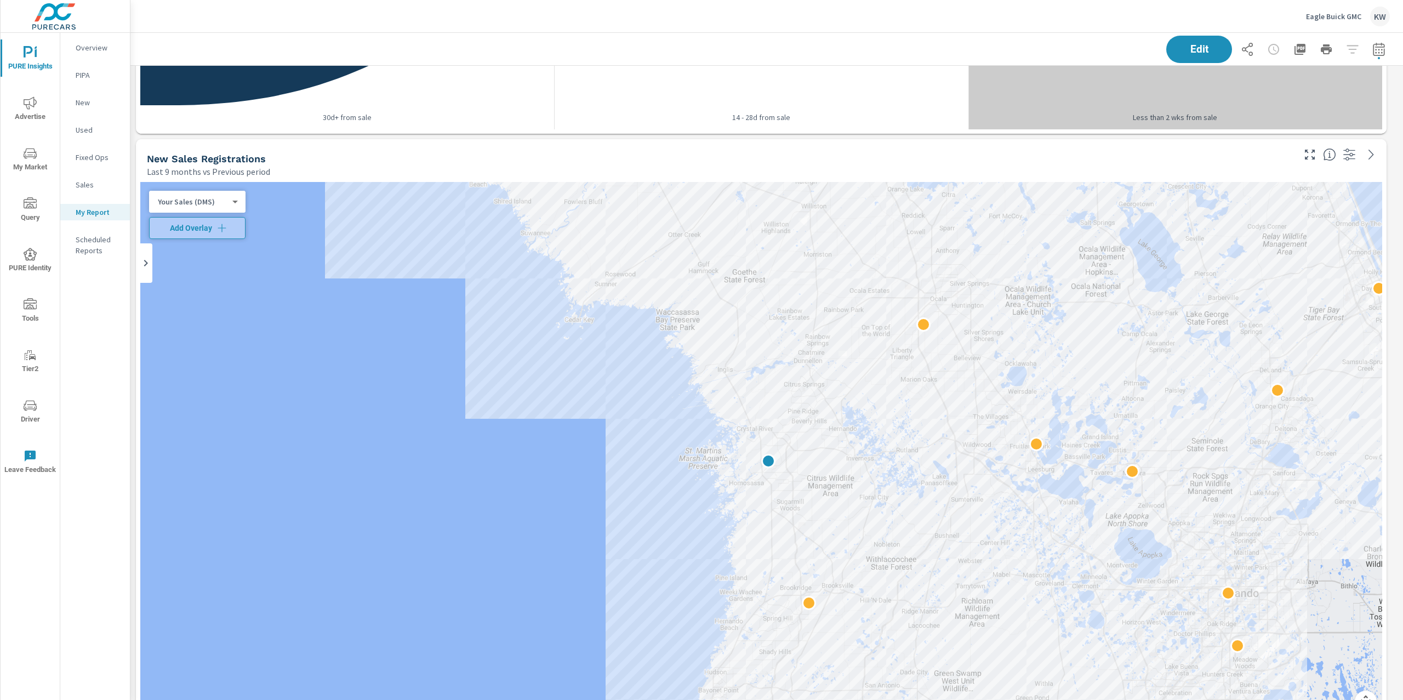
scroll to position [2712, 0]
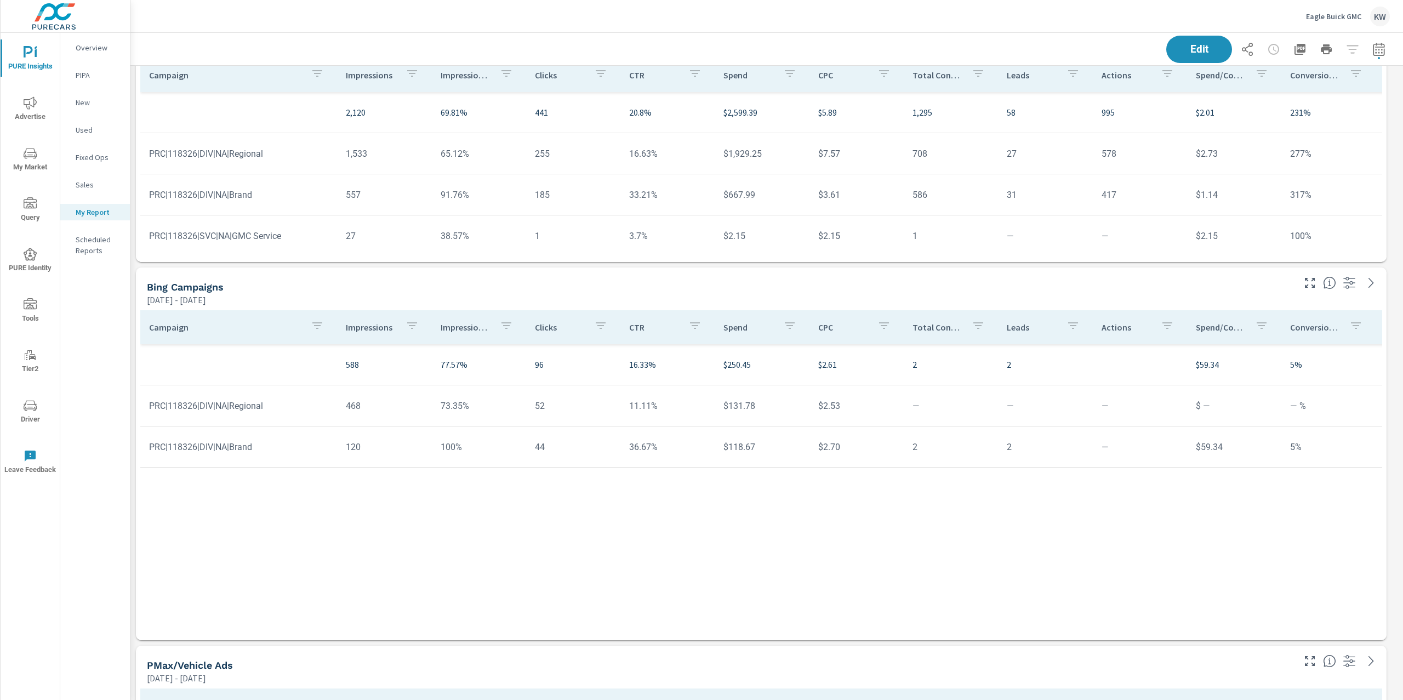
scroll to position [5576, 1285]
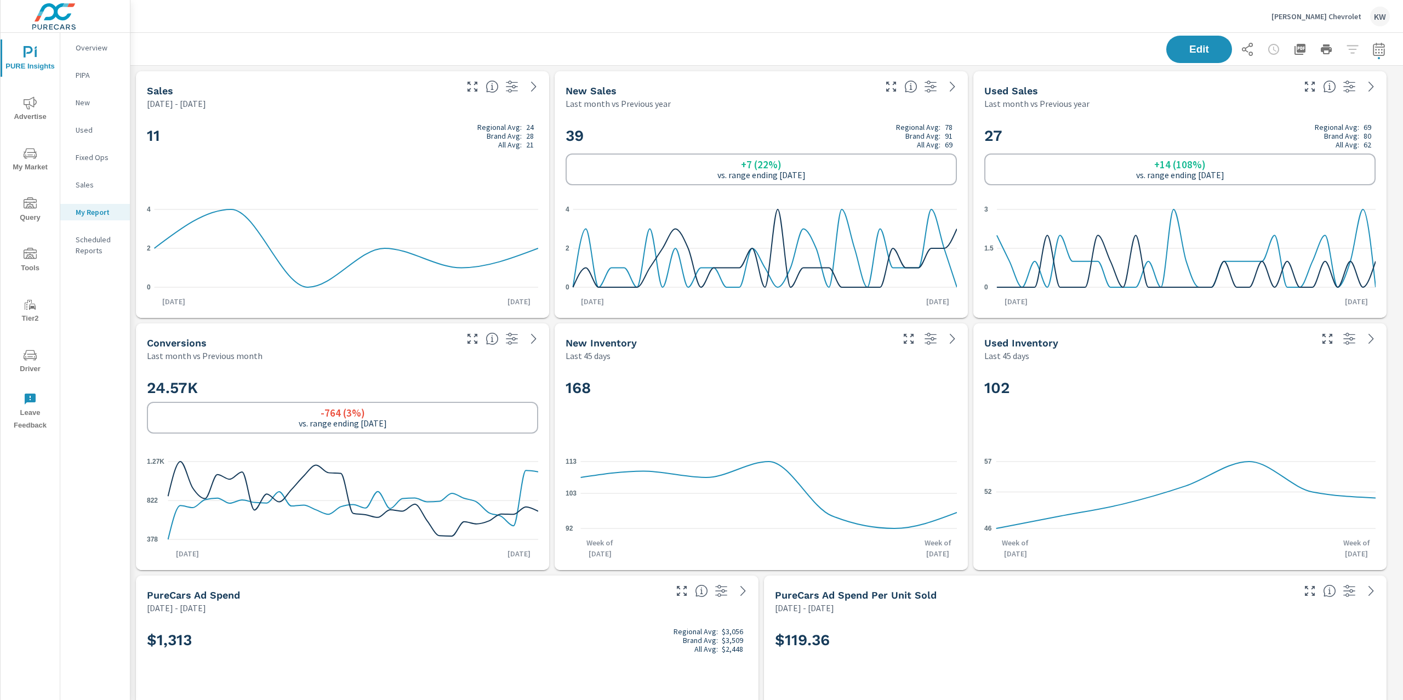
scroll to position [5197, 1285]
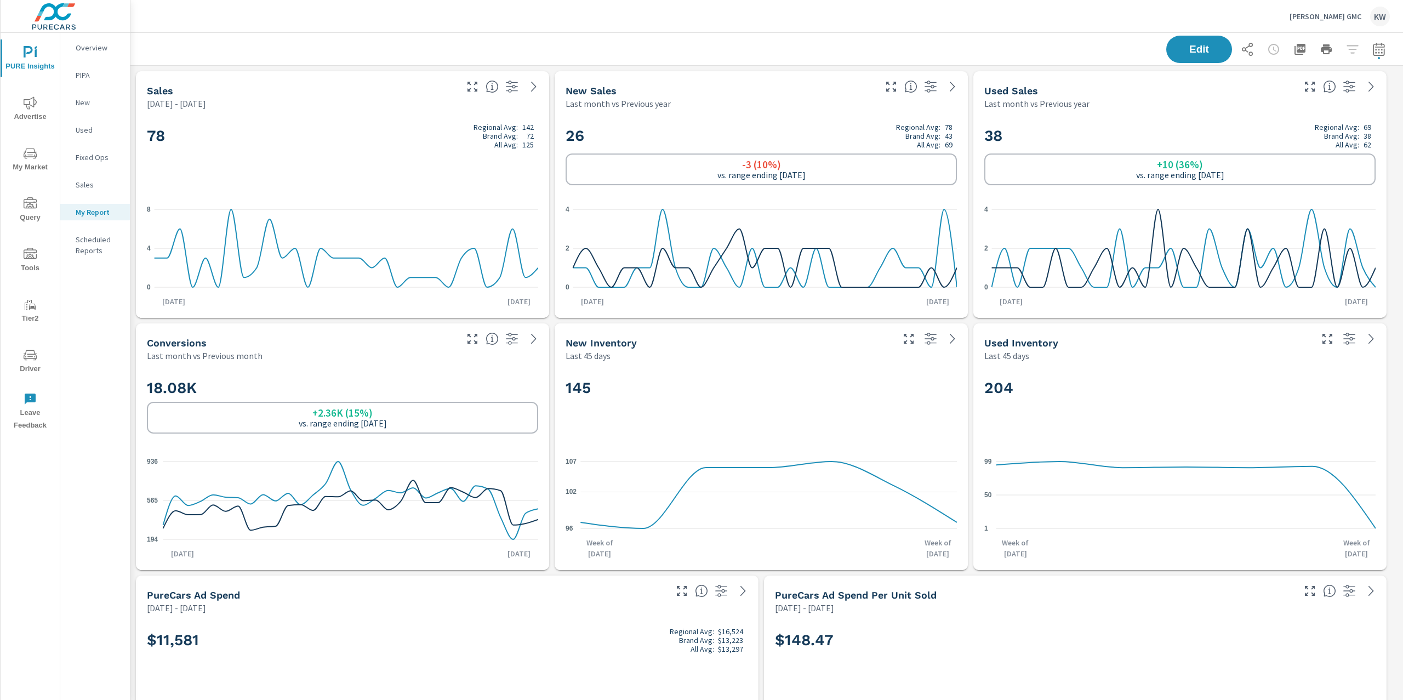
scroll to position [5072, 1285]
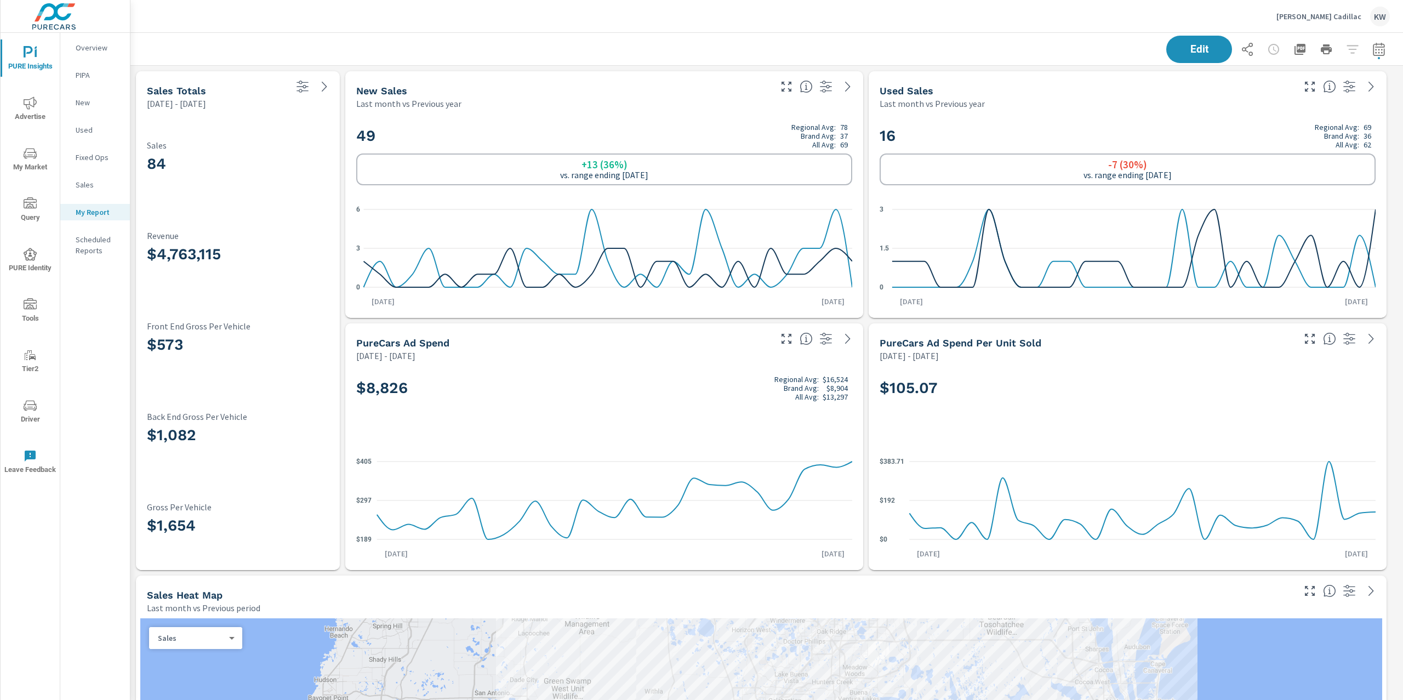
scroll to position [5324, 1285]
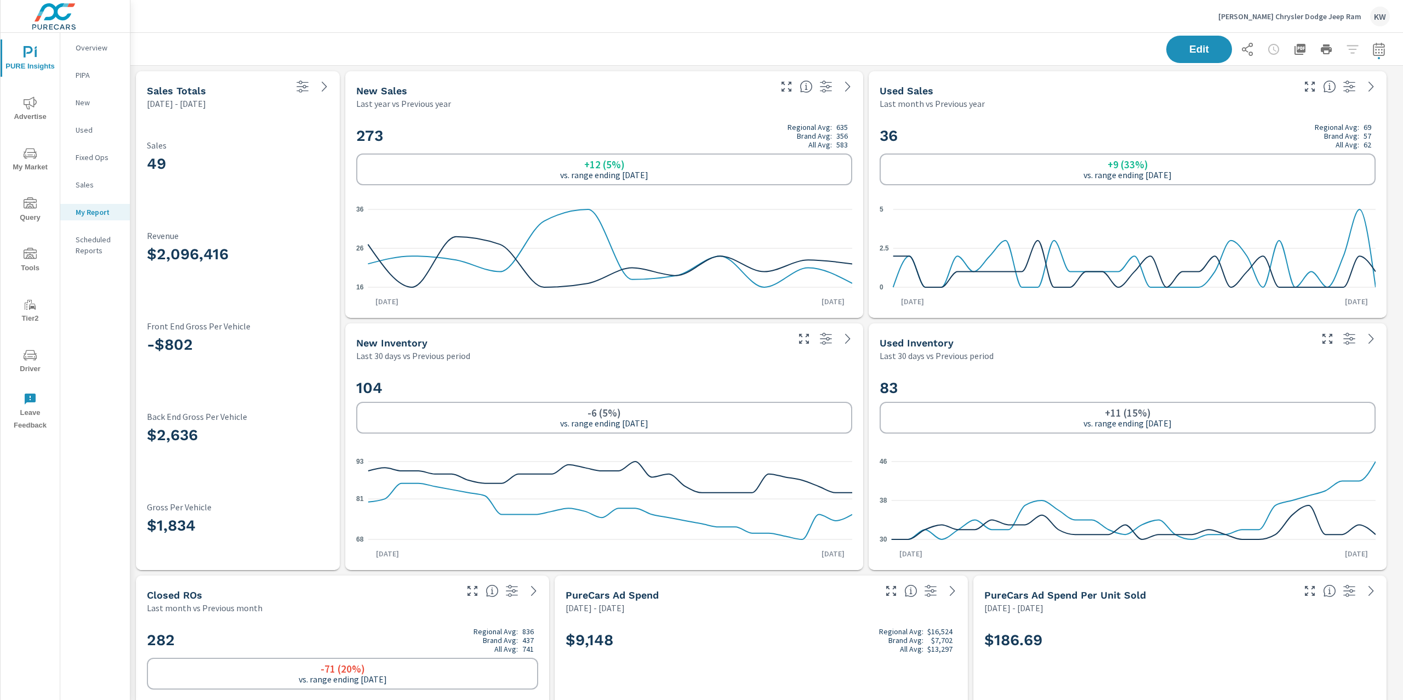
scroll to position [5702, 1285]
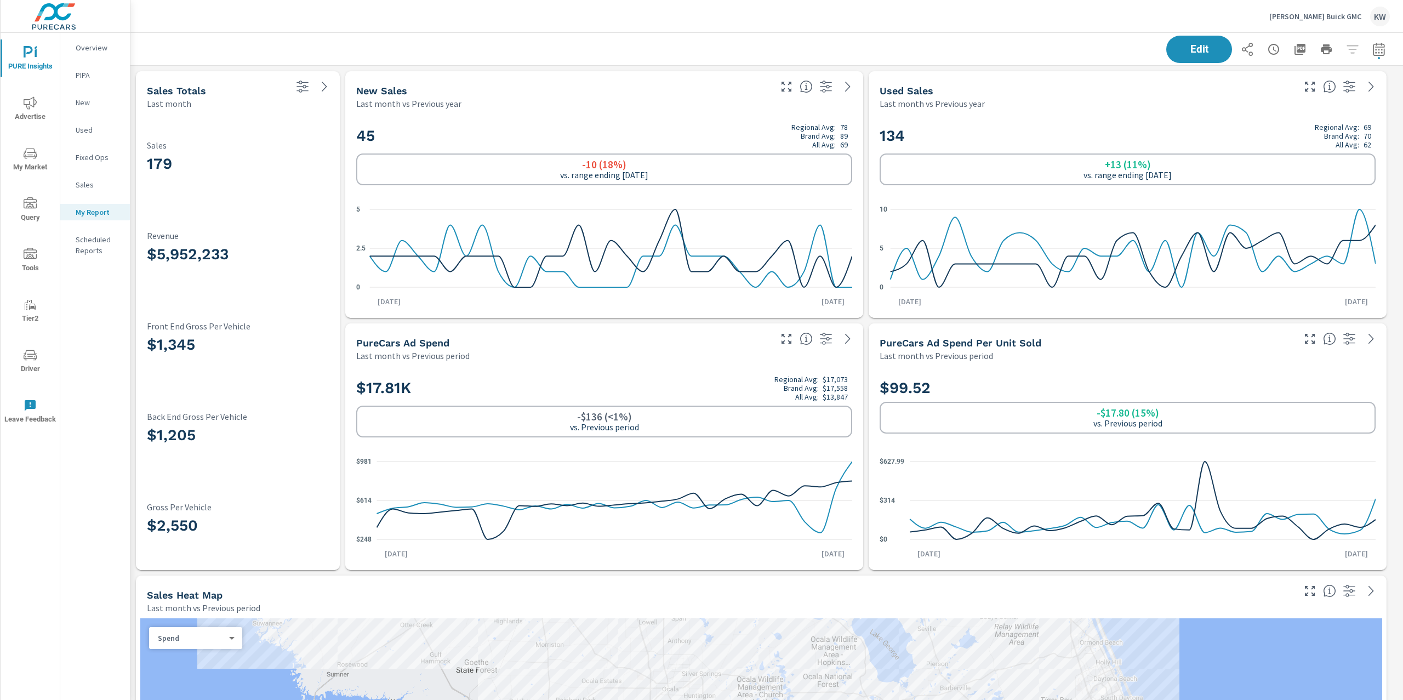
scroll to position [4693, 1285]
